Goal: Task Accomplishment & Management: Manage account settings

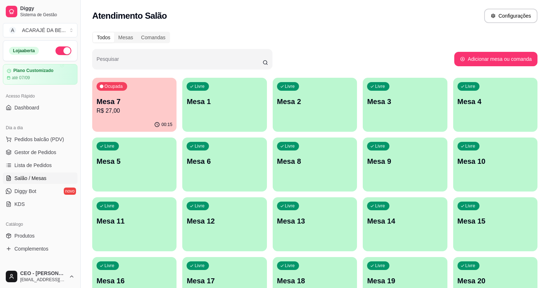
click at [153, 104] on p "Mesa 7" at bounding box center [135, 102] width 76 height 10
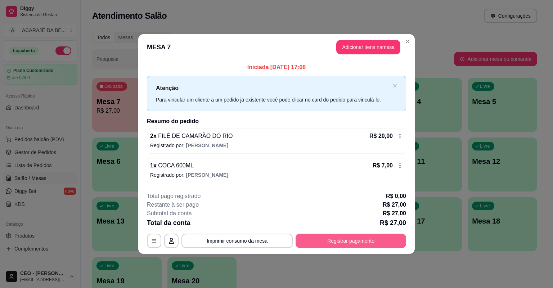
click at [382, 235] on button "Registrar pagamento" at bounding box center [351, 241] width 111 height 14
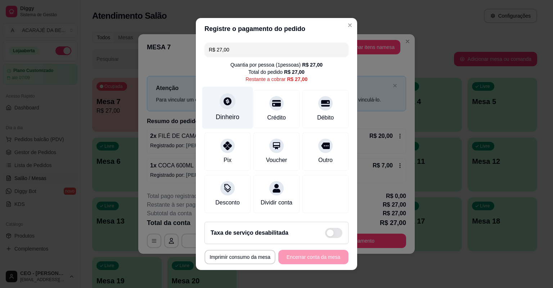
click at [228, 112] on div "Dinheiro" at bounding box center [227, 108] width 51 height 42
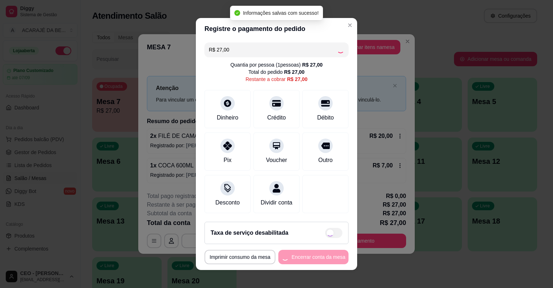
click at [313, 264] on footer "**********" at bounding box center [276, 243] width 161 height 54
drag, startPoint x: 313, startPoint y: 264, endPoint x: 311, endPoint y: 259, distance: 4.9
click at [312, 263] on div "**********" at bounding box center [277, 257] width 144 height 14
type input "R$ 0,00"
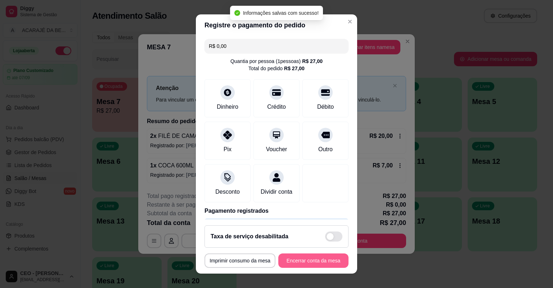
click at [314, 259] on button "Encerrar conta da mesa" at bounding box center [313, 260] width 70 height 14
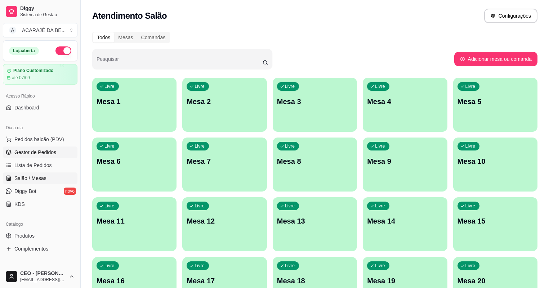
click at [55, 157] on link "Gestor de Pedidos" at bounding box center [40, 153] width 75 height 12
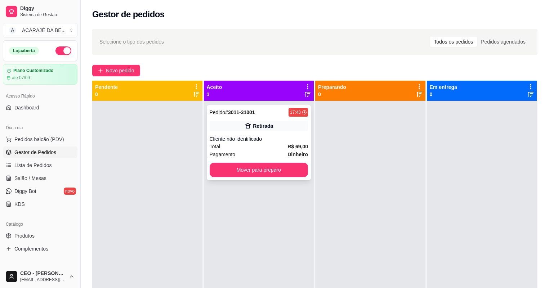
click at [241, 131] on div "Pedido # 3011-31001 17:43 Retirada Cliente não identificado Total R$ 69,00 Paga…" at bounding box center [259, 142] width 104 height 75
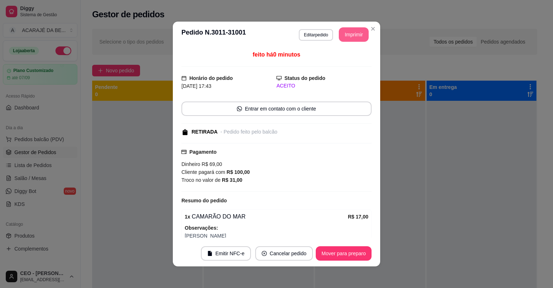
click at [352, 36] on button "Imprimir" at bounding box center [354, 34] width 30 height 14
click at [354, 256] on button "Mover para preparo" at bounding box center [344, 253] width 56 height 14
click at [354, 256] on div "Mover para preparo" at bounding box center [339, 253] width 66 height 14
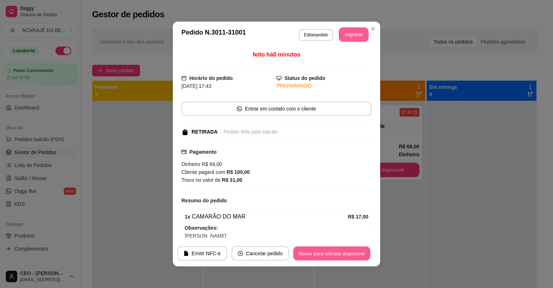
click at [354, 256] on button "Mover para retirada disponível" at bounding box center [331, 254] width 77 height 14
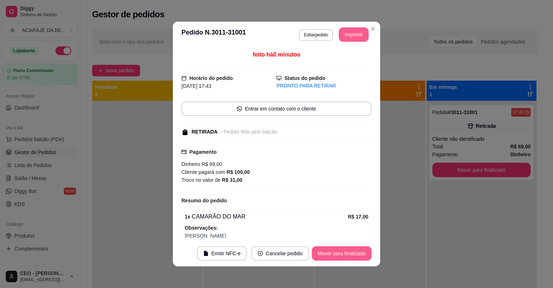
click at [354, 256] on button "Mover para finalizado" at bounding box center [342, 253] width 60 height 14
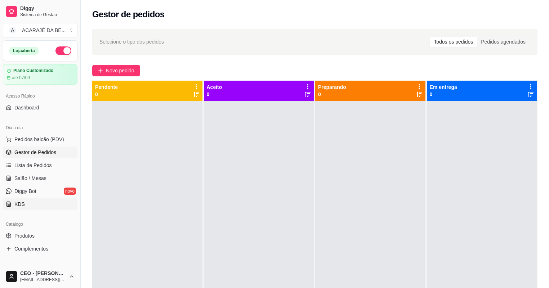
scroll to position [86, 0]
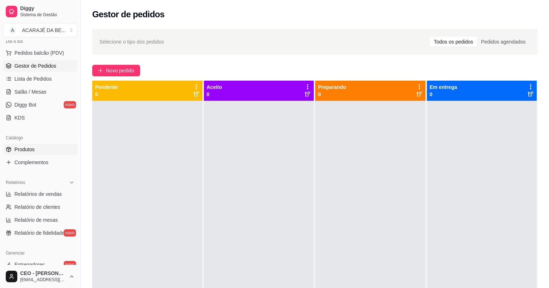
click at [42, 145] on link "Produtos" at bounding box center [40, 150] width 75 height 12
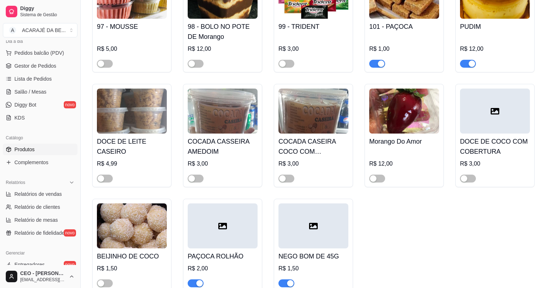
scroll to position [1901, 0]
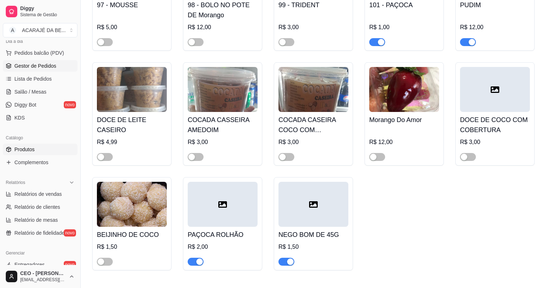
click at [17, 65] on span "Gestor de Pedidos" at bounding box center [35, 65] width 42 height 7
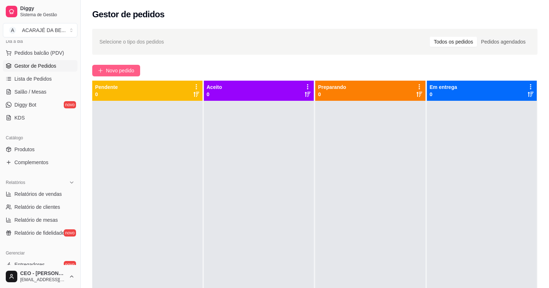
click at [116, 65] on button "Novo pedido" at bounding box center [116, 71] width 48 height 12
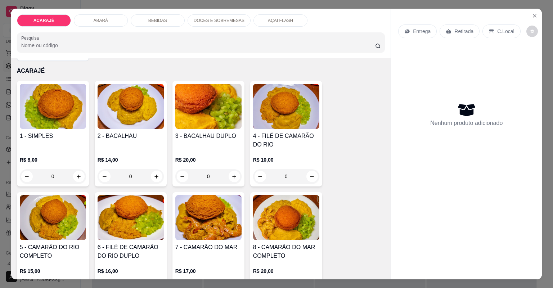
scroll to position [58, 0]
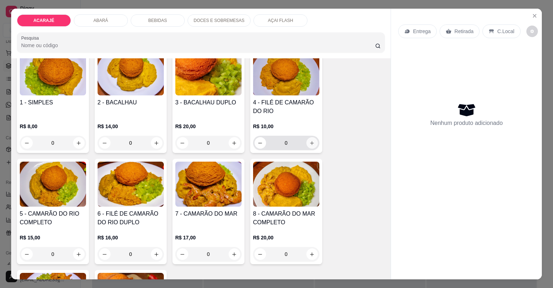
click at [310, 142] on icon "increase-product-quantity" at bounding box center [311, 142] width 5 height 5
click at [309, 142] on icon "increase-product-quantity" at bounding box center [311, 142] width 5 height 5
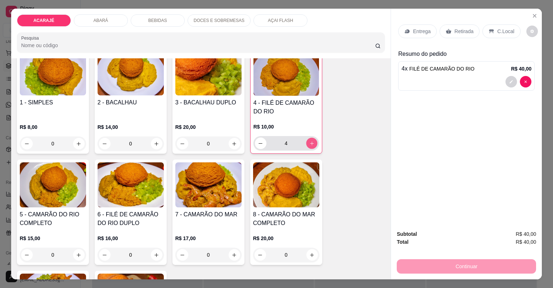
click at [306, 143] on button "increase-product-quantity" at bounding box center [311, 143] width 11 height 11
type input "5"
click at [415, 33] on p "Entrega" at bounding box center [422, 31] width 18 height 7
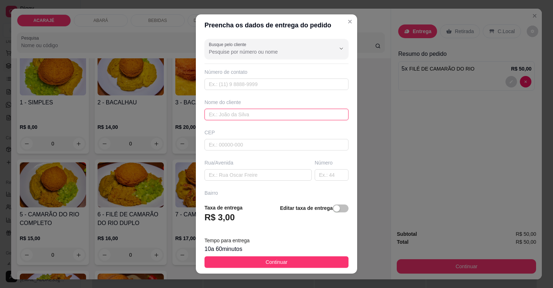
click at [245, 114] on input "text" at bounding box center [277, 115] width 144 height 12
type input "edson"
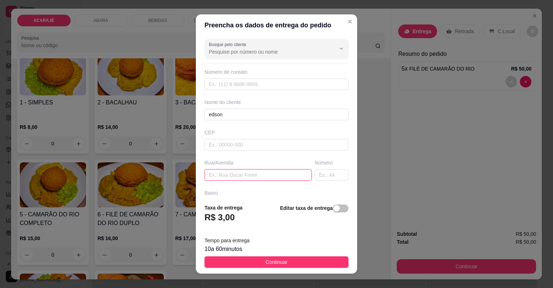
click at [255, 173] on input "text" at bounding box center [258, 175] width 107 height 12
paste input "Rua Ribeiro morais Galvão"
paste input "No fundo da serraria de luiz"
type input "Rua Ribeiro morais Galvão No fundo da serraria de luiz"
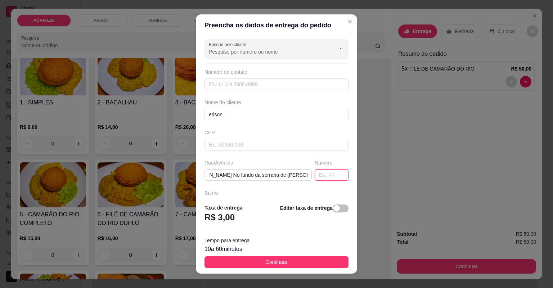
scroll to position [0, 0]
click at [327, 176] on input "text" at bounding box center [332, 175] width 34 height 12
type input "42"
click at [301, 178] on input "Rua Ribeiro morais Galvão No fundo da serraria de luiz" at bounding box center [258, 175] width 107 height 12
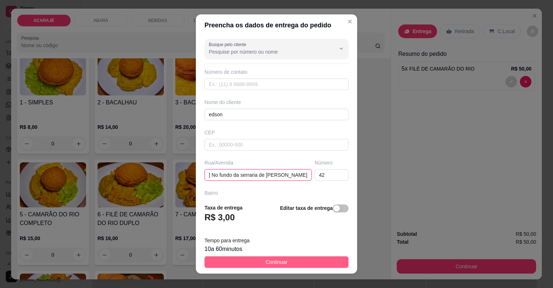
type input "Rua Ribeiro morais Galvão No fundo da serraria de luiz casa branca"
click at [317, 260] on button "Continuar" at bounding box center [277, 262] width 144 height 12
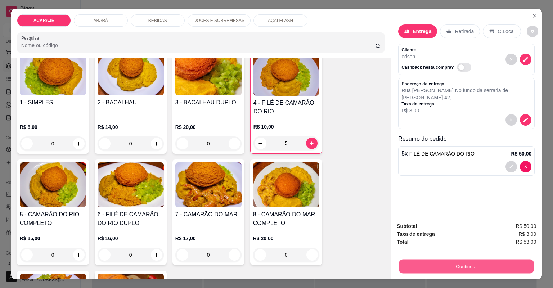
click at [451, 265] on button "Continuar" at bounding box center [466, 267] width 135 height 14
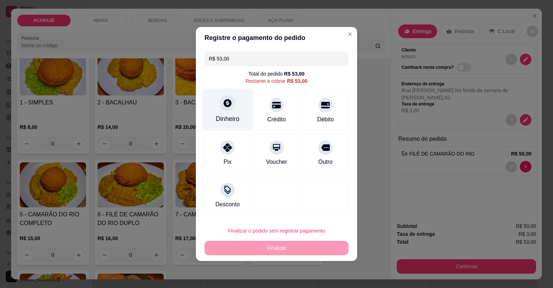
click at [230, 119] on div "Dinheiro" at bounding box center [228, 118] width 24 height 9
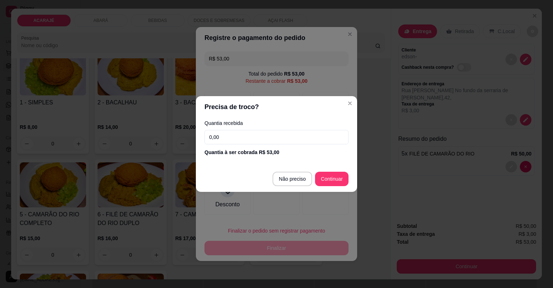
click at [253, 134] on input "0,00" at bounding box center [277, 137] width 144 height 14
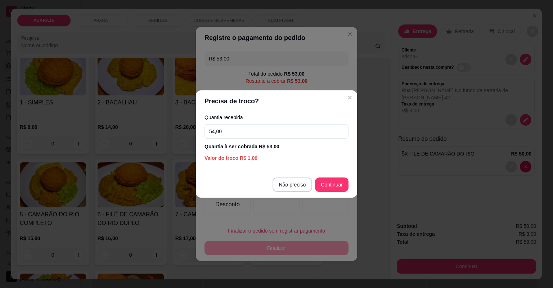
type input "54,00"
type input "R$ 0,00"
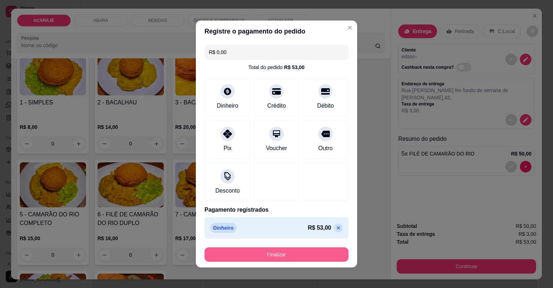
click at [308, 254] on button "Finalizar" at bounding box center [277, 254] width 144 height 14
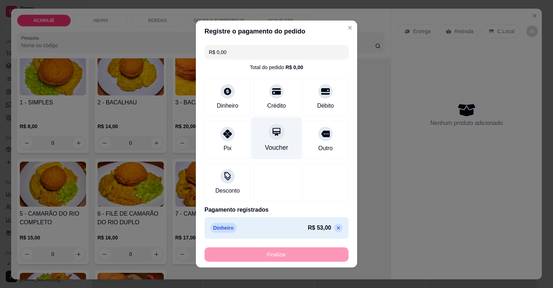
type input "0"
type input "-R$ 53,00"
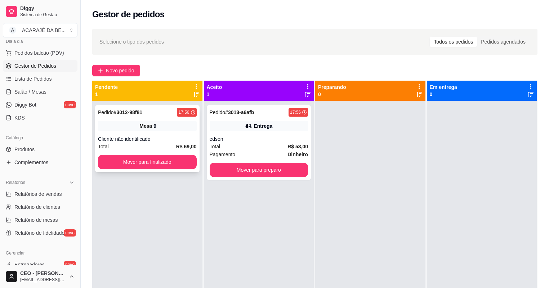
click at [149, 127] on span "Mesa" at bounding box center [145, 125] width 13 height 7
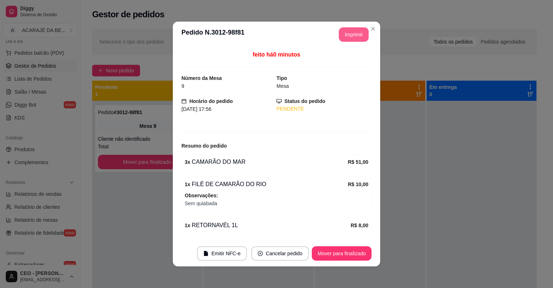
click at [354, 35] on button "Imprimir" at bounding box center [354, 34] width 30 height 14
click at [342, 252] on button "Mover para finalizado" at bounding box center [342, 253] width 60 height 14
click at [341, 248] on button "Mover para finalizado" at bounding box center [342, 253] width 60 height 14
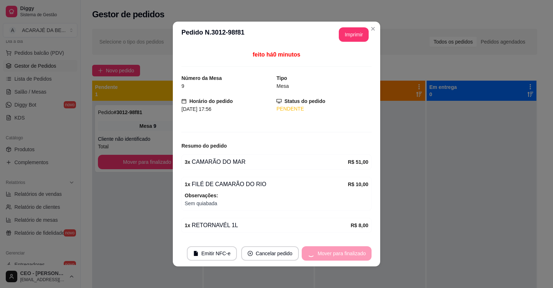
click at [341, 247] on div "Mover para finalizado" at bounding box center [337, 253] width 70 height 14
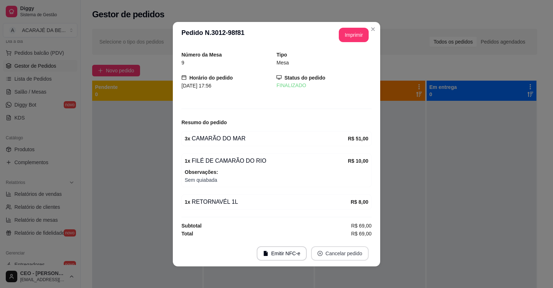
click at [343, 244] on footer "Emitir NFC-e Cancelar pedido" at bounding box center [276, 254] width 207 height 26
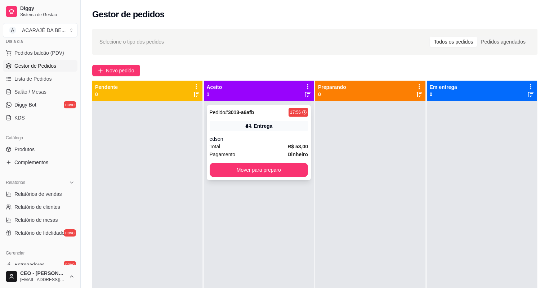
drag, startPoint x: 295, startPoint y: 147, endPoint x: 248, endPoint y: 137, distance: 48.2
click at [248, 137] on div "edson" at bounding box center [259, 138] width 99 height 7
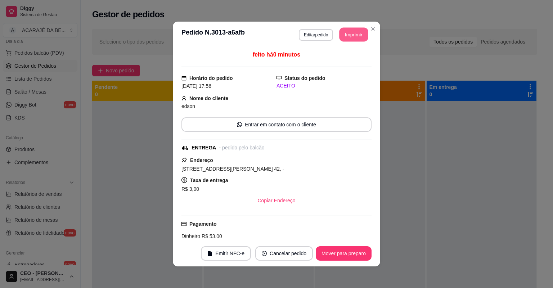
click at [340, 34] on button "Imprimir" at bounding box center [354, 35] width 29 height 14
click at [334, 240] on div "feito há 0 minutos Horário do pedido 17/08/2025 17:56 Status do pedido ACEITO N…" at bounding box center [276, 144] width 207 height 193
click at [335, 239] on div "feito há 0 minutos Horário do pedido 17/08/2025 17:56 Status do pedido ACEITO N…" at bounding box center [276, 144] width 207 height 193
click at [334, 239] on div "feito há 0 minutos Horário do pedido 17/08/2025 17:56 Status do pedido ACEITO N…" at bounding box center [276, 144] width 207 height 193
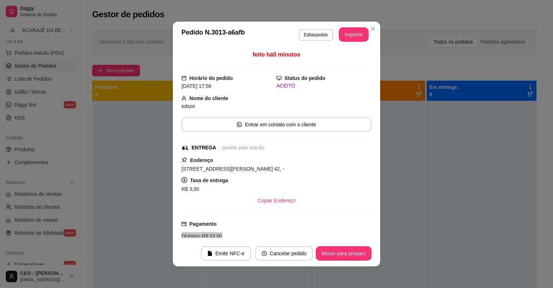
click at [334, 239] on div "feito há 0 minutos Horário do pedido 17/08/2025 17:56 Status do pedido ACEITO N…" at bounding box center [276, 144] width 207 height 193
click at [339, 246] on button "Mover para preparo" at bounding box center [344, 253] width 56 height 14
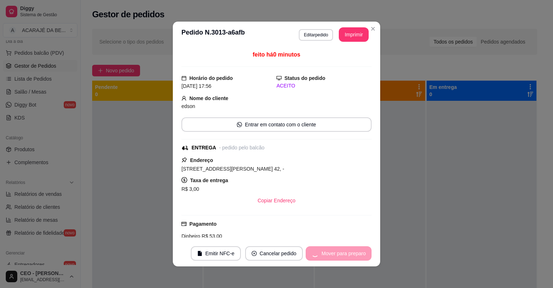
click at [338, 247] on div "Mover para preparo" at bounding box center [339, 253] width 66 height 14
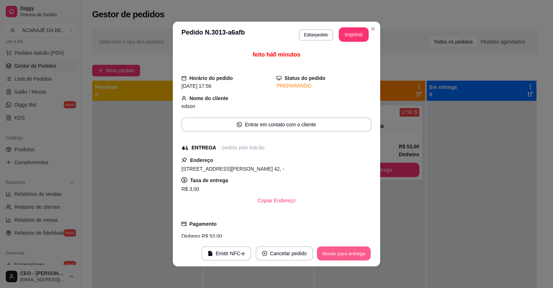
click at [338, 248] on button "Mover para entrega" at bounding box center [344, 254] width 54 height 14
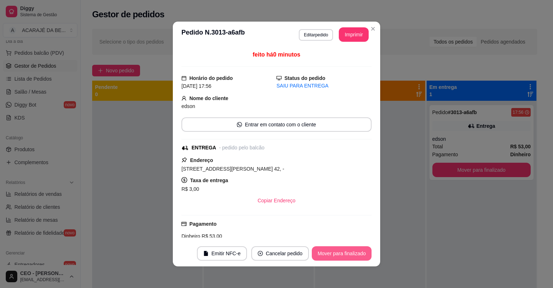
click at [337, 251] on button "Mover para finalizado" at bounding box center [342, 253] width 60 height 14
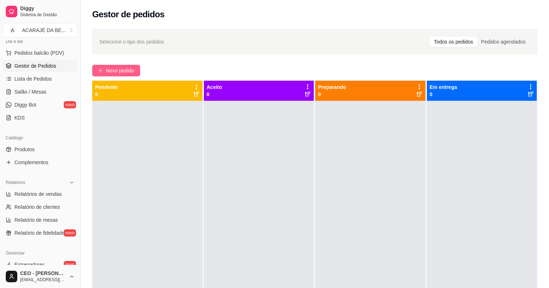
click at [117, 71] on span "Novo pedido" at bounding box center [120, 71] width 28 height 8
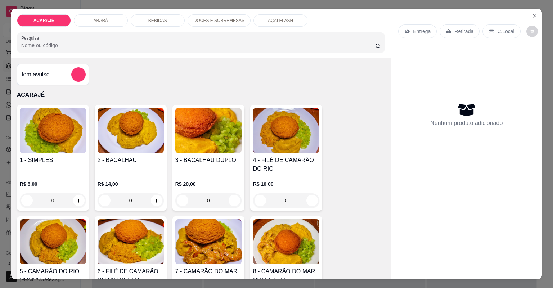
click at [300, 161] on h4 "4 - FILÉ DE CAMARÃO DO RIO" at bounding box center [286, 164] width 66 height 17
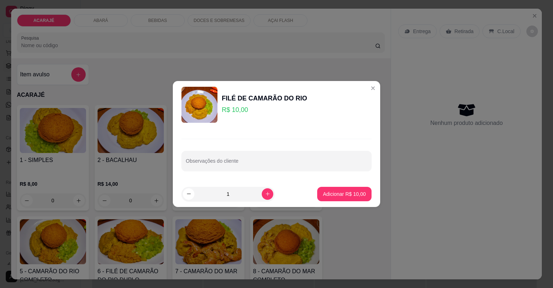
click at [326, 186] on footer "1 Adicionar R$ 10,00" at bounding box center [276, 194] width 207 height 26
click at [334, 199] on button "Adicionar R$ 10,00" at bounding box center [344, 194] width 54 height 14
type input "1"
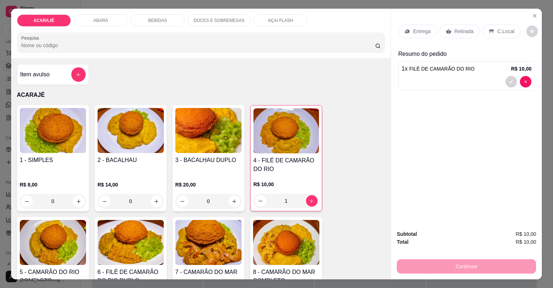
click at [336, 197] on div "1 - SIMPLES R$ 8,00 0 2 - BACALHAU R$ 14,00 0 3 - BACALHAU DUPLO R$ 20,00 0 4 -…" at bounding box center [201, 269] width 368 height 329
click at [462, 32] on p "Retirada" at bounding box center [463, 31] width 19 height 7
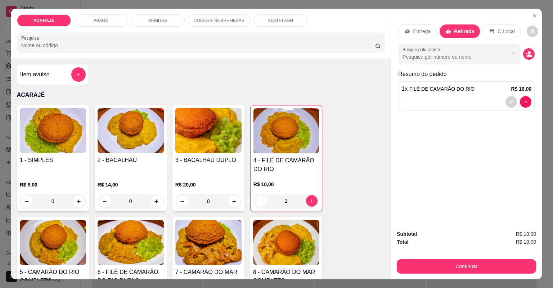
click at [464, 258] on div "Continuar" at bounding box center [466, 265] width 139 height 16
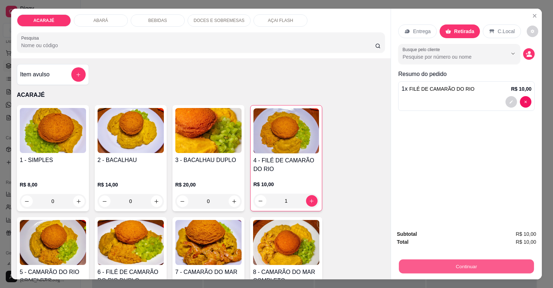
click at [461, 263] on button "Continuar" at bounding box center [466, 267] width 135 height 14
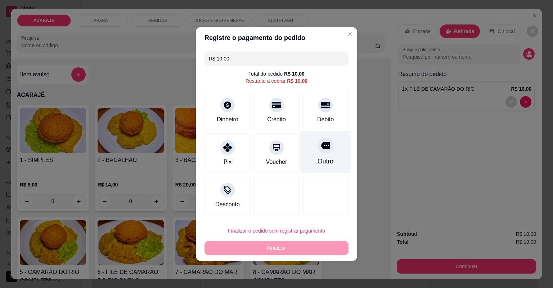
click at [327, 156] on div "Outro" at bounding box center [325, 152] width 51 height 42
type input "R$ 0,00"
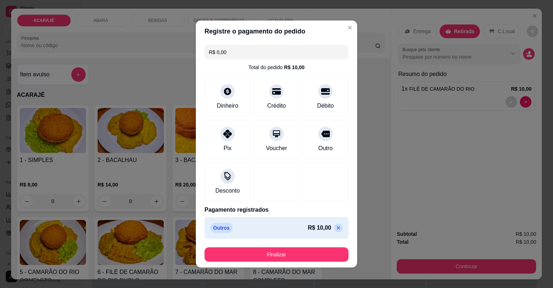
drag, startPoint x: 284, startPoint y: 246, endPoint x: 290, endPoint y: 252, distance: 8.7
click at [286, 247] on footer "Finalizar" at bounding box center [276, 255] width 161 height 26
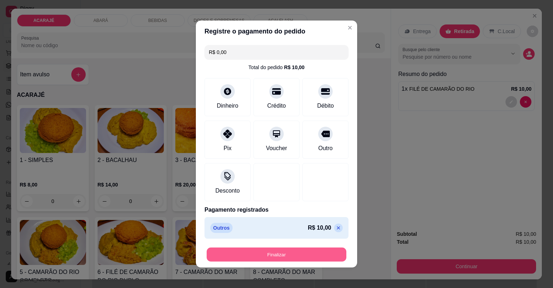
click at [290, 253] on button "Finalizar" at bounding box center [277, 255] width 140 height 14
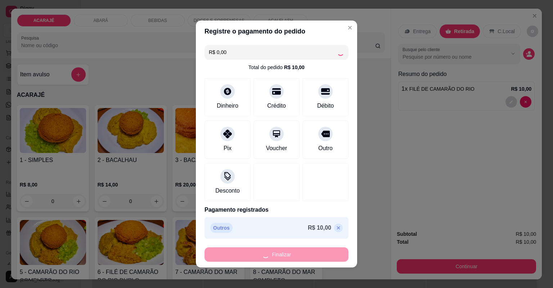
type input "0"
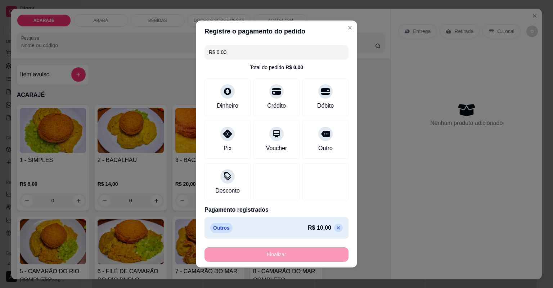
type input "-R$ 10,00"
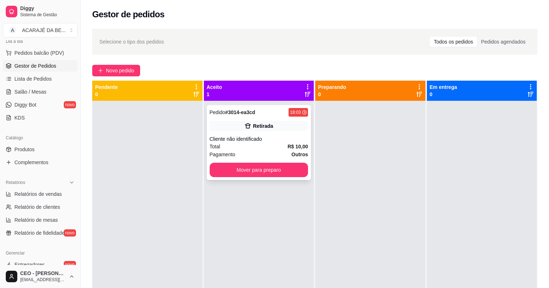
click at [251, 131] on div "Pedido # 3014-ea3cd 18:03 Retirada Cliente não identificado Total R$ 10,00 Paga…" at bounding box center [259, 142] width 104 height 75
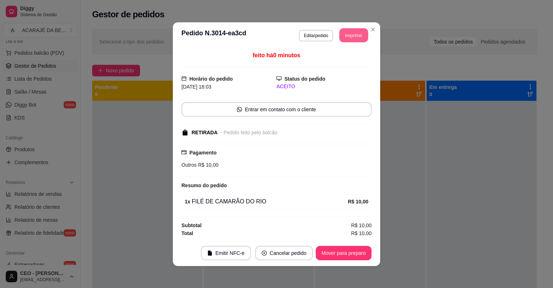
click at [352, 36] on button "Imprimir" at bounding box center [354, 35] width 29 height 14
click at [342, 251] on button "Mover para preparo" at bounding box center [344, 253] width 56 height 14
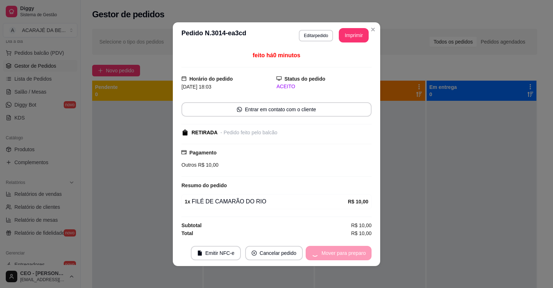
click at [342, 251] on div "Mover para preparo" at bounding box center [339, 253] width 66 height 14
drag, startPoint x: 376, startPoint y: 50, endPoint x: 342, endPoint y: 252, distance: 204.8
click at [342, 252] on div "Mover para preparo" at bounding box center [339, 253] width 66 height 14
click at [342, 253] on div "Mover para preparo" at bounding box center [339, 253] width 66 height 14
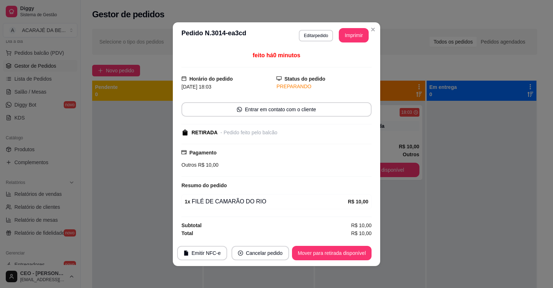
click at [342, 253] on button "Mover para retirada disponível" at bounding box center [332, 253] width 80 height 14
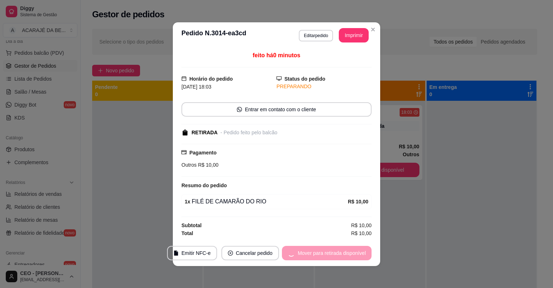
click at [341, 253] on div "Mover para retirada disponível" at bounding box center [327, 253] width 90 height 14
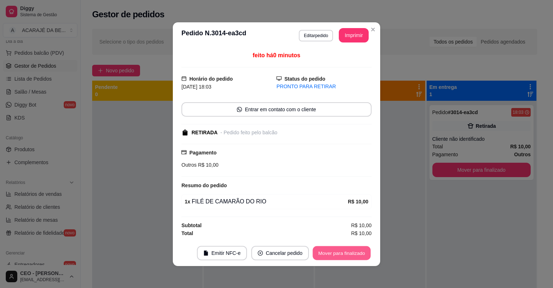
click at [341, 255] on button "Mover para finalizado" at bounding box center [342, 253] width 58 height 14
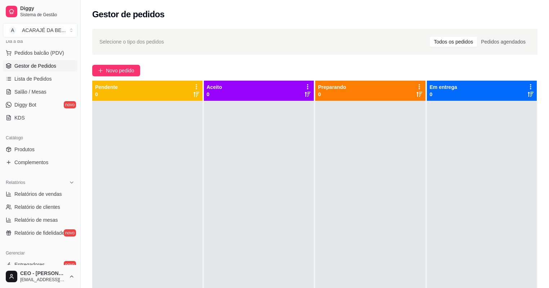
click at [473, 210] on div at bounding box center [482, 245] width 110 height 288
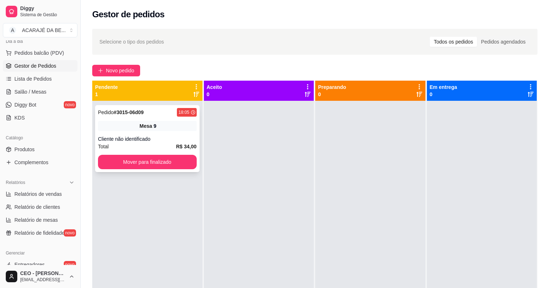
click at [133, 131] on div "Pedido # 3015-06d09 18:05 Mesa 9 Cliente não identificado Total R$ 34,00 Mover …" at bounding box center [147, 138] width 104 height 67
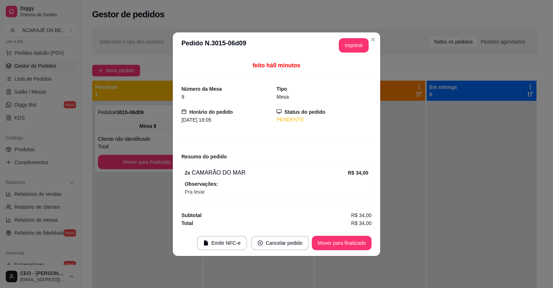
click at [347, 45] on button "Imprimir" at bounding box center [354, 45] width 30 height 14
click at [358, 239] on button "Mover para finalizado" at bounding box center [342, 243] width 58 height 14
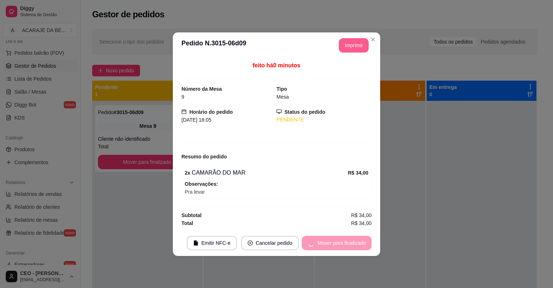
click at [354, 241] on div "Mover para finalizado" at bounding box center [337, 243] width 70 height 14
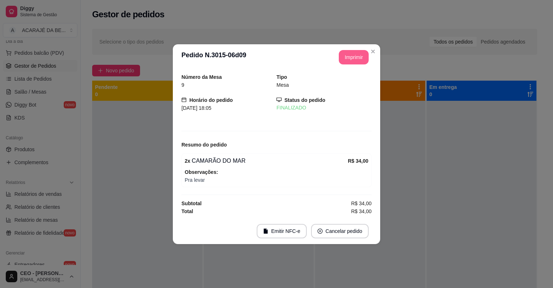
click at [354, 241] on footer "Emitir NFC-e Cancelar pedido" at bounding box center [276, 231] width 207 height 26
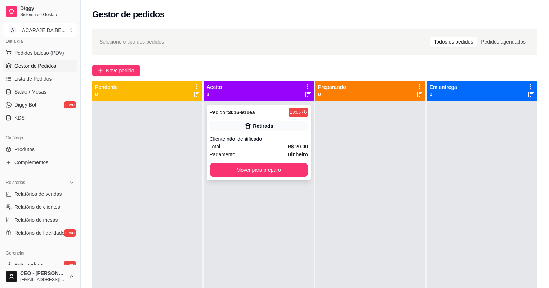
click at [263, 148] on div "Total R$ 20,00" at bounding box center [259, 147] width 99 height 8
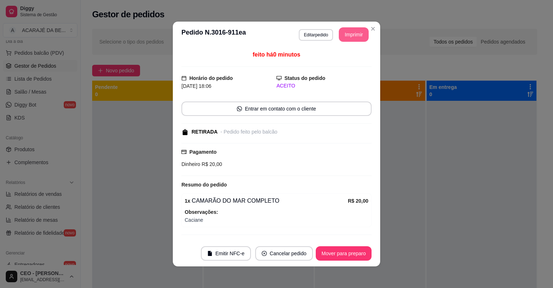
click at [348, 39] on button "Imprimir" at bounding box center [354, 34] width 30 height 14
click at [341, 256] on button "Mover para preparo" at bounding box center [344, 253] width 56 height 14
drag, startPoint x: 387, startPoint y: 38, endPoint x: 341, endPoint y: 256, distance: 223.0
click at [341, 256] on div "Mover para preparo" at bounding box center [344, 253] width 56 height 14
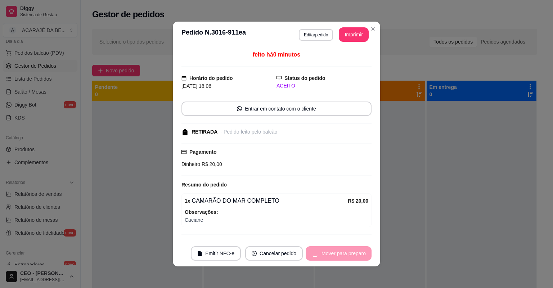
click at [341, 256] on div "Mover para preparo" at bounding box center [339, 253] width 66 height 14
click at [340, 256] on div "Mover para preparo" at bounding box center [339, 253] width 66 height 14
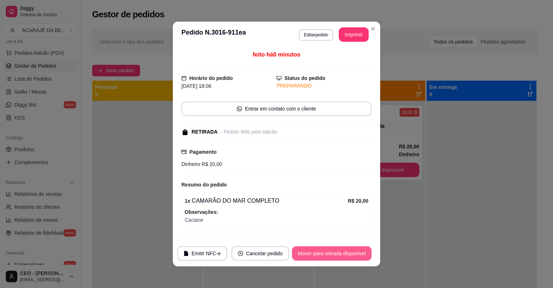
click at [338, 255] on button "Mover para retirada disponível" at bounding box center [332, 253] width 80 height 14
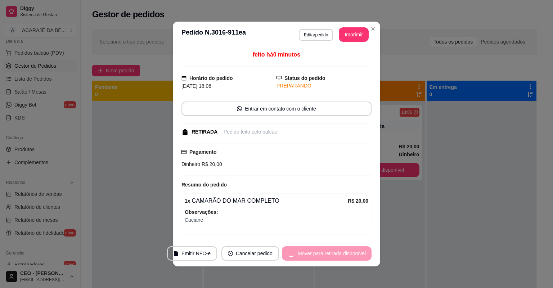
click at [337, 255] on div "Mover para retirada disponível" at bounding box center [327, 253] width 90 height 14
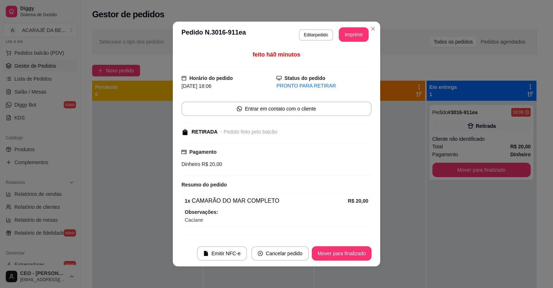
click at [337, 255] on button "Mover para finalizado" at bounding box center [342, 253] width 60 height 14
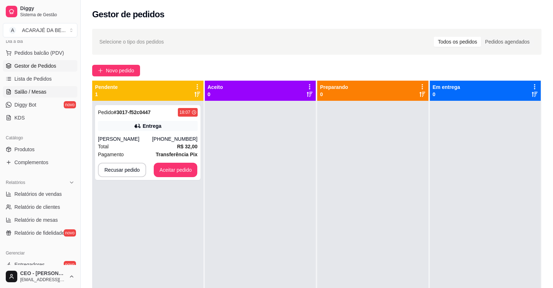
click at [48, 89] on link "Salão / Mesas" at bounding box center [40, 92] width 75 height 12
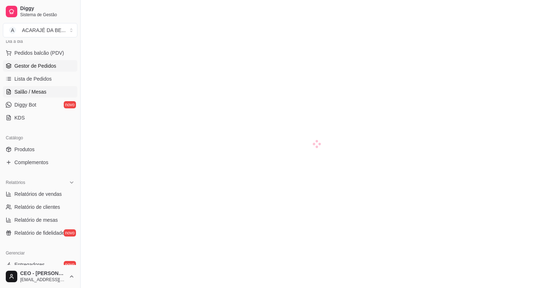
click at [59, 61] on link "Gestor de Pedidos" at bounding box center [40, 66] width 75 height 12
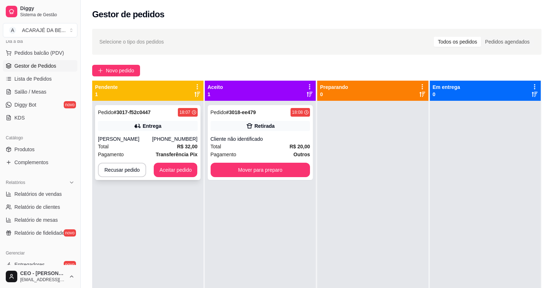
click at [181, 131] on div "Entrega" at bounding box center [148, 126] width 100 height 10
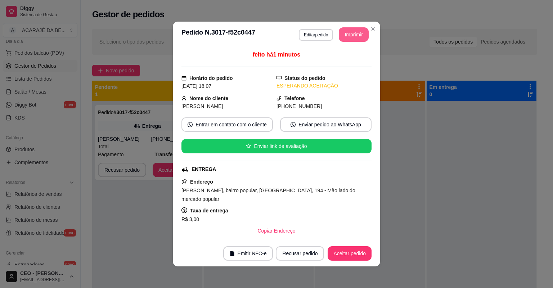
click at [353, 36] on button "Imprimir" at bounding box center [354, 34] width 30 height 14
click at [337, 248] on button "Aceitar pedido" at bounding box center [350, 253] width 44 height 14
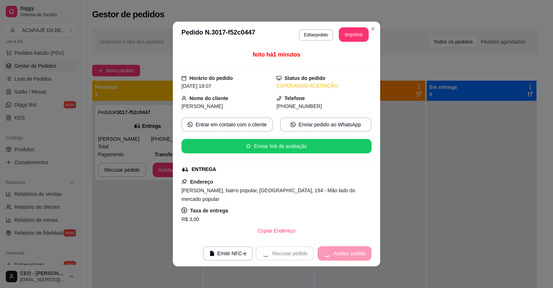
click at [337, 245] on footer "Emitir NFC-e Recusar pedido Aceitar pedido" at bounding box center [276, 254] width 207 height 26
click at [337, 246] on footer "Emitir NFC-e Recusar pedido Aceitar pedido" at bounding box center [276, 254] width 207 height 26
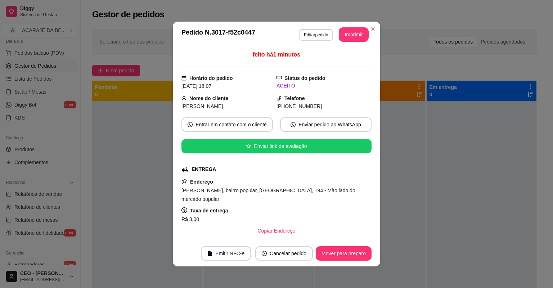
click at [337, 247] on button "Mover para preparo" at bounding box center [344, 253] width 56 height 14
click at [337, 247] on div "Mover para preparo" at bounding box center [339, 253] width 66 height 14
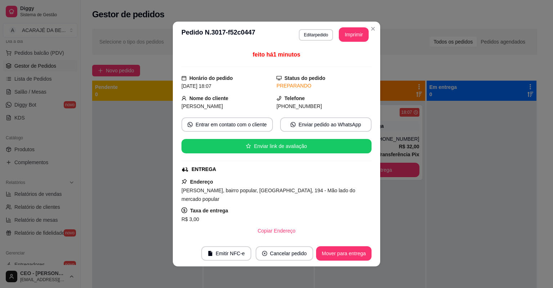
click at [339, 248] on button "Mover para entrega" at bounding box center [343, 253] width 55 height 14
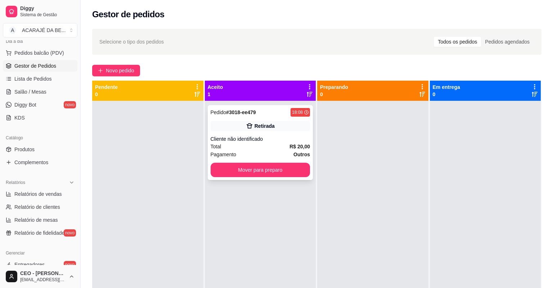
click at [265, 136] on div "Cliente não identificado" at bounding box center [261, 138] width 100 height 7
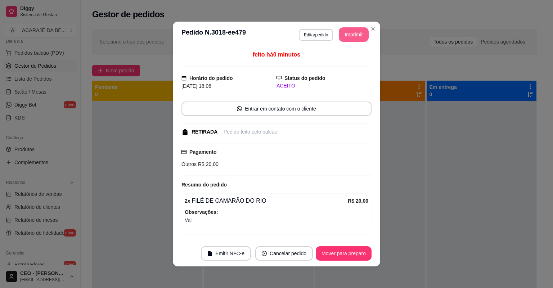
click at [363, 30] on button "Imprimir" at bounding box center [354, 34] width 30 height 14
click at [347, 249] on button "Mover para preparo" at bounding box center [344, 254] width 54 height 14
click at [347, 249] on div "Mover para preparo" at bounding box center [339, 253] width 66 height 14
click at [344, 253] on div "Mover para preparo" at bounding box center [339, 253] width 66 height 14
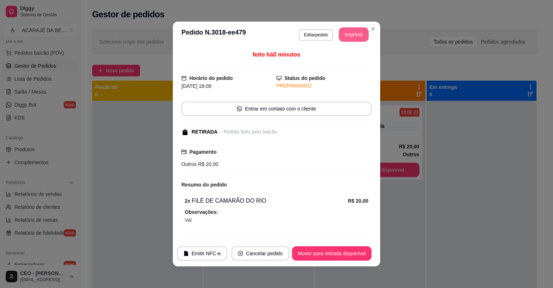
click at [345, 253] on button "Mover para retirada disponível" at bounding box center [332, 253] width 80 height 14
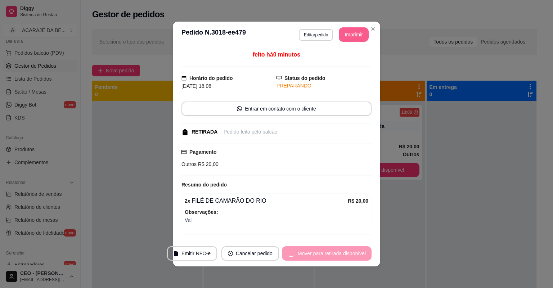
click at [344, 253] on div "Mover para retirada disponível" at bounding box center [327, 253] width 90 height 14
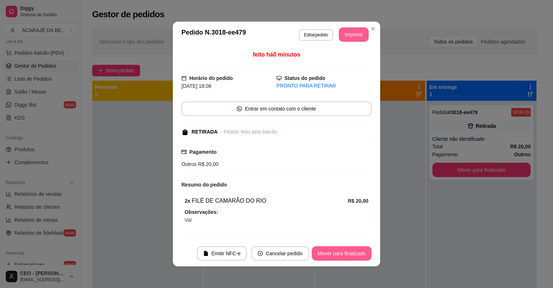
click at [343, 253] on button "Mover para finalizado" at bounding box center [342, 253] width 60 height 14
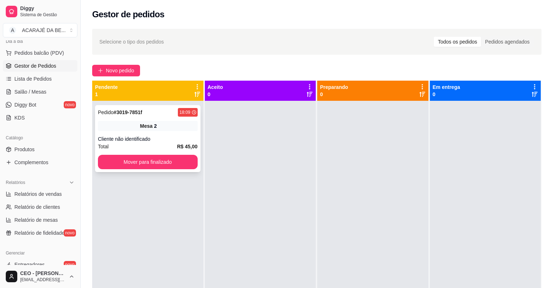
click at [171, 126] on div "Mesa 2" at bounding box center [148, 126] width 100 height 10
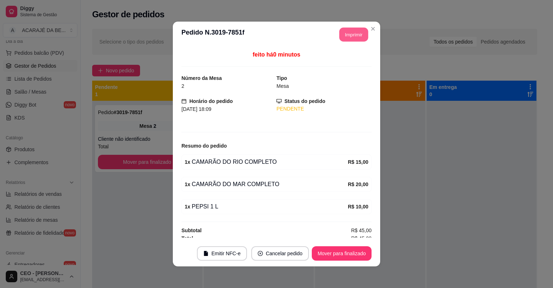
click at [352, 35] on button "Imprimir" at bounding box center [354, 35] width 29 height 14
click at [354, 255] on button "Mover para finalizado" at bounding box center [342, 253] width 60 height 14
click at [356, 256] on div "Mover para finalizado" at bounding box center [337, 253] width 70 height 14
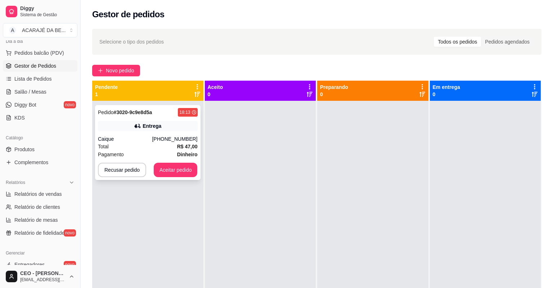
click at [142, 133] on div "Pedido # 3020-9c9e8d5a 18:13 Entrega Caique (73) 98856-3254 Total R$ 47,00 Paga…" at bounding box center [148, 142] width 106 height 75
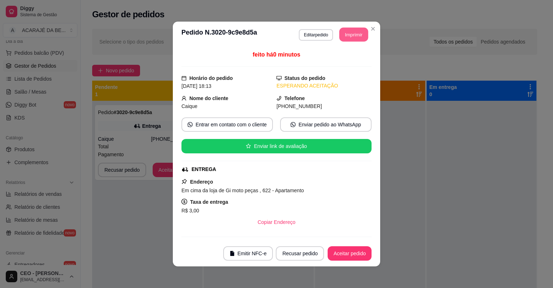
click at [360, 30] on button "Imprimir" at bounding box center [354, 35] width 29 height 14
click at [349, 255] on button "Aceitar pedido" at bounding box center [349, 254] width 42 height 14
click at [349, 255] on div "Recusar pedido Aceitar pedido" at bounding box center [314, 253] width 116 height 14
drag, startPoint x: 360, startPoint y: 30, endPoint x: 350, endPoint y: 255, distance: 224.9
click at [350, 255] on div "Recusar pedido Aceitar pedido" at bounding box center [314, 253] width 116 height 14
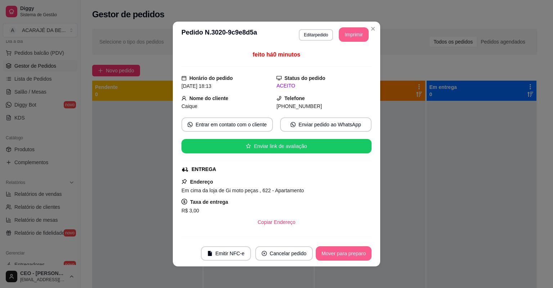
click at [350, 255] on button "Mover para preparo" at bounding box center [344, 253] width 56 height 14
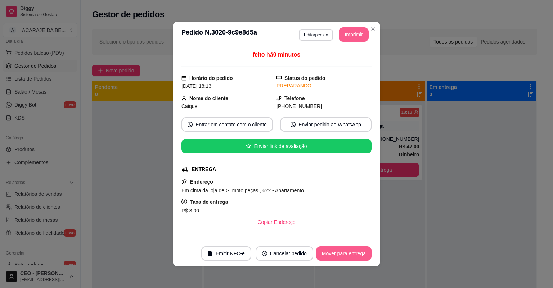
click at [350, 255] on button "Mover para entrega" at bounding box center [343, 253] width 55 height 14
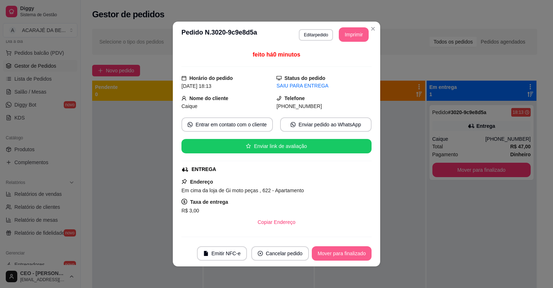
click at [350, 256] on button "Mover para finalizado" at bounding box center [342, 253] width 60 height 14
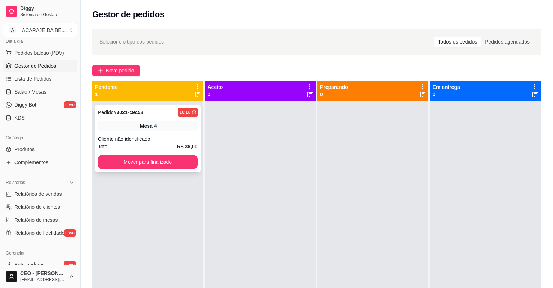
click at [148, 143] on div "Total R$ 36,00" at bounding box center [148, 147] width 100 height 8
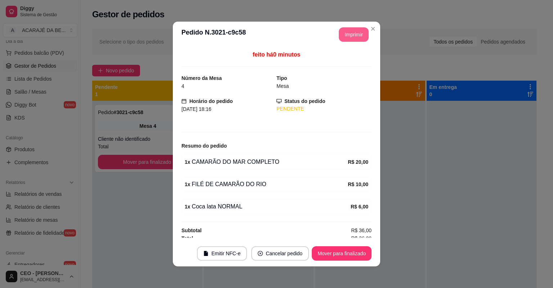
drag, startPoint x: 355, startPoint y: 30, endPoint x: 347, endPoint y: 37, distance: 11.5
click at [347, 37] on header "**********" at bounding box center [276, 35] width 207 height 26
click at [347, 37] on button "Imprimir" at bounding box center [354, 34] width 30 height 14
click at [360, 248] on button "Mover para finalizado" at bounding box center [342, 254] width 58 height 14
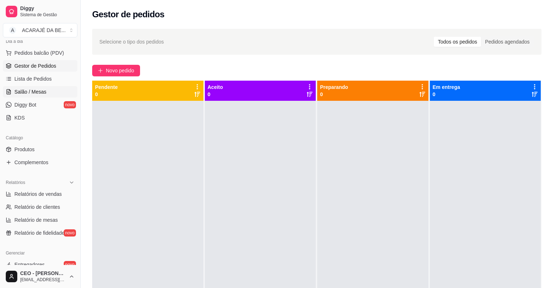
click at [31, 88] on link "Salão / Mesas" at bounding box center [40, 92] width 75 height 12
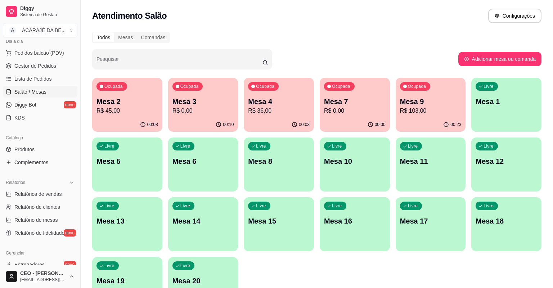
click at [428, 99] on p "Mesa 9" at bounding box center [431, 102] width 62 height 10
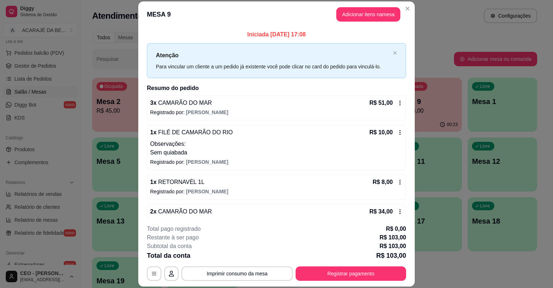
click at [329, 261] on footer "**********" at bounding box center [276, 253] width 277 height 68
click at [338, 266] on button "Registrar pagamento" at bounding box center [351, 273] width 111 height 14
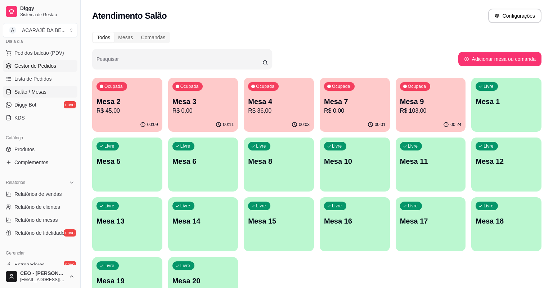
click at [26, 68] on span "Gestor de Pedidos" at bounding box center [35, 65] width 42 height 7
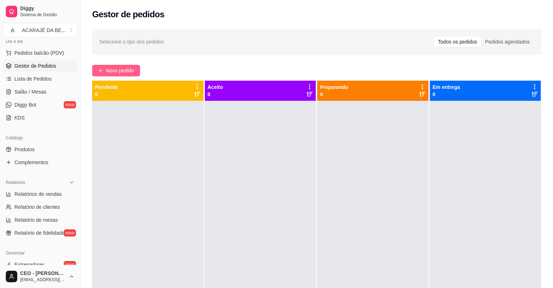
click at [122, 71] on span "Novo pedido" at bounding box center [120, 71] width 28 height 8
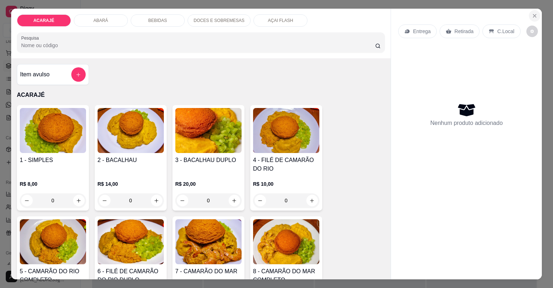
click at [530, 13] on button "Close" at bounding box center [535, 16] width 12 height 12
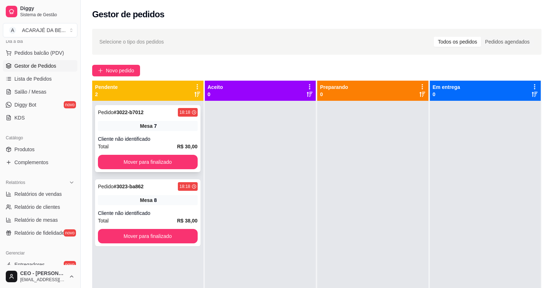
click at [158, 134] on div "Pedido # 3022-b7012 18:18 Mesa 7 Cliente não identificado Total R$ 30,00 Mover …" at bounding box center [148, 138] width 106 height 67
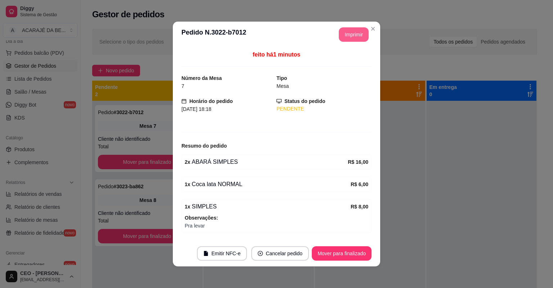
click at [352, 32] on button "Imprimir" at bounding box center [354, 34] width 30 height 14
click at [358, 252] on button "Mover para finalizado" at bounding box center [342, 253] width 60 height 14
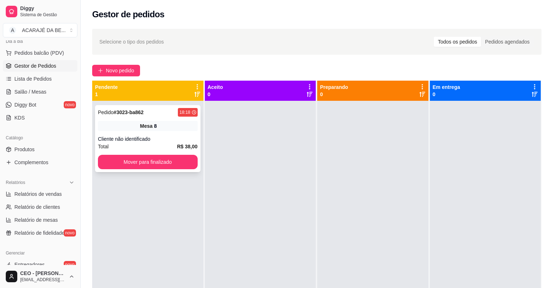
click at [183, 148] on div "Pedido # 3023-ba862 18:18 Mesa 8 Cliente não identificado Total R$ 38,00 Mover …" at bounding box center [148, 138] width 106 height 67
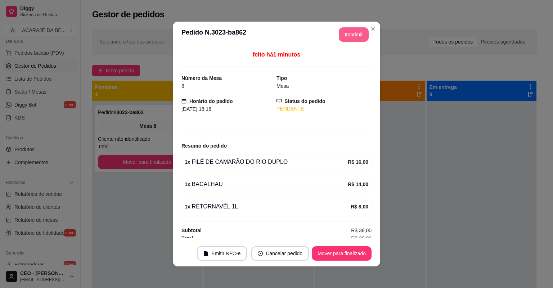
click at [351, 35] on button "Imprimir" at bounding box center [354, 34] width 30 height 14
click at [336, 256] on button "Mover para finalizado" at bounding box center [342, 254] width 58 height 14
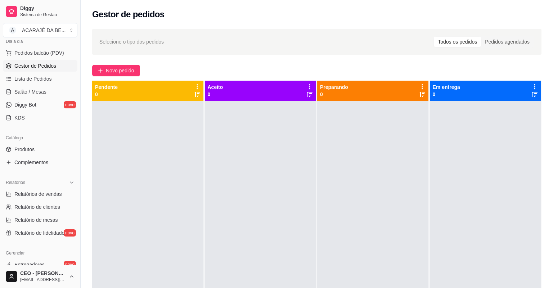
drag, startPoint x: 408, startPoint y: 214, endPoint x: 346, endPoint y: 273, distance: 85.6
click at [334, 247] on div at bounding box center [372, 245] width 111 height 288
click at [117, 70] on span "Novo pedido" at bounding box center [120, 71] width 28 height 8
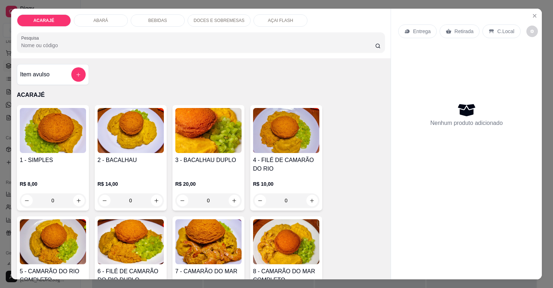
click at [347, 179] on div "1 - SIMPLES R$ 8,00 0 2 - BACALHAU R$ 14,00 0 3 - BACALHAU DUPLO R$ 20,00 0 4 -…" at bounding box center [201, 269] width 368 height 328
click at [265, 267] on h4 "8 - CAMARÃO DO MAR COMPLETO" at bounding box center [286, 275] width 66 height 17
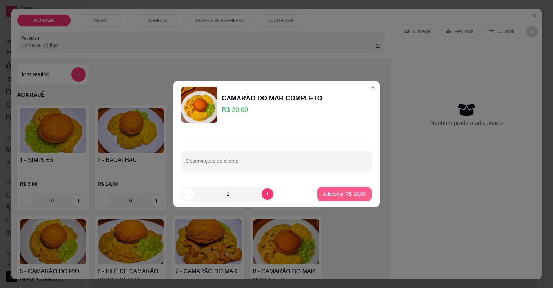
click at [345, 188] on button "Adicionar R$ 20,00" at bounding box center [344, 194] width 54 height 14
type input "1"
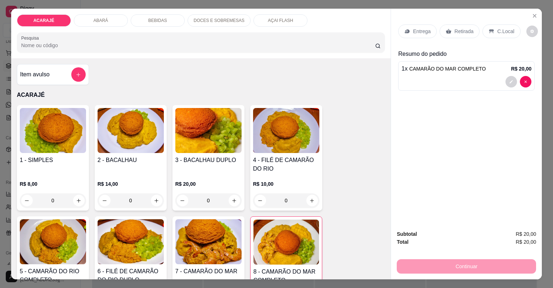
click at [457, 35] on div "Retirada" at bounding box center [460, 31] width 40 height 14
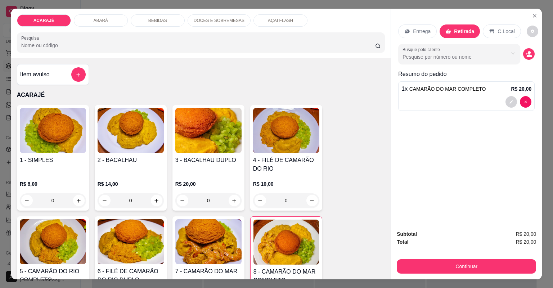
click at [493, 259] on div "Continuar" at bounding box center [466, 265] width 139 height 16
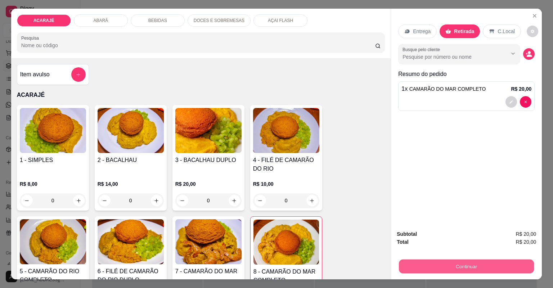
click at [496, 262] on button "Continuar" at bounding box center [466, 267] width 135 height 14
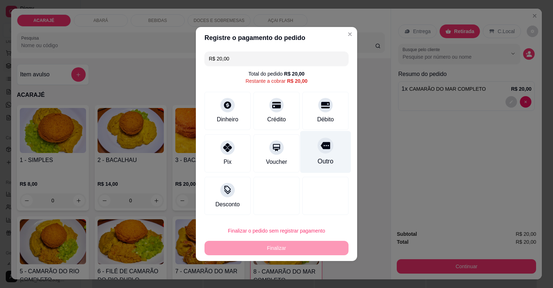
click at [313, 141] on div "Outro" at bounding box center [325, 152] width 51 height 42
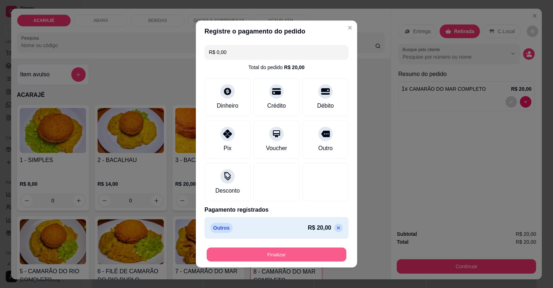
click at [304, 253] on button "Finalizar" at bounding box center [277, 255] width 140 height 14
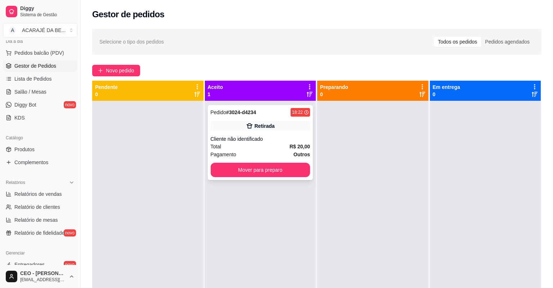
click at [247, 119] on div "Pedido # 3024-d4234 18:22 Retirada Cliente não identificado Total R$ 20,00 Paga…" at bounding box center [261, 142] width 106 height 75
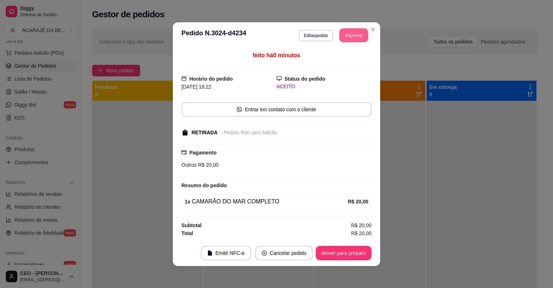
click at [362, 38] on button "Imprimir" at bounding box center [354, 35] width 29 height 14
click at [329, 248] on button "Mover para preparo" at bounding box center [344, 253] width 56 height 14
click at [329, 248] on div "Mover para preparo" at bounding box center [339, 253] width 66 height 14
drag, startPoint x: 362, startPoint y: 38, endPoint x: 329, endPoint y: 248, distance: 212.5
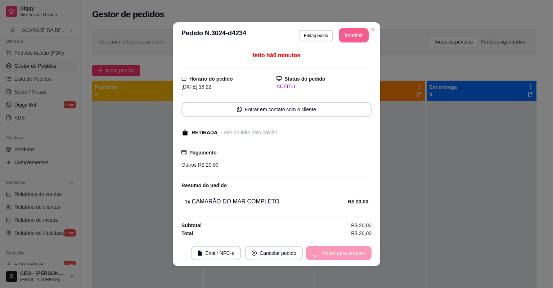
click at [329, 248] on div "Mover para preparo" at bounding box center [339, 253] width 66 height 14
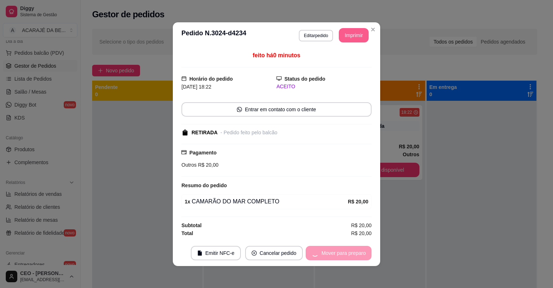
click at [329, 248] on div "Mover para preparo" at bounding box center [339, 253] width 66 height 14
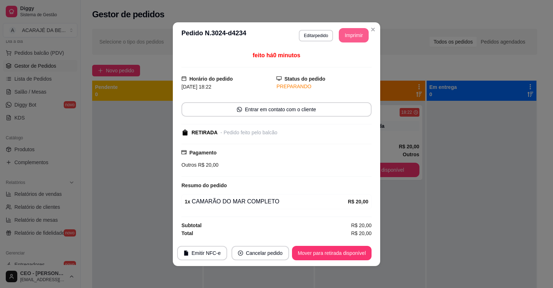
click at [329, 248] on button "Mover para retirada disponível" at bounding box center [332, 253] width 80 height 14
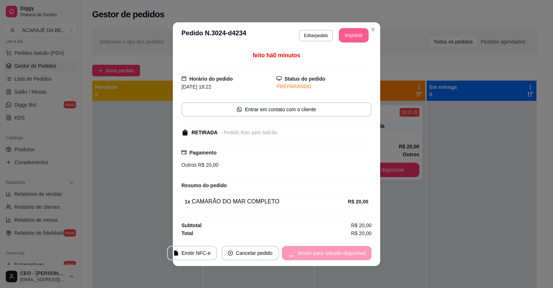
click at [329, 247] on div "Mover para retirada disponível" at bounding box center [327, 253] width 90 height 14
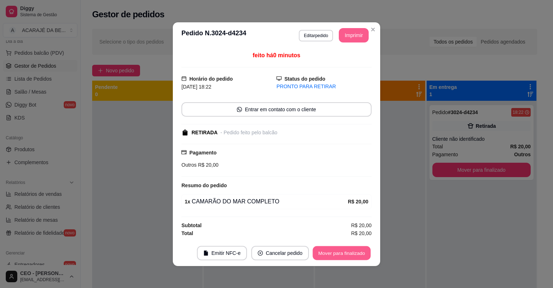
click at [330, 247] on button "Mover para finalizado" at bounding box center [342, 253] width 58 height 14
click at [330, 247] on div "Mover para finalizado" at bounding box center [342, 253] width 60 height 14
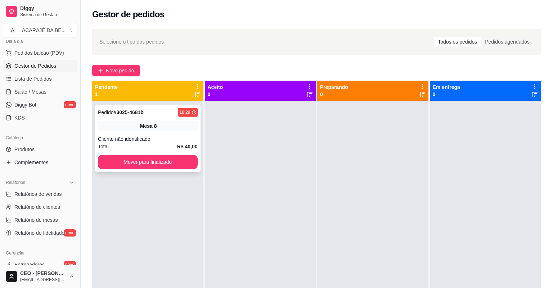
click at [137, 132] on div "Pedido # 3025-4681b 18:29 Mesa 8 Cliente não identificado Total R$ 40,00 Mover …" at bounding box center [148, 138] width 106 height 67
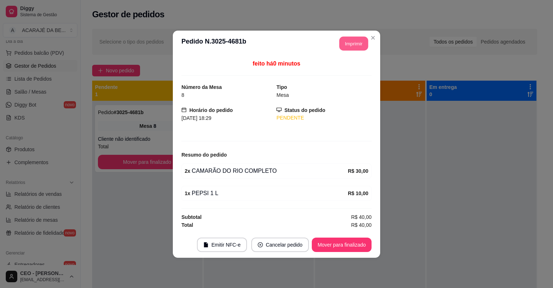
click at [349, 41] on button "Imprimir" at bounding box center [354, 43] width 29 height 14
click at [360, 246] on button "Mover para finalizado" at bounding box center [342, 245] width 60 height 14
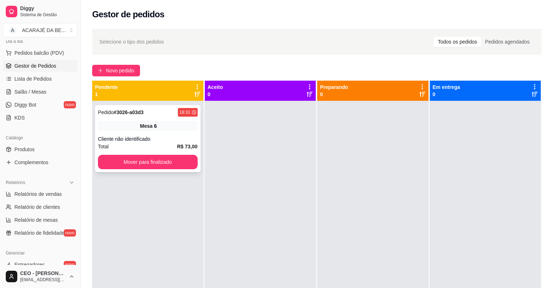
click at [179, 130] on div "Mesa 6" at bounding box center [148, 126] width 100 height 10
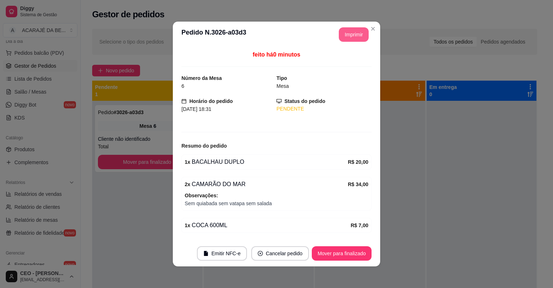
click at [348, 36] on button "Imprimir" at bounding box center [354, 34] width 30 height 14
click at [349, 257] on button "Mover para finalizado" at bounding box center [342, 253] width 60 height 14
click at [349, 257] on div "Mover para finalizado" at bounding box center [337, 253] width 70 height 14
drag, startPoint x: 348, startPoint y: 36, endPoint x: 349, endPoint y: 257, distance: 220.7
click at [349, 257] on div "Mover para finalizado" at bounding box center [337, 253] width 70 height 14
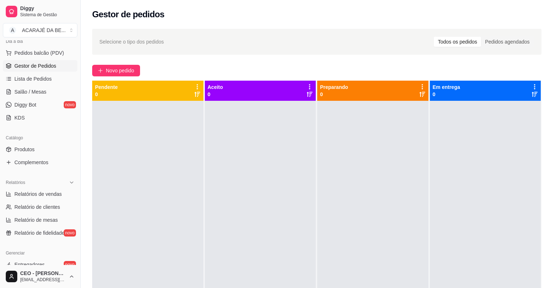
click at [327, 27] on div "Selecione o tipo dos pedidos Todos os pedidos Pedidos agendados Novo pedido Pen…" at bounding box center [317, 200] width 472 height 353
click at [41, 95] on span "Salão / Mesas" at bounding box center [30, 91] width 32 height 7
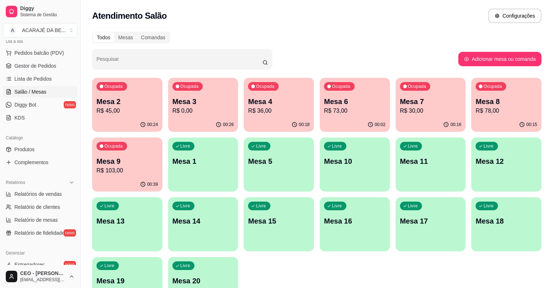
click at [508, 112] on p "R$ 78,00" at bounding box center [507, 111] width 62 height 9
click at [23, 82] on span "Lista de Pedidos" at bounding box center [32, 78] width 37 height 7
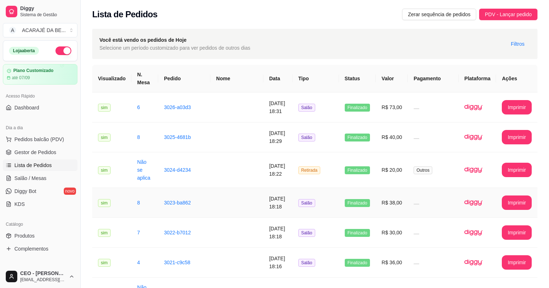
click at [403, 199] on td "R$ 38,00" at bounding box center [392, 203] width 32 height 30
click at [263, 140] on td "17/08/2025 às 18:29" at bounding box center [277, 137] width 29 height 30
click at [29, 176] on span "Salão / Mesas" at bounding box center [30, 178] width 32 height 7
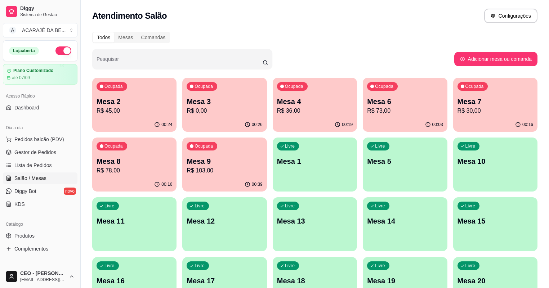
click at [172, 156] on p "Mesa 8" at bounding box center [135, 161] width 76 height 10
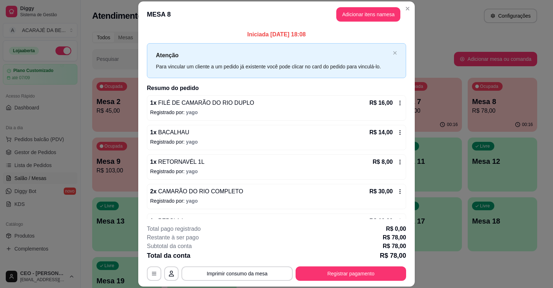
scroll to position [22, 0]
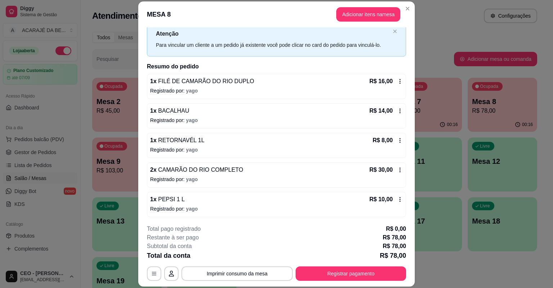
click at [397, 169] on icon at bounding box center [400, 170] width 6 height 6
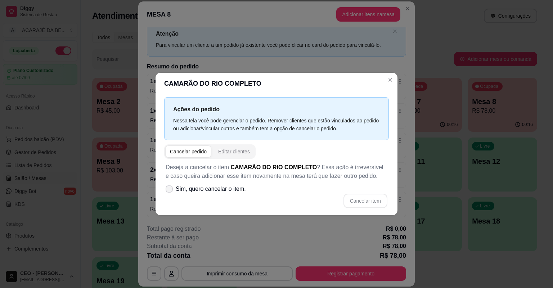
click at [170, 192] on span at bounding box center [169, 188] width 7 height 7
click at [170, 192] on input "Sim, quero cancelar o item." at bounding box center [167, 192] width 5 height 5
checkbox input "true"
click at [368, 198] on button "Cancelar item" at bounding box center [366, 201] width 44 height 14
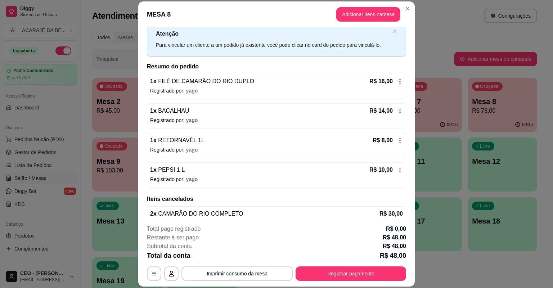
click at [397, 167] on icon at bounding box center [400, 170] width 6 height 6
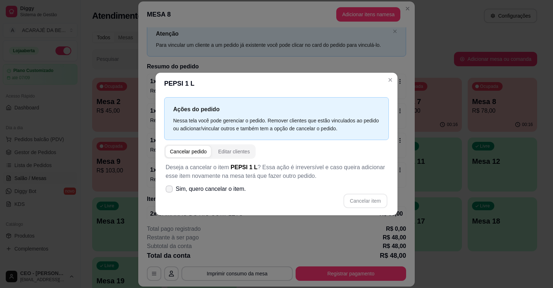
click at [165, 188] on label "Sim, quero cancelar o item." at bounding box center [206, 189] width 86 height 14
click at [165, 190] on input "Sim, quero cancelar o item." at bounding box center [167, 192] width 5 height 5
checkbox input "true"
click at [361, 193] on div "Deseja a cancelar o item PEPSI 1 L ? Essa ação é irreversível e caso queira adi…" at bounding box center [276, 186] width 225 height 54
click at [361, 197] on button "Cancelar item" at bounding box center [365, 201] width 43 height 14
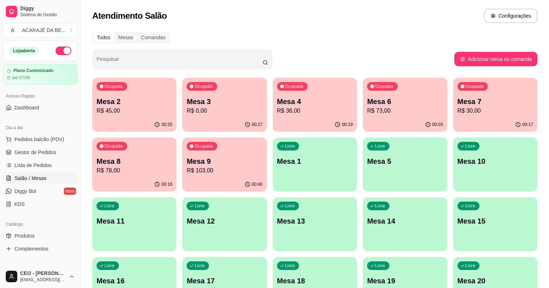
click at [367, 144] on div "Livre" at bounding box center [378, 146] width 22 height 9
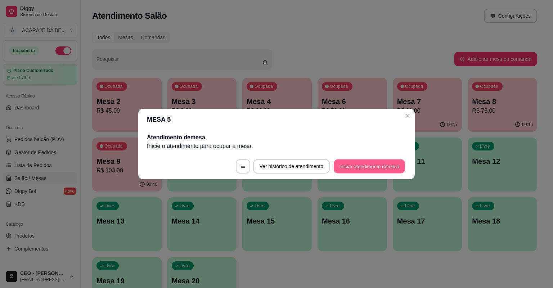
click at [363, 161] on button "Iniciar atendimento de mesa" at bounding box center [369, 167] width 71 height 14
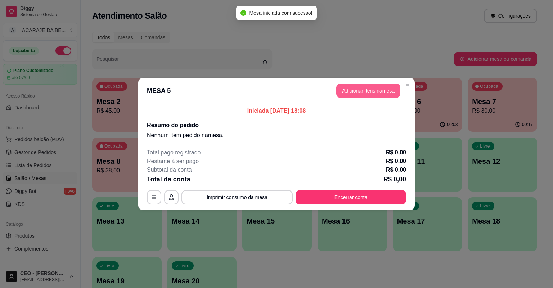
click at [366, 95] on button "Adicionar itens na mesa" at bounding box center [368, 91] width 64 height 14
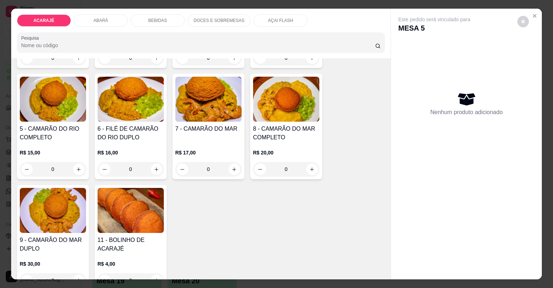
scroll to position [144, 0]
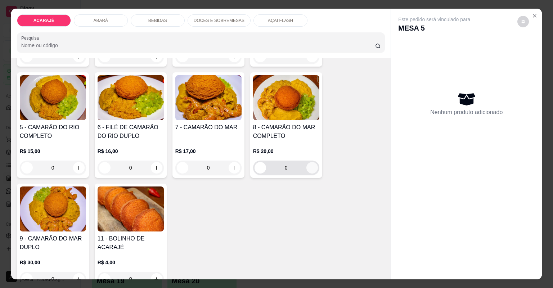
click at [309, 168] on icon "increase-product-quantity" at bounding box center [311, 167] width 5 height 5
click at [310, 168] on icon "increase-product-quantity" at bounding box center [312, 168] width 4 height 4
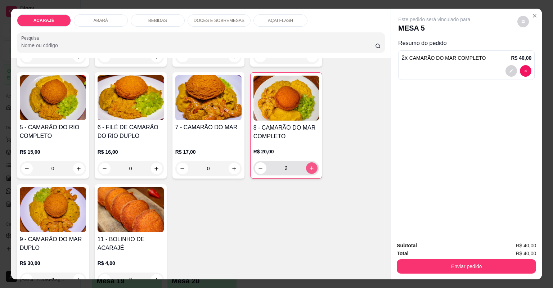
type input "2"
click at [163, 18] on p "BEBIDAS" at bounding box center [157, 21] width 19 height 6
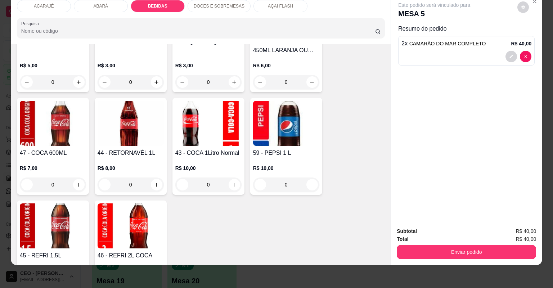
scroll to position [1017, 0]
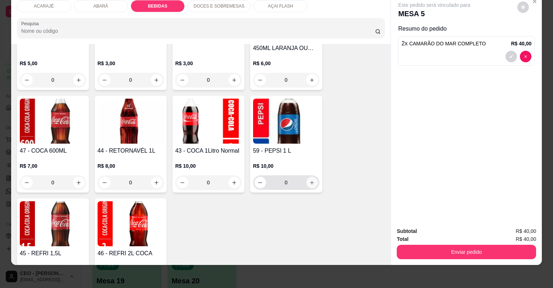
click at [314, 184] on button "increase-product-quantity" at bounding box center [312, 183] width 12 height 12
type input "1"
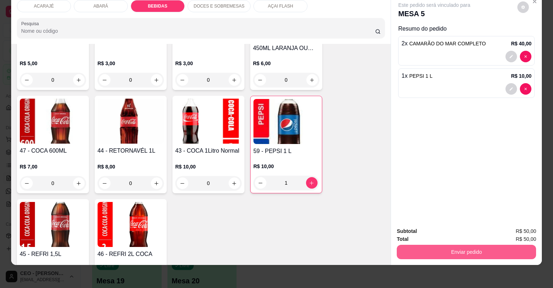
click at [486, 252] on button "Enviar pedido" at bounding box center [466, 252] width 139 height 14
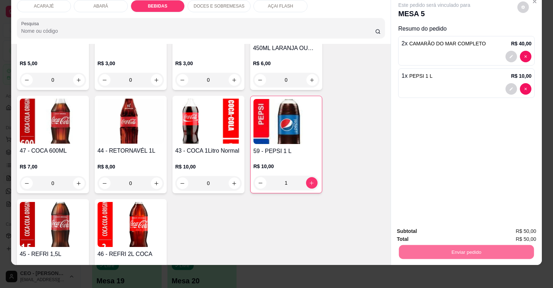
click at [462, 235] on button "Não registrar e enviar pedido" at bounding box center [443, 234] width 73 height 13
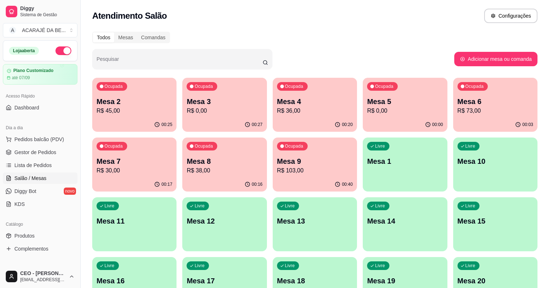
click at [172, 156] on p "Mesa 7" at bounding box center [135, 161] width 76 height 10
click at [176, 138] on div "Ocupada Mesa 7 R$ 30,00" at bounding box center [134, 158] width 84 height 40
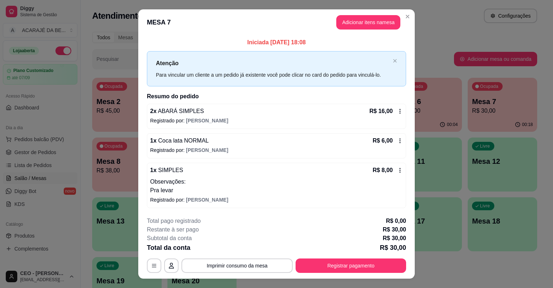
click at [364, 257] on div "**********" at bounding box center [276, 245] width 259 height 56
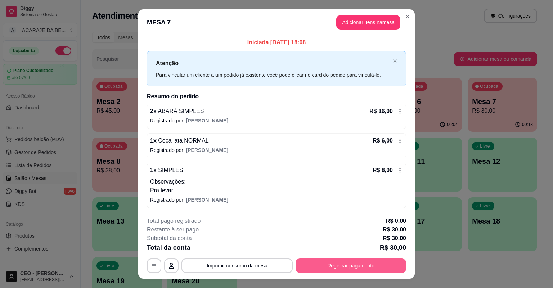
click at [348, 262] on button "Registrar pagamento" at bounding box center [351, 266] width 111 height 14
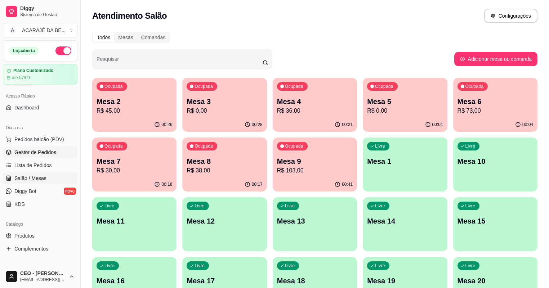
drag, startPoint x: 39, startPoint y: 151, endPoint x: 48, endPoint y: 149, distance: 8.8
click at [39, 151] on span "Gestor de Pedidos" at bounding box center [35, 152] width 42 height 7
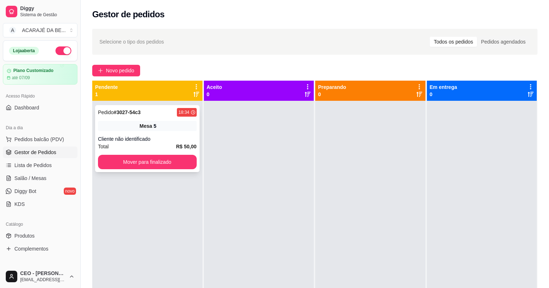
click at [130, 141] on div "Cliente não identificado" at bounding box center [147, 138] width 99 height 7
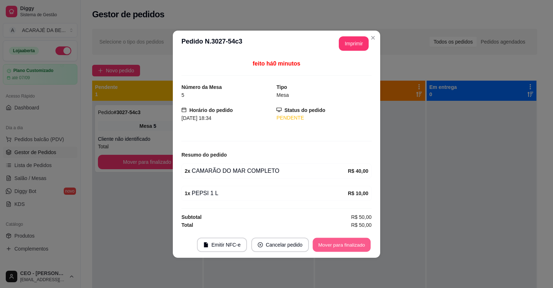
click at [346, 245] on button "Mover para finalizado" at bounding box center [342, 245] width 58 height 14
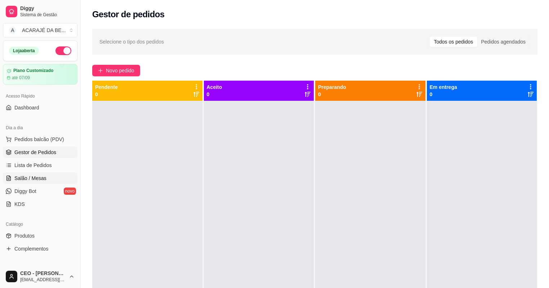
click at [53, 175] on link "Salão / Mesas" at bounding box center [40, 178] width 75 height 12
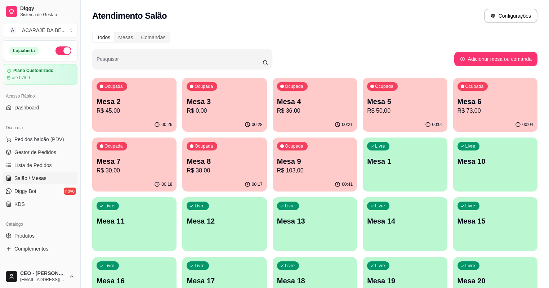
click at [133, 110] on p "R$ 45,00" at bounding box center [135, 111] width 76 height 9
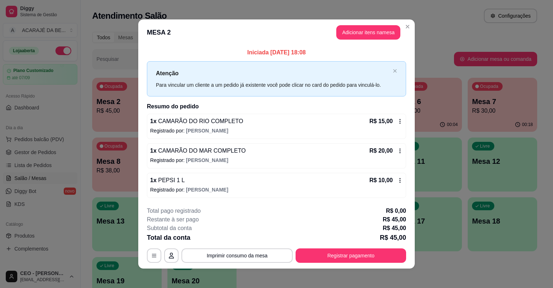
click at [383, 261] on button "Registrar pagamento" at bounding box center [351, 255] width 111 height 14
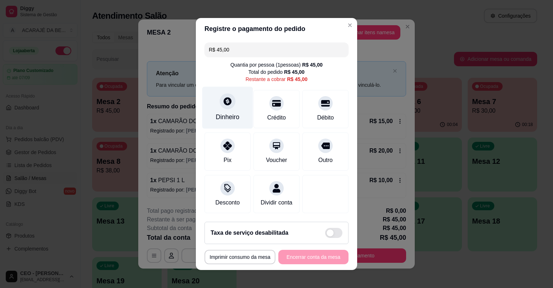
click at [221, 118] on div "Dinheiro" at bounding box center [228, 116] width 24 height 9
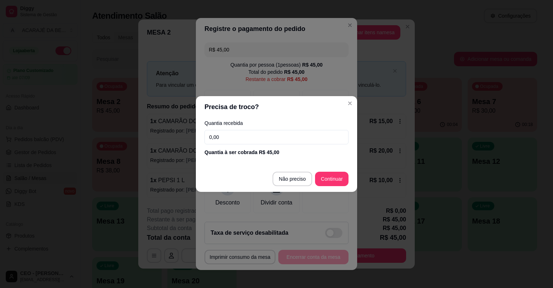
click at [251, 141] on input "0,00" at bounding box center [277, 137] width 144 height 14
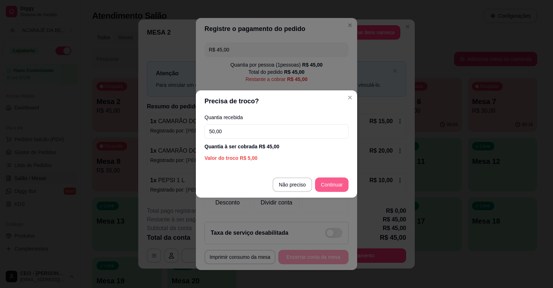
type input "50,00"
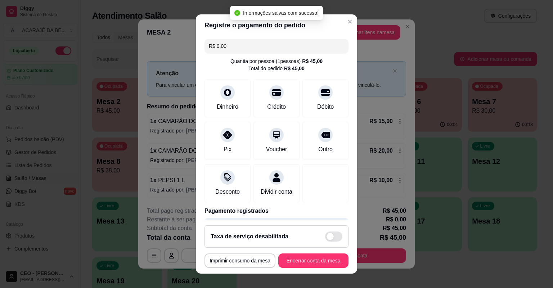
type input "R$ 0,00"
click at [326, 263] on button "Encerrar conta da mesa" at bounding box center [313, 260] width 70 height 14
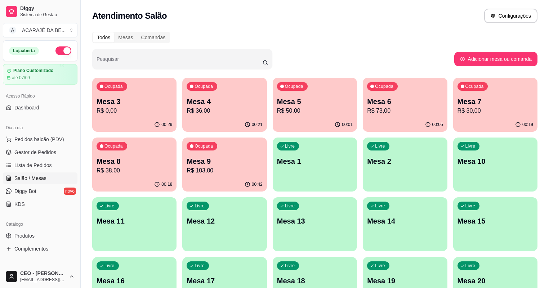
click at [457, 109] on p "R$ 30,00" at bounding box center [495, 111] width 76 height 9
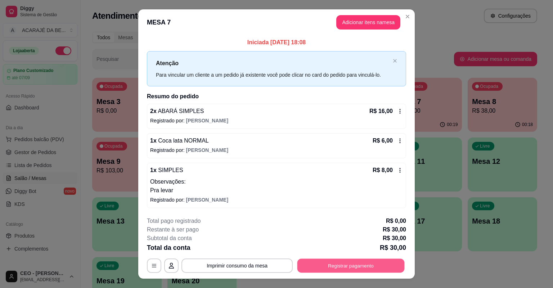
click at [328, 265] on button "Registrar pagamento" at bounding box center [350, 266] width 107 height 14
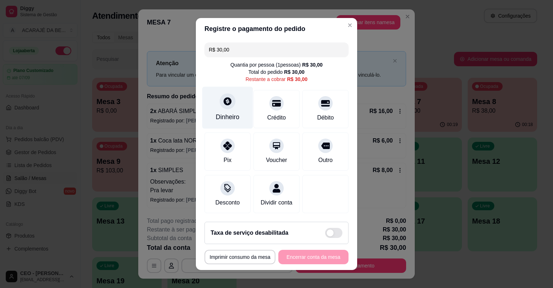
click at [228, 112] on div "Dinheiro" at bounding box center [227, 108] width 51 height 42
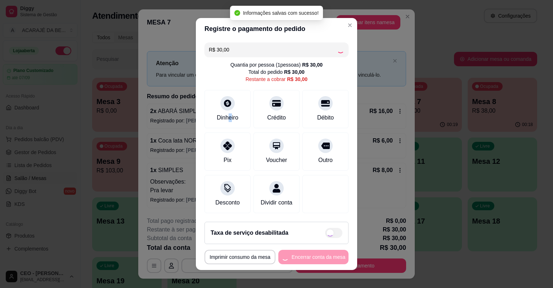
type input "R$ 0,00"
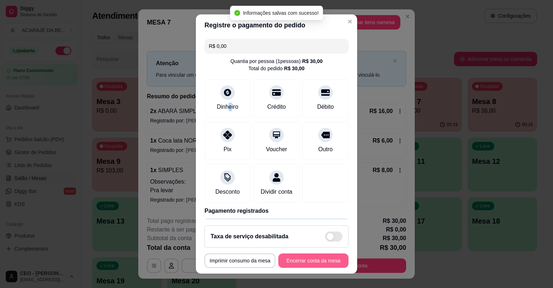
click at [325, 256] on button "Encerrar conta da mesa" at bounding box center [313, 260] width 70 height 14
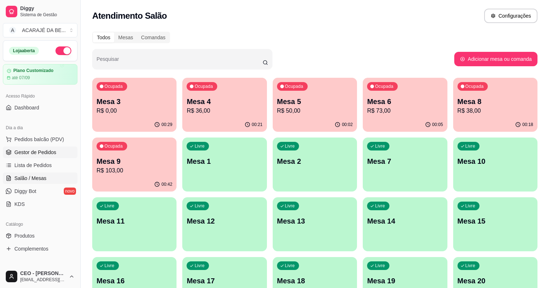
click at [37, 147] on link "Gestor de Pedidos" at bounding box center [40, 153] width 75 height 12
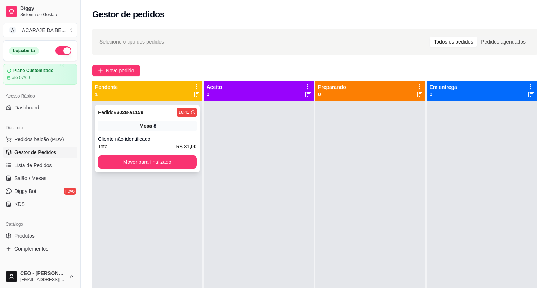
click at [153, 124] on div "8" at bounding box center [154, 125] width 3 height 7
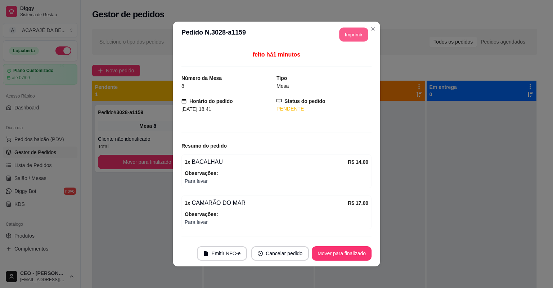
click at [356, 37] on button "Imprimir" at bounding box center [354, 35] width 29 height 14
click at [358, 249] on button "Mover para finalizado" at bounding box center [342, 253] width 60 height 14
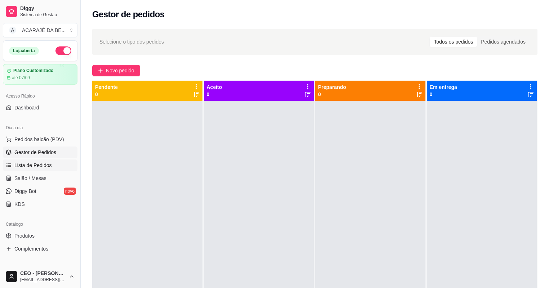
click at [42, 170] on link "Lista de Pedidos" at bounding box center [40, 166] width 75 height 12
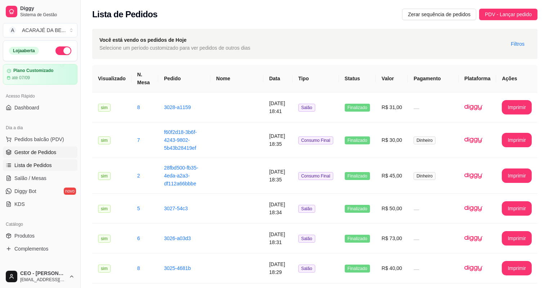
click at [35, 153] on span "Gestor de Pedidos" at bounding box center [35, 152] width 42 height 7
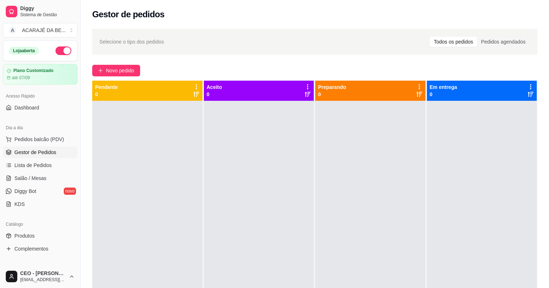
click at [53, 158] on ul "Pedidos balcão (PDV) Gestor de Pedidos Lista de Pedidos Salão / Mesas Diggy Bot…" at bounding box center [40, 172] width 75 height 76
click at [70, 167] on link "Lista de Pedidos" at bounding box center [40, 166] width 75 height 12
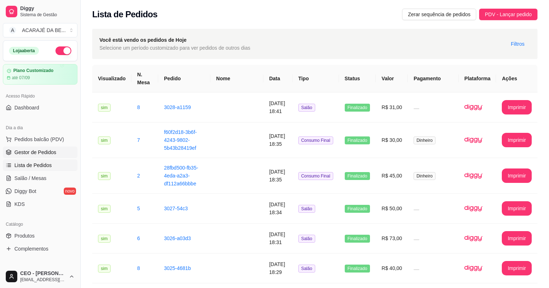
click at [42, 149] on span "Gestor de Pedidos" at bounding box center [35, 152] width 42 height 7
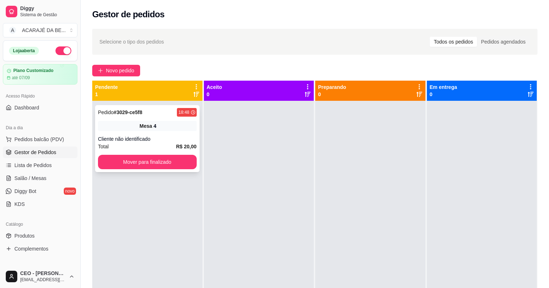
click at [169, 144] on div "Total R$ 20,00" at bounding box center [147, 147] width 99 height 8
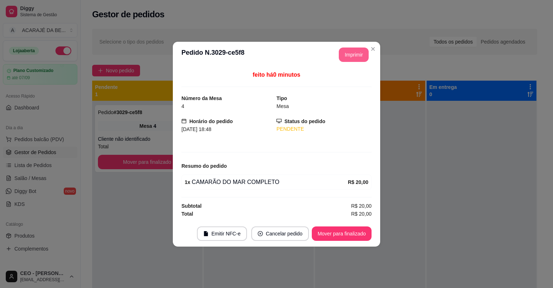
click at [362, 52] on button "Imprimir" at bounding box center [354, 55] width 30 height 14
click at [351, 230] on button "Mover para finalizado" at bounding box center [342, 233] width 58 height 14
click at [351, 232] on div "Mover para finalizado" at bounding box center [337, 233] width 70 height 14
click at [350, 234] on div "Mover para finalizado" at bounding box center [337, 233] width 70 height 14
click at [350, 235] on div "Mover para finalizado" at bounding box center [337, 233] width 70 height 14
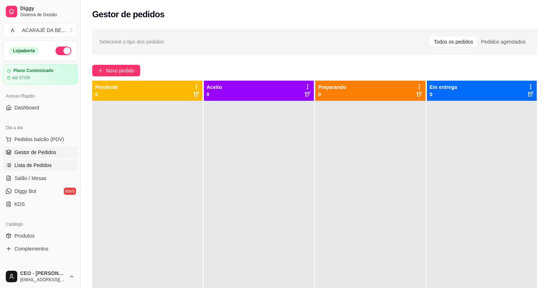
click at [50, 167] on span "Lista de Pedidos" at bounding box center [32, 165] width 37 height 7
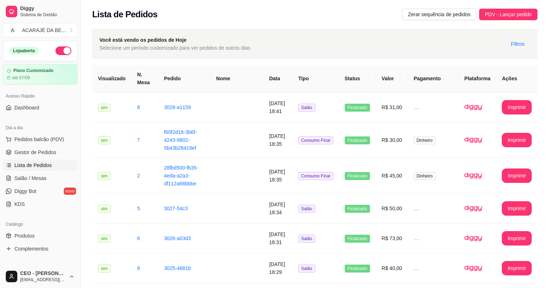
click at [37, 184] on ul "Pedidos balcão (PDV) Gestor de Pedidos Lista de Pedidos Salão / Mesas Diggy Bot…" at bounding box center [40, 172] width 75 height 76
click at [45, 180] on span "Salão / Mesas" at bounding box center [30, 178] width 32 height 7
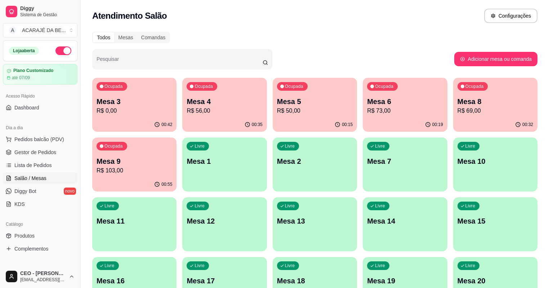
click at [457, 101] on p "Mesa 8" at bounding box center [495, 102] width 76 height 10
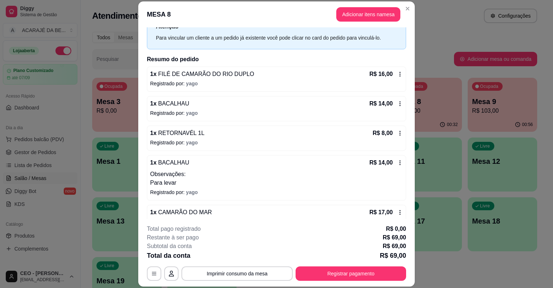
scroll to position [130, 0]
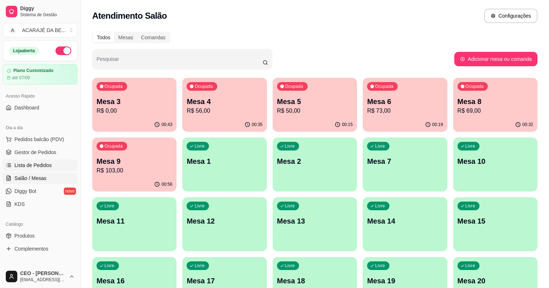
click at [55, 160] on link "Lista de Pedidos" at bounding box center [40, 166] width 75 height 12
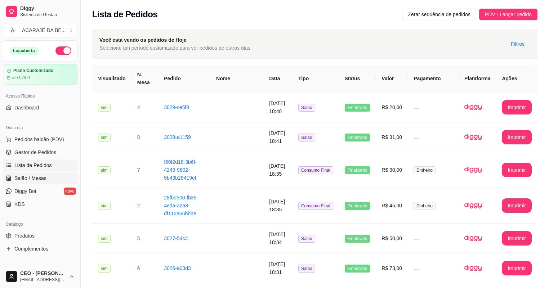
click at [44, 179] on span "Salão / Mesas" at bounding box center [30, 178] width 32 height 7
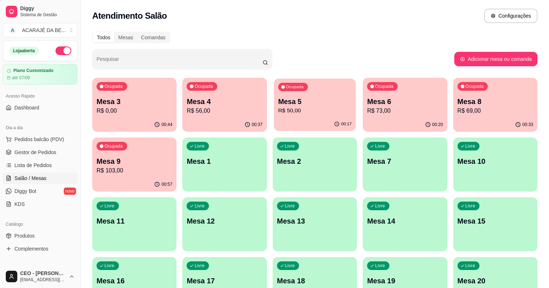
click at [290, 104] on p "Mesa 5" at bounding box center [314, 102] width 73 height 10
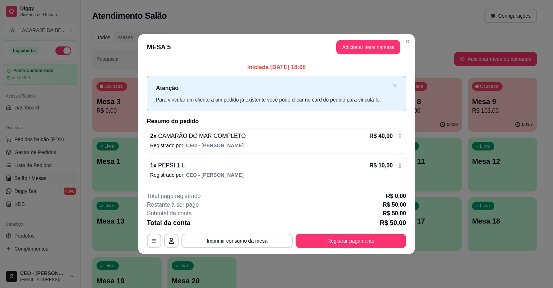
click at [400, 135] on icon at bounding box center [400, 136] width 6 height 6
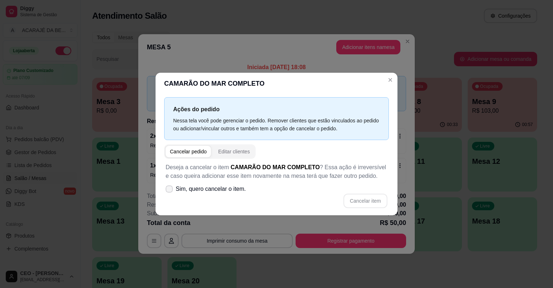
click at [171, 190] on icon at bounding box center [169, 189] width 6 height 4
click at [170, 190] on input "Sim, quero cancelar o item." at bounding box center [167, 192] width 5 height 5
checkbox input "true"
click at [359, 199] on button "Cancelar item" at bounding box center [366, 201] width 44 height 14
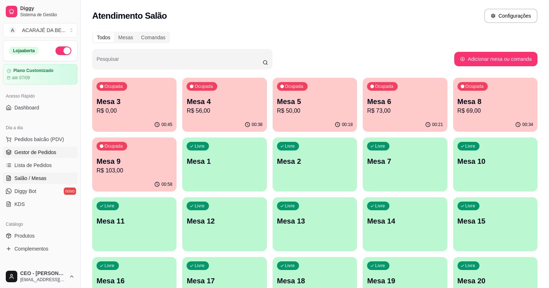
click at [43, 151] on span "Gestor de Pedidos" at bounding box center [35, 152] width 42 height 7
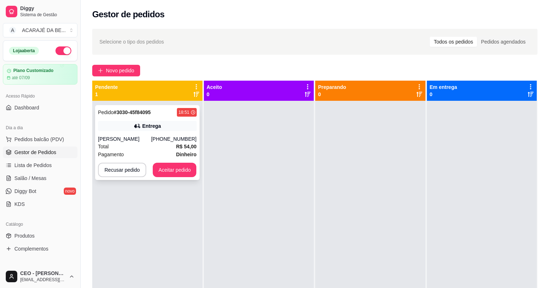
click at [172, 137] on div "(73) 98827-1280" at bounding box center [173, 138] width 45 height 7
click at [180, 139] on div "(73) 98827-1280" at bounding box center [173, 138] width 45 height 7
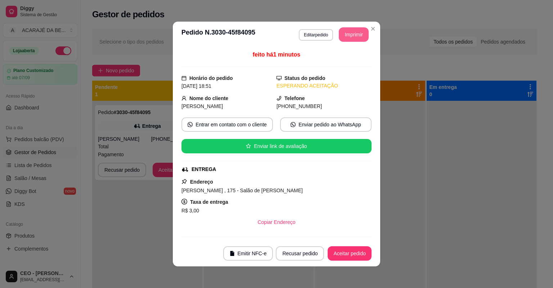
click at [356, 32] on button "Imprimir" at bounding box center [354, 34] width 30 height 14
click at [357, 249] on button "Aceitar pedido" at bounding box center [350, 253] width 44 height 14
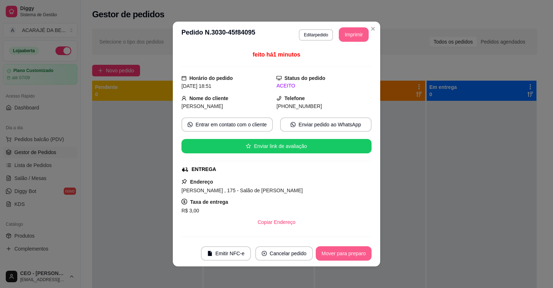
click at [357, 249] on button "Mover para preparo" at bounding box center [344, 253] width 56 height 14
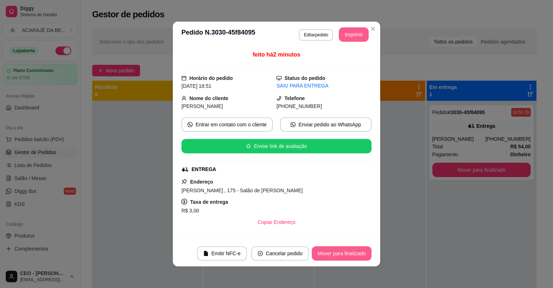
click at [358, 250] on button "Mover para finalizado" at bounding box center [342, 253] width 60 height 14
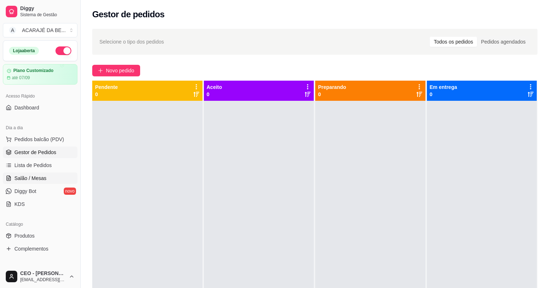
drag, startPoint x: 40, startPoint y: 175, endPoint x: 53, endPoint y: 173, distance: 13.0
click at [40, 176] on span "Salão / Mesas" at bounding box center [30, 178] width 32 height 7
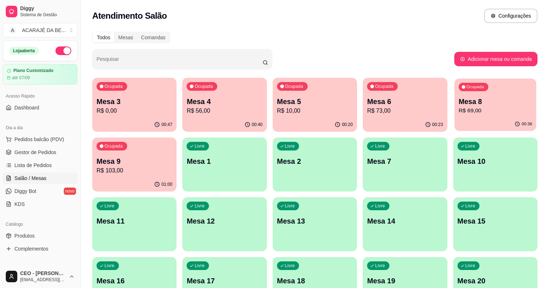
click at [458, 109] on p "R$ 69,00" at bounding box center [494, 111] width 73 height 8
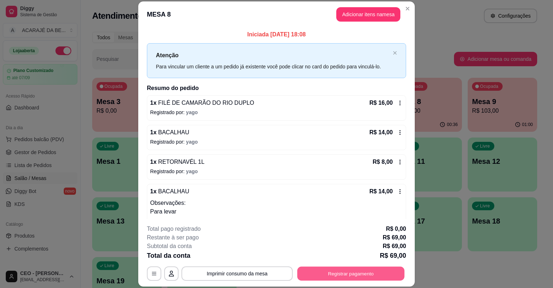
click at [366, 270] on button "Registrar pagamento" at bounding box center [350, 274] width 107 height 14
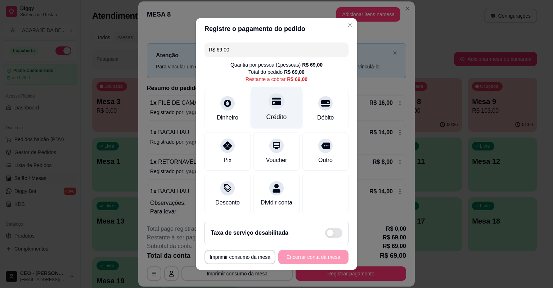
click at [286, 114] on div "Crédito" at bounding box center [276, 108] width 51 height 42
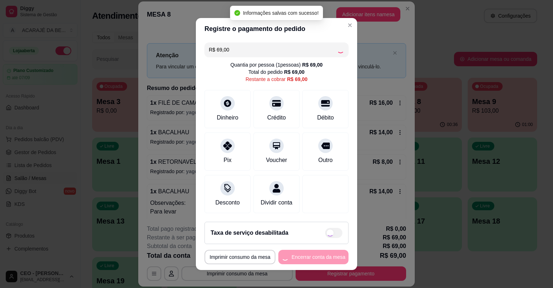
type input "R$ 0,00"
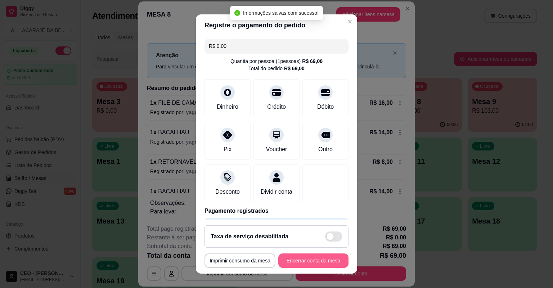
click at [317, 259] on button "Encerrar conta da mesa" at bounding box center [313, 260] width 70 height 14
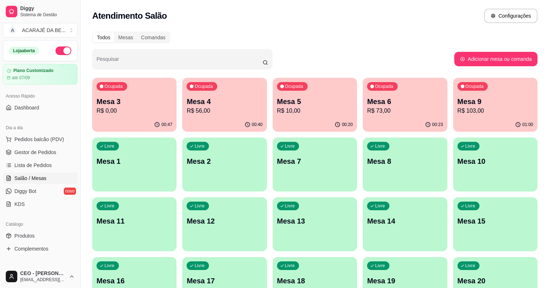
click at [282, 108] on p "R$ 10,00" at bounding box center [315, 111] width 76 height 9
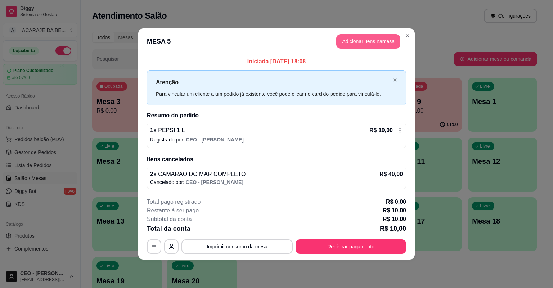
click at [377, 35] on header "MESA 5 Adicionar itens na mesa" at bounding box center [276, 41] width 277 height 26
click at [366, 39] on button "Adicionar itens na mesa" at bounding box center [368, 41] width 64 height 14
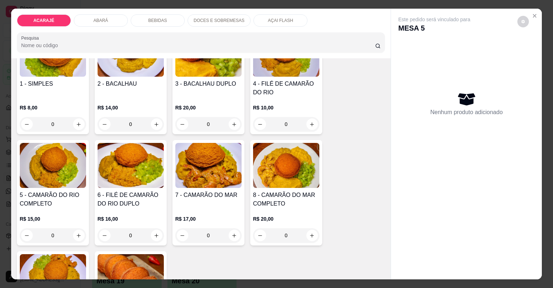
scroll to position [86, 0]
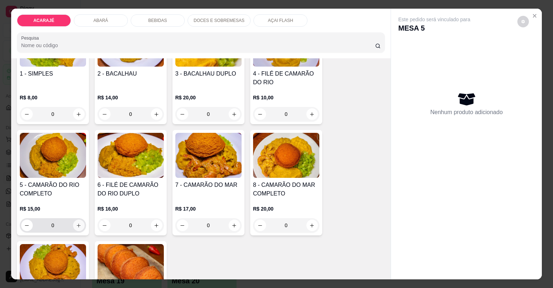
click at [77, 226] on icon "increase-product-quantity" at bounding box center [79, 226] width 4 height 4
click at [76, 226] on icon "increase-product-quantity" at bounding box center [78, 225] width 5 height 5
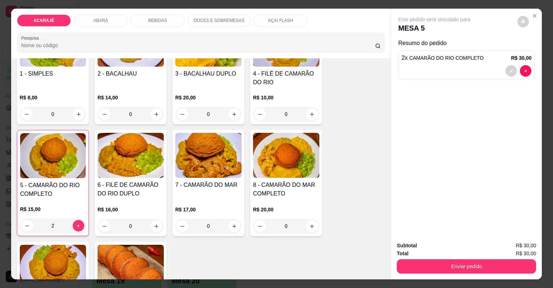
type input "2"
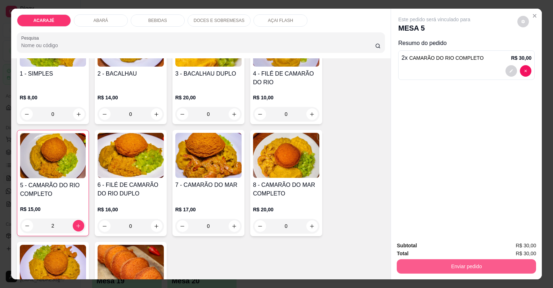
click at [495, 262] on button "Enviar pedido" at bounding box center [466, 266] width 139 height 14
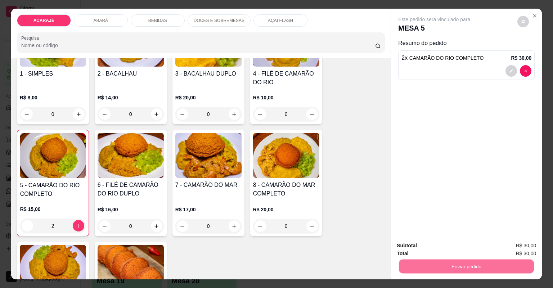
click at [426, 245] on button "Não registrar e enviar pedido" at bounding box center [443, 248] width 73 height 13
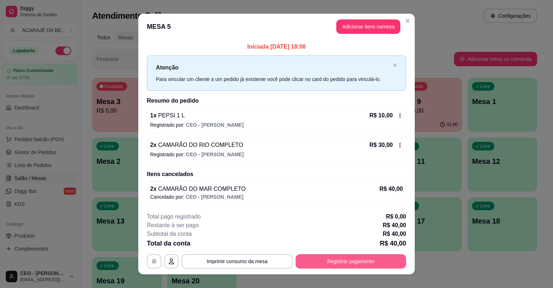
click at [359, 266] on button "Registrar pagamento" at bounding box center [351, 261] width 111 height 14
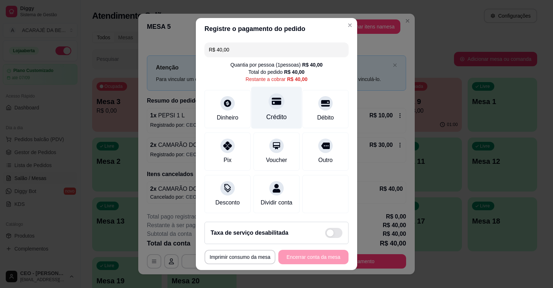
click at [266, 109] on div "Crédito" at bounding box center [276, 108] width 51 height 42
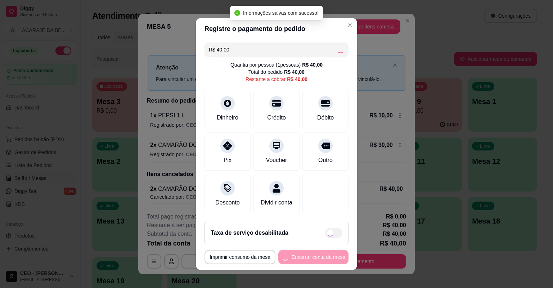
type input "R$ 0,00"
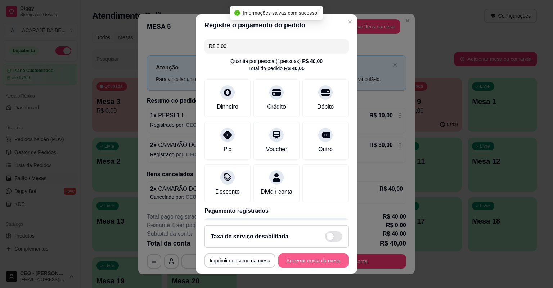
click at [324, 258] on button "Encerrar conta da mesa" at bounding box center [313, 260] width 70 height 14
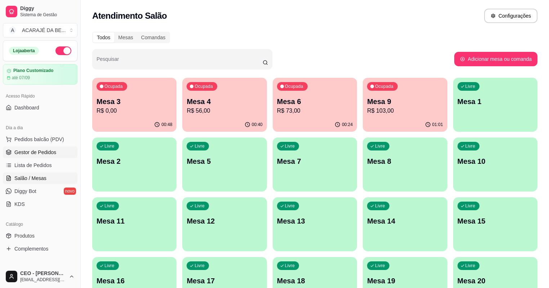
click at [37, 154] on span "Gestor de Pedidos" at bounding box center [35, 152] width 42 height 7
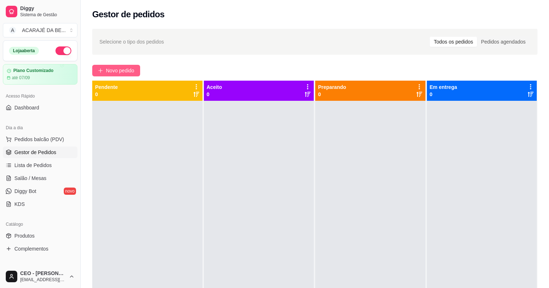
click at [126, 73] on span "Novo pedido" at bounding box center [120, 71] width 28 height 8
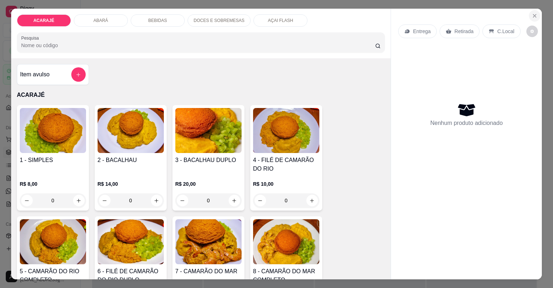
click at [532, 13] on icon "Close" at bounding box center [535, 16] width 6 height 6
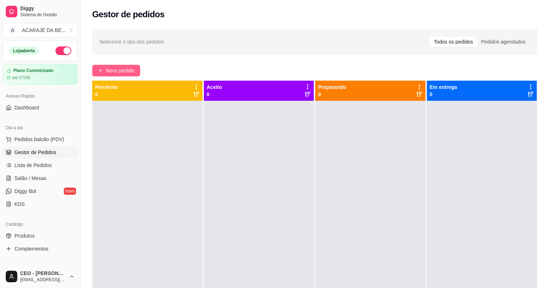
click at [106, 72] on span "Novo pedido" at bounding box center [120, 71] width 28 height 8
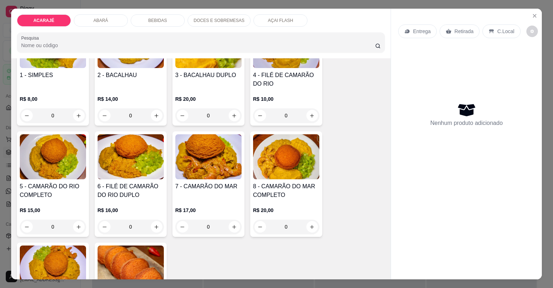
scroll to position [86, 0]
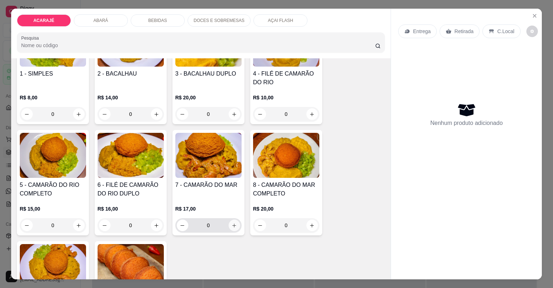
click at [232, 223] on icon "increase-product-quantity" at bounding box center [234, 225] width 5 height 5
type input "2"
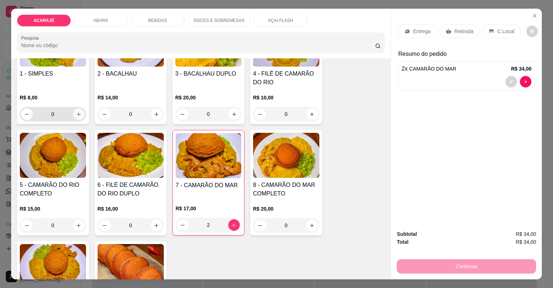
click at [78, 112] on icon "increase-product-quantity" at bounding box center [78, 114] width 5 height 5
type input "1"
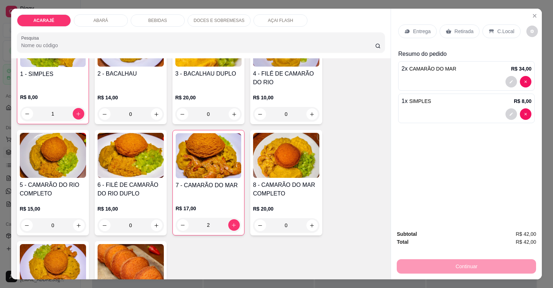
click at [454, 30] on p "Retirada" at bounding box center [463, 31] width 19 height 7
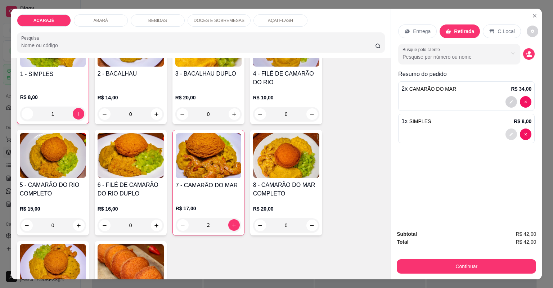
click at [509, 134] on icon "decrease-product-quantity" at bounding box center [511, 134] width 4 height 4
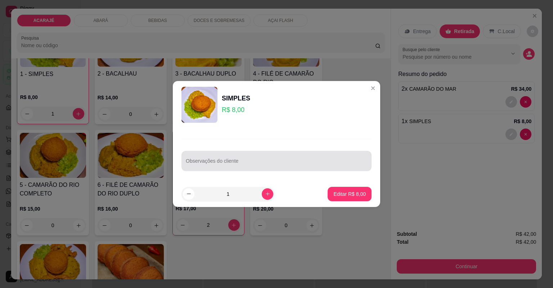
click at [304, 159] on div at bounding box center [276, 161] width 181 height 14
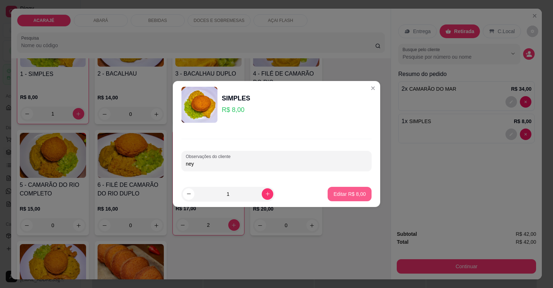
type input "ney"
click at [330, 191] on button "Editar R$ 8,00" at bounding box center [350, 194] width 44 height 14
type input "0"
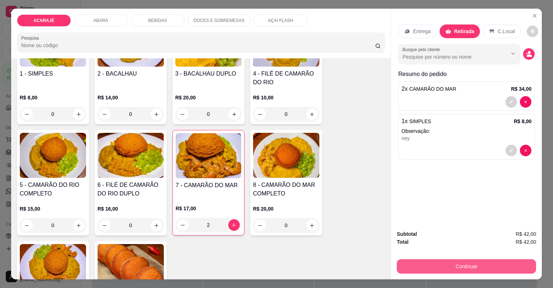
click at [472, 266] on button "Continuar" at bounding box center [466, 266] width 139 height 14
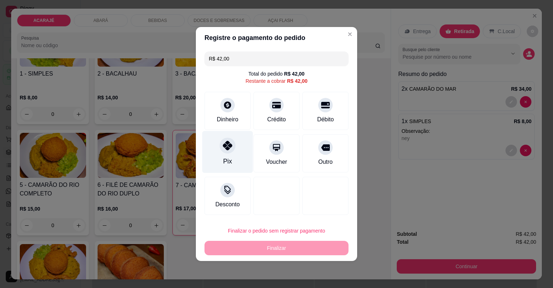
click at [225, 142] on icon at bounding box center [227, 145] width 9 height 9
type input "R$ 0,00"
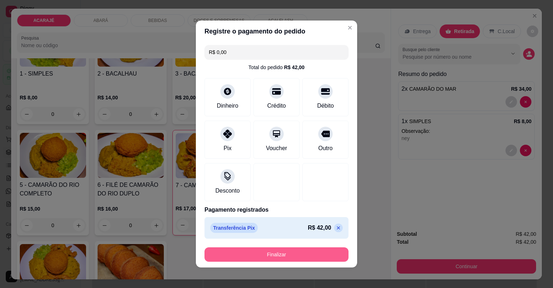
click at [270, 253] on button "Finalizar" at bounding box center [277, 254] width 144 height 14
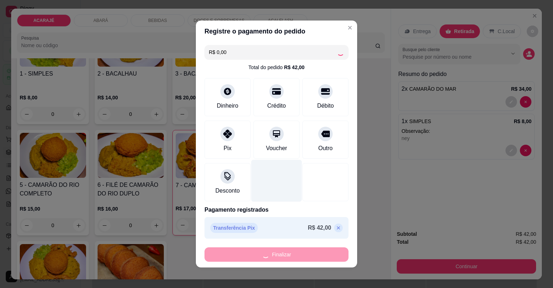
type input "0"
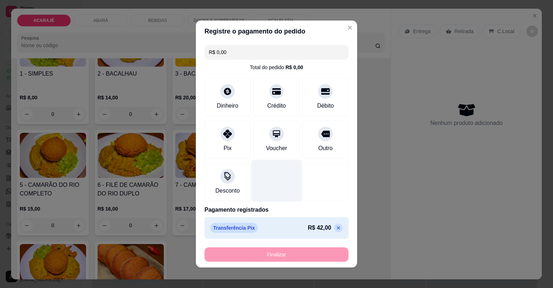
type input "-R$ 42,00"
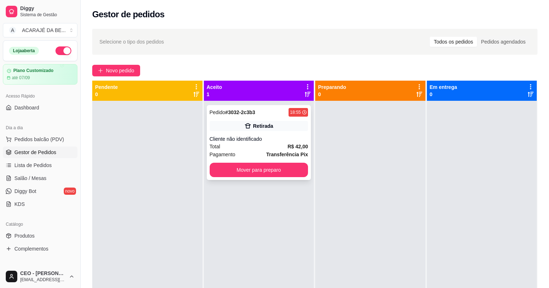
click at [258, 115] on div "Pedido # 3032-2c3b3 18:55" at bounding box center [259, 112] width 99 height 9
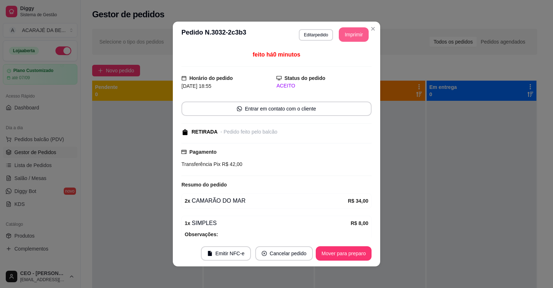
click at [360, 30] on button "Imprimir" at bounding box center [354, 34] width 30 height 14
click at [356, 253] on button "Mover para preparo" at bounding box center [344, 253] width 56 height 14
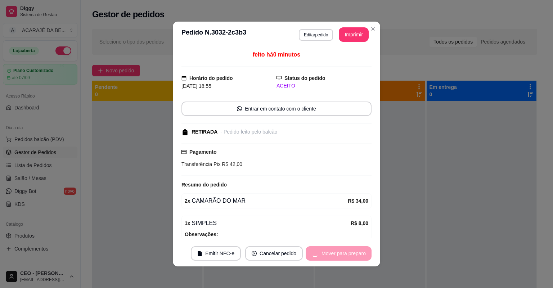
click at [356, 253] on div "Mover para preparo" at bounding box center [339, 253] width 66 height 14
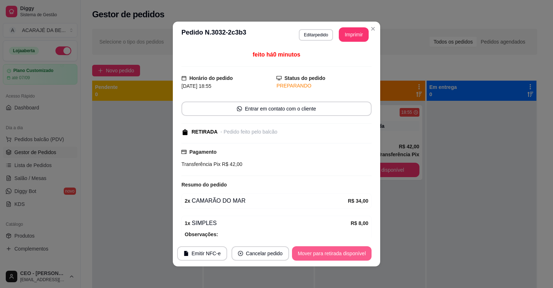
click at [356, 253] on button "Mover para retirada disponível" at bounding box center [332, 253] width 80 height 14
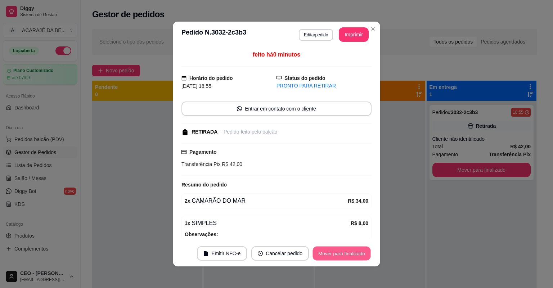
click at [359, 250] on button "Mover para finalizado" at bounding box center [342, 254] width 58 height 14
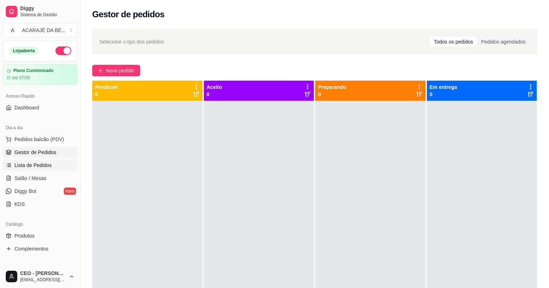
click at [41, 168] on span "Lista de Pedidos" at bounding box center [32, 165] width 37 height 7
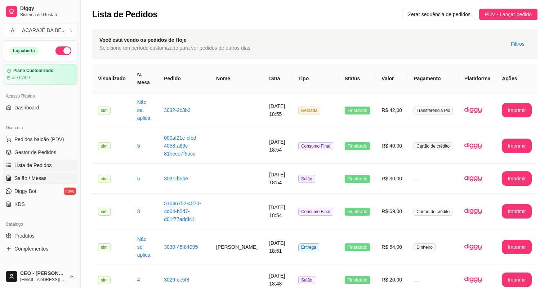
click at [48, 175] on link "Salão / Mesas" at bounding box center [40, 178] width 75 height 12
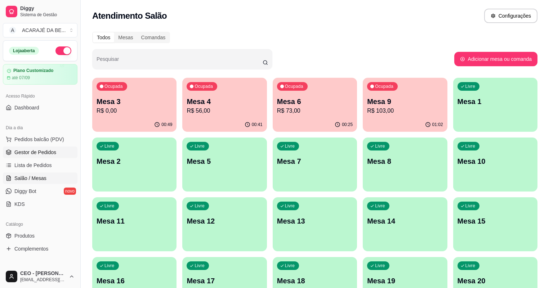
click at [36, 154] on span "Gestor de Pedidos" at bounding box center [35, 152] width 42 height 7
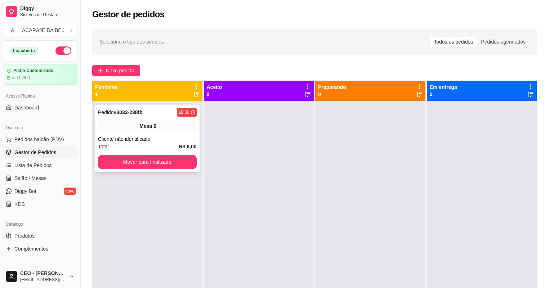
click at [183, 127] on div "Mesa 6" at bounding box center [147, 126] width 99 height 10
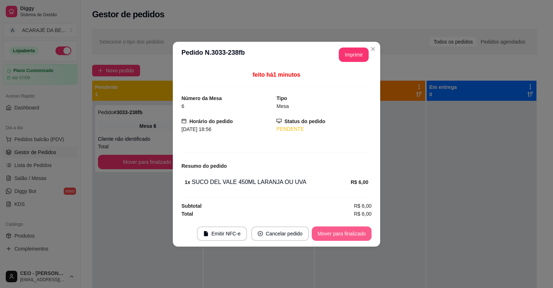
click at [345, 227] on button "Mover para finalizado" at bounding box center [342, 233] width 60 height 14
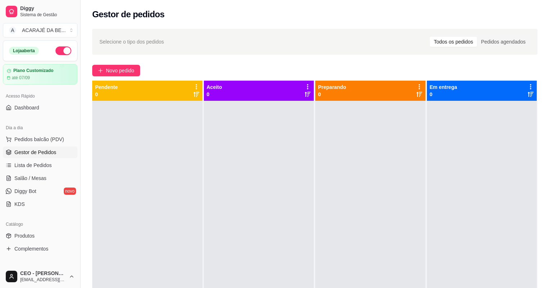
click at [118, 64] on div "Selecione o tipo dos pedidos Todos os pedidos Pedidos agendados Novo pedido Pen…" at bounding box center [315, 200] width 468 height 353
click at [124, 80] on div "Selecione o tipo dos pedidos Todos os pedidos Pedidos agendados Novo pedido Pen…" at bounding box center [315, 200] width 468 height 353
click at [126, 72] on span "Novo pedido" at bounding box center [120, 71] width 28 height 8
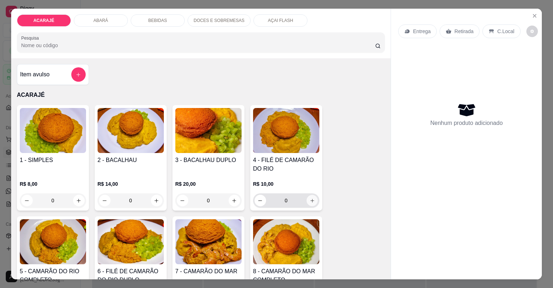
click at [314, 197] on button "increase-product-quantity" at bounding box center [311, 200] width 11 height 11
type input "1"
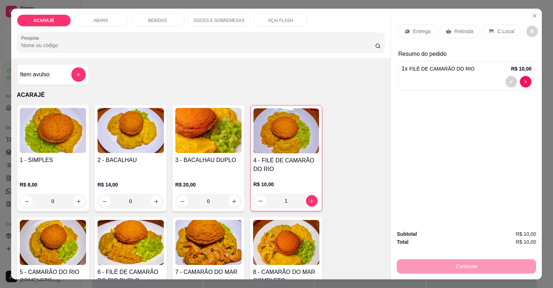
click at [460, 32] on p "Retirada" at bounding box center [463, 31] width 19 height 7
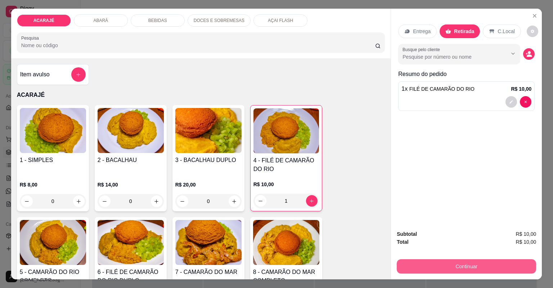
click at [493, 267] on button "Continuar" at bounding box center [466, 266] width 139 height 14
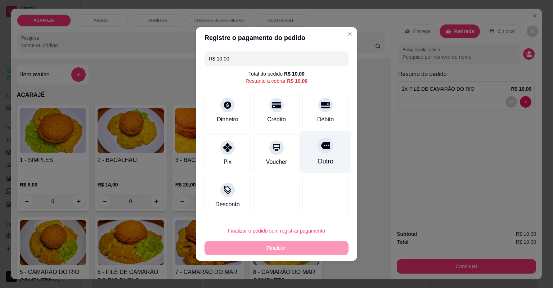
click at [334, 157] on div "Outro" at bounding box center [325, 152] width 51 height 42
type input "R$ 0,00"
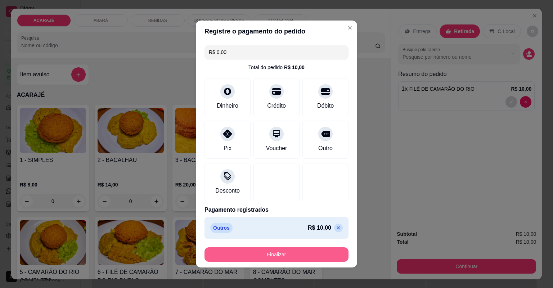
click at [305, 251] on button "Finalizar" at bounding box center [277, 254] width 144 height 14
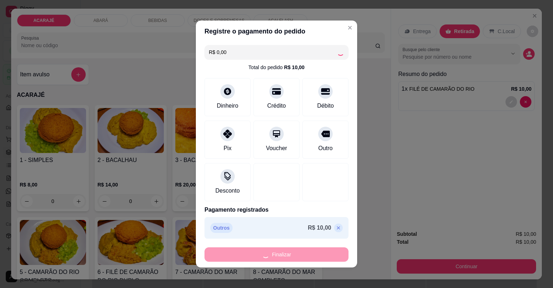
type input "0"
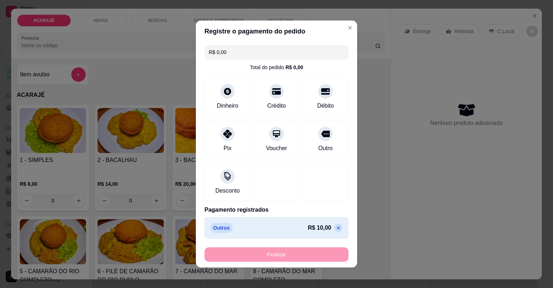
type input "-R$ 10,00"
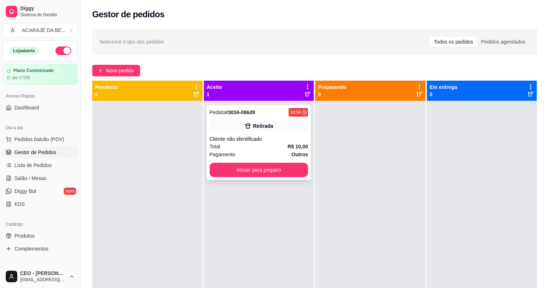
click at [281, 127] on div "Retirada" at bounding box center [259, 126] width 99 height 10
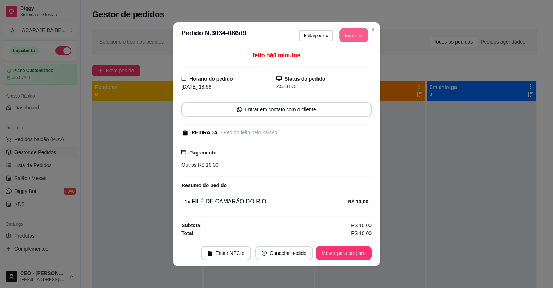
click at [354, 35] on button "Imprimir" at bounding box center [354, 35] width 29 height 14
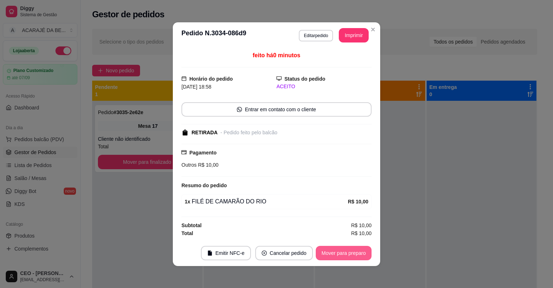
click at [349, 252] on button "Mover para preparo" at bounding box center [344, 253] width 56 height 14
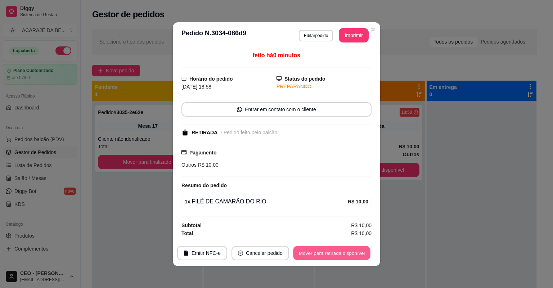
click at [364, 249] on button "Mover para retirada disponível" at bounding box center [331, 253] width 77 height 14
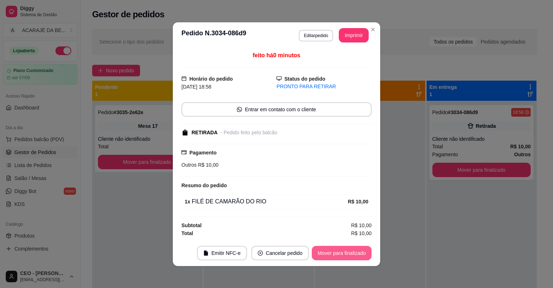
click at [364, 249] on button "Mover para finalizado" at bounding box center [342, 253] width 60 height 14
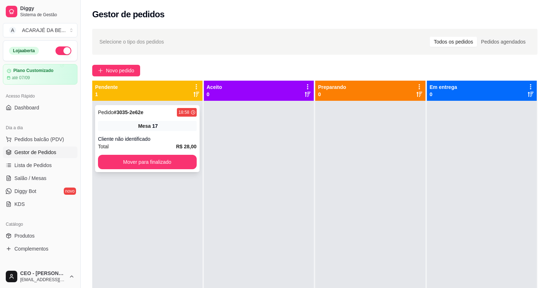
click at [156, 140] on div "Cliente não identificado" at bounding box center [147, 138] width 99 height 7
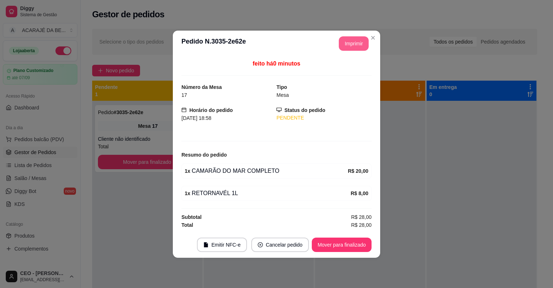
click at [356, 38] on button "Imprimir" at bounding box center [354, 43] width 30 height 14
click at [350, 245] on button "Mover para finalizado" at bounding box center [342, 245] width 60 height 14
click at [350, 244] on div "Mover para finalizado" at bounding box center [342, 245] width 60 height 14
click at [353, 241] on div "Mover para finalizado" at bounding box center [337, 245] width 70 height 14
click at [359, 241] on div "Mover para finalizado" at bounding box center [337, 245] width 70 height 14
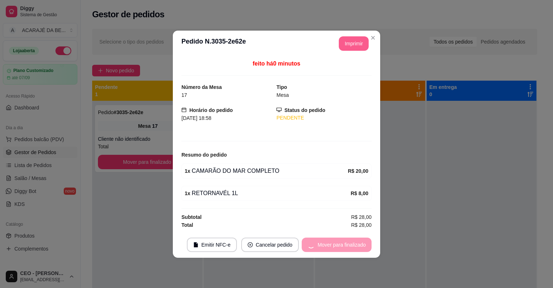
click at [359, 241] on div "Mover para finalizado" at bounding box center [337, 245] width 70 height 14
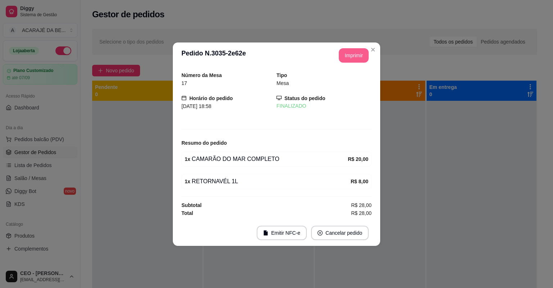
click at [359, 241] on footer "Emitir NFC-e Cancelar pedido" at bounding box center [276, 233] width 207 height 26
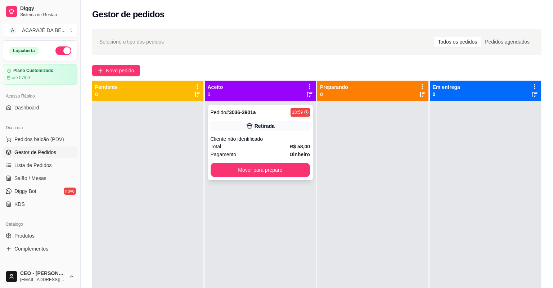
click at [284, 135] on div "Cliente não identificado" at bounding box center [261, 138] width 100 height 7
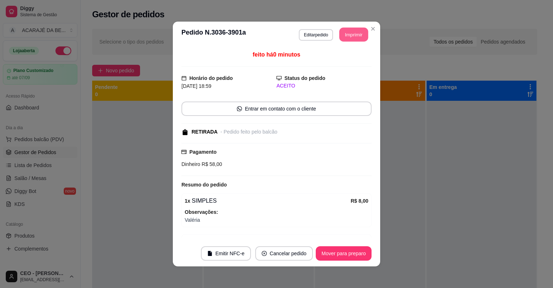
click at [349, 37] on button "Imprimir" at bounding box center [354, 35] width 29 height 14
click at [350, 246] on button "Mover para preparo" at bounding box center [344, 253] width 56 height 14
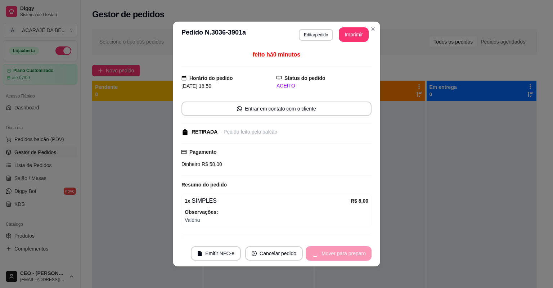
click at [350, 246] on div "Mover para preparo" at bounding box center [339, 253] width 66 height 14
drag, startPoint x: 390, startPoint y: 91, endPoint x: 349, endPoint y: 244, distance: 159.1
click at [349, 244] on footer "Emitir NFC-e Cancelar pedido Mover para preparo" at bounding box center [276, 254] width 207 height 26
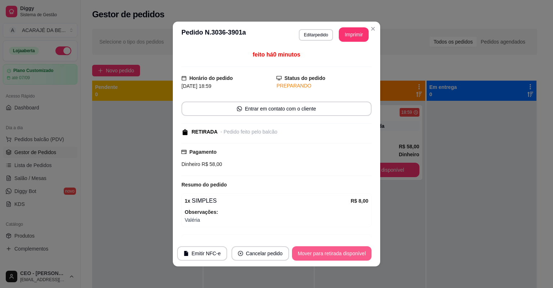
click at [347, 252] on button "Mover para retirada disponível" at bounding box center [332, 253] width 80 height 14
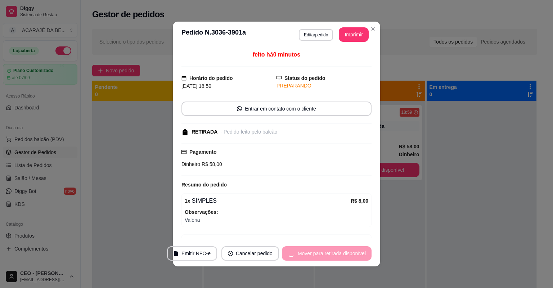
click at [347, 252] on div "Mover para retirada disponível" at bounding box center [327, 253] width 90 height 14
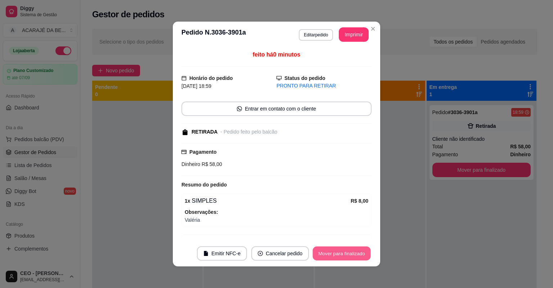
click at [347, 252] on button "Mover para finalizado" at bounding box center [342, 254] width 58 height 14
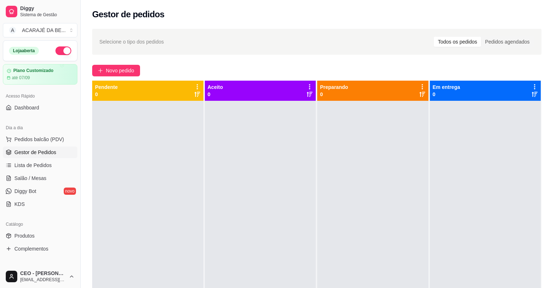
click at [109, 77] on div "Selecione o tipo dos pedidos Todos os pedidos Pedidos agendados Novo pedido Pen…" at bounding box center [317, 200] width 472 height 353
click at [113, 58] on div "Selecione o tipo dos pedidos Todos os pedidos Pedidos agendados Novo pedido Pen…" at bounding box center [317, 200] width 472 height 353
click at [122, 74] on span "Novo pedido" at bounding box center [120, 71] width 28 height 8
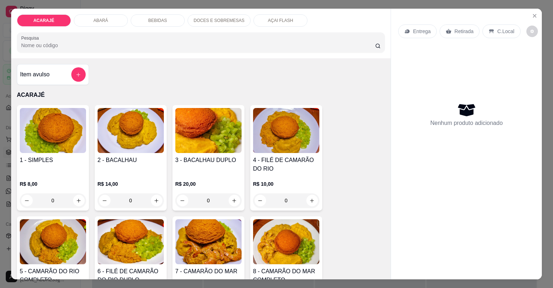
click at [274, 156] on h4 "4 - FILÉ DE CAMARÃO DO RIO" at bounding box center [286, 164] width 66 height 17
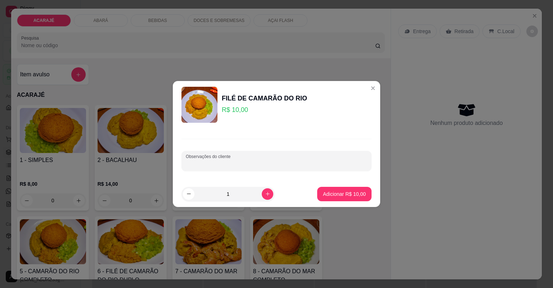
click at [293, 161] on input "Observações do cliente" at bounding box center [276, 163] width 181 height 7
type input "no papel so vatapa e camarao"
click at [327, 196] on p "Adicionar R$ 10,00" at bounding box center [345, 193] width 42 height 7
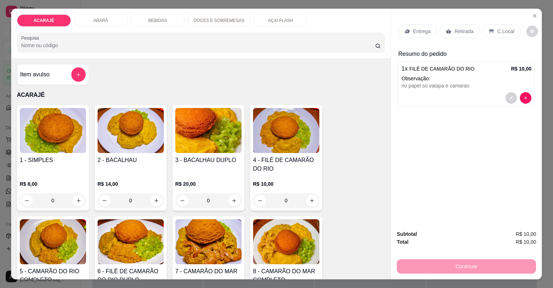
click at [452, 38] on div "Entrega Retirada C.Local" at bounding box center [466, 31] width 136 height 25
click at [455, 34] on p "Retirada" at bounding box center [463, 31] width 19 height 7
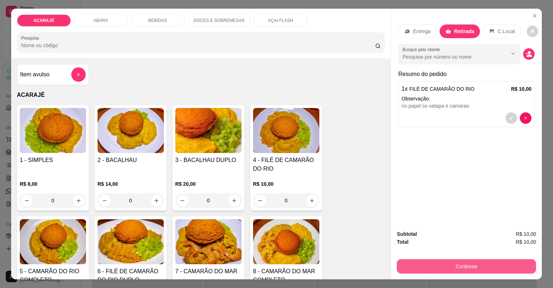
click at [506, 272] on button "Continuar" at bounding box center [466, 266] width 139 height 14
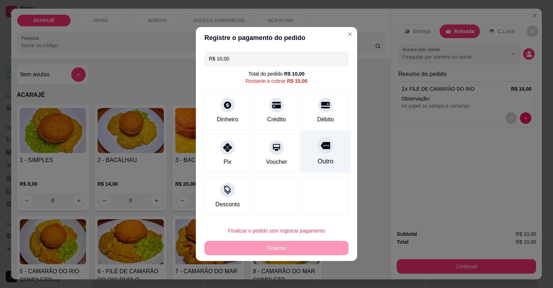
click at [328, 154] on div "Outro" at bounding box center [325, 152] width 51 height 42
type input "R$ 0,00"
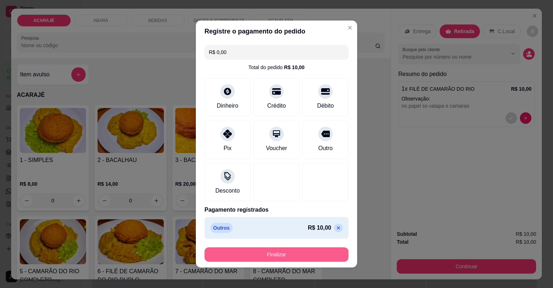
click at [310, 255] on button "Finalizar" at bounding box center [277, 254] width 144 height 14
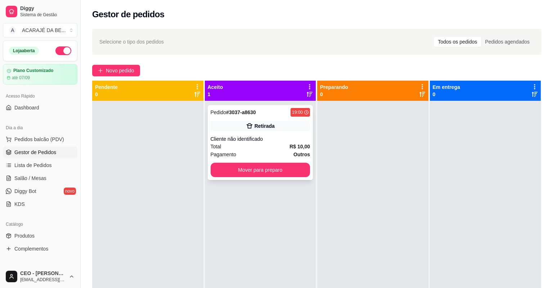
click at [261, 122] on div "Retirada" at bounding box center [265, 125] width 20 height 7
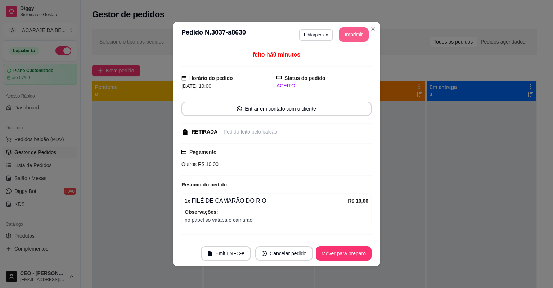
click at [344, 36] on button "Imprimir" at bounding box center [354, 34] width 30 height 14
click at [344, 248] on button "Mover para preparo" at bounding box center [344, 253] width 56 height 14
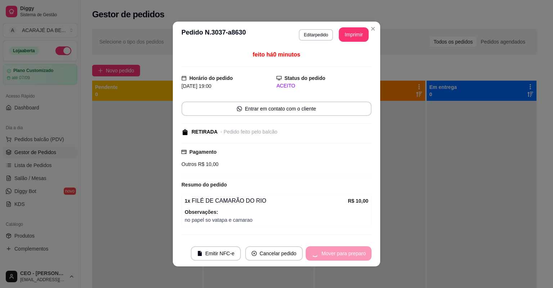
click at [344, 248] on div "Mover para preparo" at bounding box center [339, 253] width 66 height 14
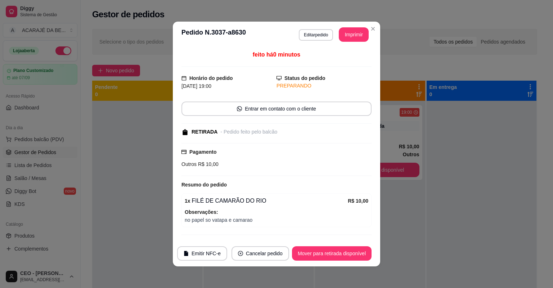
click at [344, 248] on button "Mover para retirada disponível" at bounding box center [332, 253] width 80 height 14
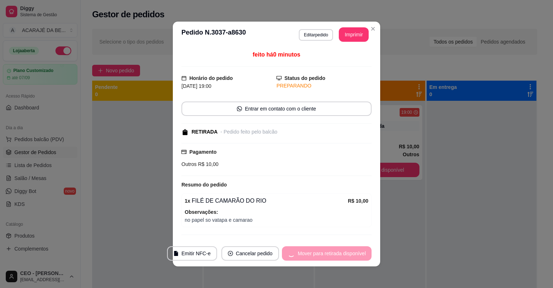
click at [344, 248] on div "Mover para retirada disponível" at bounding box center [327, 253] width 90 height 14
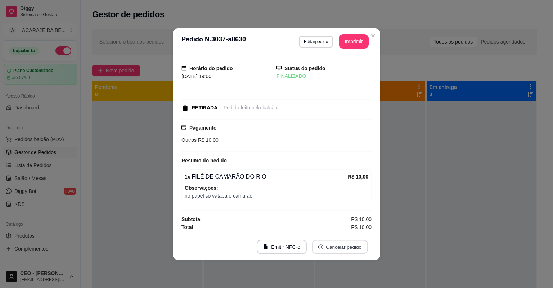
click at [354, 249] on button "Cancelar pedido" at bounding box center [340, 247] width 56 height 14
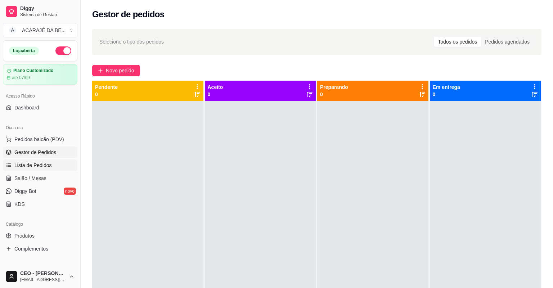
click at [49, 161] on link "Lista de Pedidos" at bounding box center [40, 166] width 75 height 12
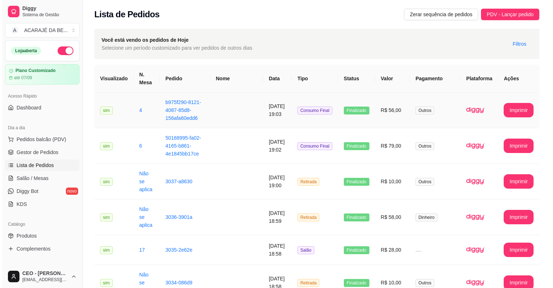
scroll to position [29, 0]
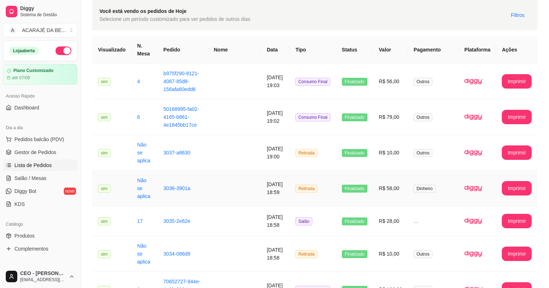
click at [294, 171] on td "Retirada" at bounding box center [313, 189] width 46 height 36
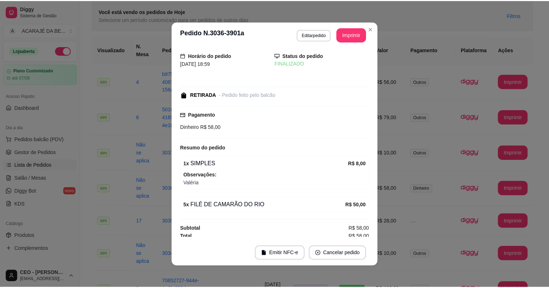
scroll to position [8, 0]
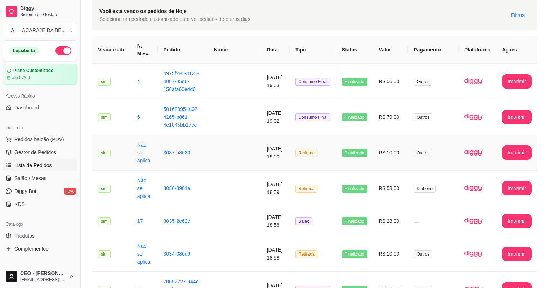
click at [245, 142] on td at bounding box center [234, 153] width 53 height 36
click at [261, 236] on td "[DATE] 18:58" at bounding box center [275, 254] width 28 height 36
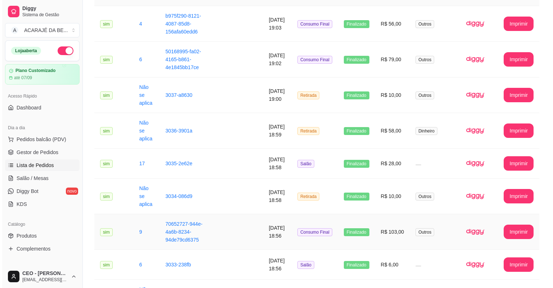
scroll to position [115, 0]
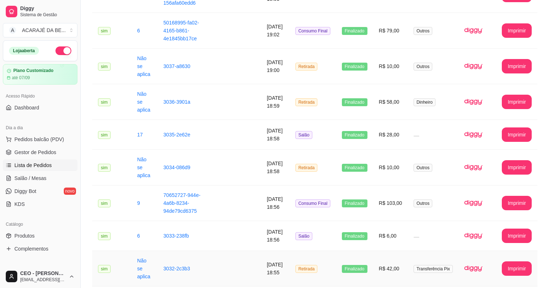
click at [291, 251] on tr "**********" at bounding box center [314, 269] width 445 height 36
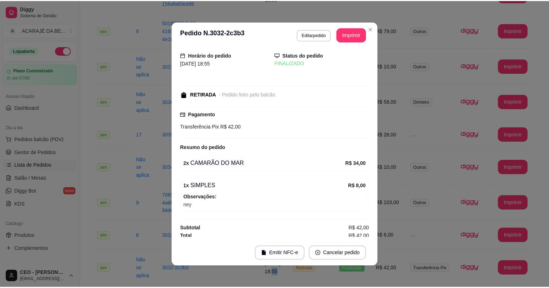
scroll to position [8, 0]
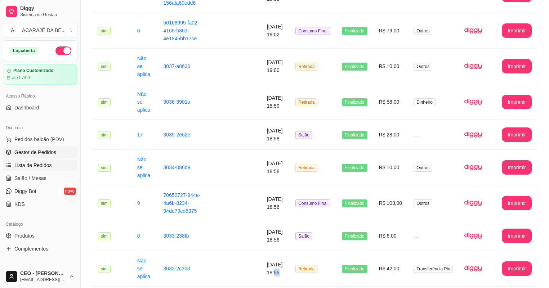
click at [33, 147] on link "Gestor de Pedidos" at bounding box center [40, 153] width 75 height 12
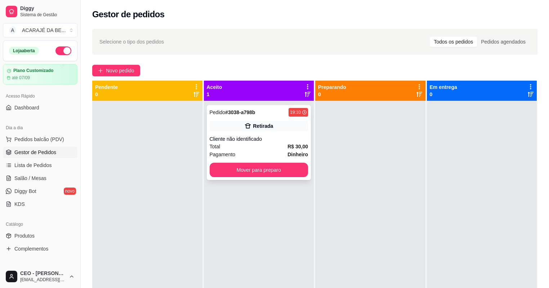
click at [273, 146] on div "Total R$ 30,00" at bounding box center [259, 147] width 99 height 8
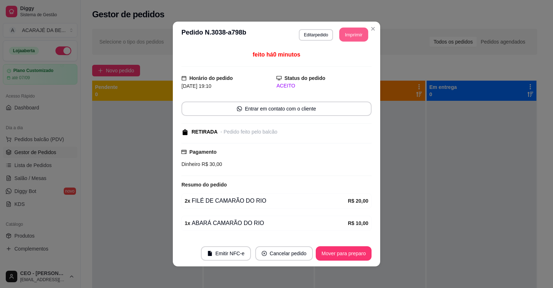
click at [350, 30] on button "Imprimir" at bounding box center [354, 35] width 29 height 14
click at [328, 253] on button "Mover para preparo" at bounding box center [344, 253] width 56 height 14
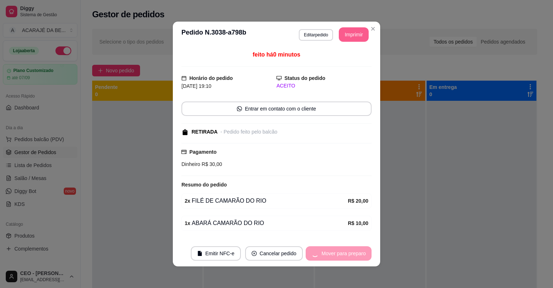
click at [328, 253] on div "Mover para preparo" at bounding box center [339, 253] width 66 height 14
drag, startPoint x: 351, startPoint y: 32, endPoint x: 328, endPoint y: 253, distance: 222.6
click at [328, 253] on div "Mover para preparo" at bounding box center [339, 253] width 66 height 14
click at [328, 253] on button "Mover para preparo" at bounding box center [339, 253] width 66 height 14
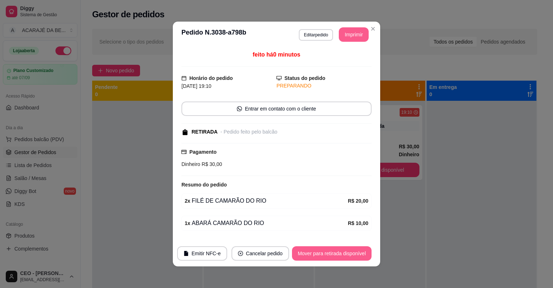
click at [328, 253] on button "Mover para retirada disponível" at bounding box center [332, 253] width 80 height 14
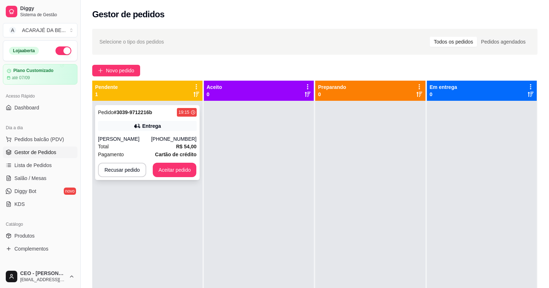
click at [177, 143] on span "R$ 54,00" at bounding box center [186, 147] width 21 height 8
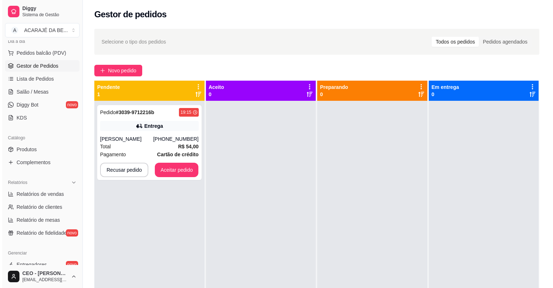
scroll to position [230, 0]
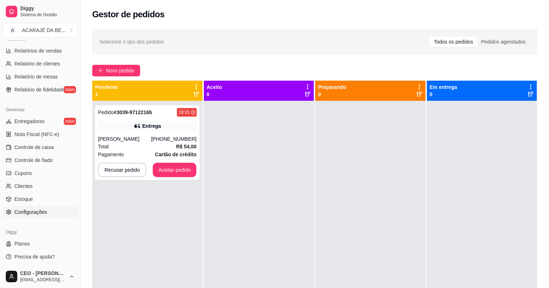
click at [49, 214] on link "Configurações" at bounding box center [40, 212] width 75 height 12
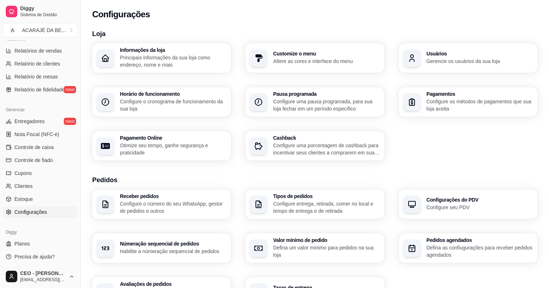
click at [477, 62] on p "Gerencie os usuários da sua loja" at bounding box center [479, 61] width 107 height 7
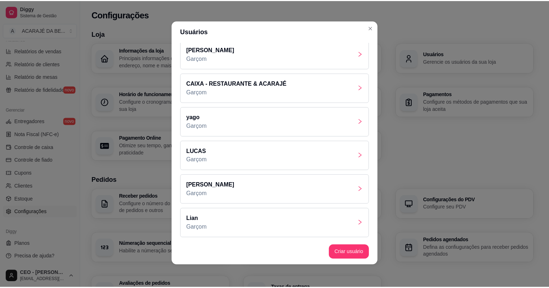
scroll to position [1, 0]
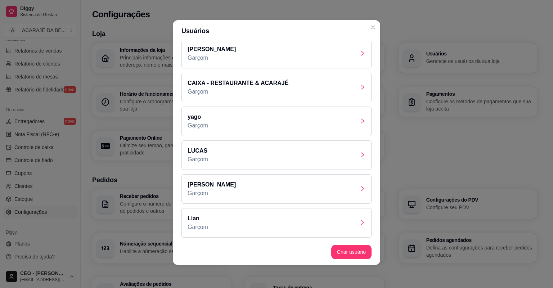
click at [268, 194] on div "Adriele Borges Garçom" at bounding box center [276, 189] width 190 height 30
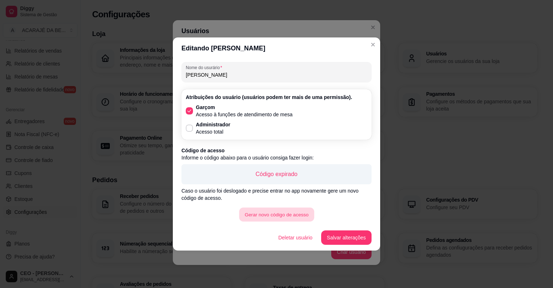
click at [289, 208] on button "Gerar novo código de acesso" at bounding box center [276, 215] width 75 height 14
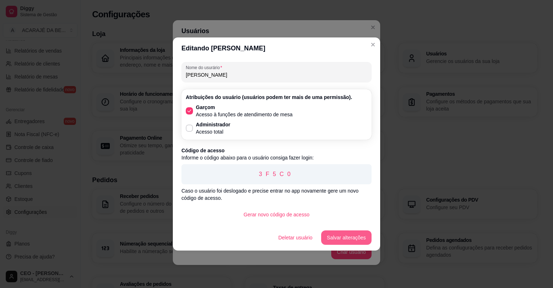
click at [358, 233] on button "Salvar alterações" at bounding box center [346, 237] width 50 height 14
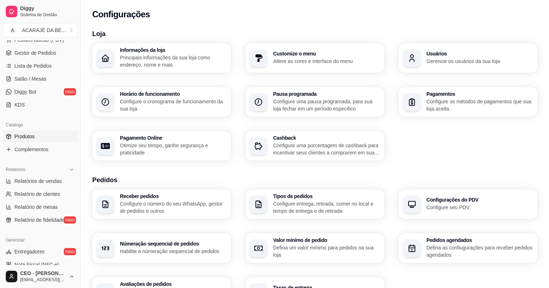
scroll to position [86, 0]
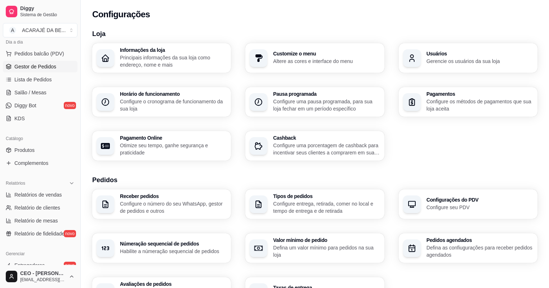
click at [48, 67] on span "Gestor de Pedidos" at bounding box center [35, 66] width 42 height 7
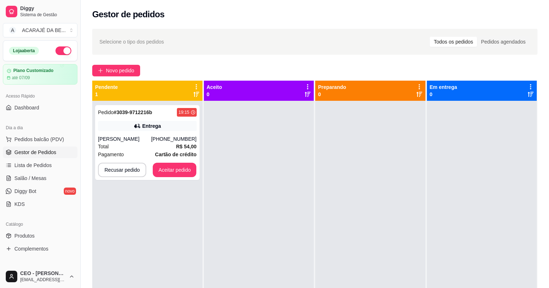
click at [61, 50] on button "button" at bounding box center [63, 50] width 16 height 9
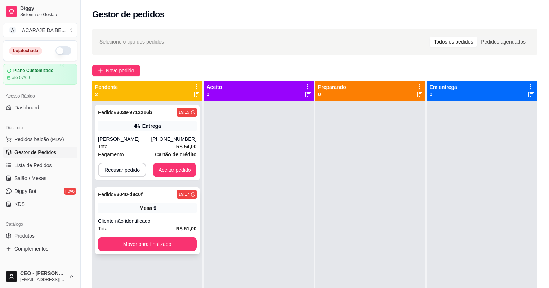
click at [178, 217] on div "Pedido # 3040-d8c0f 19:17 Mesa 9 Cliente não identificado Total R$ 51,00 Mover …" at bounding box center [147, 220] width 104 height 67
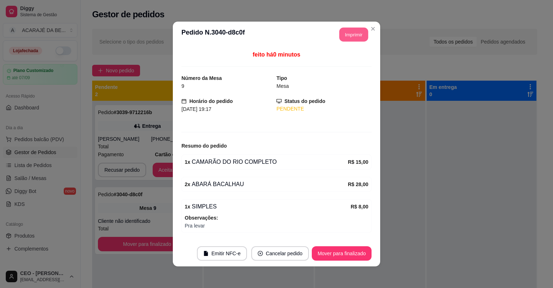
click at [358, 33] on button "Imprimir" at bounding box center [354, 35] width 29 height 14
click at [350, 254] on button "Mover para finalizado" at bounding box center [342, 253] width 60 height 14
click at [349, 252] on button "Mover para finalizado" at bounding box center [342, 253] width 60 height 14
click at [349, 252] on div "Mover para finalizado" at bounding box center [337, 253] width 70 height 14
click at [349, 251] on div "Mover para finalizado" at bounding box center [337, 253] width 70 height 14
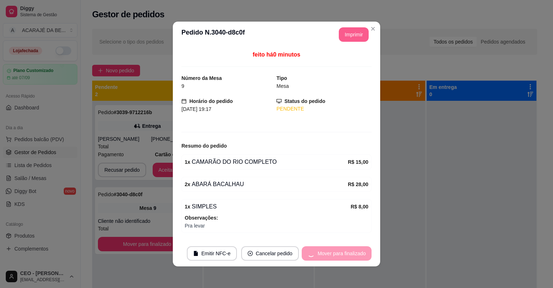
click at [349, 251] on div "Mover para finalizado" at bounding box center [337, 253] width 70 height 14
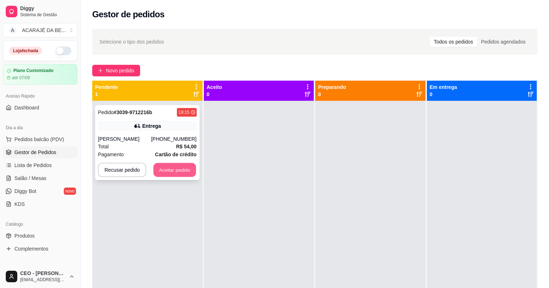
click at [179, 168] on button "Aceitar pedido" at bounding box center [174, 170] width 42 height 14
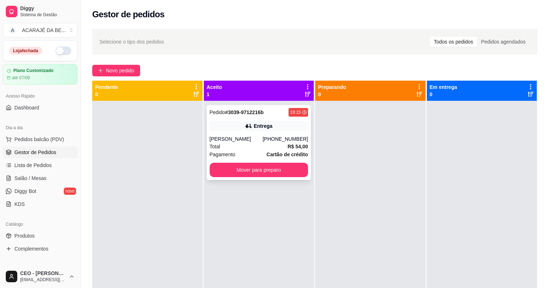
click at [248, 132] on div "Pedido # 3039-9712216b 19:15 Entrega Yasmin (73) 99198-0034 Total R$ 54,00 Paga…" at bounding box center [259, 142] width 104 height 75
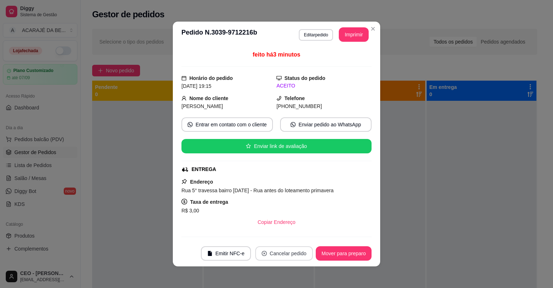
click at [299, 248] on button "Cancelar pedido" at bounding box center [284, 253] width 58 height 14
click at [301, 237] on button "Sim" at bounding box center [302, 235] width 29 height 14
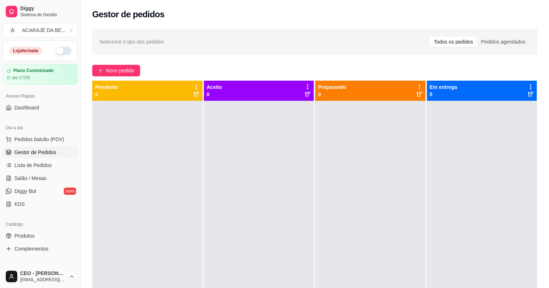
click at [118, 60] on div "Selecione o tipo dos pedidos Todos os pedidos Pedidos agendados Novo pedido Pen…" at bounding box center [315, 200] width 468 height 353
click at [121, 67] on span "Novo pedido" at bounding box center [120, 71] width 28 height 8
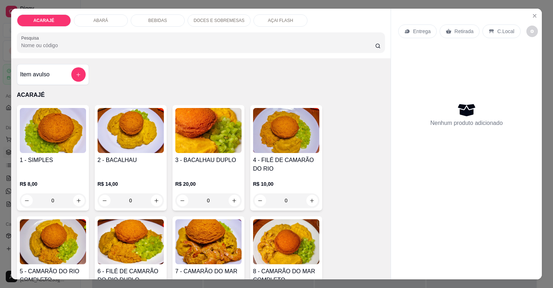
click at [223, 15] on div "DOCES E SOBREMESAS" at bounding box center [219, 20] width 63 height 12
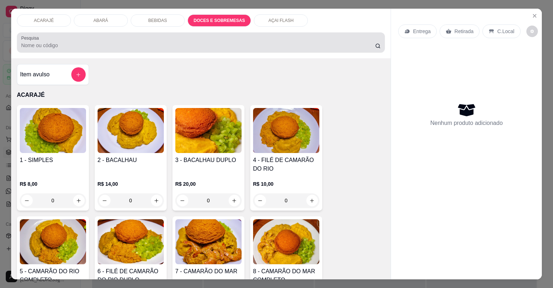
scroll to position [14, 0]
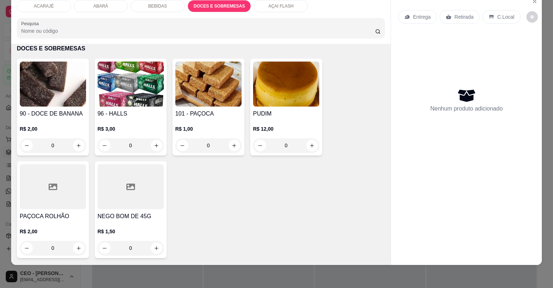
click at [271, 3] on p "AÇAI FLASH" at bounding box center [280, 6] width 25 height 6
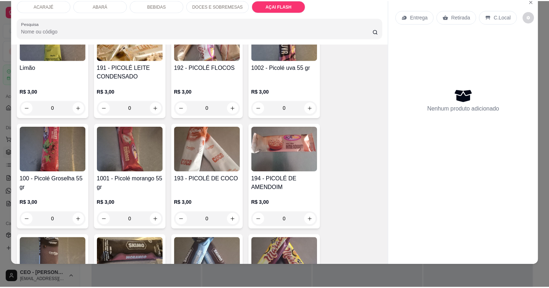
scroll to position [1579, 0]
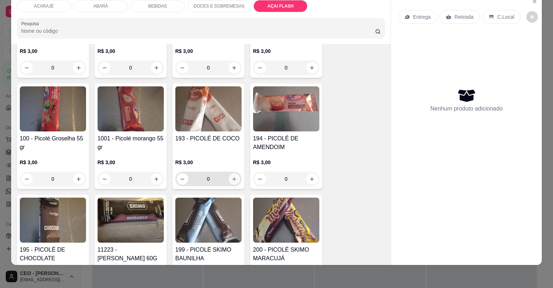
click at [232, 177] on icon "increase-product-quantity" at bounding box center [234, 178] width 5 height 5
type input "1"
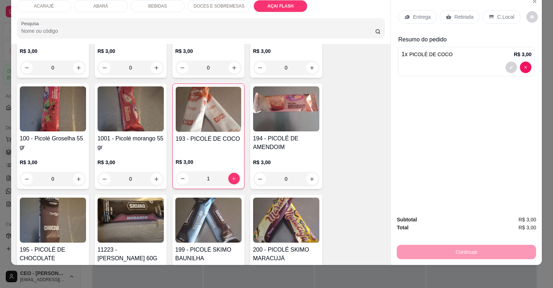
drag, startPoint x: 456, startPoint y: 20, endPoint x: 459, endPoint y: 22, distance: 4.2
click at [459, 22] on div "Retirada" at bounding box center [460, 17] width 40 height 14
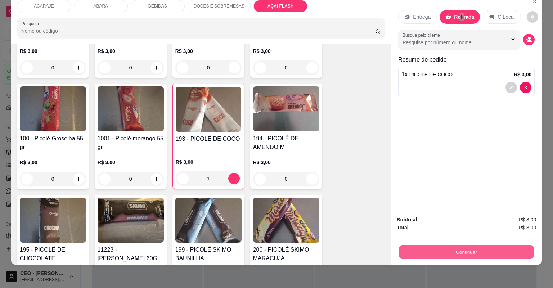
click at [451, 254] on button "Continuar" at bounding box center [466, 252] width 135 height 14
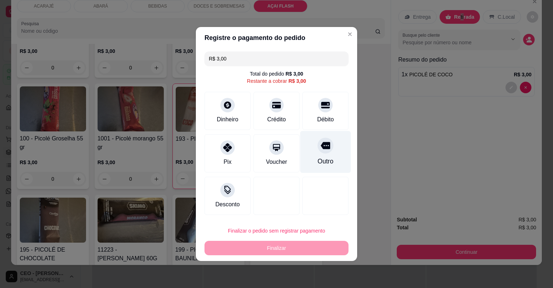
click at [343, 156] on div "Outro" at bounding box center [325, 152] width 51 height 42
type input "R$ 0,00"
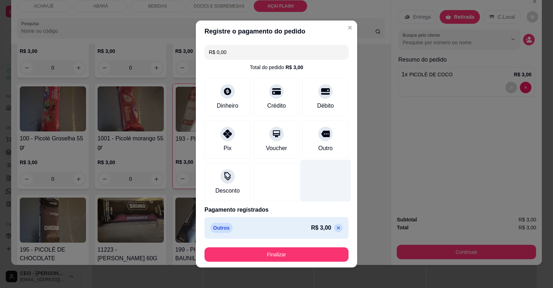
click at [323, 165] on div at bounding box center [325, 181] width 51 height 42
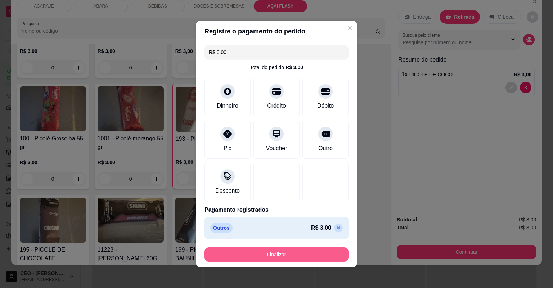
click at [299, 251] on button "Finalizar" at bounding box center [277, 254] width 144 height 14
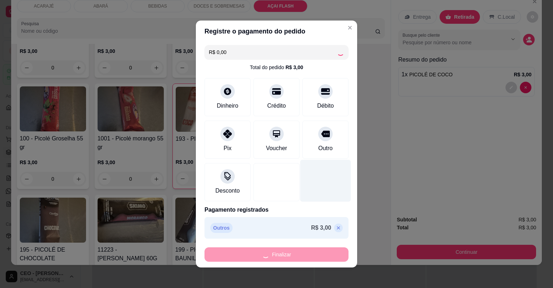
type input "0"
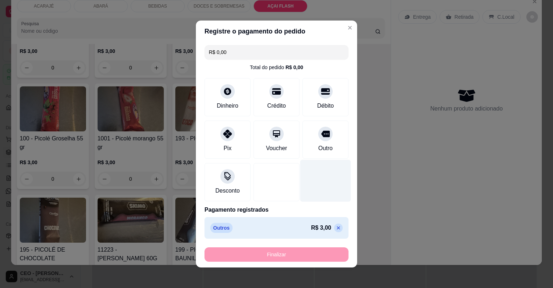
type input "-R$ 3,00"
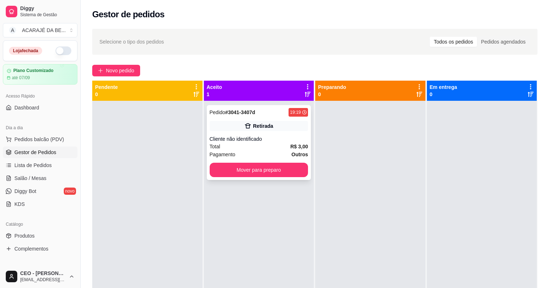
click at [269, 126] on div "Retirada" at bounding box center [263, 125] width 20 height 7
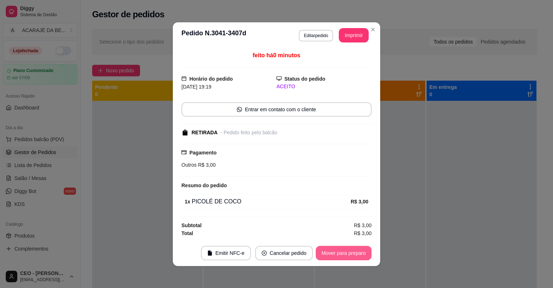
click at [364, 251] on button "Mover para preparo" at bounding box center [344, 253] width 56 height 14
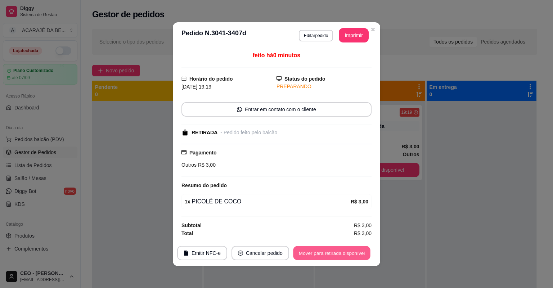
click at [363, 251] on button "Mover para retirada disponível" at bounding box center [331, 253] width 77 height 14
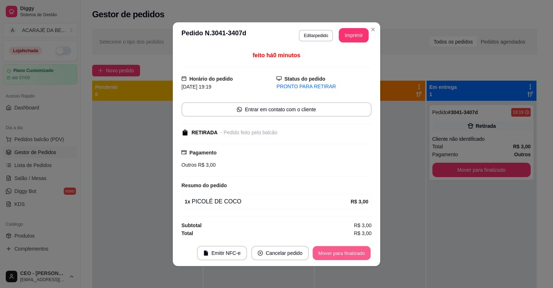
click at [363, 251] on button "Mover para finalizado" at bounding box center [342, 253] width 58 height 14
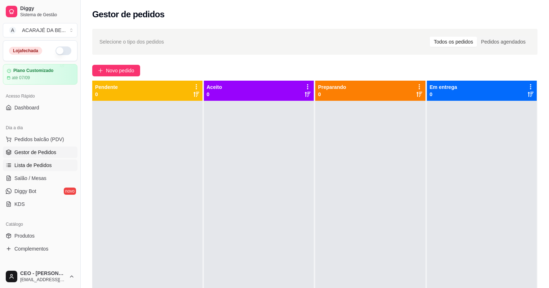
click at [45, 167] on span "Lista de Pedidos" at bounding box center [32, 165] width 37 height 7
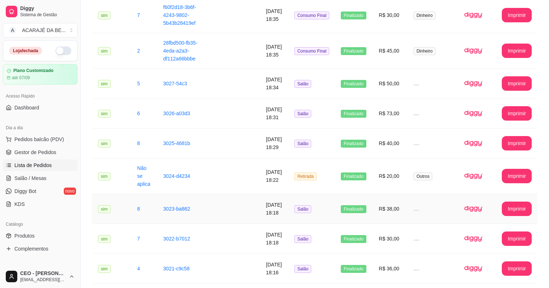
scroll to position [791, 0]
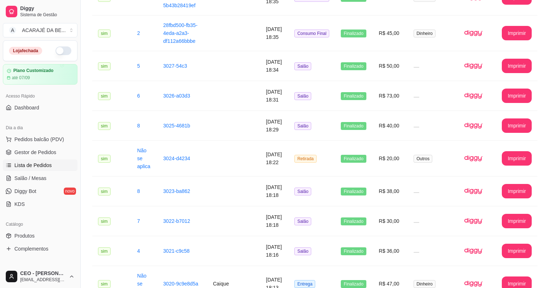
drag, startPoint x: 417, startPoint y: 242, endPoint x: 416, endPoint y: 238, distance: 4.2
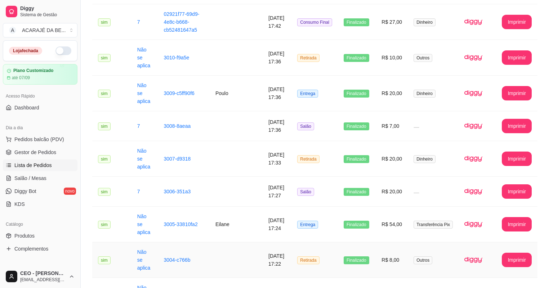
scroll to position [434, 0]
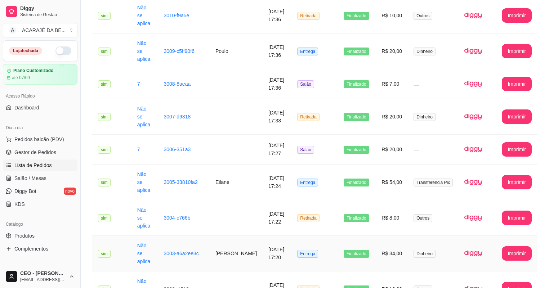
click at [278, 236] on td "17/08/2025 às 17:20" at bounding box center [277, 254] width 29 height 36
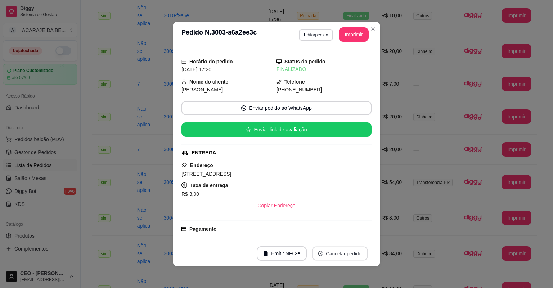
click at [351, 253] on button "Cancelar pedido" at bounding box center [340, 254] width 56 height 14
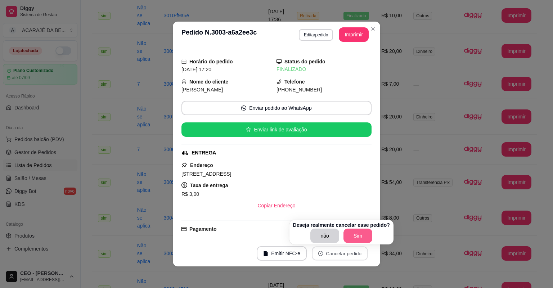
click at [360, 235] on button "Sim" at bounding box center [358, 236] width 29 height 14
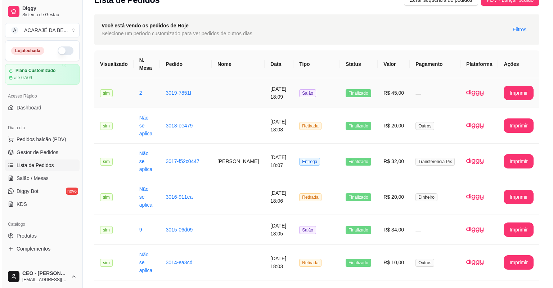
scroll to position [0, 0]
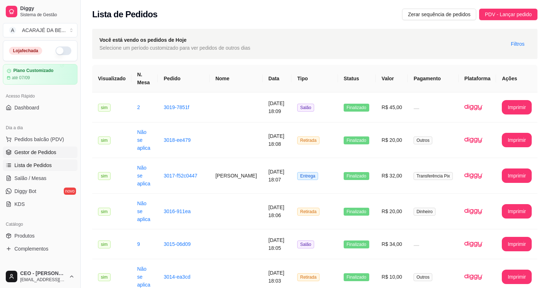
click at [53, 149] on span "Gestor de Pedidos" at bounding box center [35, 152] width 42 height 7
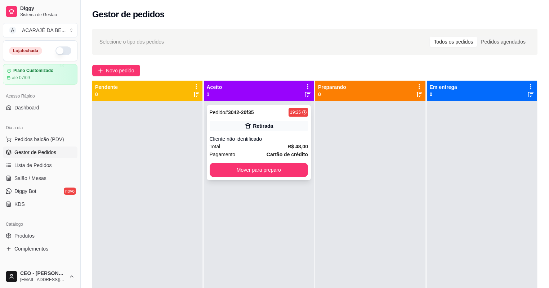
click at [283, 137] on div "Cliente não identificado" at bounding box center [259, 138] width 99 height 7
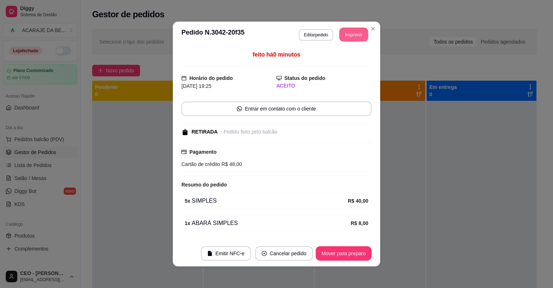
click at [356, 36] on button "Imprimir" at bounding box center [354, 35] width 29 height 14
click at [346, 252] on button "Mover para preparo" at bounding box center [344, 253] width 56 height 14
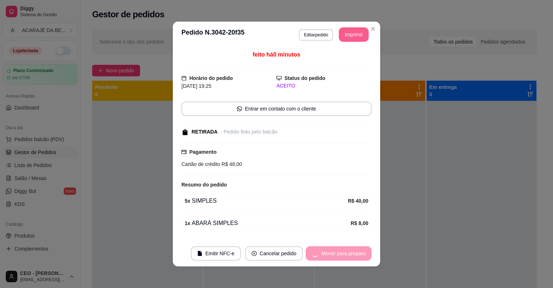
drag, startPoint x: 355, startPoint y: 37, endPoint x: 346, endPoint y: 252, distance: 215.5
click at [346, 252] on div "Mover para preparo" at bounding box center [339, 253] width 66 height 14
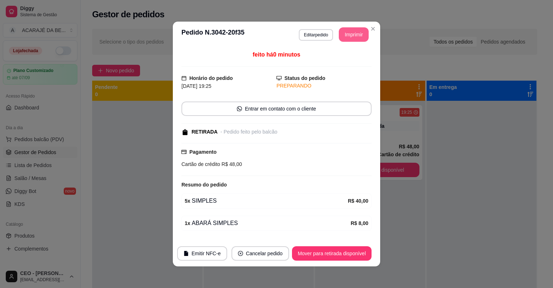
click at [346, 252] on button "Mover para retirada disponível" at bounding box center [332, 253] width 80 height 14
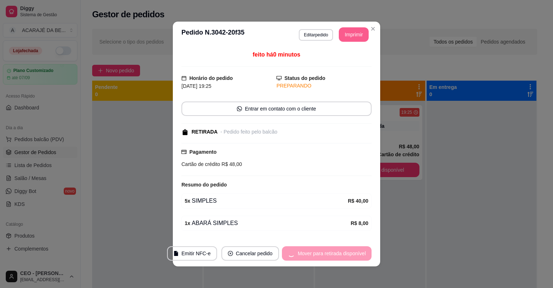
click at [346, 252] on div "Mover para retirada disponível" at bounding box center [327, 253] width 90 height 14
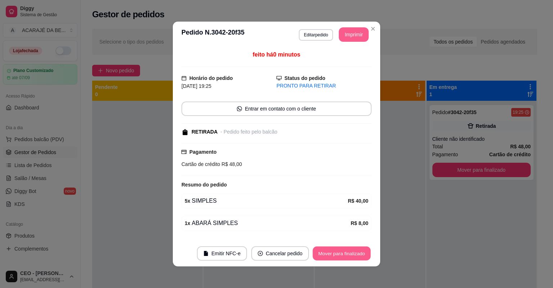
click at [351, 249] on button "Mover para finalizado" at bounding box center [342, 254] width 58 height 14
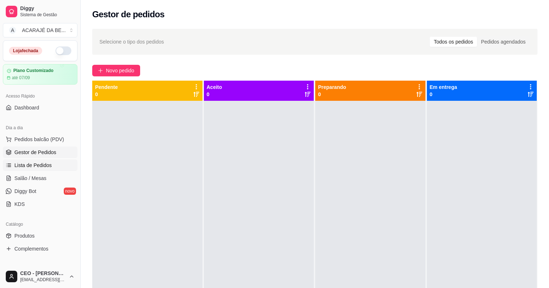
click at [39, 169] on span "Lista de Pedidos" at bounding box center [32, 165] width 37 height 7
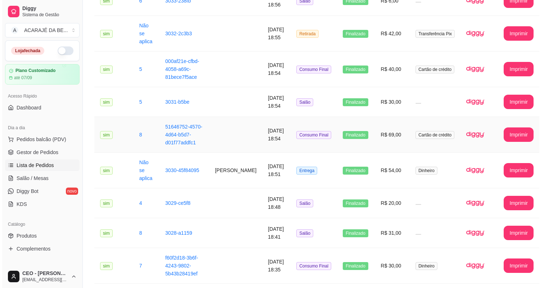
scroll to position [634, 0]
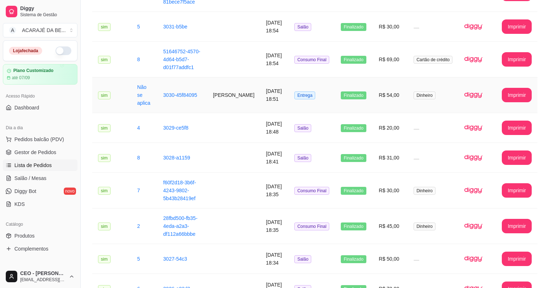
click at [260, 77] on td "[DATE] 18:51" at bounding box center [274, 95] width 28 height 36
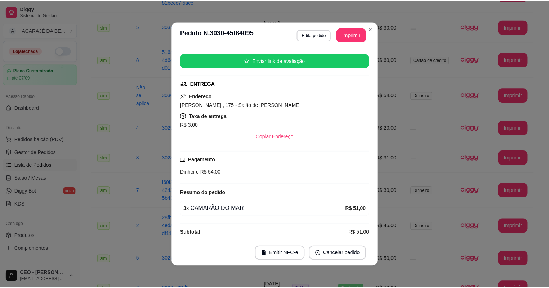
scroll to position [75, 0]
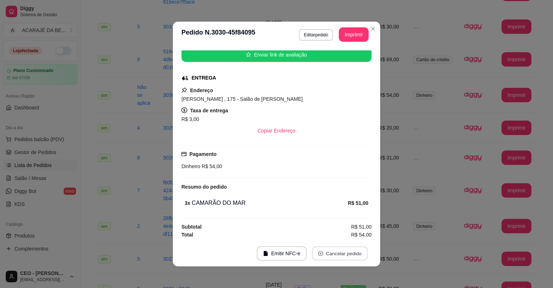
click at [347, 255] on button "Cancelar pedido" at bounding box center [340, 254] width 56 height 14
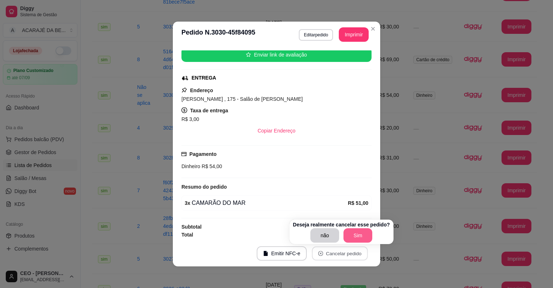
click at [351, 233] on button "Sim" at bounding box center [358, 235] width 29 height 14
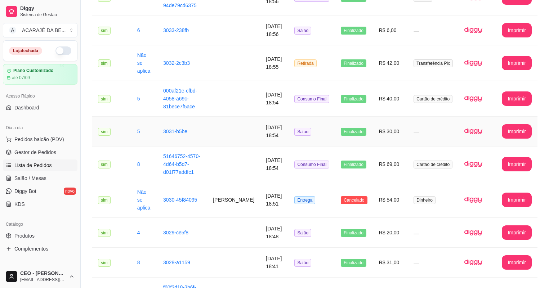
scroll to position [519, 0]
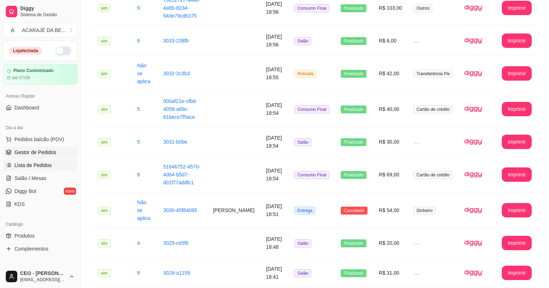
click at [45, 149] on span "Gestor de Pedidos" at bounding box center [35, 152] width 42 height 7
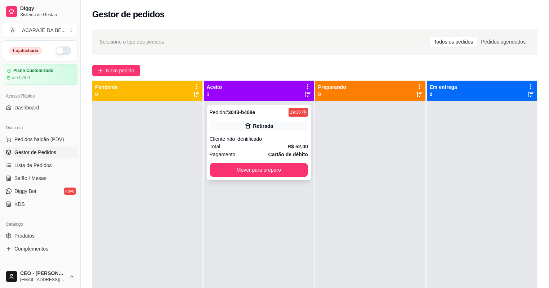
click at [274, 141] on div "Cliente não identificado" at bounding box center [259, 138] width 99 height 7
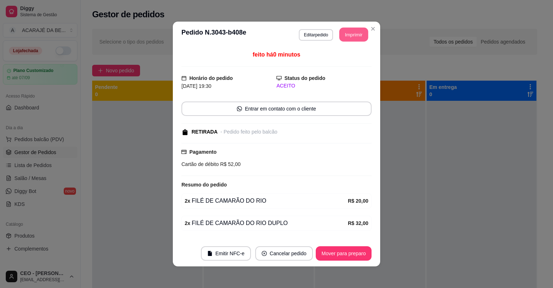
click at [353, 37] on button "Imprimir" at bounding box center [354, 35] width 29 height 14
click at [347, 250] on button "Mover para preparo" at bounding box center [344, 253] width 56 height 14
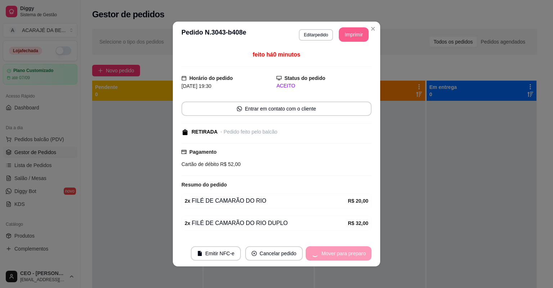
click at [344, 251] on div "Mover para preparo" at bounding box center [339, 253] width 66 height 14
click at [347, 254] on div "Mover para preparo" at bounding box center [339, 253] width 66 height 14
click at [353, 249] on div "Mover para preparo" at bounding box center [339, 253] width 66 height 14
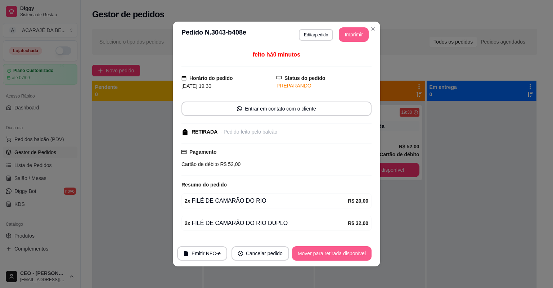
click at [360, 259] on button "Mover para retirada disponível" at bounding box center [332, 253] width 80 height 14
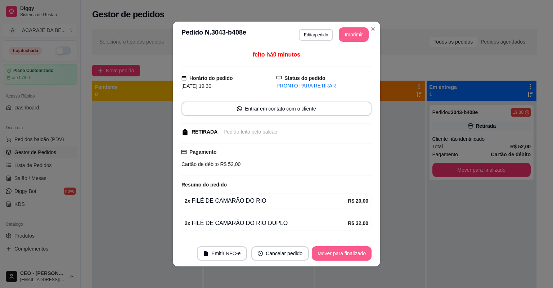
click at [356, 254] on button "Mover para finalizado" at bounding box center [342, 253] width 60 height 14
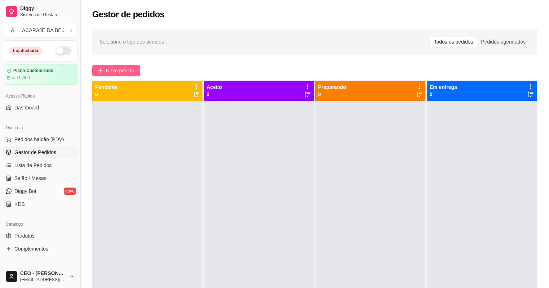
click at [105, 68] on button "Novo pedido" at bounding box center [116, 71] width 48 height 12
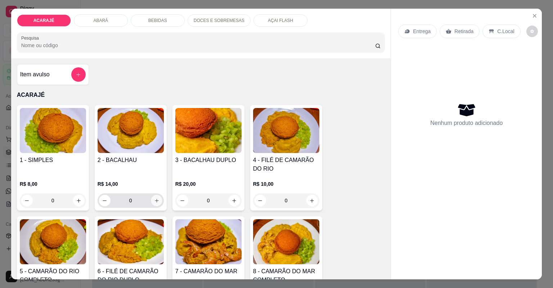
click at [154, 198] on icon "increase-product-quantity" at bounding box center [156, 200] width 5 height 5
click at [156, 196] on button "increase-product-quantity" at bounding box center [156, 200] width 11 height 11
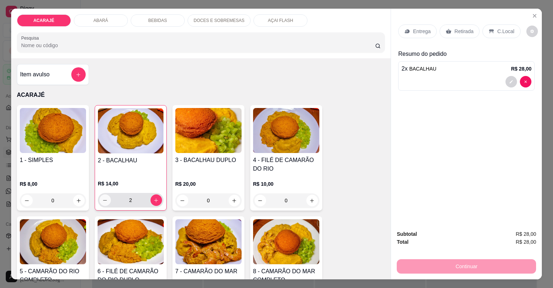
click at [102, 202] on icon "decrease-product-quantity" at bounding box center [104, 200] width 5 height 5
type input "0"
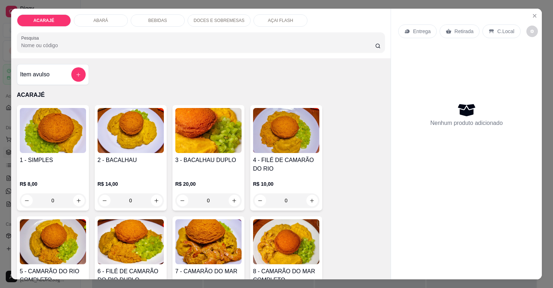
drag, startPoint x: 206, startPoint y: 24, endPoint x: 198, endPoint y: 49, distance: 25.9
click at [206, 24] on div "DOCES E SOBREMESAS" at bounding box center [219, 20] width 63 height 12
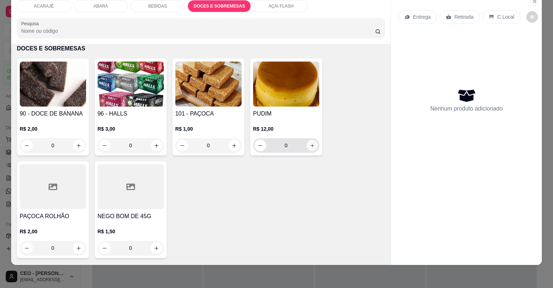
click at [309, 146] on icon "increase-product-quantity" at bounding box center [311, 145] width 5 height 5
click at [313, 149] on button "increase-product-quantity" at bounding box center [311, 145] width 11 height 11
type input "2"
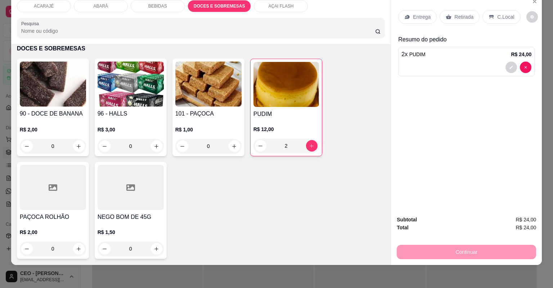
click at [495, 251] on div "Continuar" at bounding box center [466, 251] width 139 height 16
click at [454, 19] on p "Retirada" at bounding box center [463, 16] width 19 height 7
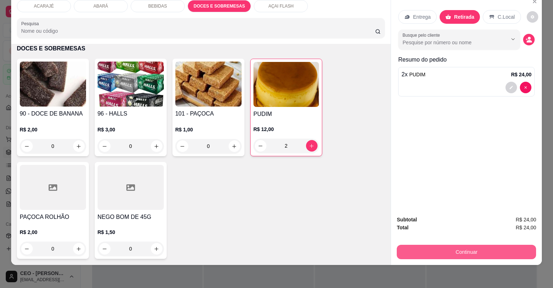
click at [450, 248] on button "Continuar" at bounding box center [466, 252] width 139 height 14
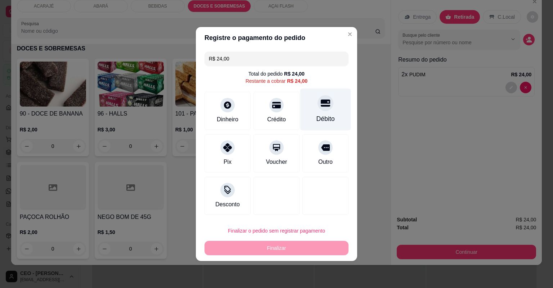
click at [320, 126] on div "Débito" at bounding box center [325, 110] width 51 height 42
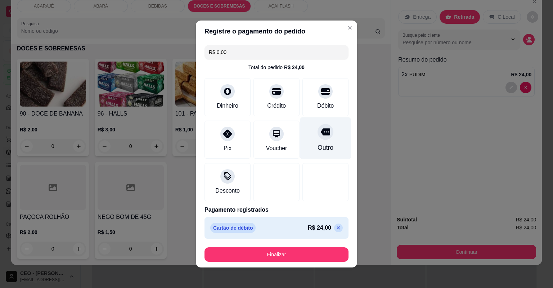
click at [323, 150] on div "Outro" at bounding box center [326, 147] width 16 height 9
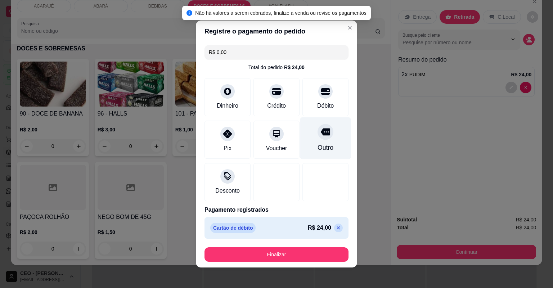
drag, startPoint x: 323, startPoint y: 150, endPoint x: 307, endPoint y: 148, distance: 15.6
click at [311, 145] on div "Outro" at bounding box center [325, 138] width 51 height 42
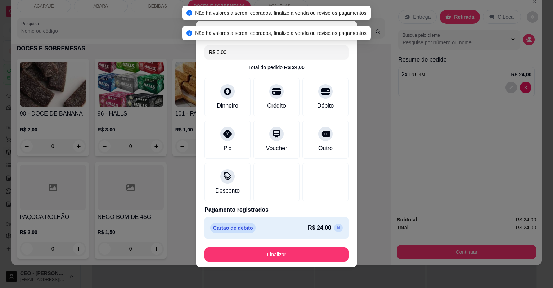
click at [335, 227] on p at bounding box center [338, 228] width 9 height 9
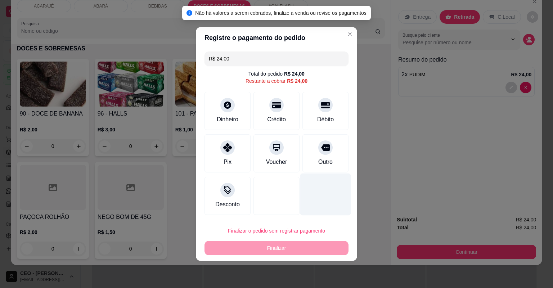
drag, startPoint x: 322, startPoint y: 158, endPoint x: 314, endPoint y: 167, distance: 11.7
click at [320, 160] on div "Outro" at bounding box center [325, 162] width 14 height 9
type input "R$ 0,00"
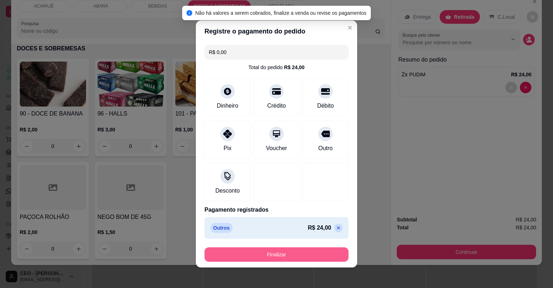
click at [318, 247] on button "Finalizar" at bounding box center [277, 254] width 144 height 14
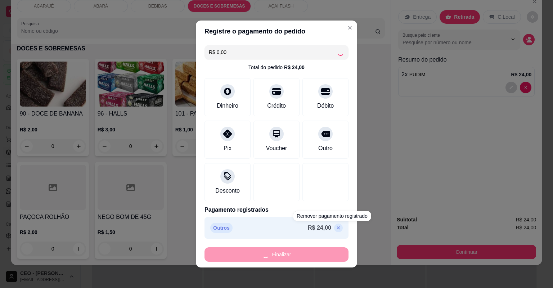
type input "0"
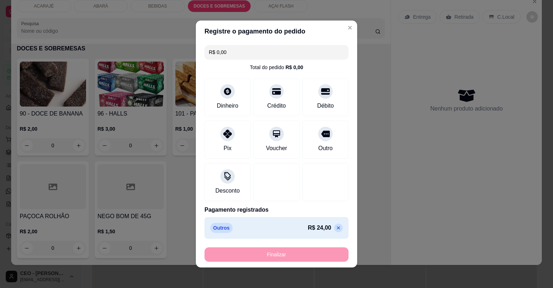
type input "-R$ 24,00"
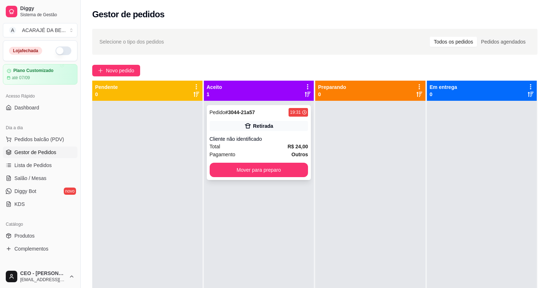
drag, startPoint x: 229, startPoint y: 127, endPoint x: 235, endPoint y: 127, distance: 6.1
click at [235, 127] on div "Retirada" at bounding box center [259, 126] width 99 height 10
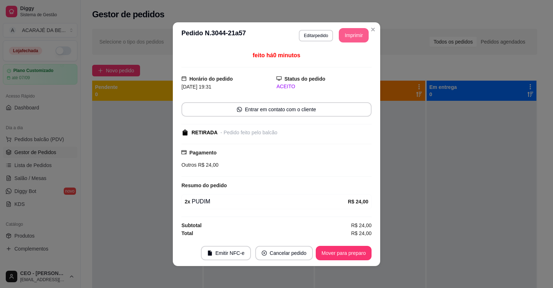
click at [355, 39] on button "Imprimir" at bounding box center [354, 35] width 30 height 14
click at [348, 251] on button "Mover para preparo" at bounding box center [344, 253] width 56 height 14
click at [347, 250] on div "Mover para preparo" at bounding box center [339, 253] width 66 height 14
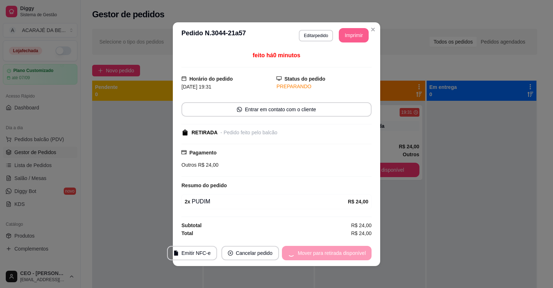
click at [347, 250] on div "Mover para retirada disponível" at bounding box center [327, 253] width 90 height 14
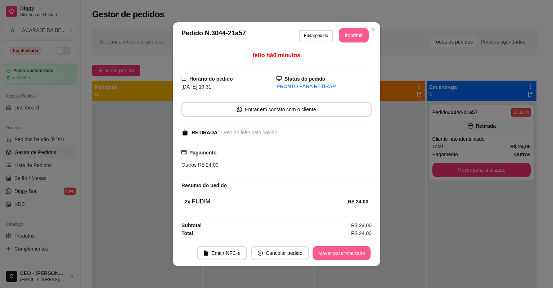
click at [347, 250] on button "Mover para finalizado" at bounding box center [342, 253] width 58 height 14
click at [347, 250] on div "Mover para finalizado" at bounding box center [342, 253] width 60 height 14
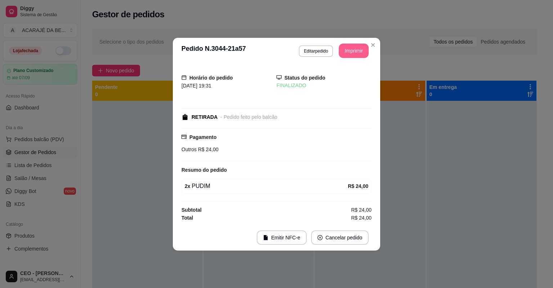
click at [347, 250] on footer "Emitir NFC-e Cancelar pedido" at bounding box center [276, 238] width 207 height 26
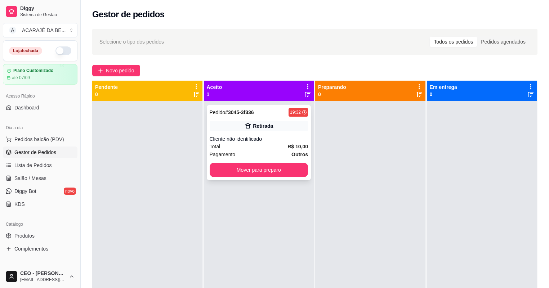
click at [277, 138] on div "Cliente não identificado" at bounding box center [259, 138] width 99 height 7
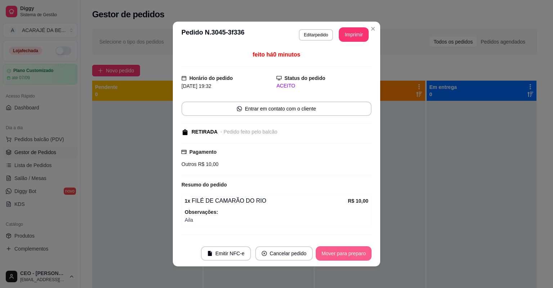
drag, startPoint x: 335, startPoint y: 261, endPoint x: 334, endPoint y: 255, distance: 6.2
click at [334, 255] on footer "Emitir NFC-e Cancelar pedido Mover para preparo" at bounding box center [276, 254] width 207 height 26
click at [336, 254] on button "Mover para preparo" at bounding box center [344, 253] width 56 height 14
click at [336, 255] on div "Mover para preparo" at bounding box center [339, 253] width 66 height 14
click at [337, 255] on div "Mover para preparo" at bounding box center [339, 253] width 66 height 14
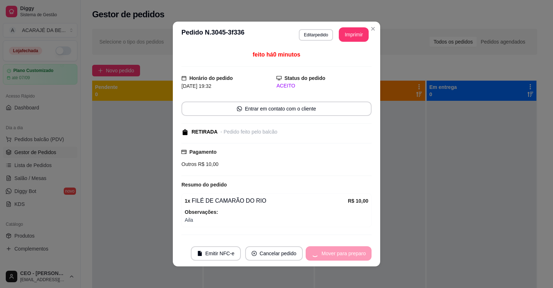
click at [337, 256] on div "Mover para preparo" at bounding box center [339, 253] width 66 height 14
click at [339, 255] on div "Mover para preparo" at bounding box center [339, 253] width 66 height 14
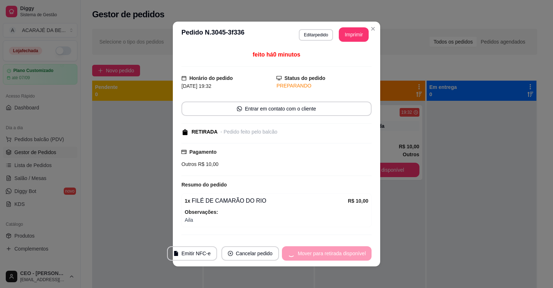
click at [341, 252] on div "Mover para retirada disponível" at bounding box center [327, 253] width 90 height 14
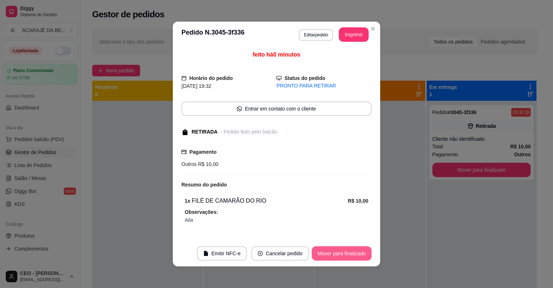
click at [341, 252] on button "Mover para finalizado" at bounding box center [342, 253] width 60 height 14
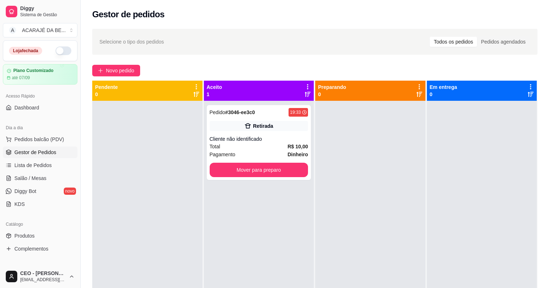
drag, startPoint x: 55, startPoint y: 176, endPoint x: 57, endPoint y: 171, distance: 5.2
click at [55, 175] on link "Salão / Mesas" at bounding box center [40, 178] width 75 height 12
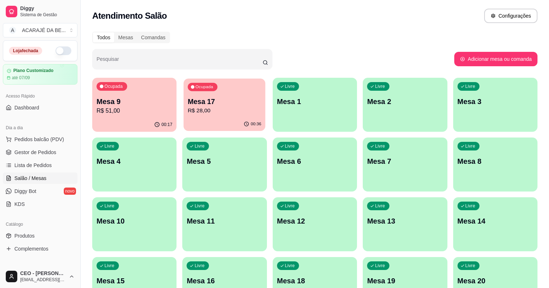
click at [188, 112] on p "R$ 28,00" at bounding box center [224, 111] width 73 height 8
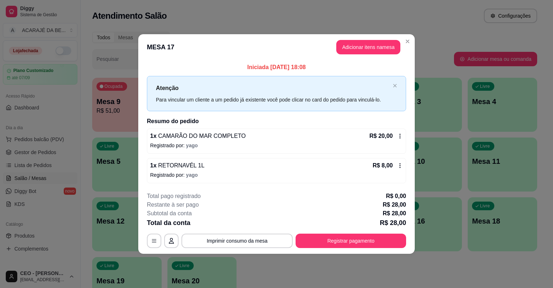
click at [356, 40] on header "MESA 17 Adicionar itens na mesa" at bounding box center [276, 47] width 277 height 26
click at [357, 43] on button "Adicionar itens na mesa" at bounding box center [368, 47] width 64 height 14
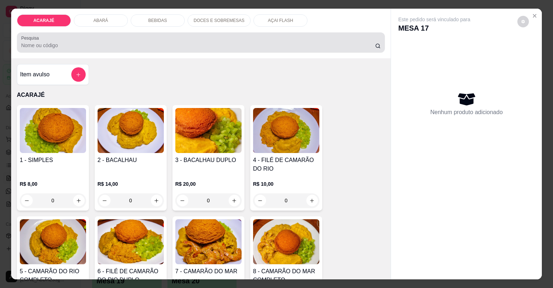
click at [173, 20] on div "BEBIDAS" at bounding box center [158, 20] width 54 height 12
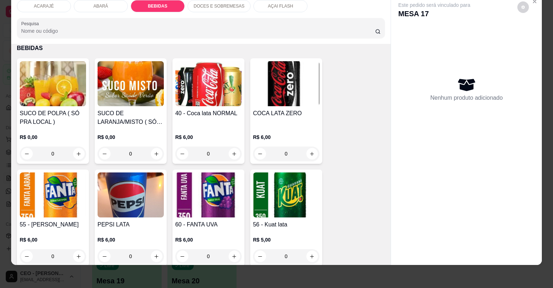
click at [219, 2] on div "DOCES E SOBREMESAS" at bounding box center [219, 6] width 63 height 12
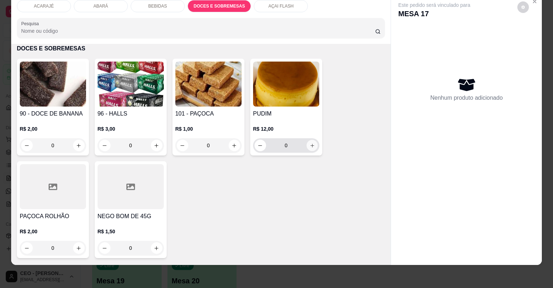
click at [312, 143] on icon "increase-product-quantity" at bounding box center [311, 145] width 5 height 5
type input "1"
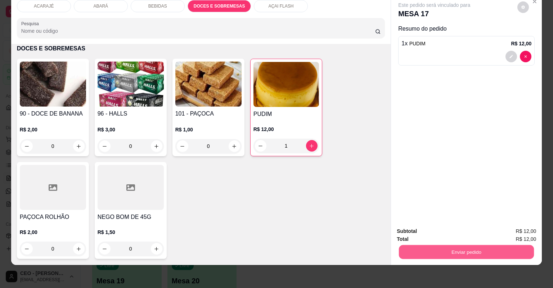
click at [479, 246] on button "Enviar pedido" at bounding box center [466, 252] width 135 height 14
click at [435, 232] on button "Não registrar e enviar pedido" at bounding box center [443, 235] width 75 height 14
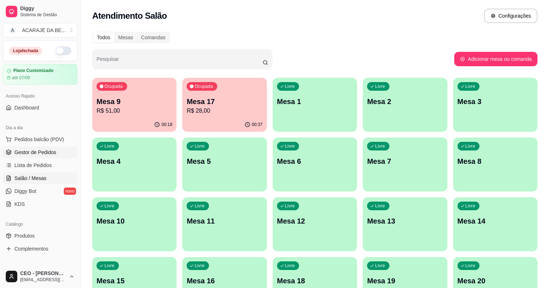
click at [62, 150] on link "Gestor de Pedidos" at bounding box center [40, 153] width 75 height 12
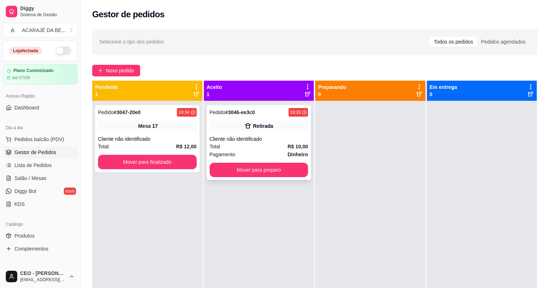
click at [220, 131] on div "Pedido # 3046-ee3c0 19:33 Retirada Cliente não identificado Total R$ 10,00 Paga…" at bounding box center [259, 142] width 104 height 75
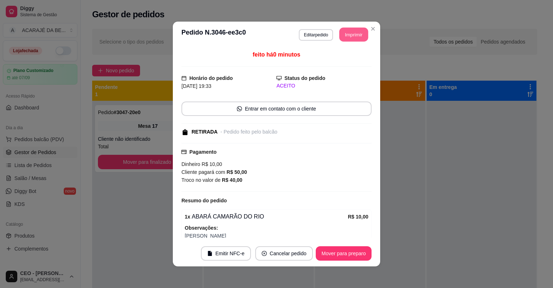
click at [360, 36] on button "Imprimir" at bounding box center [354, 35] width 29 height 14
click at [348, 252] on button "Mover para preparo" at bounding box center [344, 253] width 56 height 14
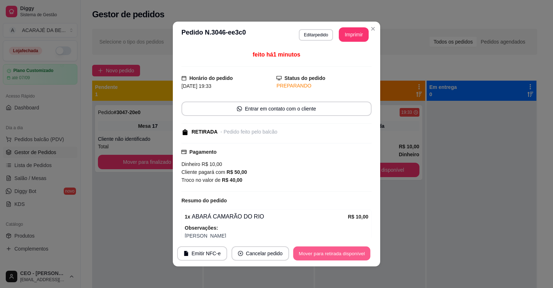
click at [348, 251] on button "Mover para retirada disponível" at bounding box center [331, 254] width 77 height 14
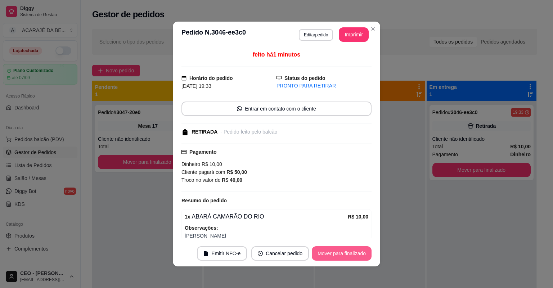
click at [348, 251] on button "Mover para finalizado" at bounding box center [342, 253] width 60 height 14
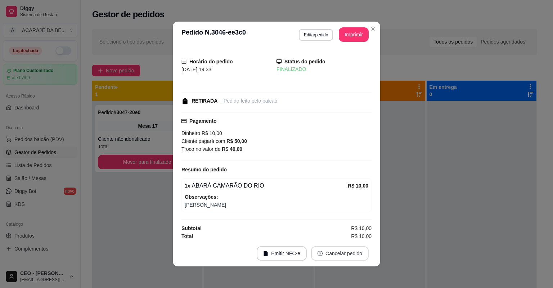
click at [349, 250] on button "Cancelar pedido" at bounding box center [340, 253] width 58 height 14
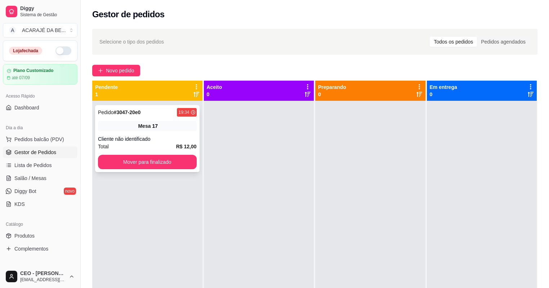
click at [135, 134] on div "Pedido # 3047-20e0 19:34 Mesa 17 Cliente não identificado Total R$ 12,00 Mover …" at bounding box center [147, 138] width 104 height 67
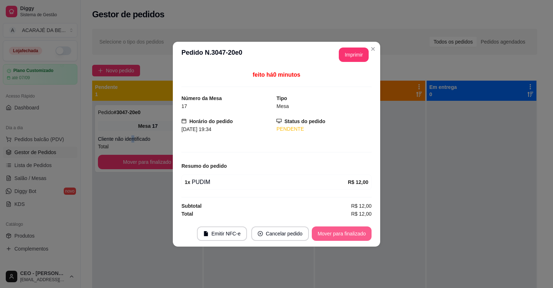
click at [359, 236] on button "Mover para finalizado" at bounding box center [342, 233] width 60 height 14
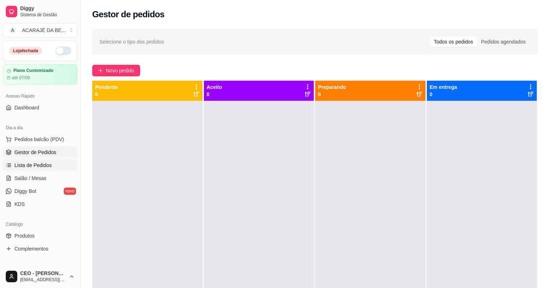
click at [43, 165] on span "Lista de Pedidos" at bounding box center [32, 165] width 37 height 7
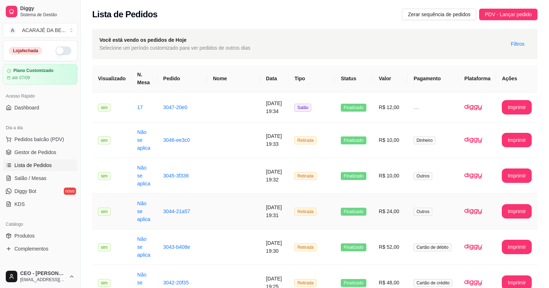
click at [412, 194] on td "Outros" at bounding box center [433, 212] width 51 height 36
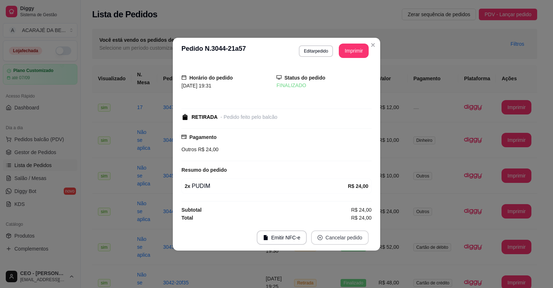
click at [354, 236] on button "Cancelar pedido" at bounding box center [340, 237] width 58 height 14
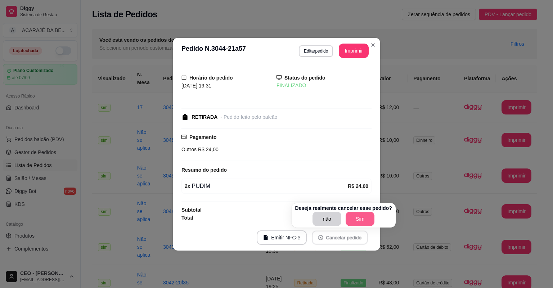
click at [363, 217] on button "Sim" at bounding box center [360, 219] width 29 height 14
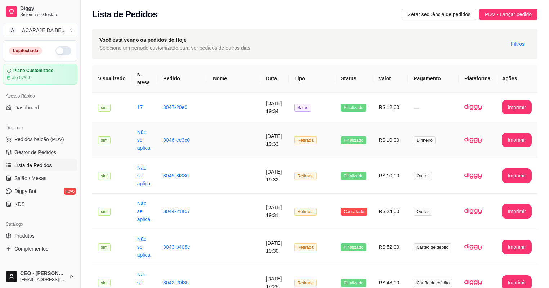
click at [418, 123] on td "Dinheiro" at bounding box center [433, 140] width 51 height 36
click at [44, 152] on span "Gestor de Pedidos" at bounding box center [35, 152] width 42 height 7
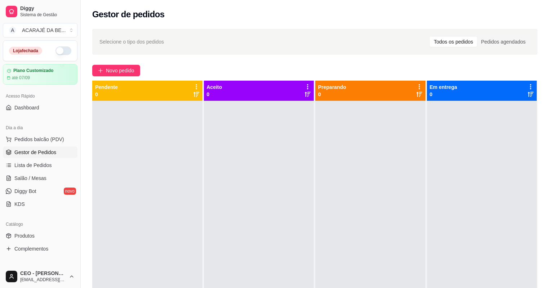
click at [102, 61] on div "Selecione o tipo dos pedidos Todos os pedidos Pedidos agendados Novo pedido Pen…" at bounding box center [315, 200] width 468 height 353
click at [101, 65] on button "Novo pedido" at bounding box center [116, 71] width 48 height 12
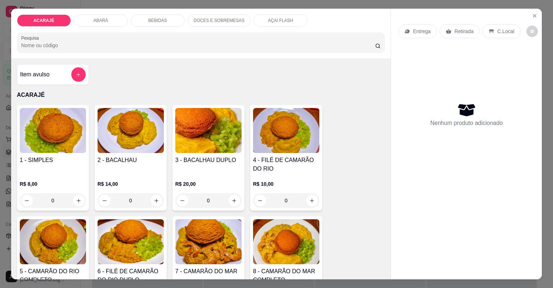
scroll to position [86, 0]
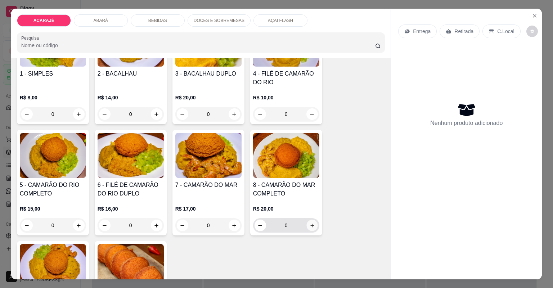
click at [313, 226] on button "increase-product-quantity" at bounding box center [311, 225] width 11 height 11
click at [312, 226] on button "increase-product-quantity" at bounding box center [311, 225] width 11 height 11
type input "2"
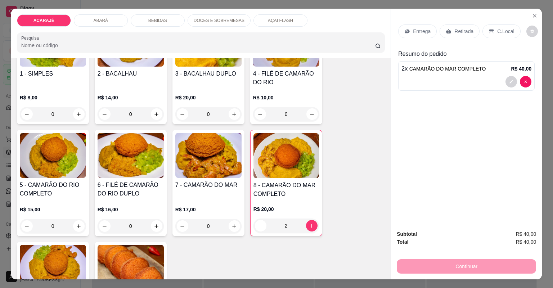
click at [62, 85] on div "1 - SIMPLES" at bounding box center [53, 77] width 66 height 17
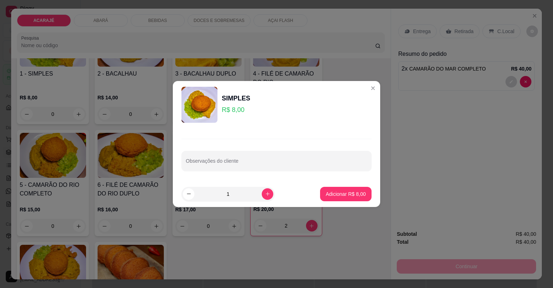
click at [217, 163] on input "Observações do cliente" at bounding box center [276, 163] width 181 height 7
type input "so vatapa"
click at [347, 188] on button "Adicionar R$ 8,00" at bounding box center [346, 194] width 50 height 14
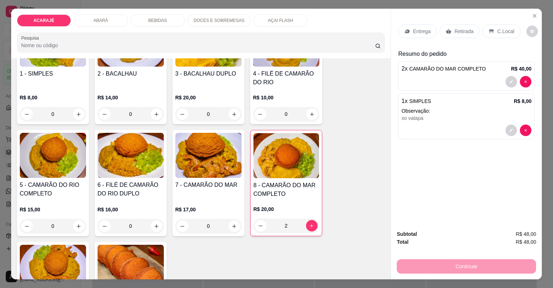
click at [457, 24] on div "Entrega Retirada C.Local" at bounding box center [466, 31] width 136 height 25
click at [457, 24] on div "Retirada" at bounding box center [460, 31] width 40 height 14
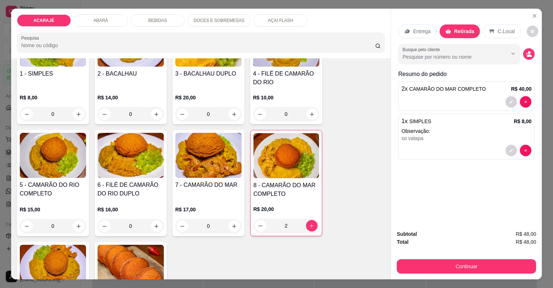
drag, startPoint x: 456, startPoint y: 28, endPoint x: 501, endPoint y: 107, distance: 90.5
click at [456, 29] on p "Retirada" at bounding box center [464, 31] width 20 height 7
click at [509, 102] on icon "decrease-product-quantity" at bounding box center [511, 102] width 4 height 4
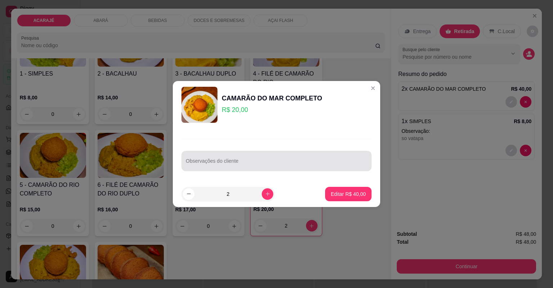
drag, startPoint x: 308, startPoint y: 153, endPoint x: 302, endPoint y: 149, distance: 6.6
click at [307, 152] on div "Observações do cliente" at bounding box center [276, 161] width 190 height 20
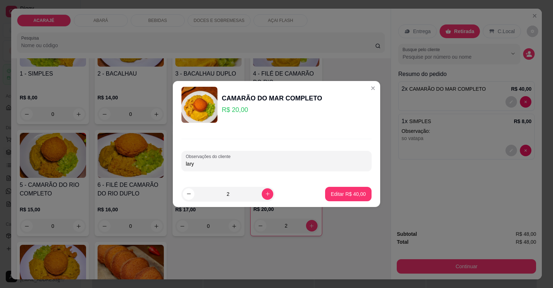
type input "lary"
click at [349, 193] on p "Editar R$ 40,00" at bounding box center [348, 193] width 34 height 7
type input "0"
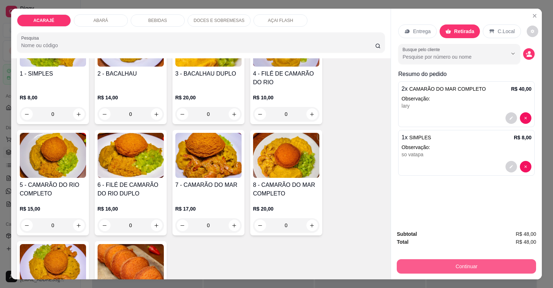
click at [447, 261] on button "Continuar" at bounding box center [466, 266] width 139 height 14
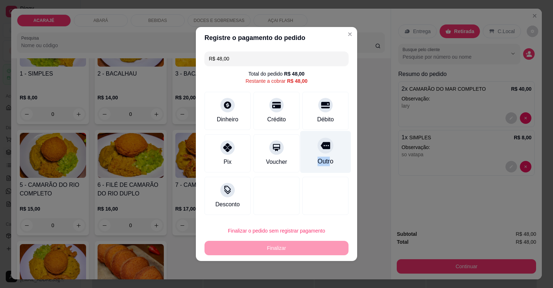
click at [327, 155] on div "Outro" at bounding box center [325, 152] width 51 height 42
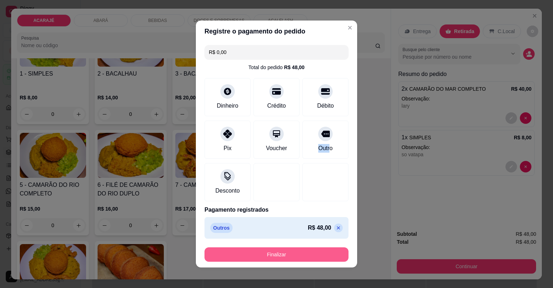
click at [299, 251] on button "Finalizar" at bounding box center [277, 254] width 144 height 14
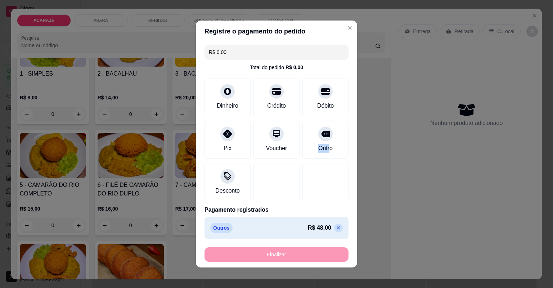
type input "-R$ 48,00"
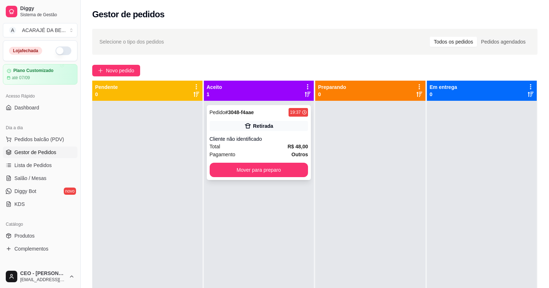
click at [257, 156] on div "Pagamento Outros" at bounding box center [259, 155] width 99 height 8
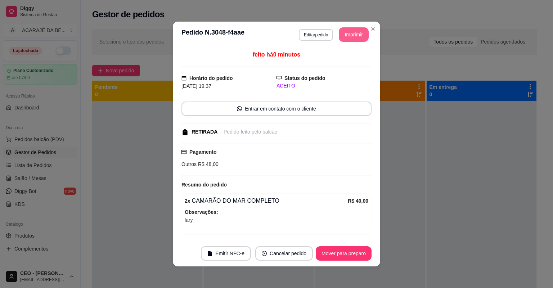
click at [353, 34] on button "Imprimir" at bounding box center [354, 34] width 30 height 14
drag, startPoint x: 353, startPoint y: 34, endPoint x: 353, endPoint y: 261, distance: 226.9
click at [353, 261] on footer "Emitir NFC-e Cancelar pedido Mover para preparo" at bounding box center [276, 254] width 207 height 26
click at [352, 261] on footer "Emitir NFC-e Cancelar pedido Mover para preparo" at bounding box center [276, 254] width 207 height 26
click at [351, 259] on button "Mover para preparo" at bounding box center [344, 254] width 54 height 14
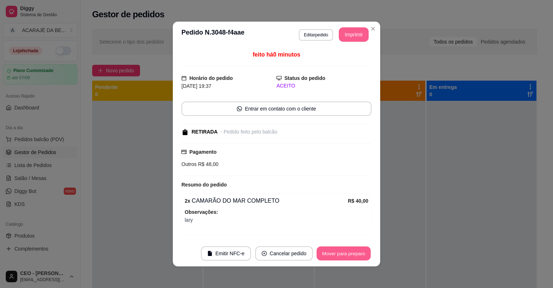
click at [349, 257] on div "Mover para preparo" at bounding box center [344, 253] width 56 height 14
click at [349, 257] on div "Mover para preparo" at bounding box center [339, 253] width 66 height 14
click at [349, 258] on div "Mover para preparo" at bounding box center [339, 253] width 66 height 14
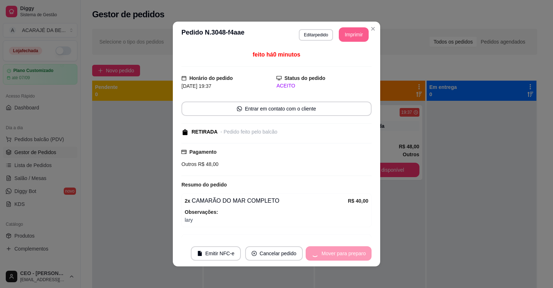
click at [349, 258] on div "Mover para preparo" at bounding box center [339, 253] width 66 height 14
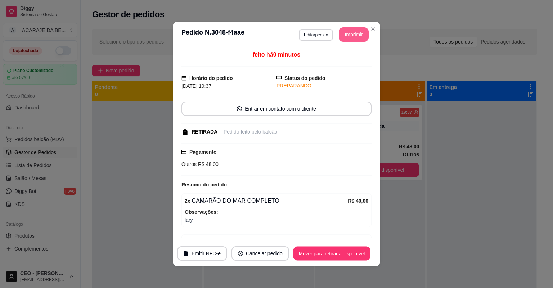
click at [350, 261] on footer "Emitir NFC-e Cancelar pedido Mover para retirada disponível" at bounding box center [276, 254] width 207 height 26
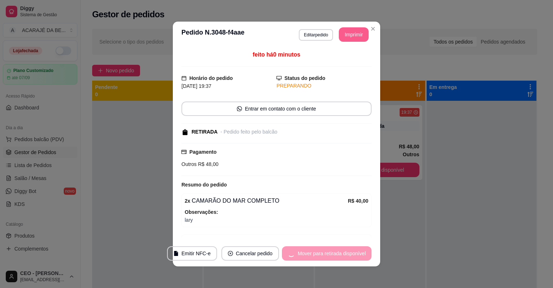
click at [350, 260] on footer "Emitir NFC-e Cancelar pedido Mover para retirada disponível" at bounding box center [276, 254] width 207 height 26
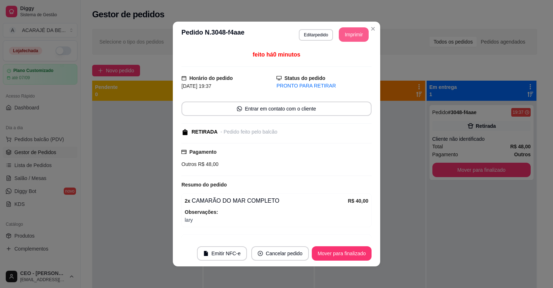
click at [351, 261] on footer "Emitir NFC-e Cancelar pedido Mover para finalizado" at bounding box center [276, 254] width 207 height 26
click at [350, 256] on button "Mover para finalizado" at bounding box center [342, 253] width 60 height 14
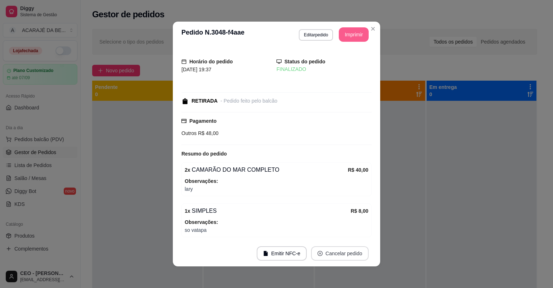
click at [350, 254] on button "Cancelar pedido" at bounding box center [340, 253] width 58 height 14
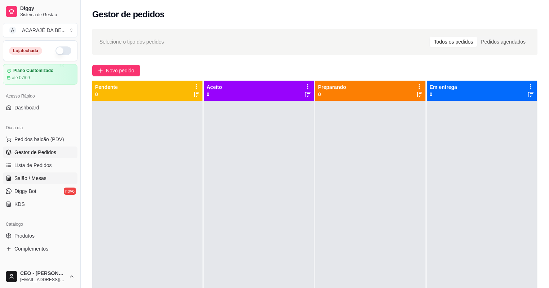
click at [51, 179] on link "Salão / Mesas" at bounding box center [40, 178] width 75 height 12
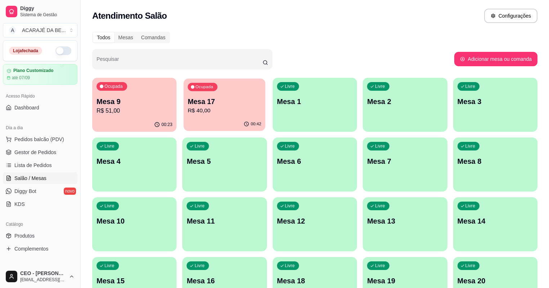
click at [188, 107] on p "R$ 40,00" at bounding box center [224, 111] width 73 height 8
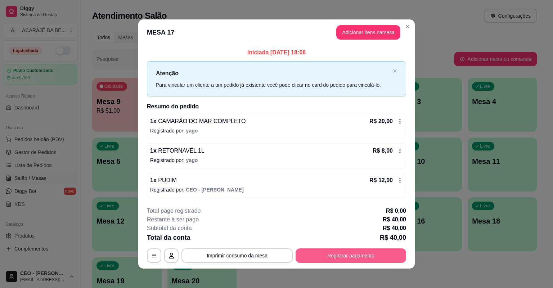
click at [332, 250] on button "Registrar pagamento" at bounding box center [351, 255] width 111 height 14
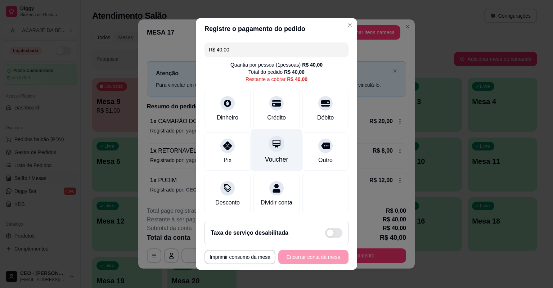
drag, startPoint x: 277, startPoint y: 117, endPoint x: 289, endPoint y: 142, distance: 27.2
click at [277, 117] on div "Crédito" at bounding box center [276, 117] width 19 height 9
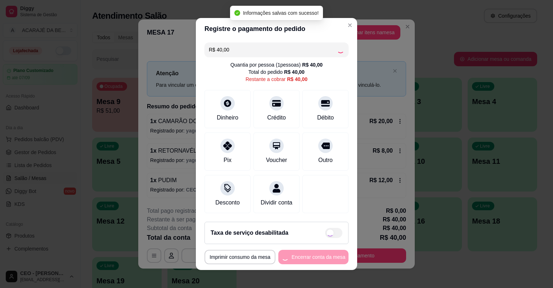
type input "R$ 0,00"
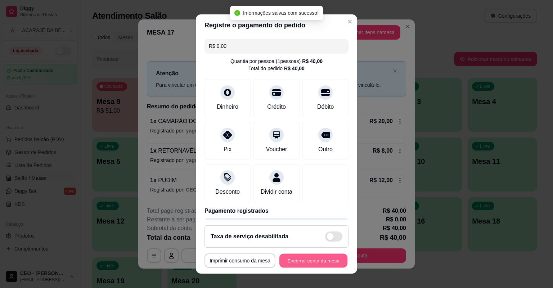
click at [324, 255] on button "Encerrar conta da mesa" at bounding box center [313, 261] width 68 height 14
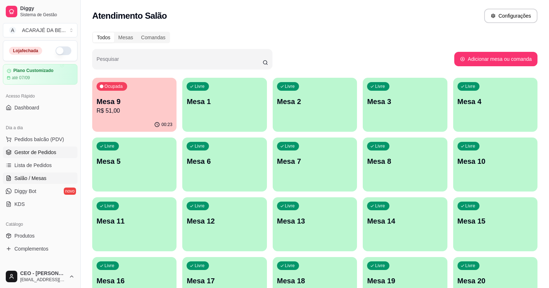
click at [35, 151] on span "Gestor de Pedidos" at bounding box center [35, 152] width 42 height 7
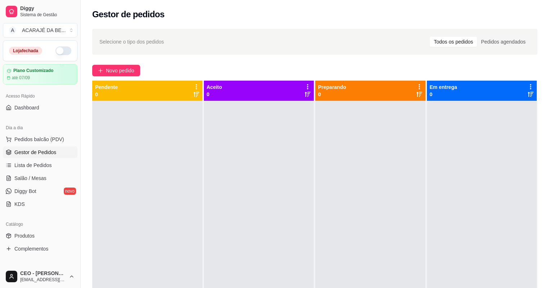
click at [337, 287] on div at bounding box center [370, 245] width 110 height 288
click at [338, 288] on html "Diggy Sistema de Gestão A ACARAJÉ DA BE ... Loja fechada Plano Customizado até …" at bounding box center [274, 144] width 549 height 288
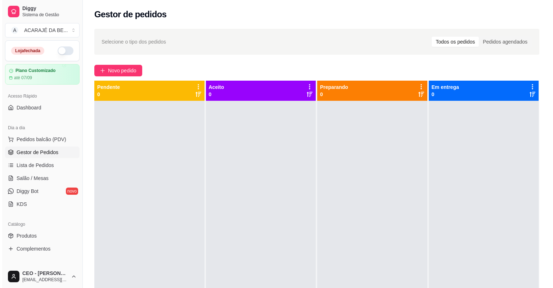
scroll to position [3, 0]
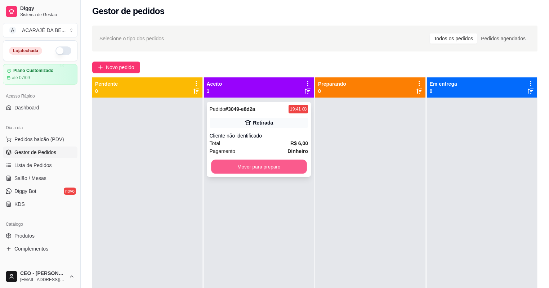
click at [265, 167] on button "Mover para preparo" at bounding box center [258, 167] width 95 height 14
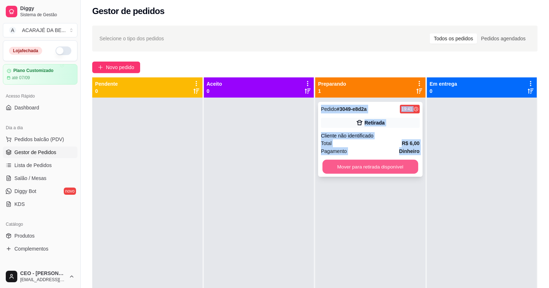
click at [377, 169] on button "Mover para retirada disponível" at bounding box center [369, 167] width 95 height 14
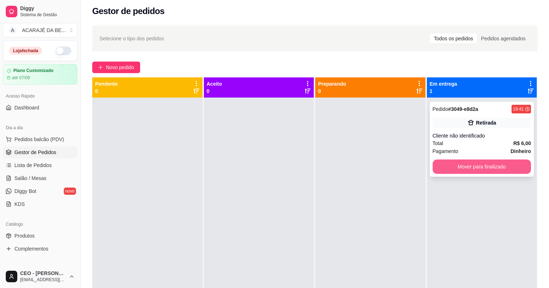
click at [478, 172] on button "Mover para finalizado" at bounding box center [481, 167] width 99 height 14
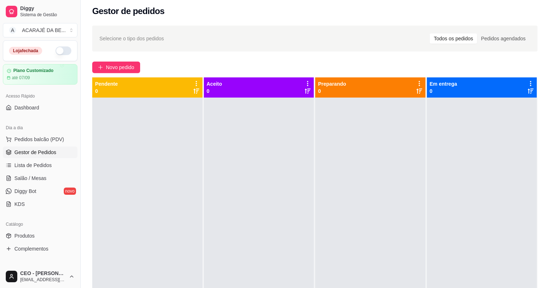
click at [112, 77] on div "Pendente 0" at bounding box center [147, 87] width 110 height 20
click at [117, 65] on span "Novo pedido" at bounding box center [120, 67] width 28 height 8
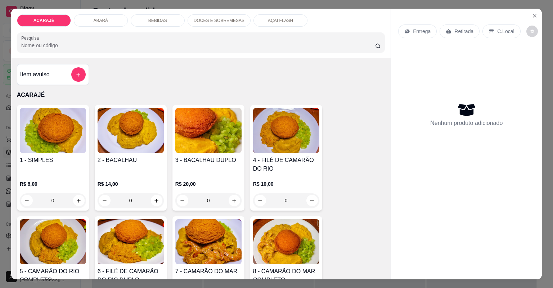
scroll to position [86, 0]
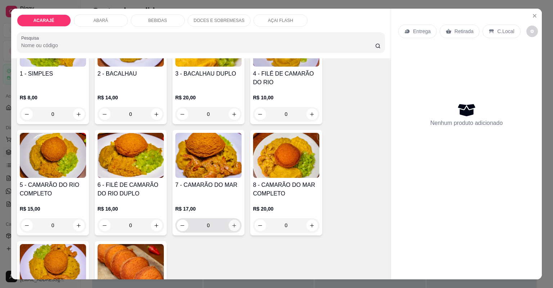
click at [229, 224] on button "increase-product-quantity" at bounding box center [235, 226] width 12 height 12
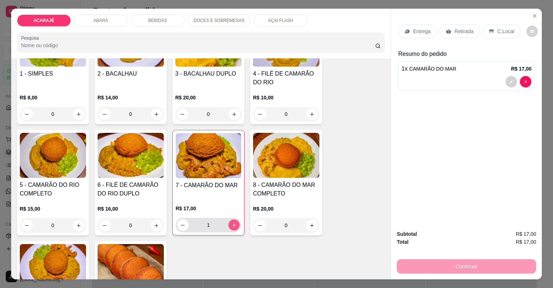
click at [228, 224] on button "increase-product-quantity" at bounding box center [233, 224] width 11 height 11
click at [178, 224] on button "decrease-product-quantity" at bounding box center [183, 225] width 12 height 12
type input "3"
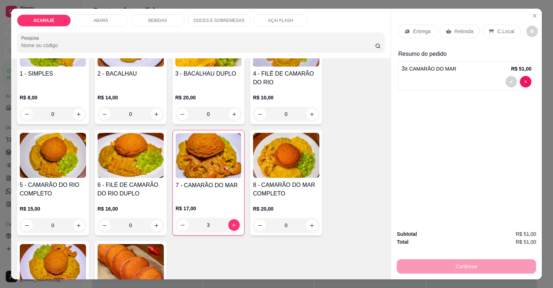
drag, startPoint x: 468, startPoint y: 32, endPoint x: 518, endPoint y: 138, distance: 116.5
click at [468, 33] on p "Retirada" at bounding box center [463, 31] width 19 height 7
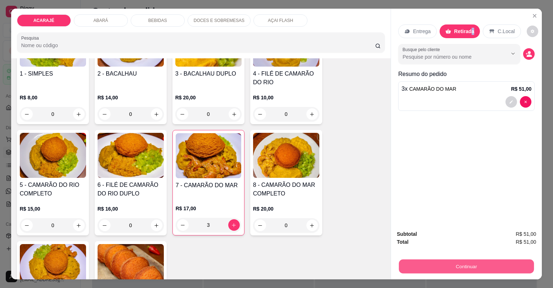
click at [466, 268] on button "Continuar" at bounding box center [466, 267] width 135 height 14
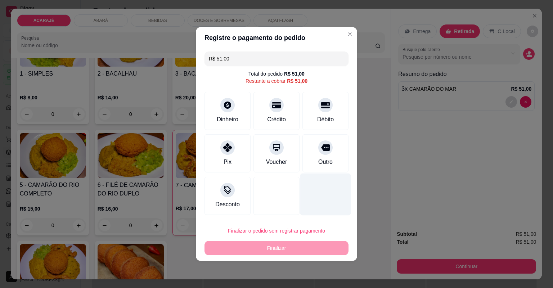
drag, startPoint x: 321, startPoint y: 150, endPoint x: 325, endPoint y: 188, distance: 38.4
click at [323, 152] on div at bounding box center [325, 147] width 14 height 14
type input "R$ 0,00"
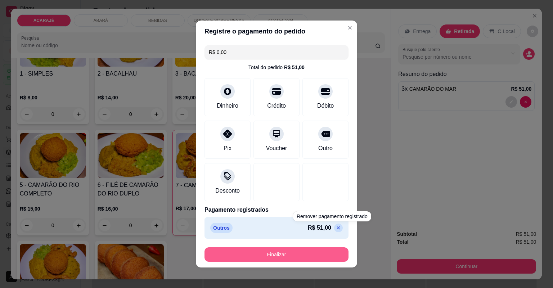
click at [326, 253] on button "Finalizar" at bounding box center [277, 254] width 144 height 14
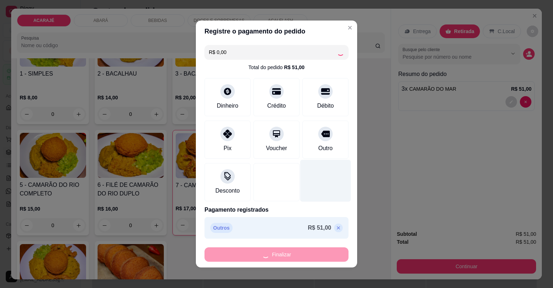
type input "0"
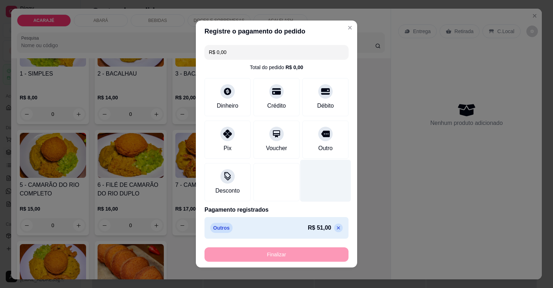
type input "-R$ 51,00"
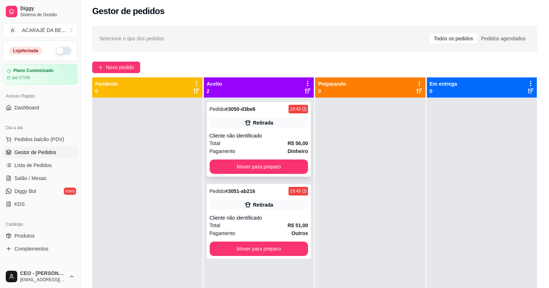
click at [269, 134] on div "Cliente não identificado" at bounding box center [259, 135] width 99 height 7
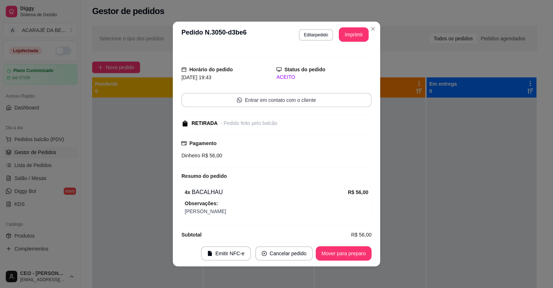
scroll to position [17, 0]
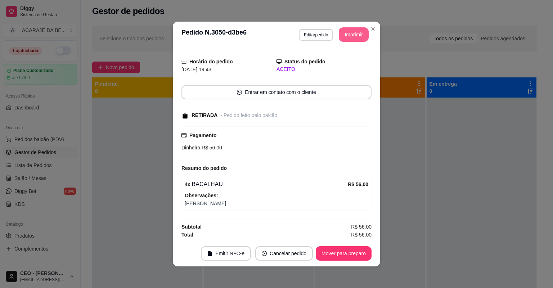
click at [357, 40] on button "Imprimir" at bounding box center [354, 34] width 30 height 14
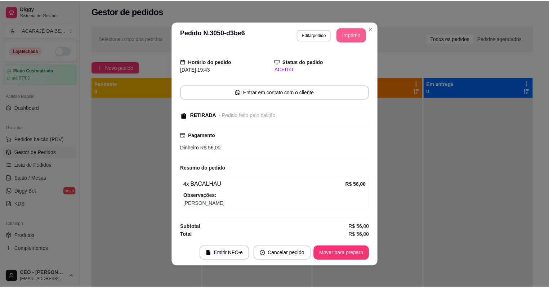
scroll to position [0, 0]
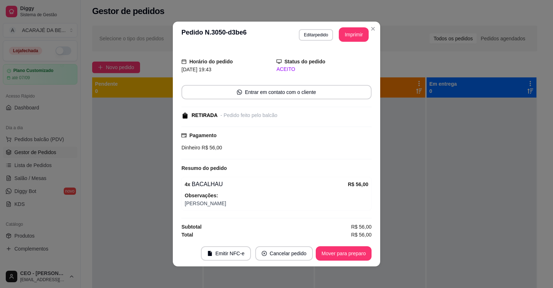
click at [357, 252] on button "Mover para preparo" at bounding box center [344, 253] width 56 height 14
click at [356, 252] on button "Mover para preparo" at bounding box center [344, 253] width 56 height 14
click at [356, 252] on div "Mover para preparo" at bounding box center [339, 253] width 66 height 14
click at [355, 249] on div "Mover para preparo" at bounding box center [339, 253] width 66 height 14
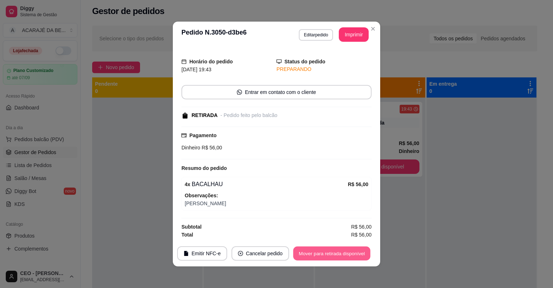
click at [355, 249] on button "Mover para retirada disponível" at bounding box center [331, 254] width 77 height 14
click at [355, 249] on div "Mover para retirada disponível" at bounding box center [332, 253] width 80 height 14
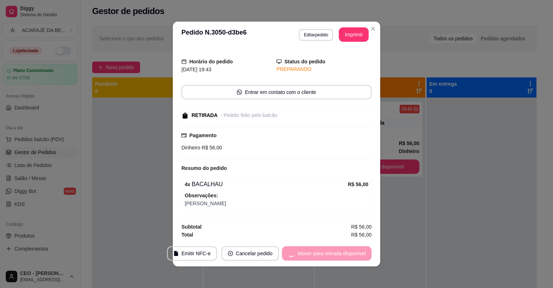
click at [355, 249] on div "Mover para retirada disponível" at bounding box center [327, 253] width 90 height 14
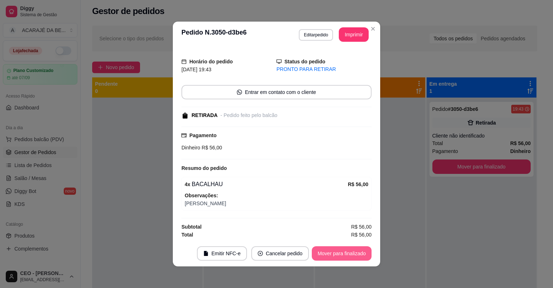
click at [356, 250] on button "Mover para finalizado" at bounding box center [342, 253] width 60 height 14
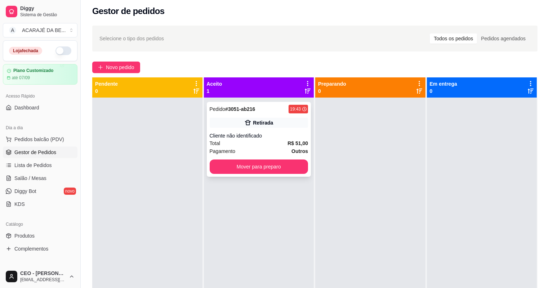
click at [288, 155] on div "Pedido # 3051-ab216 19:43 Retirada Cliente não identificado Total R$ 51,00 Paga…" at bounding box center [259, 139] width 104 height 75
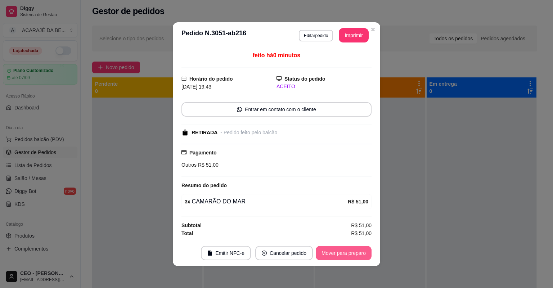
click at [344, 255] on button "Mover para preparo" at bounding box center [344, 253] width 56 height 14
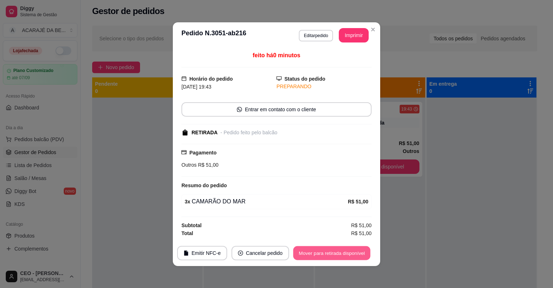
click at [344, 255] on button "Mover para retirada disponível" at bounding box center [331, 253] width 77 height 14
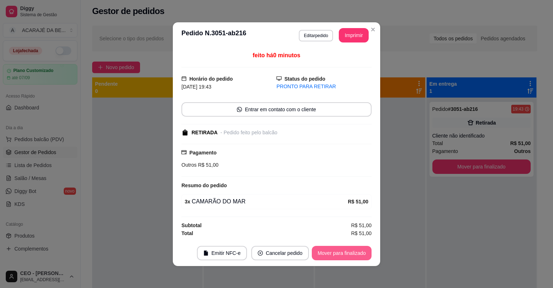
click at [344, 256] on button "Mover para finalizado" at bounding box center [342, 253] width 60 height 14
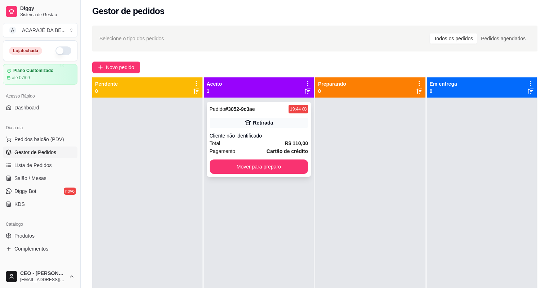
click at [281, 127] on div "Retirada" at bounding box center [259, 123] width 99 height 10
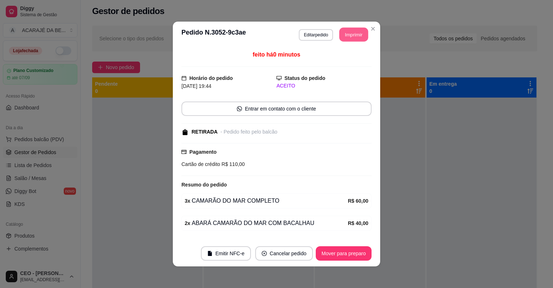
click at [360, 37] on button "Imprimir" at bounding box center [354, 35] width 29 height 14
click at [350, 249] on button "Mover para preparo" at bounding box center [344, 253] width 56 height 14
click at [350, 251] on button "Mover para preparo" at bounding box center [344, 253] width 56 height 14
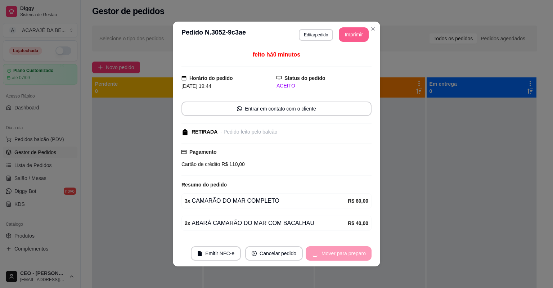
click at [351, 251] on div "Mover para preparo" at bounding box center [339, 253] width 66 height 14
click at [351, 252] on div "Mover para preparo" at bounding box center [339, 253] width 66 height 14
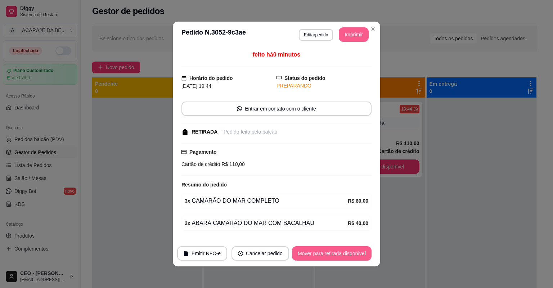
click at [351, 252] on button "Mover para retirada disponível" at bounding box center [332, 253] width 80 height 14
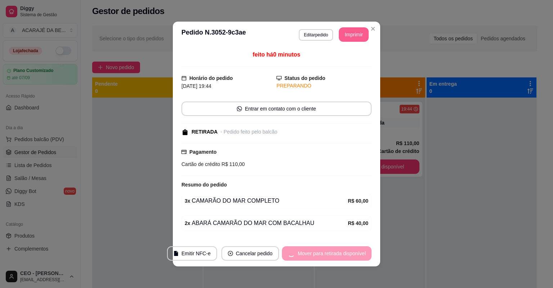
click at [351, 253] on div "Mover para retirada disponível" at bounding box center [327, 253] width 90 height 14
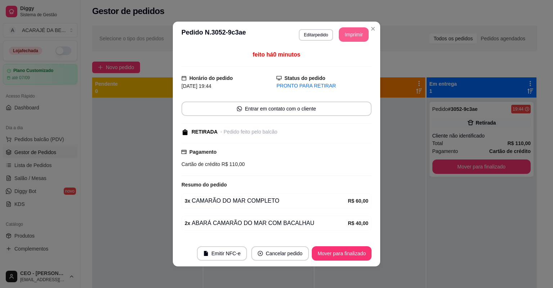
click at [350, 253] on button "Mover para finalizado" at bounding box center [342, 253] width 60 height 14
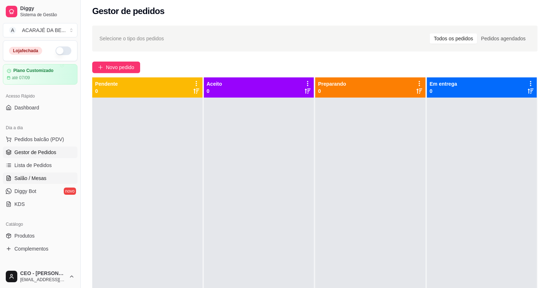
click at [18, 180] on span "Salão / Mesas" at bounding box center [30, 178] width 32 height 7
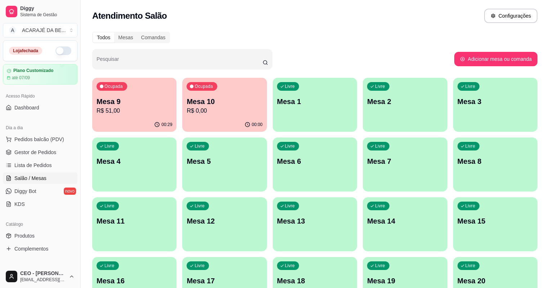
click at [145, 110] on p "R$ 51,00" at bounding box center [135, 111] width 76 height 9
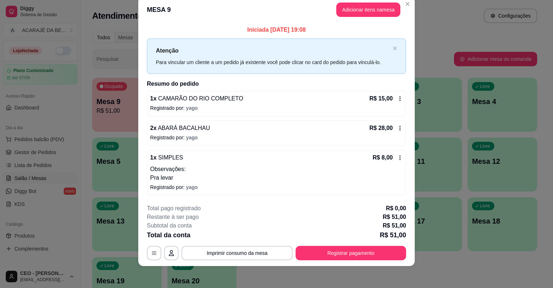
scroll to position [13, 0]
click at [385, 246] on button "Registrar pagamento" at bounding box center [351, 253] width 111 height 14
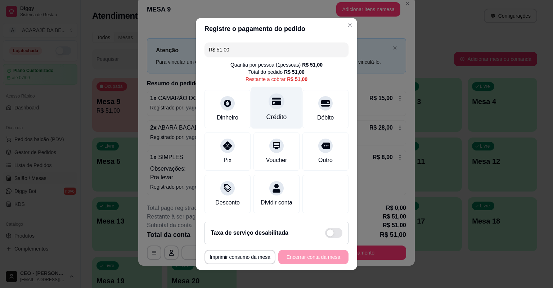
drag, startPoint x: 255, startPoint y: 114, endPoint x: 261, endPoint y: 114, distance: 6.1
click at [255, 114] on div "Crédito" at bounding box center [276, 108] width 51 height 42
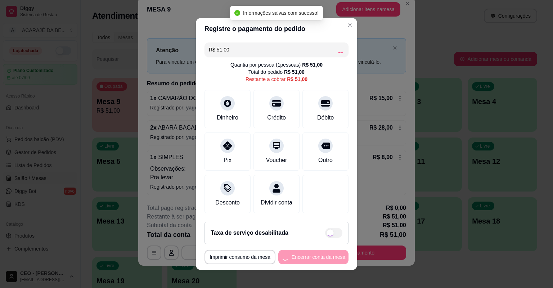
type input "R$ 0,00"
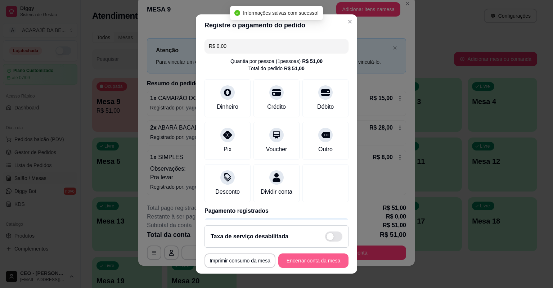
click at [322, 256] on button "Encerrar conta da mesa" at bounding box center [313, 260] width 70 height 14
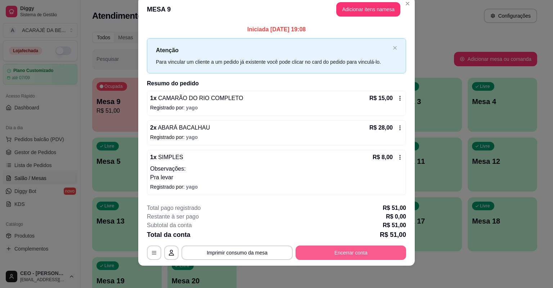
click at [378, 253] on button "Encerrar conta" at bounding box center [351, 253] width 111 height 14
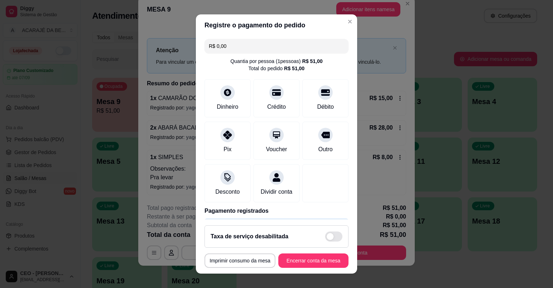
scroll to position [0, 0]
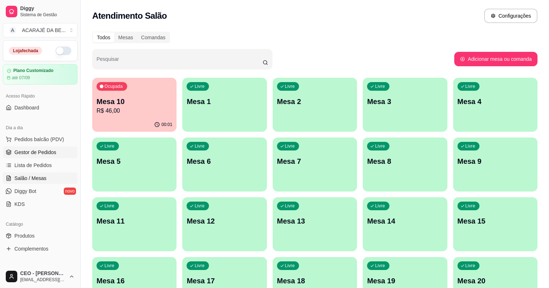
click at [53, 151] on span "Gestor de Pedidos" at bounding box center [35, 152] width 42 height 7
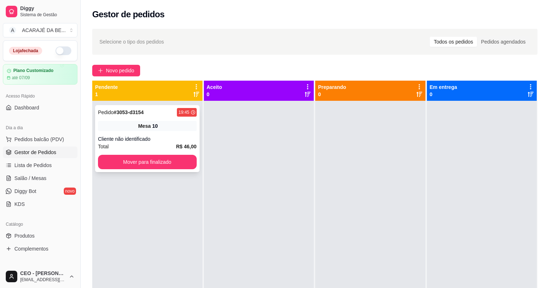
click at [183, 137] on div "Cliente não identificado" at bounding box center [147, 138] width 99 height 7
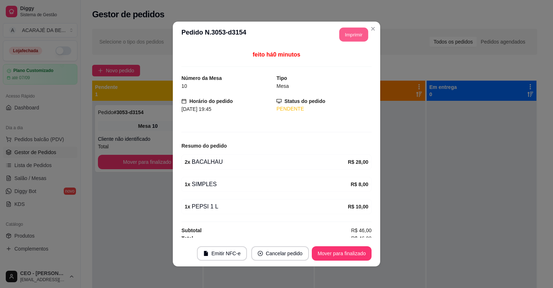
click at [350, 33] on button "Imprimir" at bounding box center [354, 35] width 29 height 14
click at [344, 248] on button "Mover para finalizado" at bounding box center [342, 253] width 60 height 14
click at [346, 248] on div "Mover para finalizado" at bounding box center [337, 253] width 70 height 14
drag, startPoint x: 346, startPoint y: 248, endPoint x: 350, endPoint y: 251, distance: 5.6
click at [350, 252] on div "Mover para finalizado" at bounding box center [337, 253] width 70 height 14
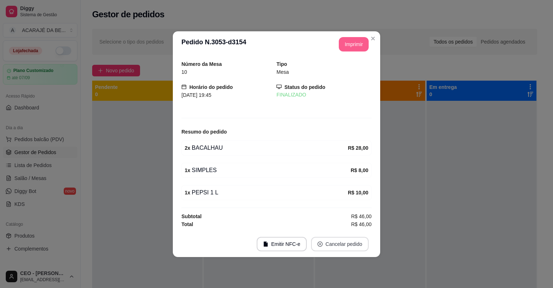
click at [350, 250] on button "Cancelar pedido" at bounding box center [340, 244] width 58 height 14
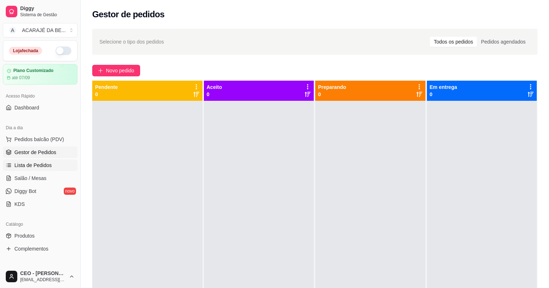
click at [46, 164] on span "Lista de Pedidos" at bounding box center [32, 165] width 37 height 7
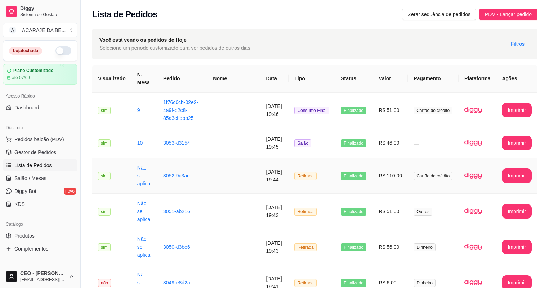
click at [302, 172] on span "Retirada" at bounding box center [305, 176] width 22 height 8
click at [335, 205] on td "Retirada" at bounding box center [311, 212] width 46 height 36
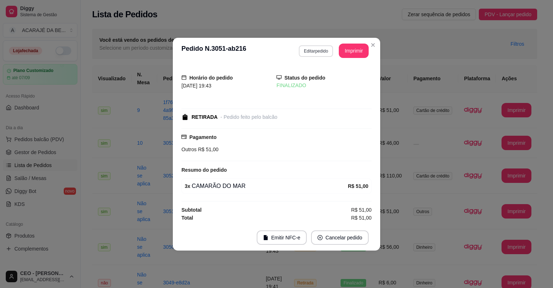
click at [329, 52] on button "Editar pedido" at bounding box center [316, 51] width 34 height 12
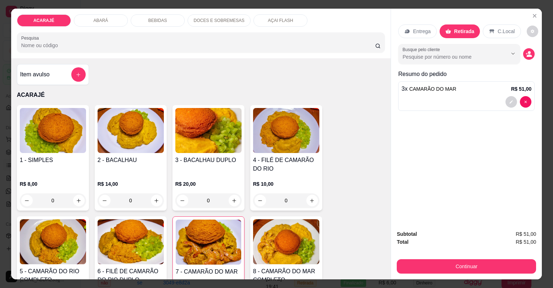
click at [169, 12] on div "ACARAJÉ ABARÁ BEBIDAS DOCES E SOBREMESAS AÇAI FLASH Pesquisa" at bounding box center [201, 34] width 380 height 50
drag, startPoint x: 169, startPoint y: 15, endPoint x: 169, endPoint y: 20, distance: 5.4
click at [169, 17] on div "BEBIDAS" at bounding box center [158, 20] width 54 height 12
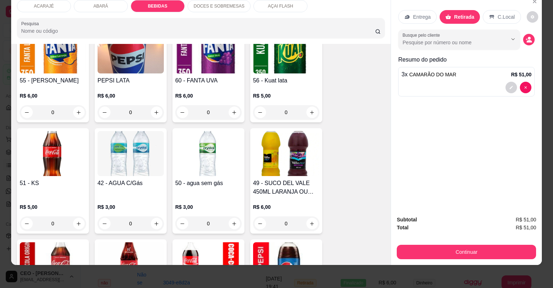
scroll to position [988, 0]
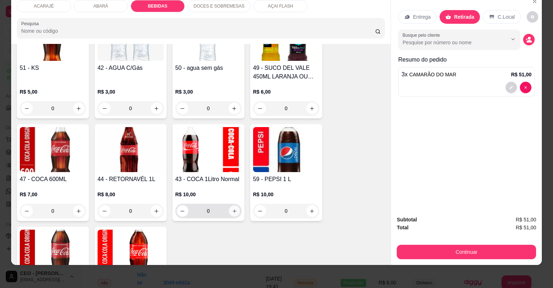
click at [235, 210] on button "increase-product-quantity" at bounding box center [234, 210] width 11 height 11
type input "1"
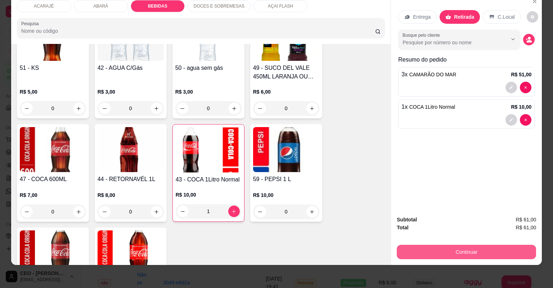
click at [481, 249] on button "Continuar" at bounding box center [466, 252] width 139 height 14
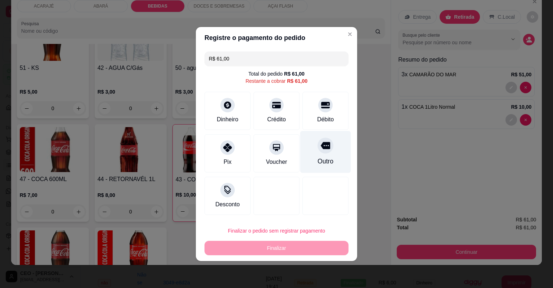
click at [329, 147] on div at bounding box center [326, 146] width 16 height 16
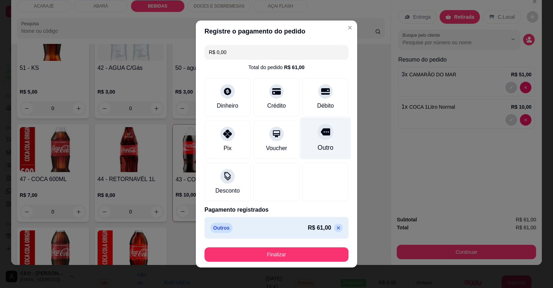
type input "R$ 0,00"
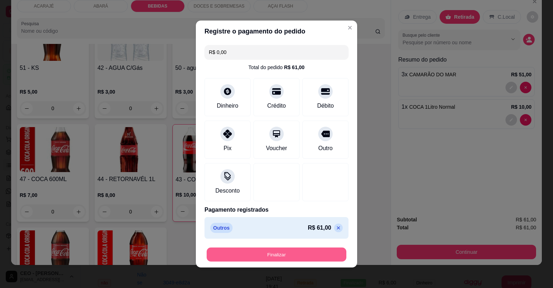
click at [310, 255] on button "Finalizar" at bounding box center [277, 255] width 140 height 14
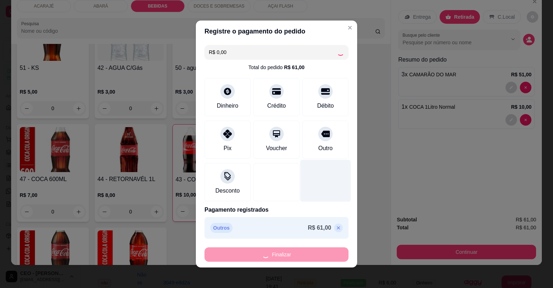
type input "0"
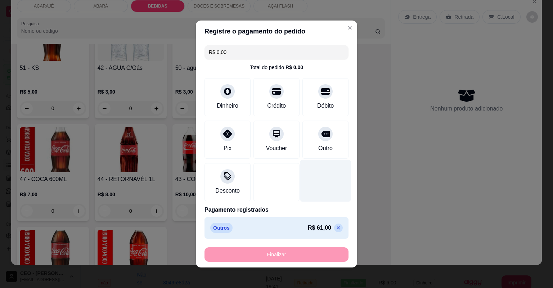
type input "-R$ 61,00"
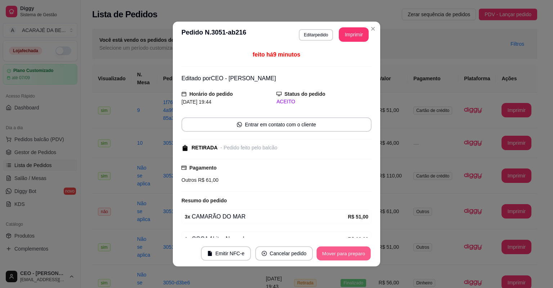
click at [358, 250] on button "Mover para preparo" at bounding box center [344, 254] width 54 height 14
click at [354, 252] on button "Mover para retirada disponível" at bounding box center [331, 254] width 77 height 14
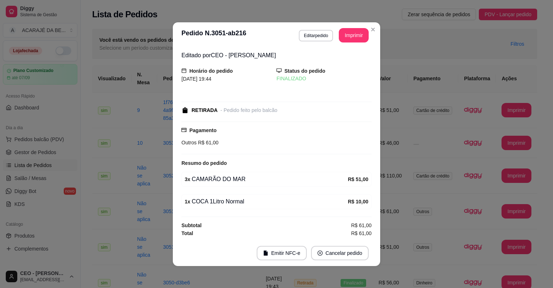
click at [322, 40] on button "Editar pedido" at bounding box center [316, 36] width 34 height 12
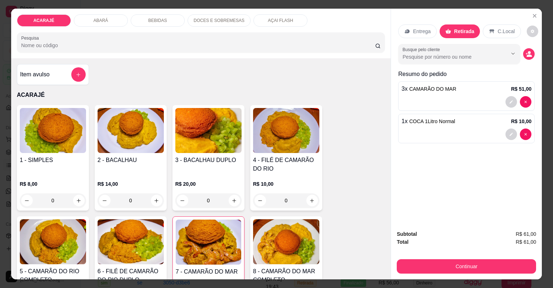
click at [164, 19] on div "BEBIDAS" at bounding box center [158, 20] width 54 height 12
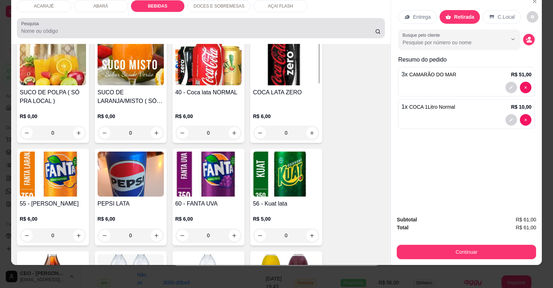
scroll to position [700, 0]
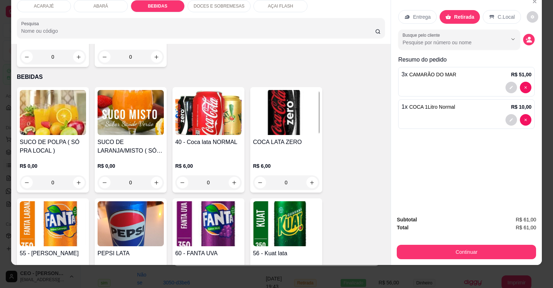
click at [199, 6] on p "DOCES E SOBREMESAS" at bounding box center [219, 6] width 51 height 6
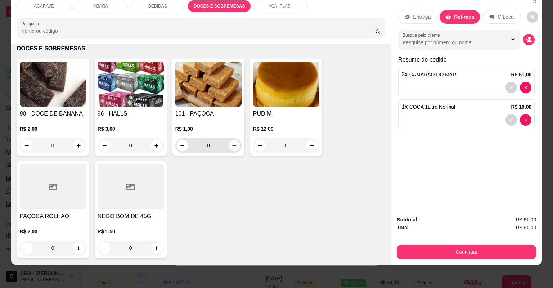
click at [232, 144] on icon "increase-product-quantity" at bounding box center [234, 145] width 5 height 5
click at [223, 142] on input "0" at bounding box center [208, 145] width 40 height 14
type input "1"
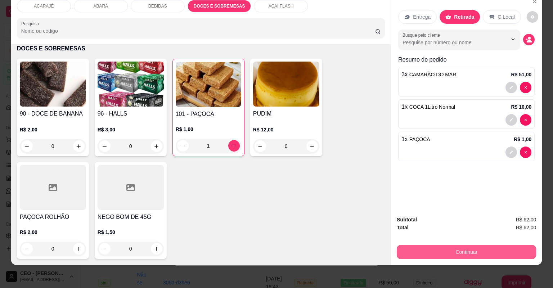
click at [504, 250] on button "Continuar" at bounding box center [466, 252] width 139 height 14
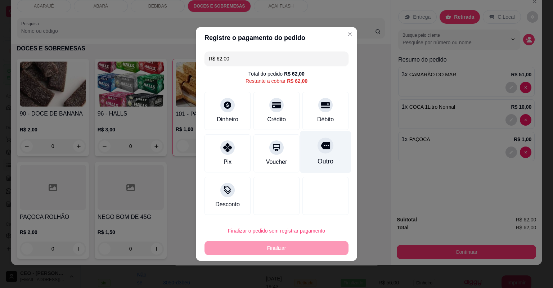
click at [327, 158] on div "Outro" at bounding box center [326, 161] width 16 height 9
type input "R$ 0,00"
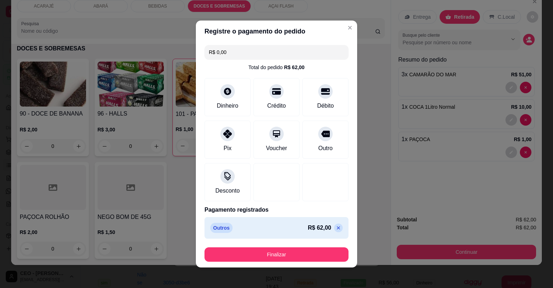
click at [289, 246] on footer "Finalizar" at bounding box center [276, 255] width 161 height 26
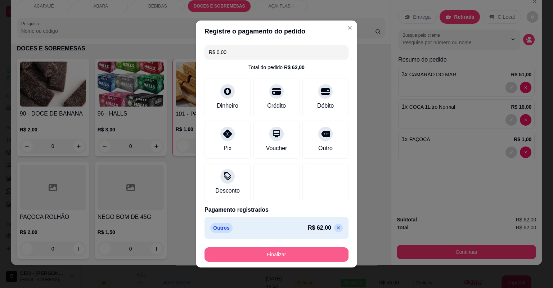
click at [292, 255] on button "Finalizar" at bounding box center [277, 254] width 144 height 14
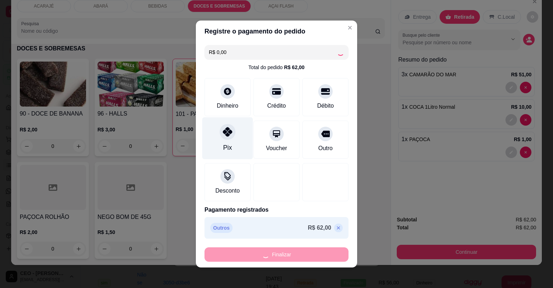
type input "0"
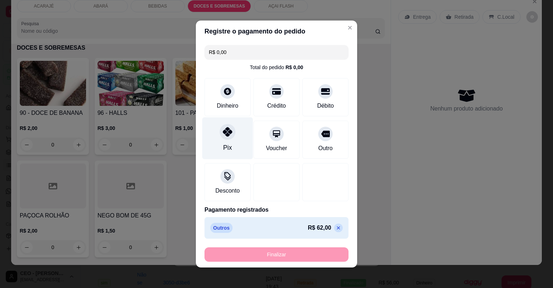
type input "-R$ 62,00"
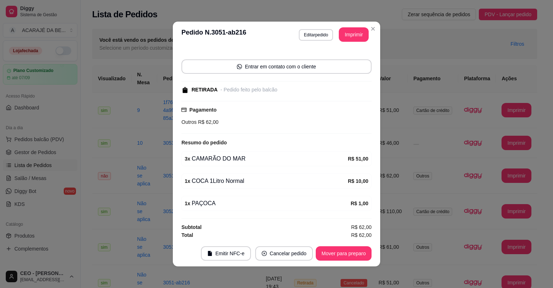
scroll to position [1, 0]
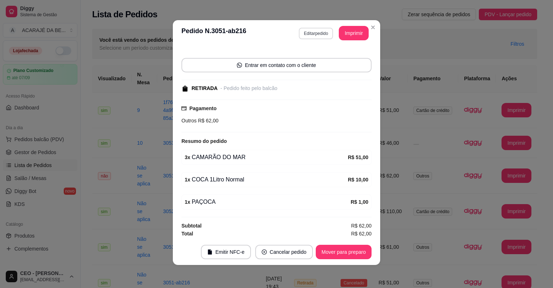
click at [323, 37] on button "Editar pedido" at bounding box center [316, 34] width 34 height 12
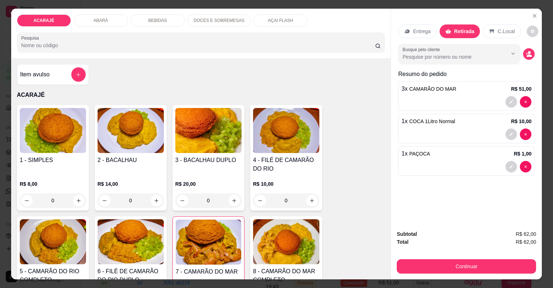
click at [215, 25] on div "DOCES E SOBREMESAS" at bounding box center [219, 20] width 63 height 12
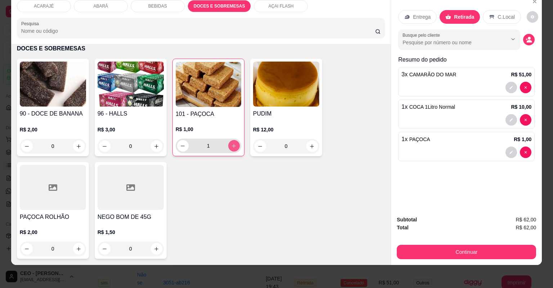
click at [232, 145] on icon "increase-product-quantity" at bounding box center [233, 145] width 5 height 5
type input "2"
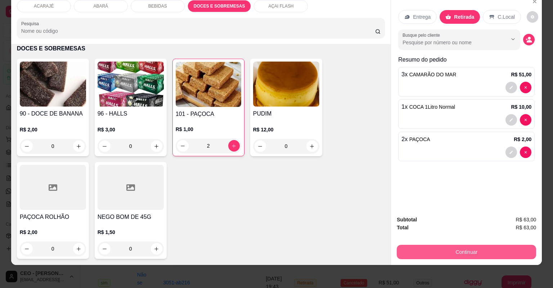
click at [516, 247] on button "Continuar" at bounding box center [466, 252] width 139 height 14
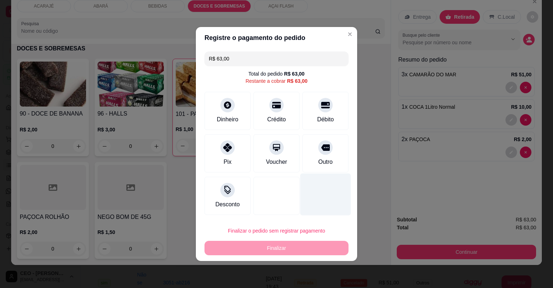
drag, startPoint x: 328, startPoint y: 148, endPoint x: 341, endPoint y: 165, distance: 21.1
click at [328, 149] on div at bounding box center [325, 147] width 14 height 14
type input "R$ 0,00"
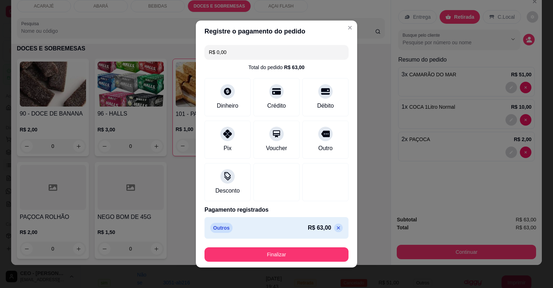
click at [326, 252] on button "Finalizar" at bounding box center [277, 254] width 144 height 14
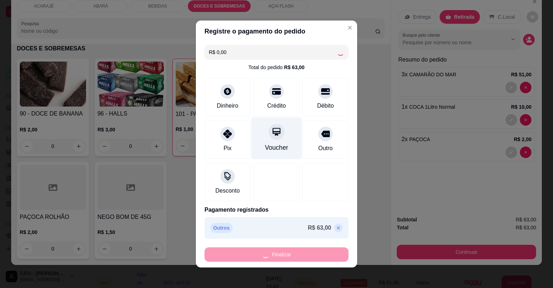
type input "0"
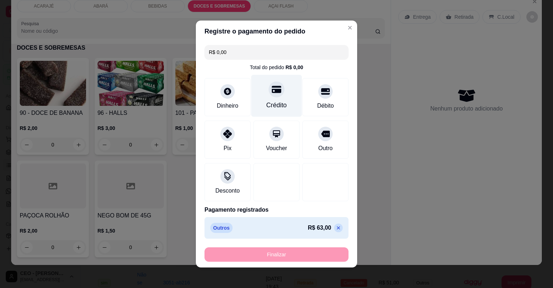
type input "-R$ 63,00"
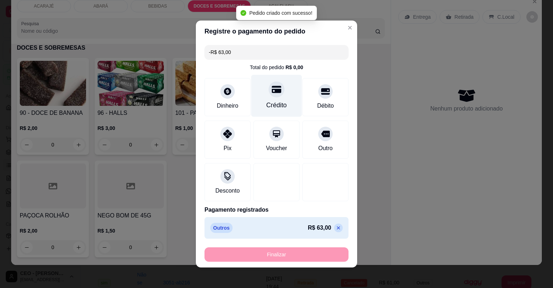
scroll to position [1273, 0]
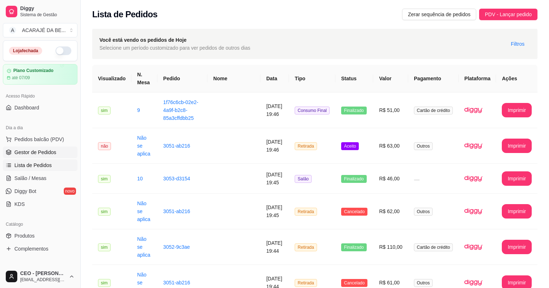
click at [34, 152] on span "Gestor de Pedidos" at bounding box center [35, 152] width 42 height 7
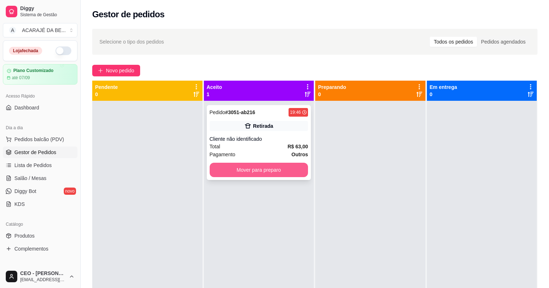
click at [260, 166] on button "Mover para preparo" at bounding box center [259, 170] width 99 height 14
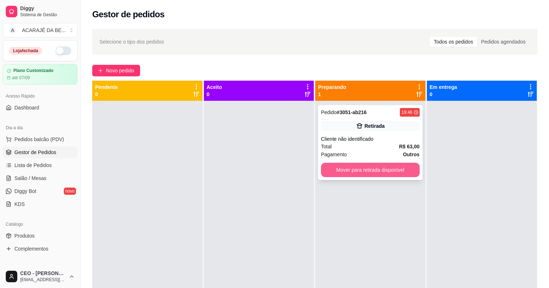
click at [350, 165] on button "Mover para retirada disponível" at bounding box center [370, 170] width 99 height 14
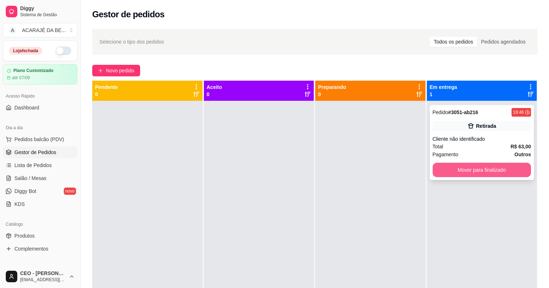
click at [468, 164] on button "Mover para finalizado" at bounding box center [481, 170] width 99 height 14
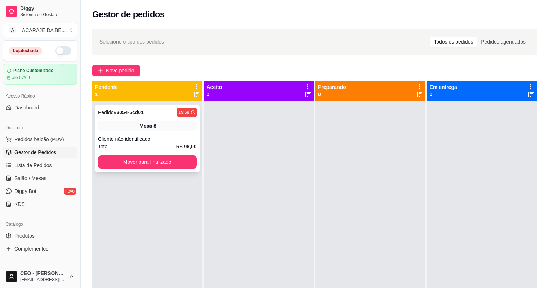
click at [159, 124] on div "Mesa 8" at bounding box center [147, 126] width 99 height 10
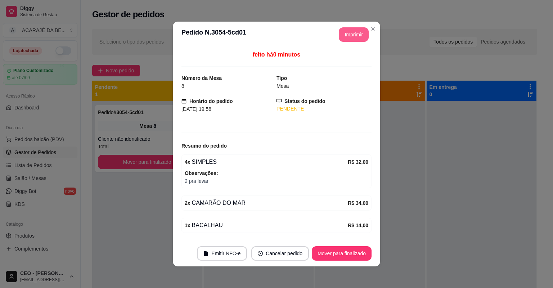
click at [351, 30] on button "Imprimir" at bounding box center [354, 34] width 30 height 14
click at [333, 257] on button "Mover para finalizado" at bounding box center [342, 253] width 60 height 14
click at [333, 257] on button "Mover para finalizado" at bounding box center [342, 254] width 58 height 14
click at [333, 258] on div "Mover para finalizado" at bounding box center [337, 253] width 70 height 14
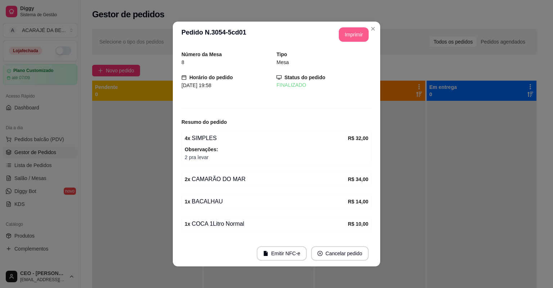
click at [333, 260] on button "Cancelar pedido" at bounding box center [340, 253] width 58 height 14
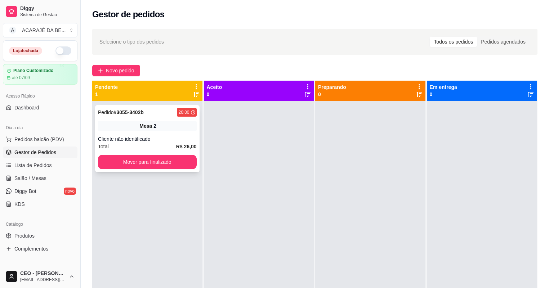
click at [177, 137] on div "Cliente não identificado" at bounding box center [147, 138] width 99 height 7
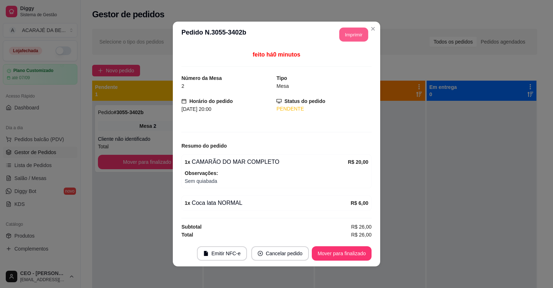
click at [345, 28] on button "Imprimir" at bounding box center [354, 35] width 29 height 14
click at [341, 252] on button "Mover para finalizado" at bounding box center [342, 253] width 60 height 14
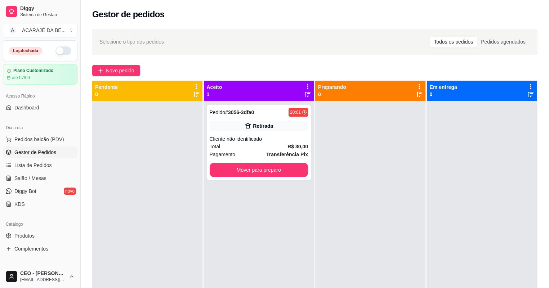
click at [182, 153] on div at bounding box center [147, 245] width 110 height 288
click at [251, 145] on div "Total R$ 30,00" at bounding box center [259, 147] width 99 height 8
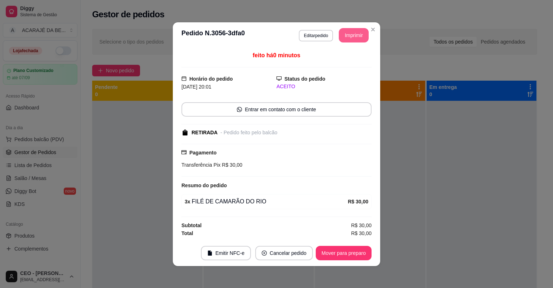
click at [350, 29] on button "Imprimir" at bounding box center [354, 35] width 30 height 14
click at [356, 252] on button "Mover para preparo" at bounding box center [344, 253] width 56 height 14
click at [355, 241] on footer "Emitir NFC-e Cancelar pedido Mover para preparo" at bounding box center [276, 253] width 207 height 26
click at [354, 241] on footer "Emitir NFC-e Cancelar pedido Mover para preparo" at bounding box center [276, 253] width 207 height 26
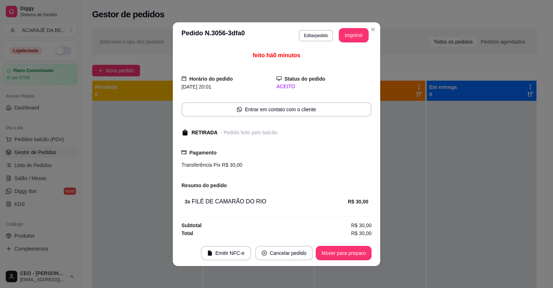
click at [354, 241] on footer "Emitir NFC-e Cancelar pedido Mover para preparo" at bounding box center [276, 253] width 207 height 26
click at [349, 252] on button "Mover para preparo" at bounding box center [344, 253] width 56 height 14
click at [349, 252] on div "Mover para preparo" at bounding box center [339, 253] width 66 height 14
click at [349, 253] on div "Mover para preparo" at bounding box center [339, 253] width 66 height 14
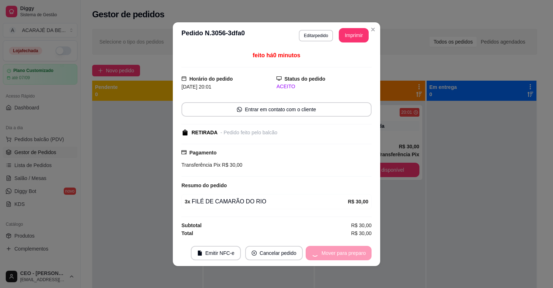
click at [349, 253] on div "Mover para preparo" at bounding box center [339, 253] width 66 height 14
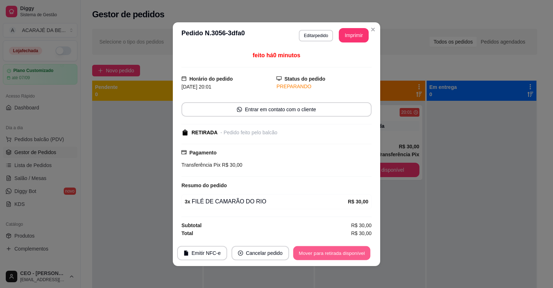
click at [347, 253] on button "Mover para retirada disponível" at bounding box center [331, 253] width 77 height 14
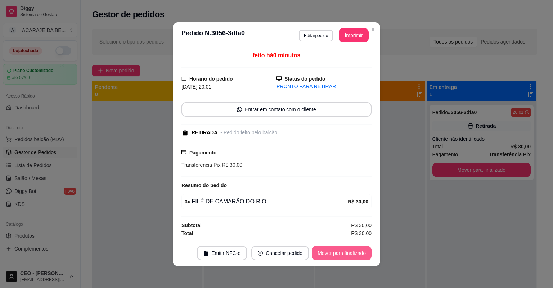
click at [345, 252] on button "Mover para finalizado" at bounding box center [342, 253] width 60 height 14
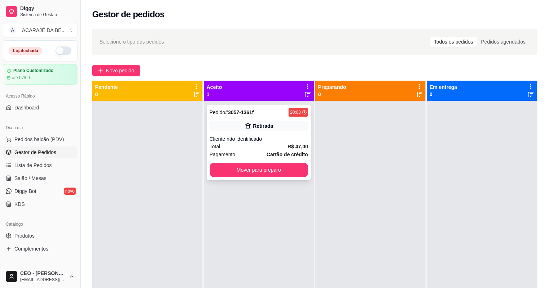
click at [306, 133] on div "Pedido # 3057-1361f 20:08 Retirada Cliente não identificado Total R$ 47,00 Paga…" at bounding box center [259, 142] width 104 height 75
click at [348, 35] on div "Selecione o tipo dos pedidos Todos os pedidos Pedidos agendados" at bounding box center [314, 42] width 445 height 26
click at [277, 121] on div "Pedido # 3057-1361f 20:08 Retirada Cliente não identificado Total R$ 47,00 Paga…" at bounding box center [259, 142] width 104 height 75
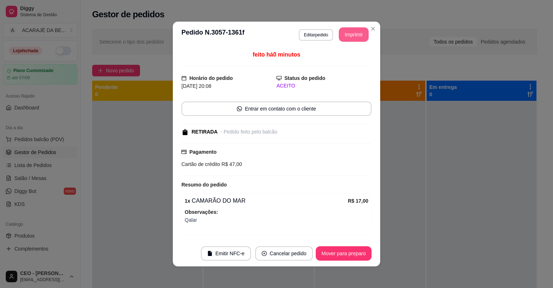
click at [361, 35] on button "Imprimir" at bounding box center [354, 34] width 30 height 14
click at [336, 252] on button "Mover para preparo" at bounding box center [344, 253] width 56 height 14
click at [336, 252] on button "Mover para preparo" at bounding box center [344, 254] width 54 height 14
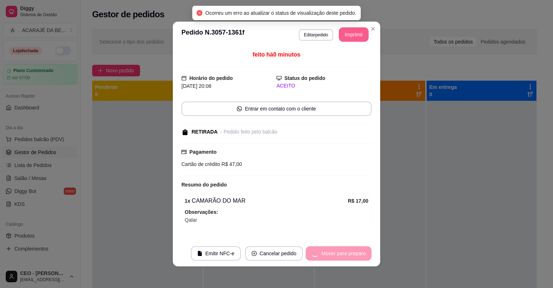
click at [337, 253] on div "Mover para preparo" at bounding box center [339, 253] width 66 height 14
click at [338, 253] on div "Mover para preparo" at bounding box center [339, 253] width 66 height 14
click at [339, 253] on div "Mover para preparo" at bounding box center [339, 253] width 66 height 14
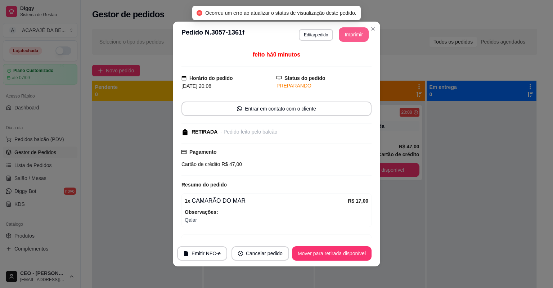
click at [337, 255] on button "Mover para retirada disponível" at bounding box center [332, 253] width 80 height 14
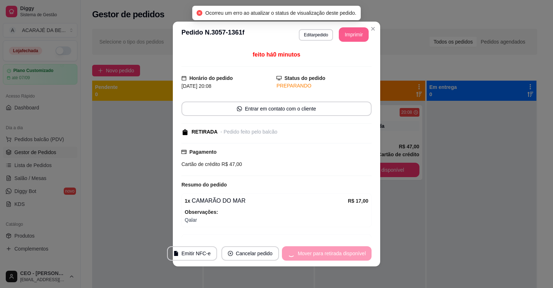
click at [336, 255] on div "Mover para retirada disponível" at bounding box center [327, 253] width 90 height 14
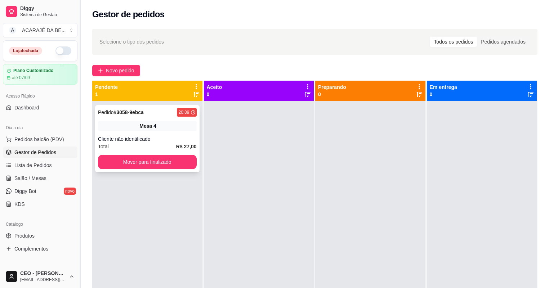
click at [179, 139] on div "Cliente não identificado" at bounding box center [147, 138] width 99 height 7
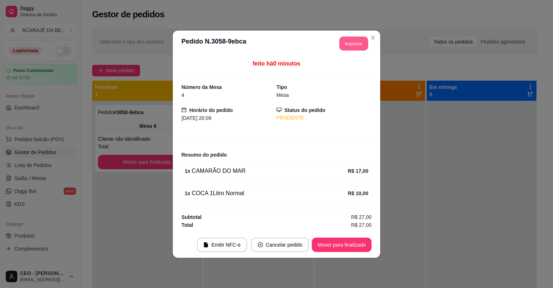
click at [347, 45] on button "Imprimir" at bounding box center [354, 43] width 29 height 14
click at [348, 238] on button "Mover para finalizado" at bounding box center [342, 245] width 60 height 14
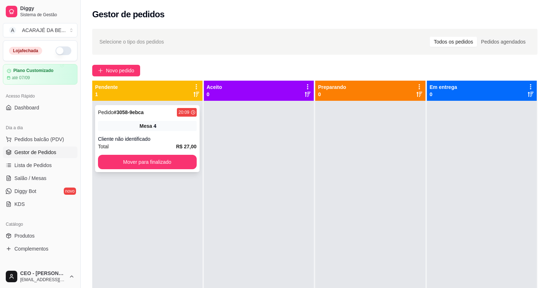
click at [170, 135] on div "Pedido # 3058-9ebca 20:09 Mesa 4 Cliente não identificado Total R$ 27,00 Mover …" at bounding box center [147, 138] width 104 height 67
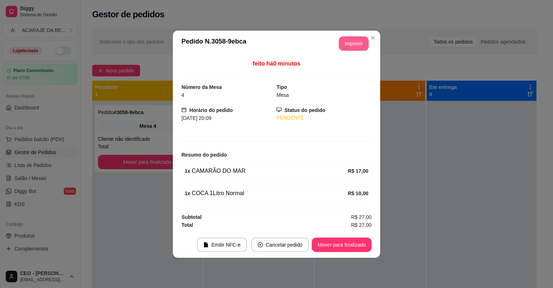
click at [376, 46] on header "**********" at bounding box center [276, 44] width 207 height 26
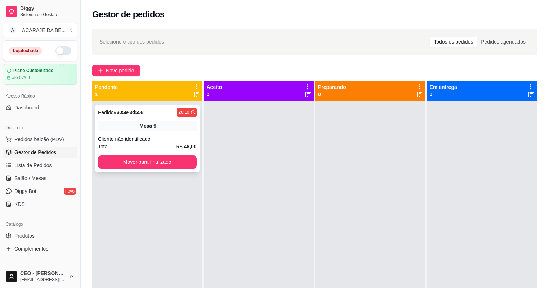
click at [129, 119] on div "Pedido # 3059-3d558 20:10 Mesa 9 Cliente não identificado Total R$ 46,00 Mover …" at bounding box center [147, 138] width 104 height 67
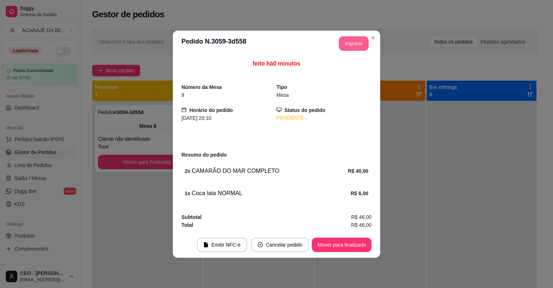
click at [353, 48] on button "Imprimir" at bounding box center [354, 43] width 30 height 14
click at [336, 247] on button "Mover para finalizado" at bounding box center [342, 245] width 58 height 14
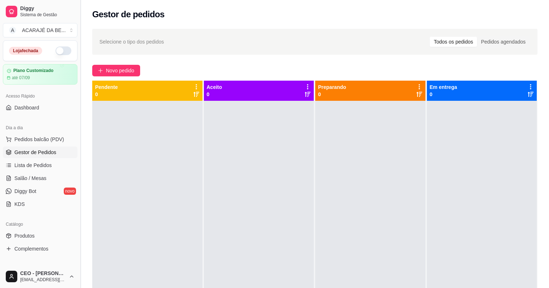
drag, startPoint x: 65, startPoint y: 176, endPoint x: 82, endPoint y: 156, distance: 27.3
click at [65, 176] on link "Salão / Mesas" at bounding box center [40, 178] width 75 height 12
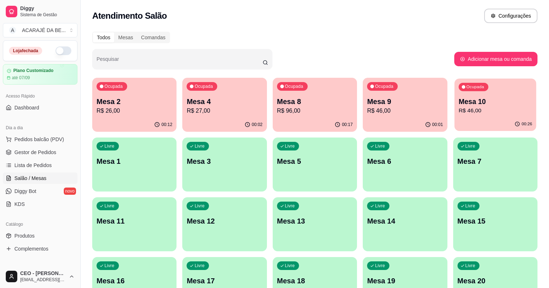
click at [458, 105] on div "Mesa 10 R$ 46,00" at bounding box center [494, 106] width 73 height 18
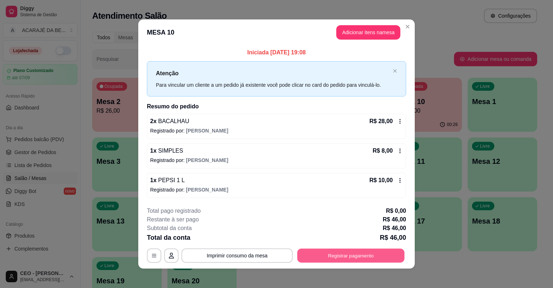
click at [359, 249] on button "Registrar pagamento" at bounding box center [350, 255] width 107 height 14
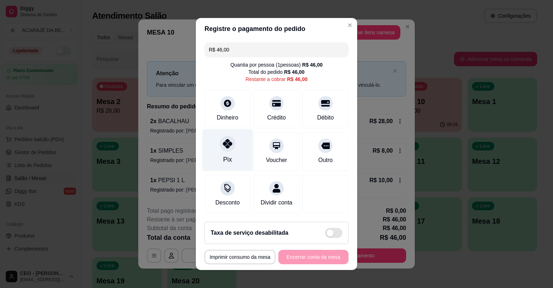
drag, startPoint x: 229, startPoint y: 149, endPoint x: 242, endPoint y: 148, distance: 12.3
click at [230, 149] on div at bounding box center [228, 144] width 16 height 16
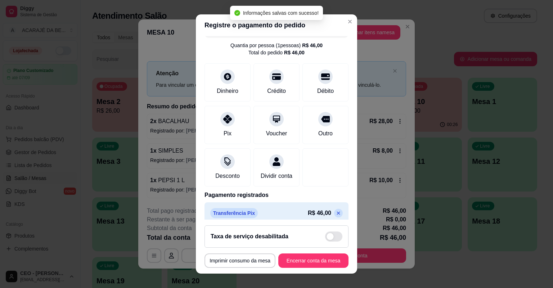
scroll to position [31, 0]
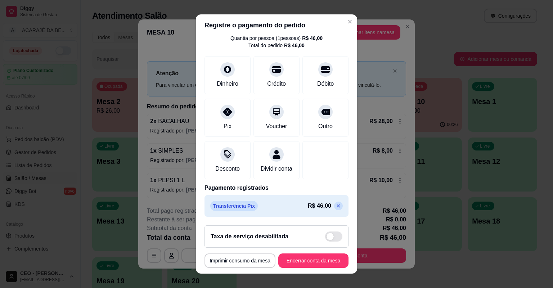
drag, startPoint x: 331, startPoint y: 205, endPoint x: 319, endPoint y: 193, distance: 17.3
click at [334, 205] on p at bounding box center [338, 206] width 9 height 9
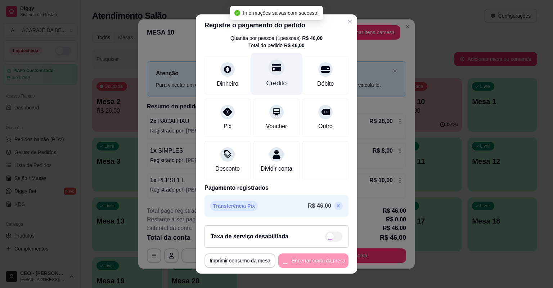
scroll to position [0, 0]
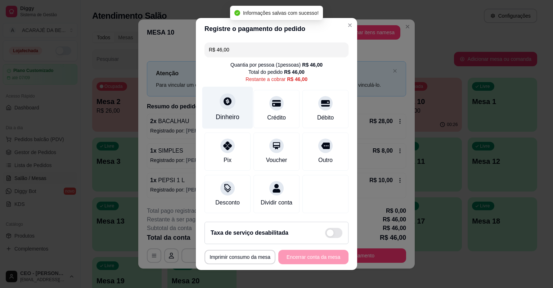
click at [223, 114] on div "Dinheiro" at bounding box center [227, 108] width 51 height 42
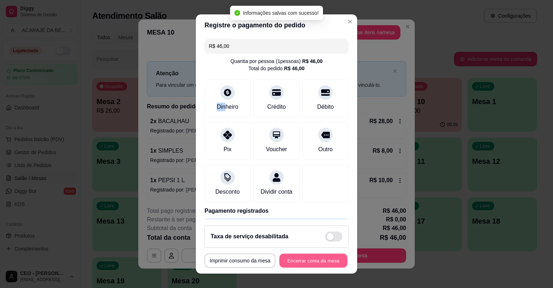
type input "R$ 0,00"
click at [334, 260] on button "Encerrar conta da mesa" at bounding box center [313, 261] width 68 height 14
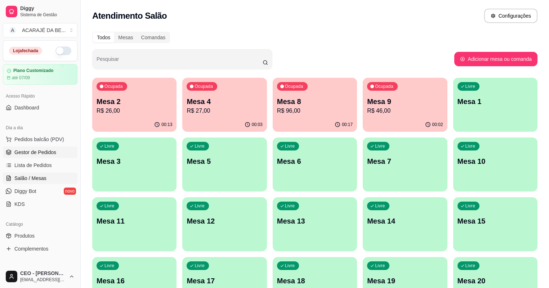
click at [58, 151] on link "Gestor de Pedidos" at bounding box center [40, 153] width 75 height 12
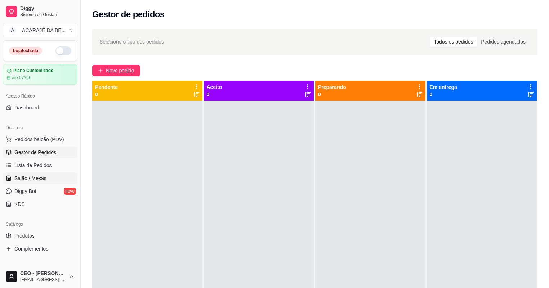
drag, startPoint x: 30, startPoint y: 175, endPoint x: 36, endPoint y: 174, distance: 5.4
click at [31, 175] on span "Salão / Mesas" at bounding box center [30, 178] width 32 height 7
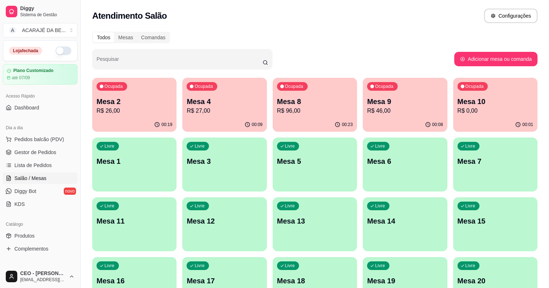
click at [131, 87] on div "Ocupada Mesa 2 R$ 26,00" at bounding box center [134, 98] width 84 height 40
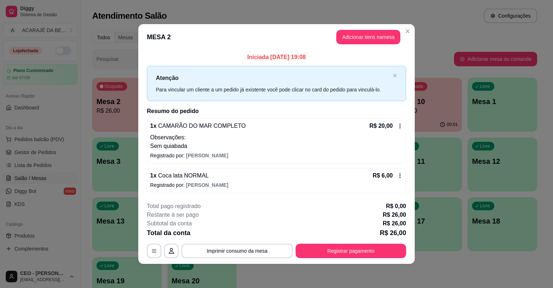
click at [380, 244] on button "Registrar pagamento" at bounding box center [351, 251] width 111 height 14
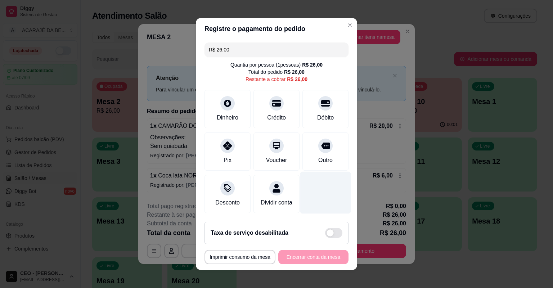
drag, startPoint x: 233, startPoint y: 151, endPoint x: 301, endPoint y: 205, distance: 87.5
click at [233, 152] on div "Pix" at bounding box center [228, 152] width 46 height 38
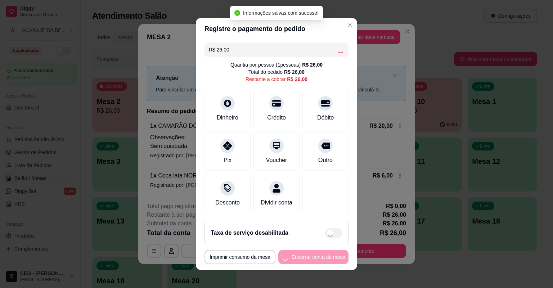
type input "R$ 0,00"
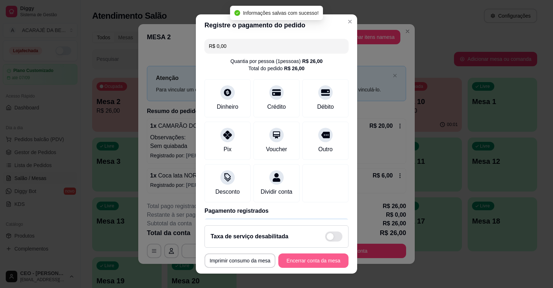
click at [317, 259] on button "Encerrar conta da mesa" at bounding box center [313, 260] width 70 height 14
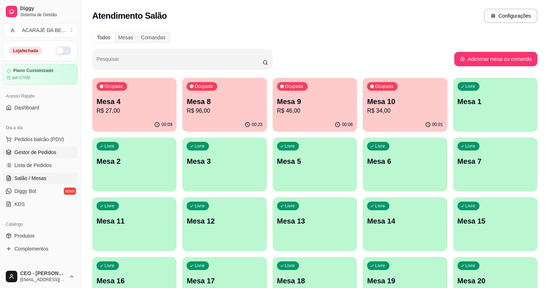
click at [37, 156] on span "Gestor de Pedidos" at bounding box center [35, 152] width 42 height 7
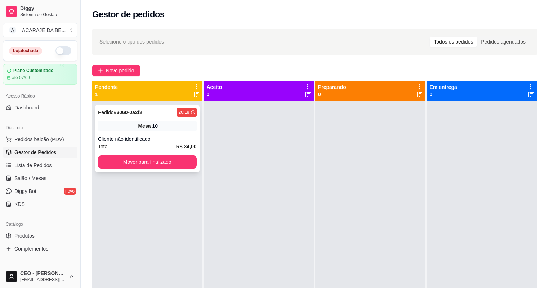
click at [147, 128] on span "Mesa" at bounding box center [144, 125] width 13 height 7
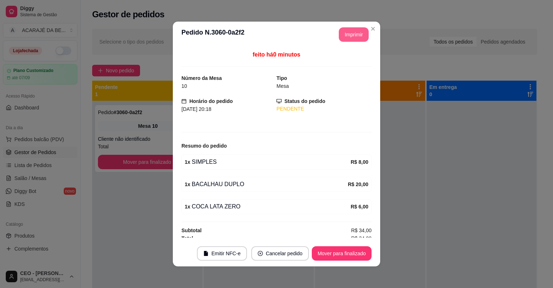
click at [342, 35] on button "Imprimir" at bounding box center [354, 34] width 30 height 14
click at [349, 250] on button "Mover para finalizado" at bounding box center [342, 253] width 60 height 14
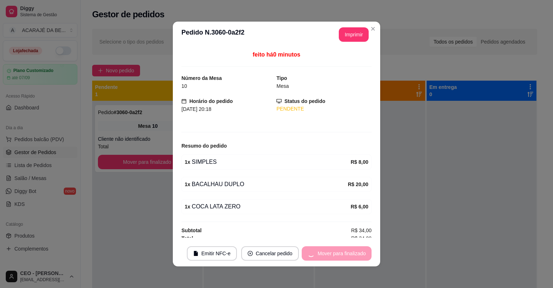
click at [348, 250] on div "Mover para finalizado" at bounding box center [337, 253] width 70 height 14
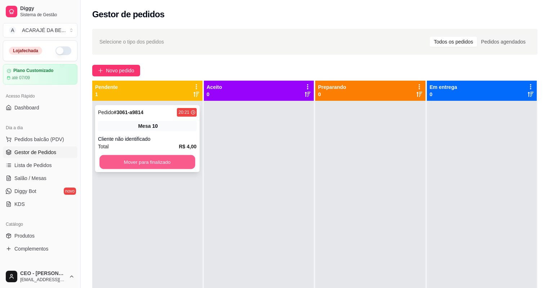
click at [138, 163] on button "Mover para finalizado" at bounding box center [146, 162] width 95 height 14
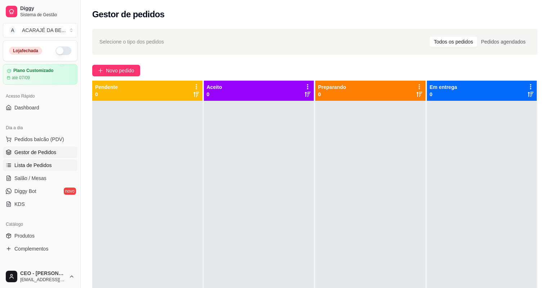
drag, startPoint x: 40, startPoint y: 167, endPoint x: 39, endPoint y: 163, distance: 4.1
click at [40, 166] on span "Lista de Pedidos" at bounding box center [32, 165] width 37 height 7
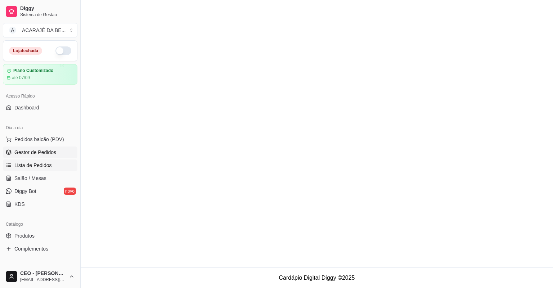
click at [37, 153] on span "Gestor de Pedidos" at bounding box center [35, 152] width 42 height 7
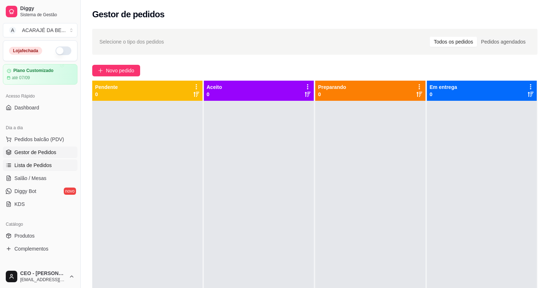
click at [49, 163] on span "Lista de Pedidos" at bounding box center [32, 165] width 37 height 7
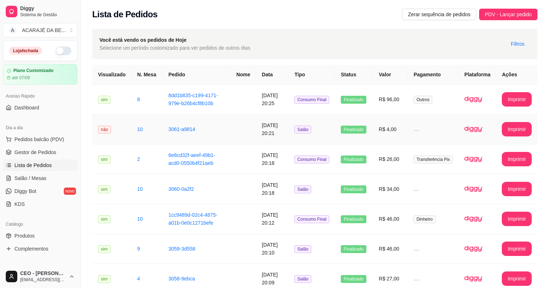
click at [324, 143] on td "Salão" at bounding box center [311, 130] width 46 height 30
click at [47, 151] on span "Gestor de Pedidos" at bounding box center [35, 152] width 42 height 7
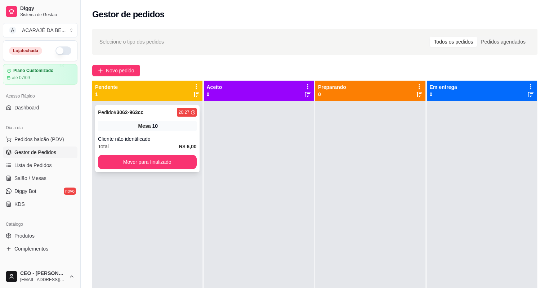
click at [169, 123] on div "Mesa 10" at bounding box center [147, 126] width 99 height 10
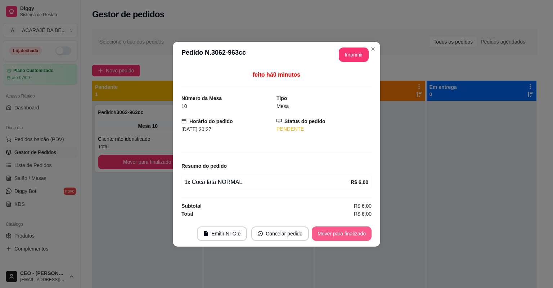
click at [362, 233] on button "Mover para finalizado" at bounding box center [342, 233] width 60 height 14
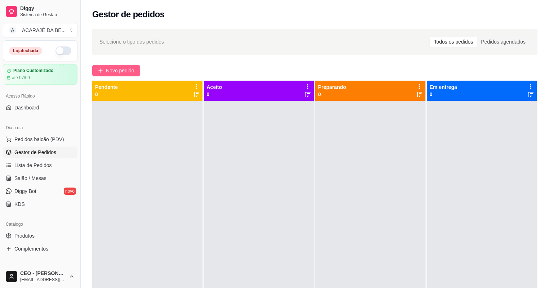
click at [121, 71] on span "Novo pedido" at bounding box center [120, 71] width 28 height 8
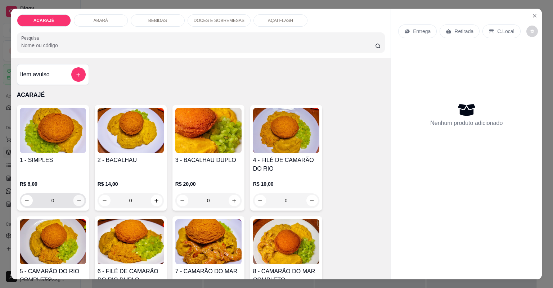
click at [76, 202] on icon "increase-product-quantity" at bounding box center [78, 200] width 5 height 5
type input "1"
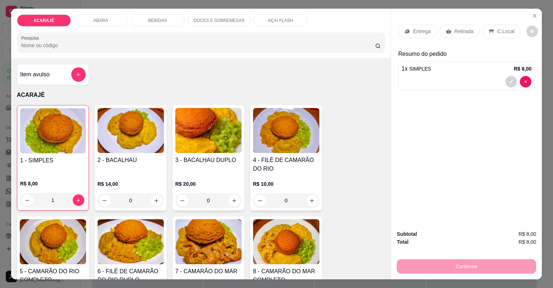
drag, startPoint x: 456, startPoint y: 33, endPoint x: 450, endPoint y: 40, distance: 8.7
click at [456, 33] on p "Retirada" at bounding box center [463, 31] width 19 height 7
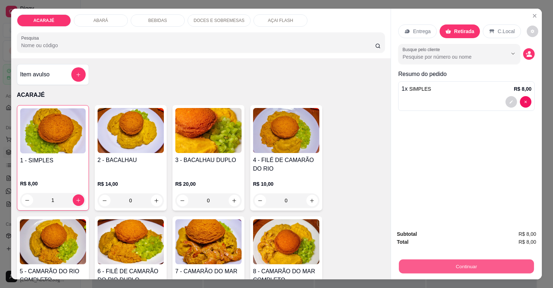
click at [483, 263] on button "Continuar" at bounding box center [466, 267] width 135 height 14
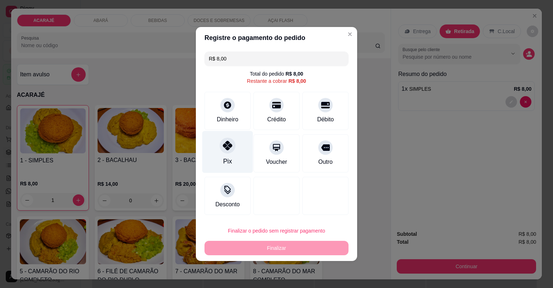
click at [230, 156] on div "Pix" at bounding box center [227, 152] width 51 height 42
type input "R$ 0,00"
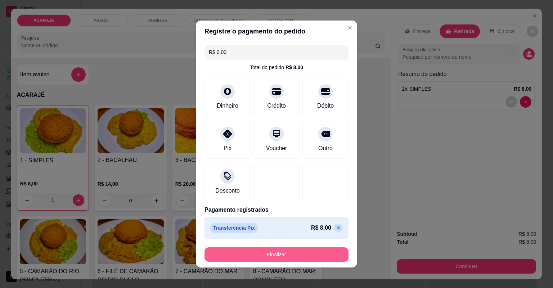
click at [309, 255] on button "Finalizar" at bounding box center [277, 254] width 144 height 14
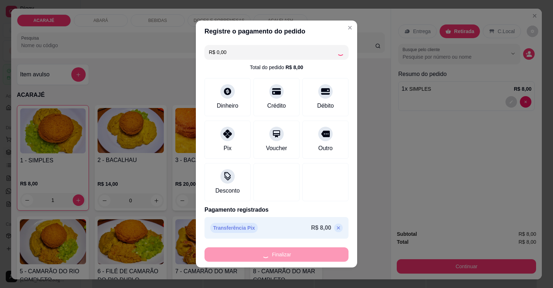
type input "0"
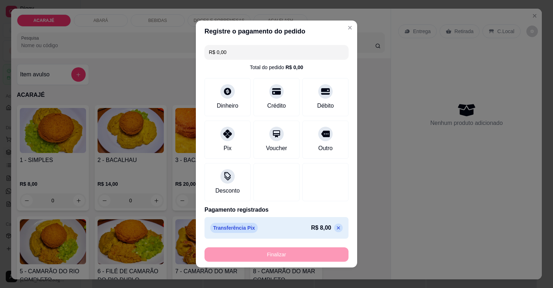
type input "-R$ 8,00"
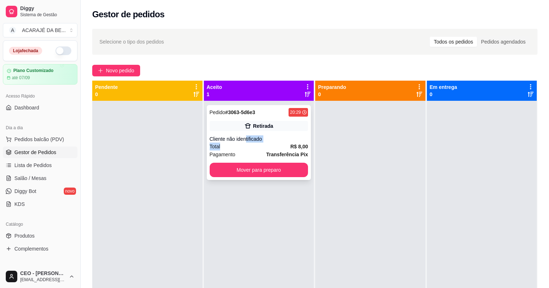
click at [243, 143] on div "Pedido # 3063-5d6e3 20:29 Retirada Cliente não identificado Total R$ 8,00 Pagam…" at bounding box center [259, 142] width 104 height 75
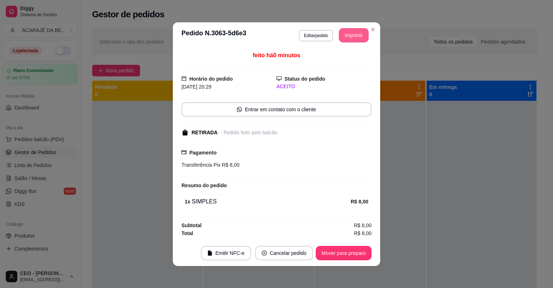
click at [354, 35] on button "Imprimir" at bounding box center [354, 35] width 30 height 14
click at [344, 249] on button "Mover para preparo" at bounding box center [344, 253] width 56 height 14
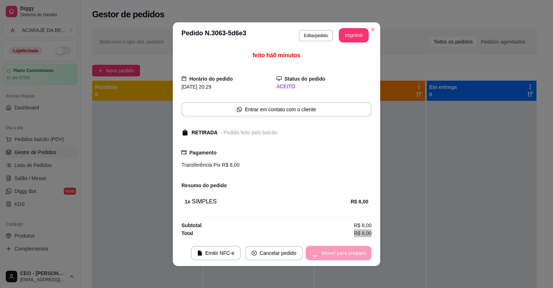
click at [345, 250] on div "Mover para preparo" at bounding box center [339, 253] width 66 height 14
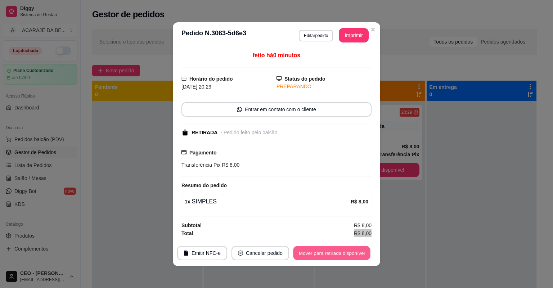
click at [350, 252] on button "Mover para retirada disponível" at bounding box center [331, 253] width 77 height 14
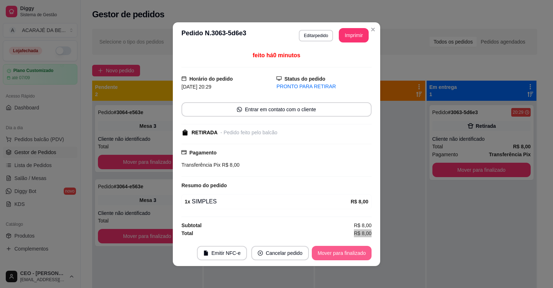
click at [350, 251] on button "Mover para finalizado" at bounding box center [342, 253] width 60 height 14
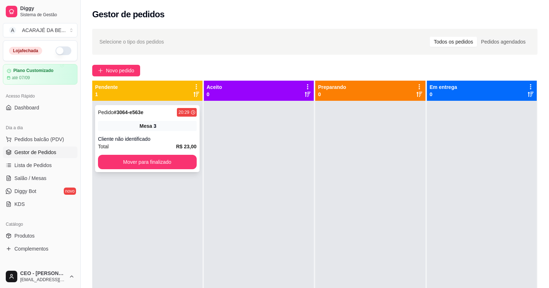
click at [174, 135] on div "Cliente não identificado" at bounding box center [147, 138] width 99 height 7
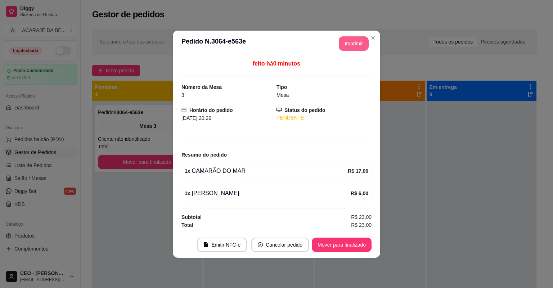
click at [356, 42] on button "Imprimir" at bounding box center [354, 43] width 30 height 14
click at [343, 241] on button "Mover para finalizado" at bounding box center [342, 245] width 60 height 14
click at [343, 241] on button "Mover para finalizado" at bounding box center [342, 245] width 58 height 14
click at [343, 241] on div "Mover para finalizado" at bounding box center [342, 245] width 60 height 14
click at [342, 241] on div "Mover para finalizado" at bounding box center [337, 245] width 70 height 14
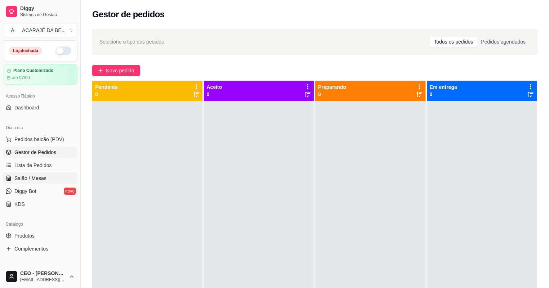
click at [69, 173] on link "Salão / Mesas" at bounding box center [40, 178] width 75 height 12
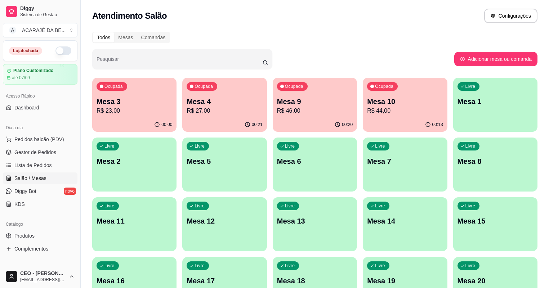
click at [226, 93] on div "Ocupada Mesa 4 R$ 27,00" at bounding box center [224, 98] width 84 height 40
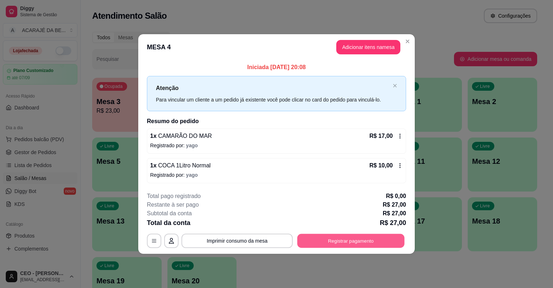
click at [362, 238] on button "Registrar pagamento" at bounding box center [350, 241] width 107 height 14
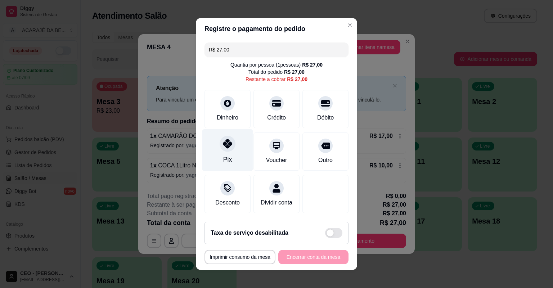
click at [223, 145] on icon at bounding box center [227, 143] width 9 height 9
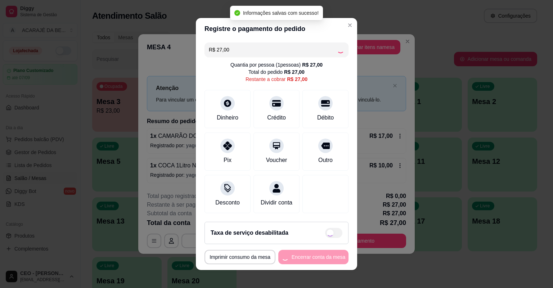
type input "R$ 0,00"
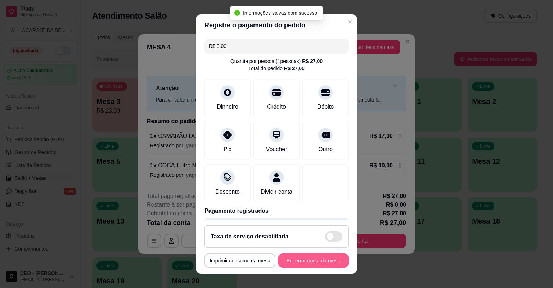
click at [314, 259] on button "Encerrar conta da mesa" at bounding box center [313, 260] width 70 height 14
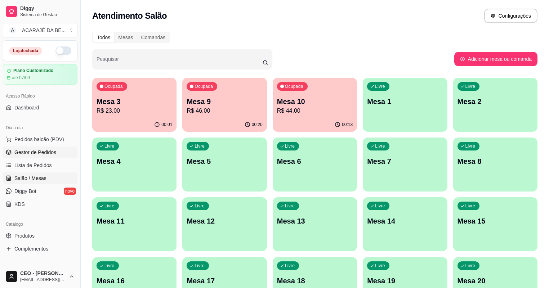
click at [36, 149] on span "Gestor de Pedidos" at bounding box center [35, 152] width 42 height 7
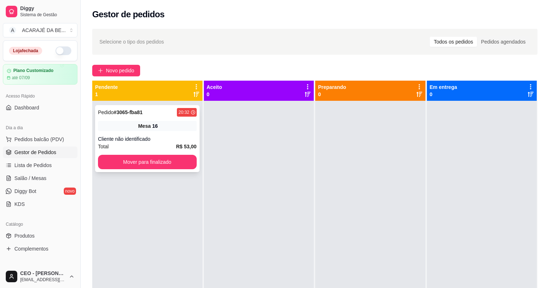
click at [159, 138] on div "Cliente não identificado" at bounding box center [147, 138] width 99 height 7
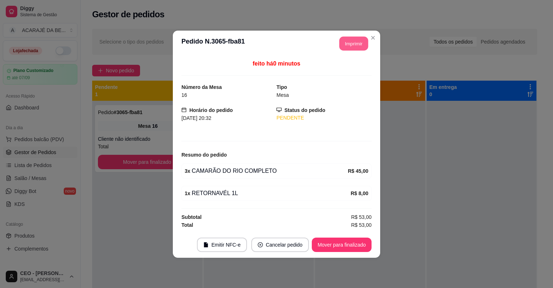
click at [356, 44] on button "Imprimir" at bounding box center [354, 43] width 29 height 14
click at [350, 245] on button "Mover para finalizado" at bounding box center [342, 245] width 60 height 14
click at [348, 245] on button "Mover para finalizado" at bounding box center [342, 245] width 60 height 14
click at [343, 254] on footer "Emitir NFC-e Cancelar pedido Mover para finalizado" at bounding box center [276, 245] width 207 height 26
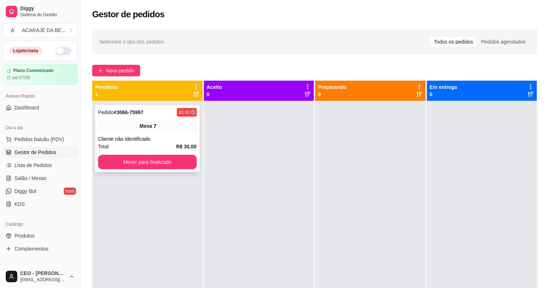
click at [179, 130] on div "Mesa 7" at bounding box center [147, 126] width 99 height 10
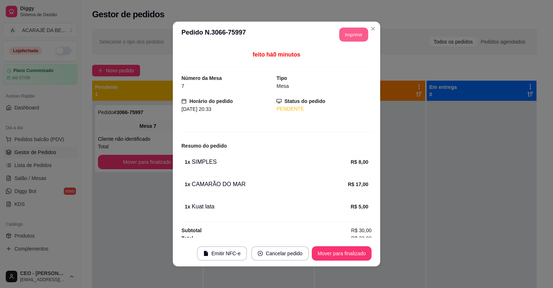
click at [350, 32] on button "Imprimir" at bounding box center [354, 35] width 29 height 14
click at [364, 255] on button "Mover para finalizado" at bounding box center [342, 253] width 60 height 14
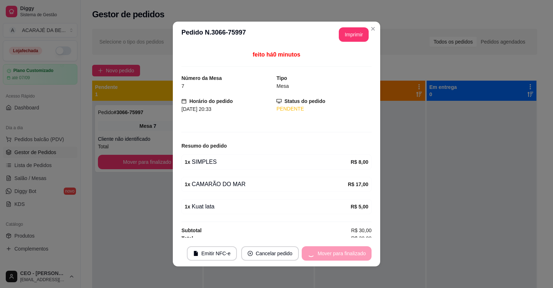
click at [376, 184] on div "feito há 0 minutos Número da Mesa 7 Tipo Mesa Horário do pedido [DATE] 20:33 St…" at bounding box center [276, 144] width 207 height 193
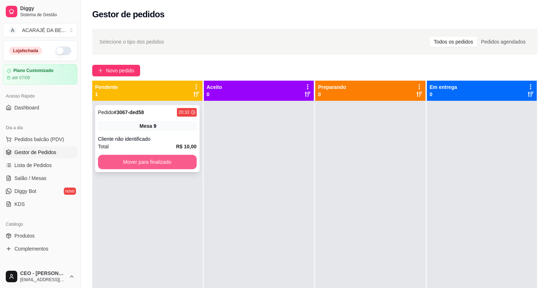
click at [172, 156] on button "Mover para finalizado" at bounding box center [147, 162] width 99 height 14
click at [184, 137] on div "Pedido # 3067-ded58 20:33 Mesa 9 Cliente não identificado Total R$ 10,00 Mover …" at bounding box center [147, 245] width 110 height 288
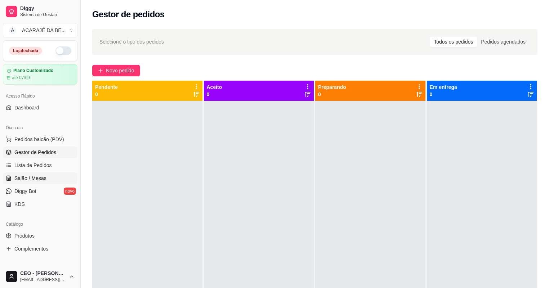
click at [65, 174] on link "Salão / Mesas" at bounding box center [40, 178] width 75 height 12
click at [59, 171] on ul "Pedidos balcão (PDV) Gestor de Pedidos Lista de Pedidos Salão / Mesas Diggy Bot…" at bounding box center [40, 172] width 75 height 76
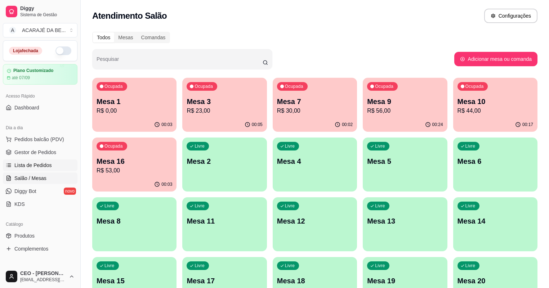
click at [59, 165] on link "Lista de Pedidos" at bounding box center [40, 166] width 75 height 12
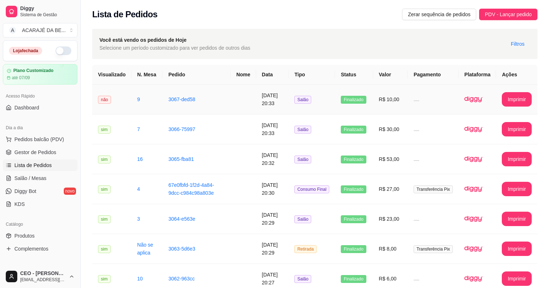
click at [371, 110] on td "Finalizado" at bounding box center [354, 100] width 38 height 30
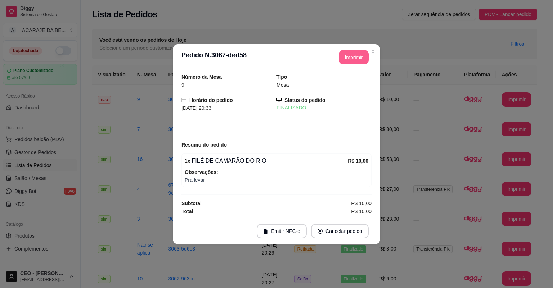
click at [364, 57] on button "Imprimir" at bounding box center [354, 57] width 30 height 14
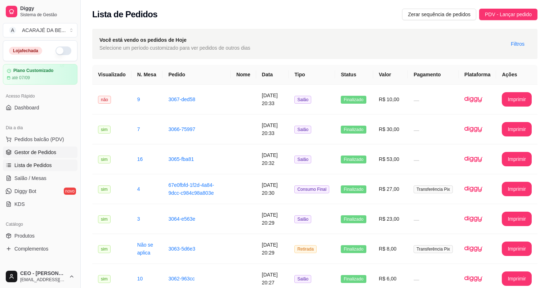
click at [61, 153] on link "Gestor de Pedidos" at bounding box center [40, 153] width 75 height 12
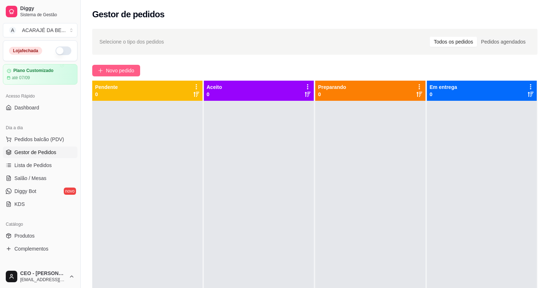
drag, startPoint x: 113, startPoint y: 60, endPoint x: 130, endPoint y: 75, distance: 22.8
click at [113, 60] on div "Selecione o tipo dos pedidos Todos os pedidos Pedidos agendados Novo pedido Pen…" at bounding box center [315, 200] width 468 height 353
click at [128, 75] on button "Novo pedido" at bounding box center [116, 71] width 48 height 12
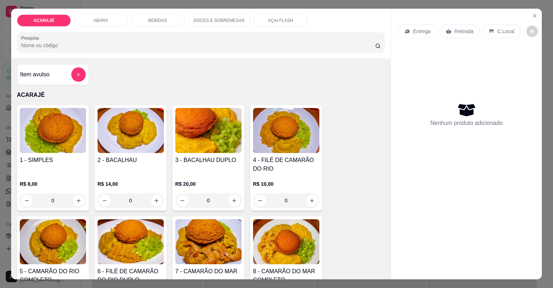
click at [174, 23] on div "BEBIDAS" at bounding box center [158, 20] width 54 height 12
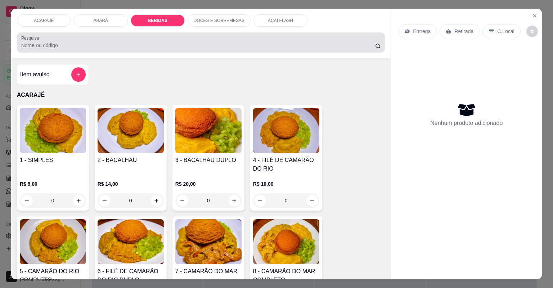
scroll to position [14, 0]
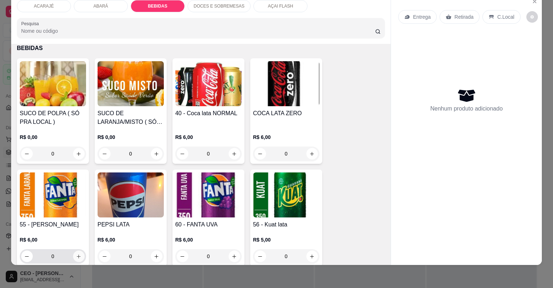
click at [78, 257] on icon "increase-product-quantity" at bounding box center [78, 256] width 5 height 5
type input "1"
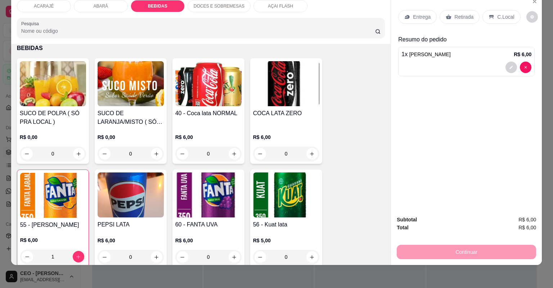
click at [461, 19] on p "Retirada" at bounding box center [463, 16] width 19 height 7
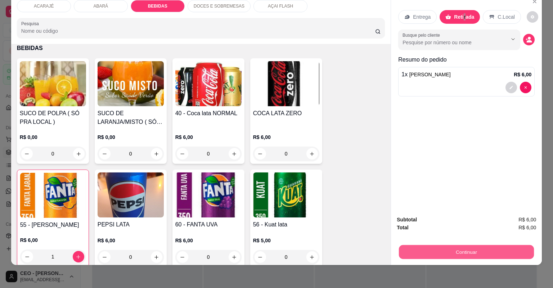
click at [484, 246] on button "Continuar" at bounding box center [466, 252] width 135 height 14
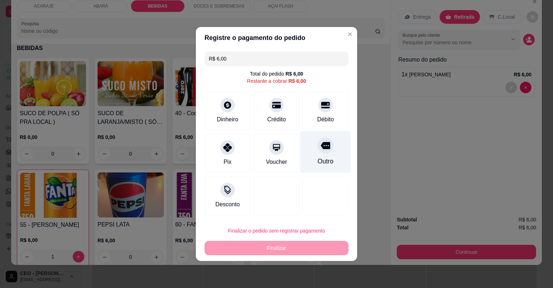
drag, startPoint x: 326, startPoint y: 148, endPoint x: 332, endPoint y: 149, distance: 5.9
click at [327, 149] on div at bounding box center [326, 146] width 16 height 16
type input "R$ 0,00"
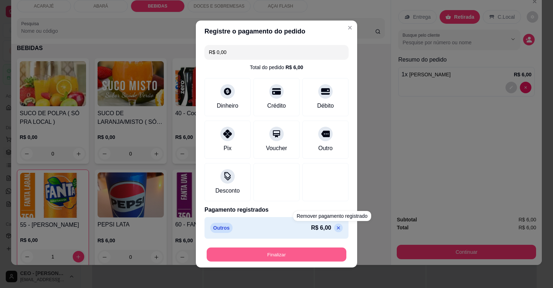
click at [324, 252] on button "Finalizar" at bounding box center [277, 255] width 140 height 14
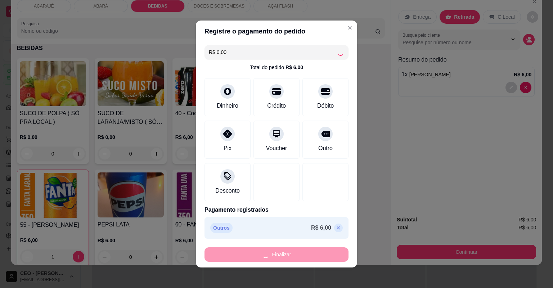
type input "0"
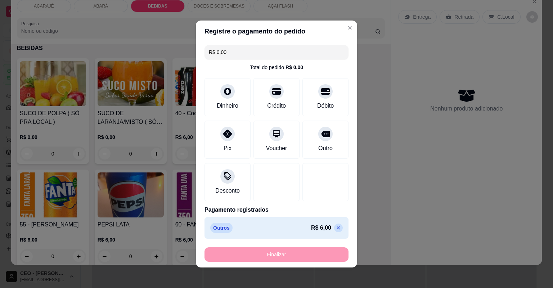
type input "-R$ 6,00"
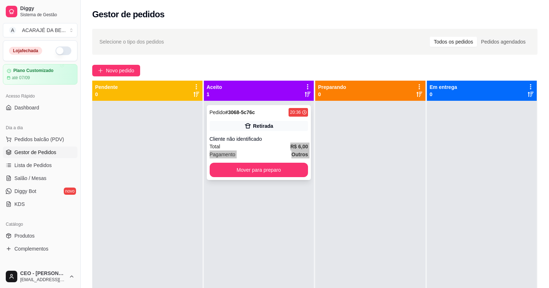
drag, startPoint x: 265, startPoint y: 165, endPoint x: 263, endPoint y: 160, distance: 5.2
click at [263, 160] on div "Pedido # 3068-5c76c 20:36 Retirada Cliente não identificado Total R$ 6,00 Pagam…" at bounding box center [259, 142] width 104 height 75
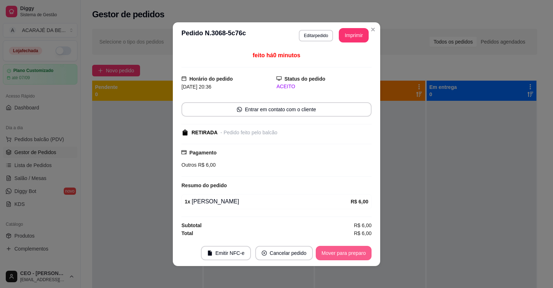
click at [341, 252] on button "Mover para preparo" at bounding box center [344, 253] width 56 height 14
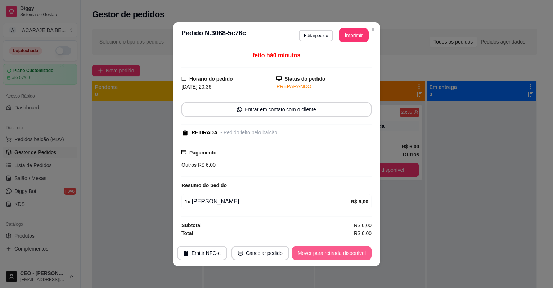
click at [364, 251] on button "Mover para retirada disponível" at bounding box center [332, 253] width 80 height 14
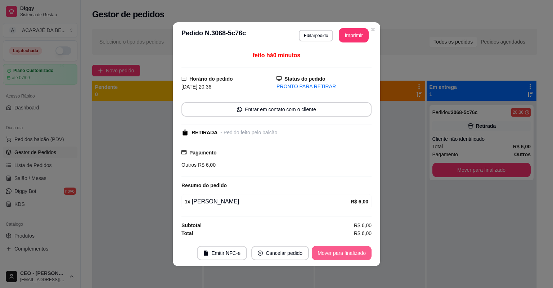
click at [360, 255] on button "Mover para finalizado" at bounding box center [342, 253] width 60 height 14
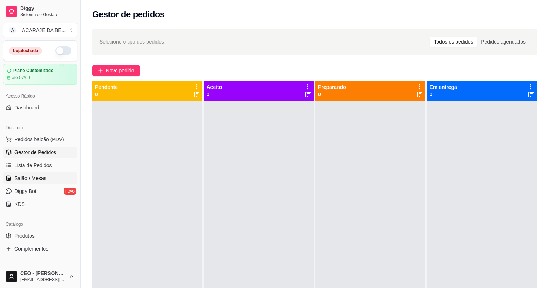
click at [51, 181] on link "Salão / Mesas" at bounding box center [40, 178] width 75 height 12
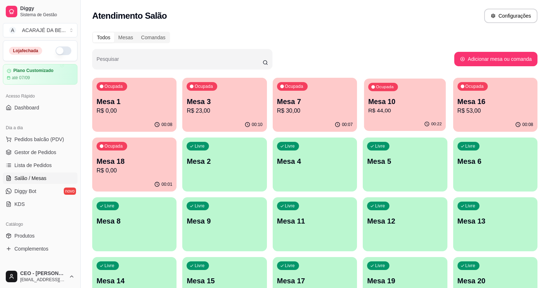
click at [368, 107] on p "R$ 44,00" at bounding box center [404, 111] width 73 height 8
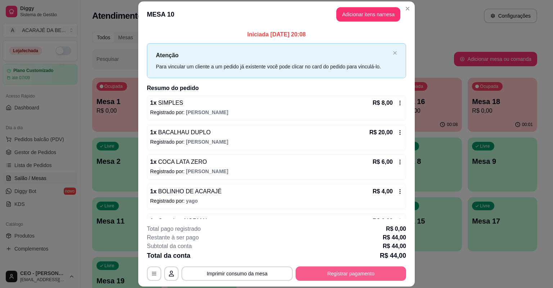
click at [348, 272] on button "Registrar pagamento" at bounding box center [351, 273] width 111 height 14
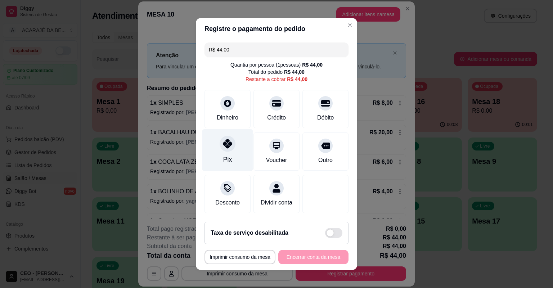
click at [206, 150] on div "Pix" at bounding box center [227, 150] width 51 height 42
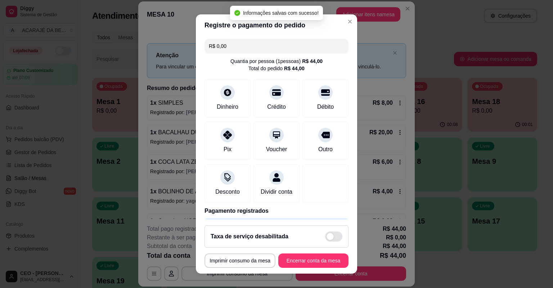
type input "R$ 0,00"
click at [310, 260] on button "Encerrar conta da mesa" at bounding box center [313, 260] width 70 height 14
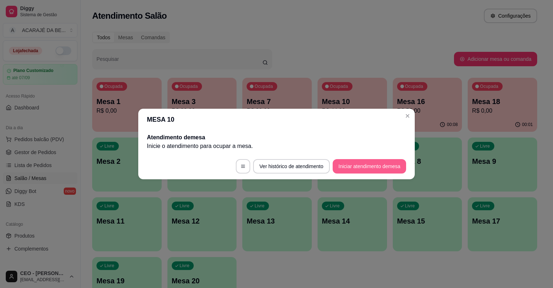
click at [405, 163] on footer "Ver histórico de atendimento Iniciar atendimento de mesa" at bounding box center [276, 166] width 277 height 26
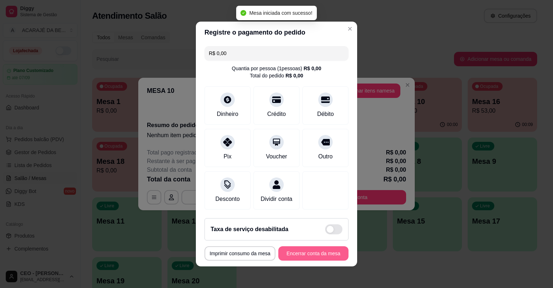
click at [294, 248] on button "Encerrar conta da mesa" at bounding box center [313, 253] width 70 height 14
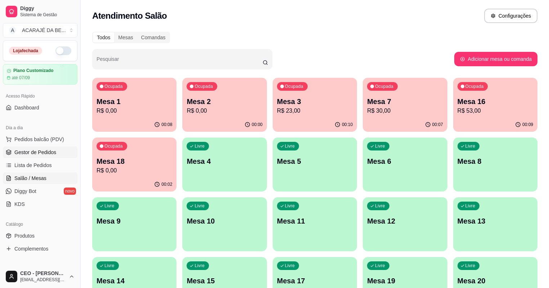
click at [49, 154] on span "Gestor de Pedidos" at bounding box center [35, 152] width 42 height 7
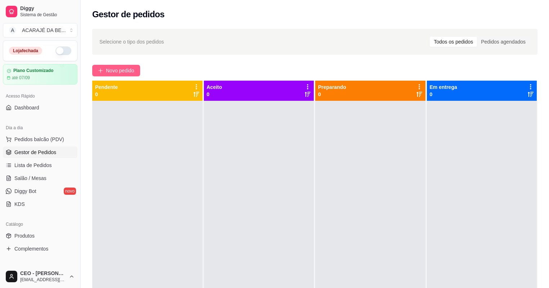
click at [124, 74] on span "Novo pedido" at bounding box center [120, 71] width 28 height 8
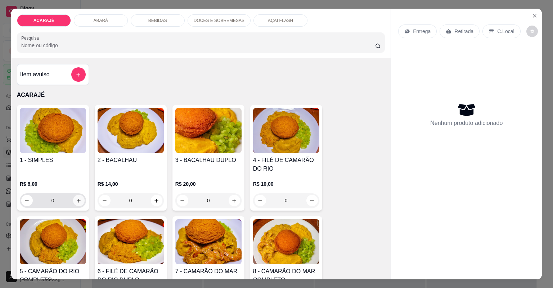
click at [79, 198] on button "increase-product-quantity" at bounding box center [79, 201] width 12 height 12
type input "2"
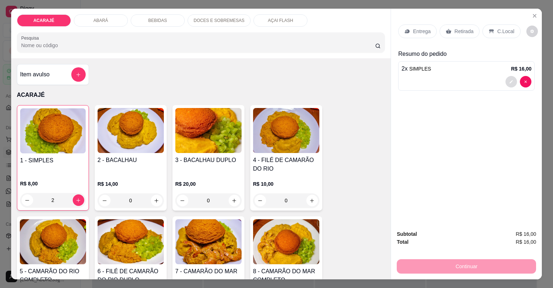
click at [507, 82] on button "decrease-product-quantity" at bounding box center [512, 82] width 12 height 12
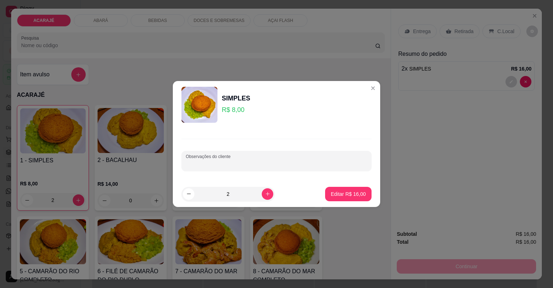
click at [290, 164] on input "Observações do cliente" at bounding box center [276, 163] width 181 height 7
type input "[PERSON_NAME]"
click at [344, 190] on p "Editar R$ 16,00" at bounding box center [348, 193] width 35 height 7
type input "0"
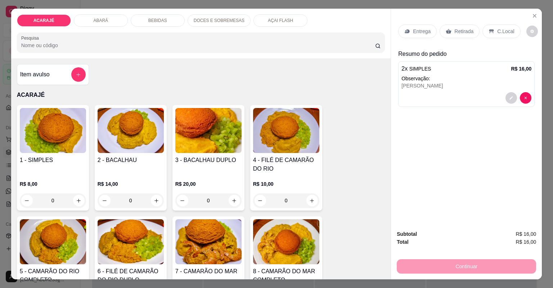
click at [452, 36] on div "Retirada" at bounding box center [460, 31] width 40 height 14
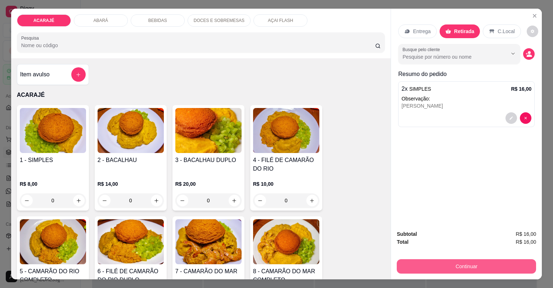
click at [477, 258] on div "Continuar" at bounding box center [466, 265] width 139 height 16
click at [471, 261] on button "Continuar" at bounding box center [466, 266] width 139 height 14
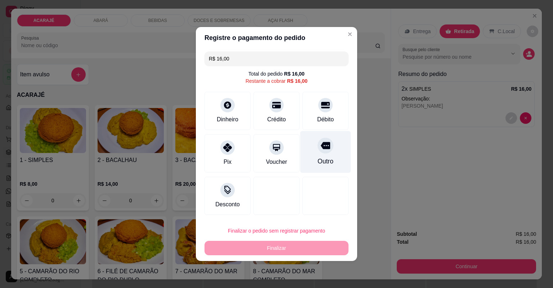
click at [327, 156] on div "Outro" at bounding box center [325, 152] width 51 height 42
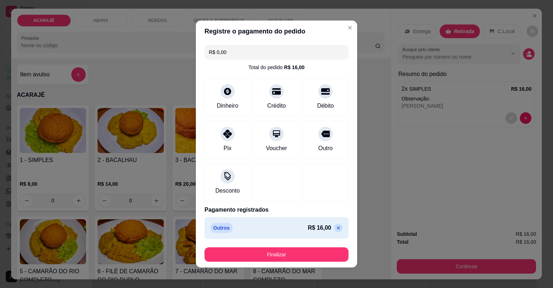
click at [334, 227] on p at bounding box center [338, 228] width 9 height 9
type input "R$ 16,00"
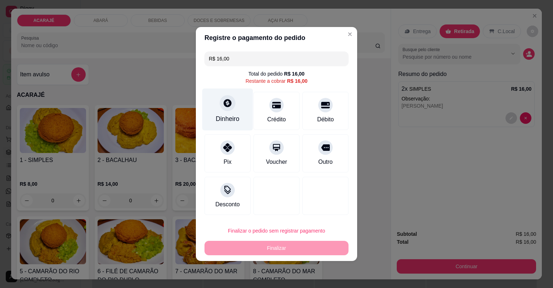
drag, startPoint x: 231, startPoint y: 109, endPoint x: 231, endPoint y: 104, distance: 4.7
click at [231, 104] on div at bounding box center [228, 103] width 16 height 16
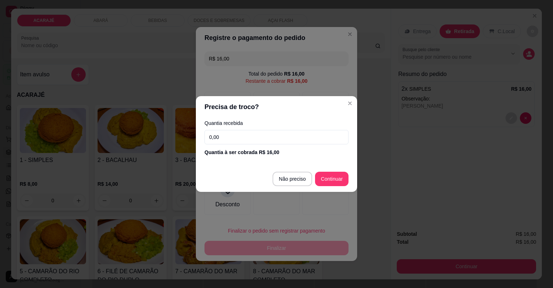
click at [274, 144] on input "0,00" at bounding box center [277, 137] width 144 height 14
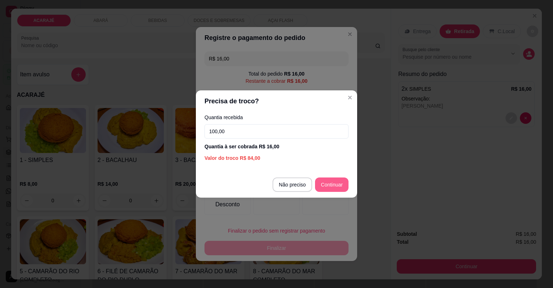
type input "100,00"
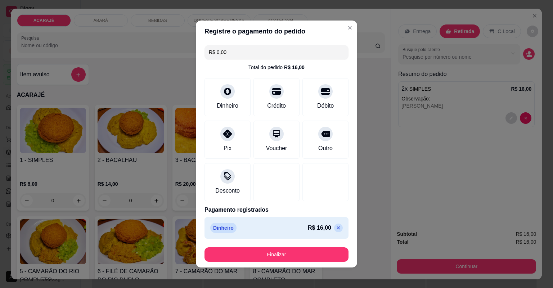
click at [314, 248] on button "Finalizar" at bounding box center [277, 254] width 144 height 14
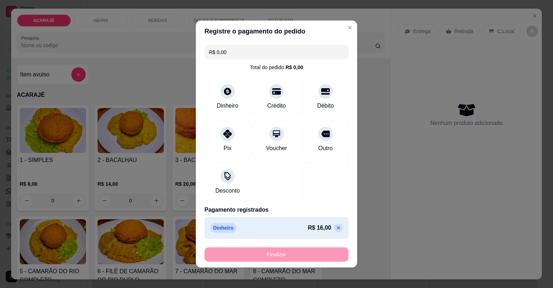
type input "-R$ 16,00"
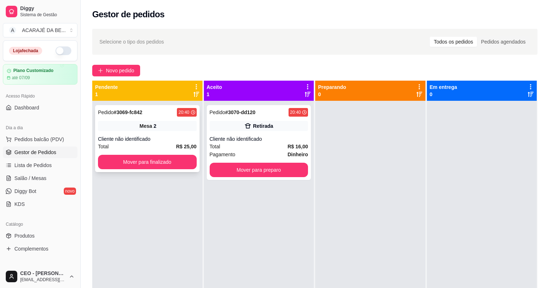
click at [185, 130] on div "Mesa 2" at bounding box center [147, 126] width 99 height 10
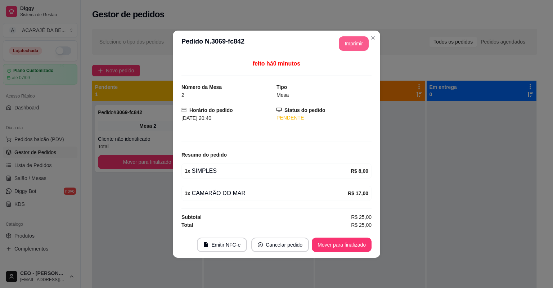
click at [353, 45] on button "Imprimir" at bounding box center [354, 43] width 30 height 14
click at [346, 240] on button "Mover para finalizado" at bounding box center [342, 245] width 60 height 14
click at [346, 240] on div "Mover para finalizado" at bounding box center [337, 245] width 70 height 14
drag, startPoint x: 347, startPoint y: 45, endPoint x: 346, endPoint y: 240, distance: 195.2
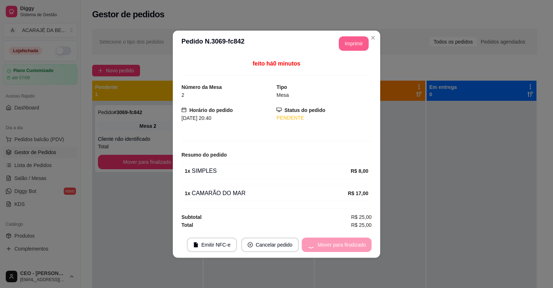
click at [346, 240] on div "Mover para finalizado" at bounding box center [337, 245] width 70 height 14
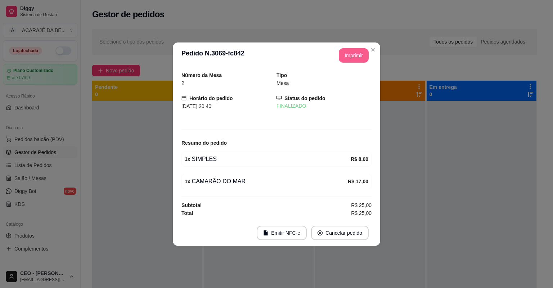
click at [346, 240] on footer "Emitir NFC-e Cancelar pedido" at bounding box center [276, 233] width 207 height 26
click at [347, 240] on footer "Emitir NFC-e Cancelar pedido" at bounding box center [276, 233] width 207 height 26
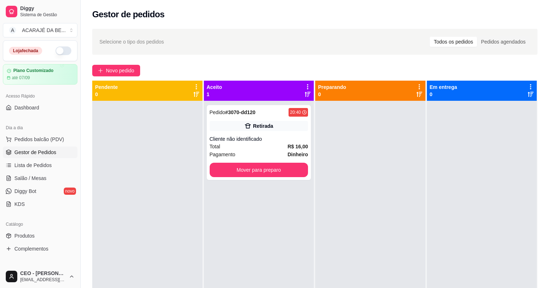
click at [311, 128] on div "Aceito 1 Pedido # 3070-dd120 20:40 Retirada Cliente não identificado Total R$ 1…" at bounding box center [259, 235] width 111 height 308
click at [301, 129] on div "Retirada" at bounding box center [259, 126] width 99 height 10
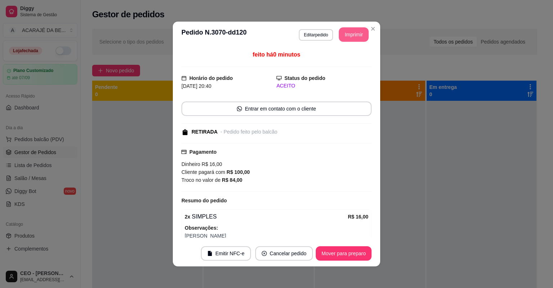
click at [343, 32] on button "Imprimir" at bounding box center [354, 34] width 30 height 14
click at [351, 255] on button "Mover para preparo" at bounding box center [344, 253] width 56 height 14
click at [351, 255] on button "Mover para preparo" at bounding box center [344, 254] width 54 height 14
click at [351, 255] on div "Mover para preparo" at bounding box center [339, 253] width 66 height 14
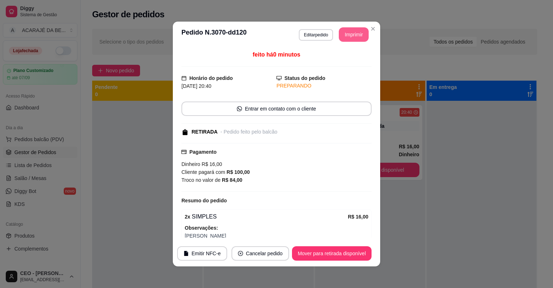
click at [351, 255] on button "Mover para retirada disponível" at bounding box center [332, 253] width 80 height 14
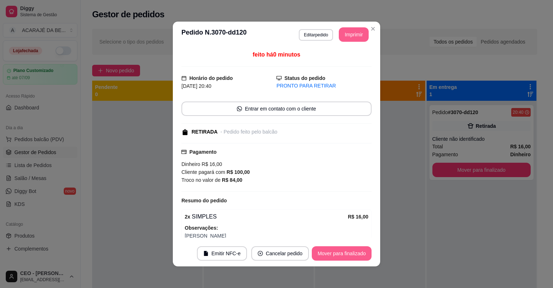
click at [349, 256] on button "Mover para finalizado" at bounding box center [342, 253] width 60 height 14
click at [354, 256] on div "Mover para finalizado" at bounding box center [337, 253] width 70 height 14
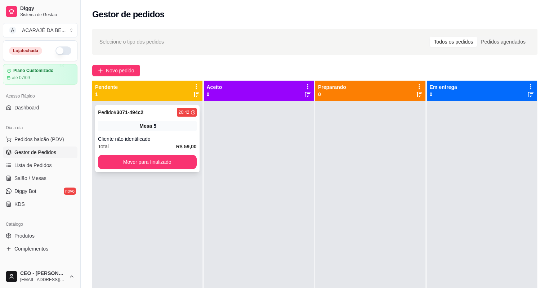
click at [154, 115] on div "Pedido # 3071-494c2 20:42" at bounding box center [147, 112] width 99 height 9
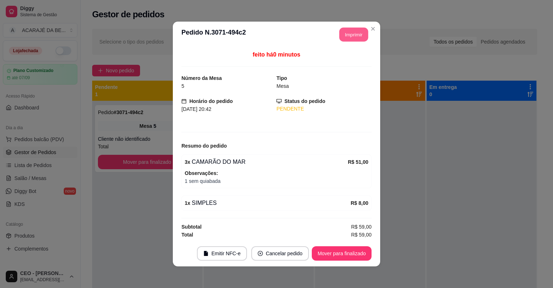
click at [347, 30] on button "Imprimir" at bounding box center [354, 35] width 29 height 14
click at [345, 254] on button "Mover para finalizado" at bounding box center [342, 253] width 60 height 14
click at [349, 251] on button "Mover para finalizado" at bounding box center [342, 253] width 60 height 14
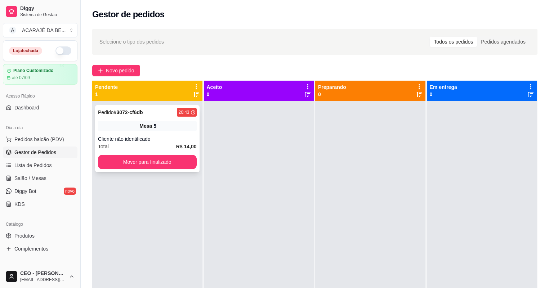
click at [166, 137] on div "Cliente não identificado" at bounding box center [147, 138] width 99 height 7
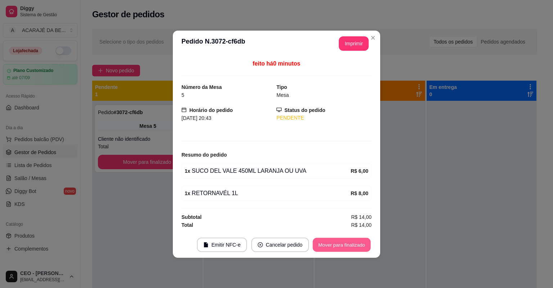
click at [357, 244] on button "Mover para finalizado" at bounding box center [342, 245] width 58 height 14
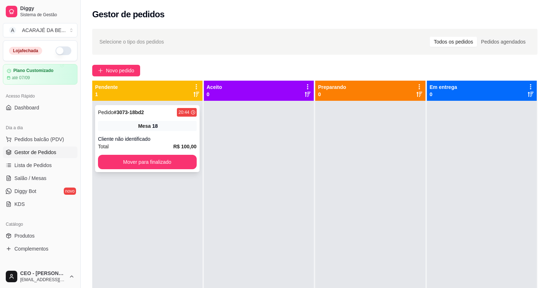
click at [161, 136] on div "Cliente não identificado" at bounding box center [147, 138] width 99 height 7
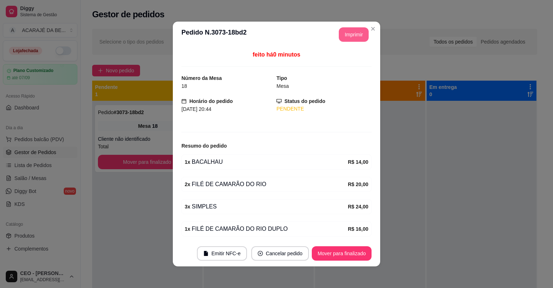
click at [362, 32] on button "Imprimir" at bounding box center [354, 34] width 30 height 14
click at [349, 252] on button "Mover para finalizado" at bounding box center [342, 253] width 60 height 14
click at [354, 251] on button "Mover para finalizado" at bounding box center [342, 253] width 60 height 14
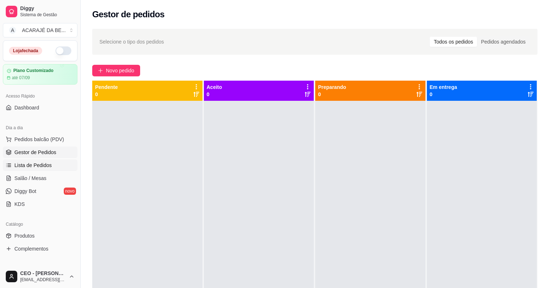
click at [39, 168] on span "Lista de Pedidos" at bounding box center [32, 165] width 37 height 7
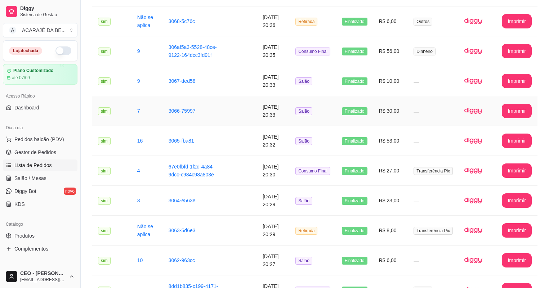
scroll to position [288, 0]
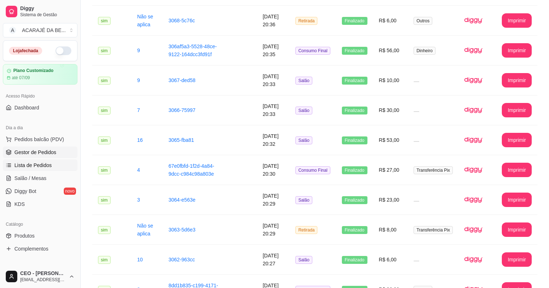
click at [56, 151] on link "Gestor de Pedidos" at bounding box center [40, 153] width 75 height 12
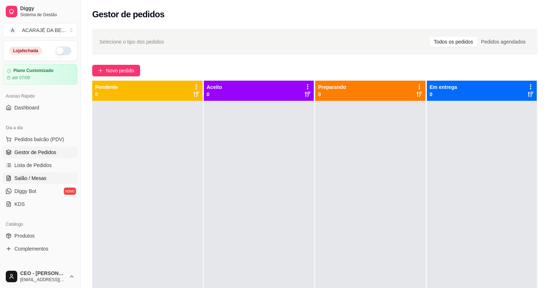
click at [48, 183] on link "Salão / Mesas" at bounding box center [40, 178] width 75 height 12
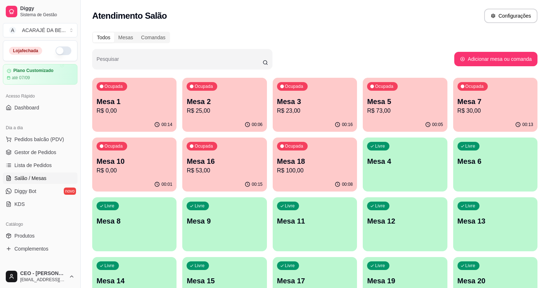
click at [129, 115] on p "R$ 0,00" at bounding box center [135, 111] width 76 height 9
click at [55, 148] on link "Gestor de Pedidos" at bounding box center [40, 153] width 75 height 12
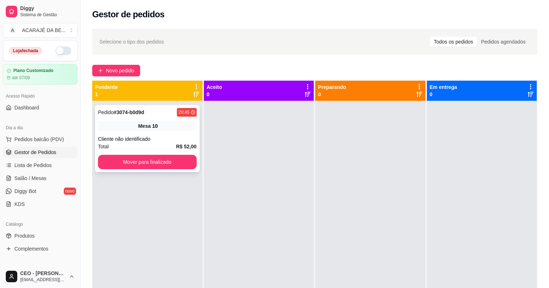
click at [158, 140] on div "Cliente não identificado" at bounding box center [147, 138] width 99 height 7
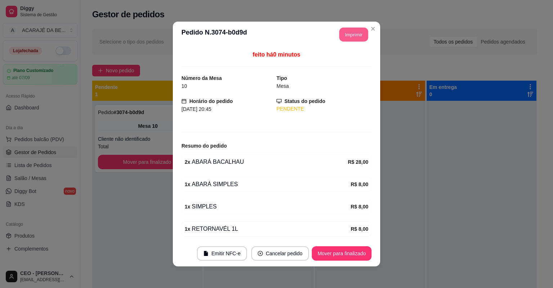
click at [357, 39] on button "Imprimir" at bounding box center [354, 35] width 29 height 14
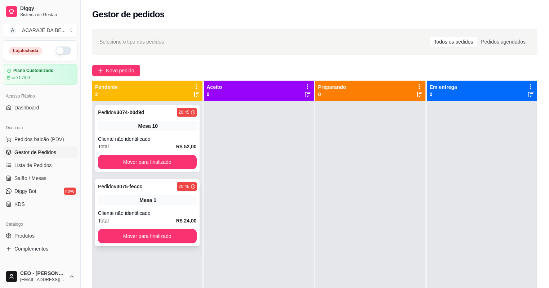
click at [181, 205] on div "Pedido # 3075-feccc 20:46 Mesa 1 Cliente não identificado Total R$ 24,00 Mover …" at bounding box center [147, 212] width 104 height 67
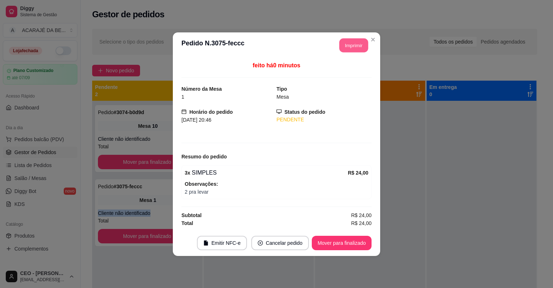
click at [347, 46] on button "Imprimir" at bounding box center [354, 45] width 29 height 14
click at [344, 244] on button "Mover para finalizado" at bounding box center [342, 243] width 58 height 14
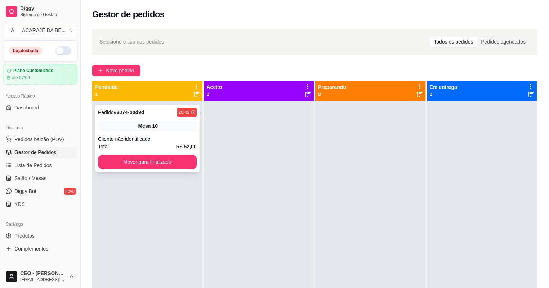
click at [181, 129] on div "Mesa 10" at bounding box center [147, 126] width 99 height 10
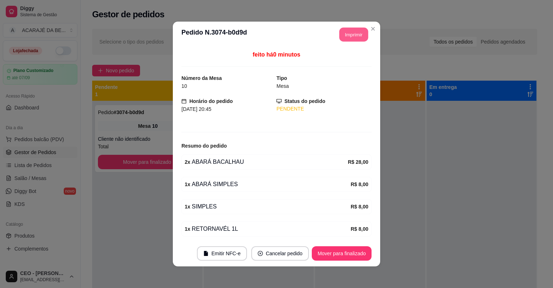
click at [352, 40] on button "Imprimir" at bounding box center [354, 35] width 29 height 14
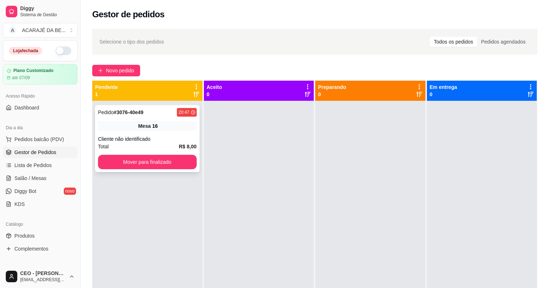
click at [170, 134] on div "Pedido # 3076-40e49 20:47 Mesa 16 Cliente não identificado Total R$ 8,00 Mover …" at bounding box center [147, 138] width 104 height 67
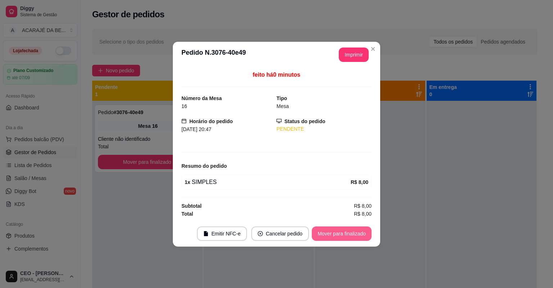
click at [368, 230] on button "Mover para finalizado" at bounding box center [342, 233] width 60 height 14
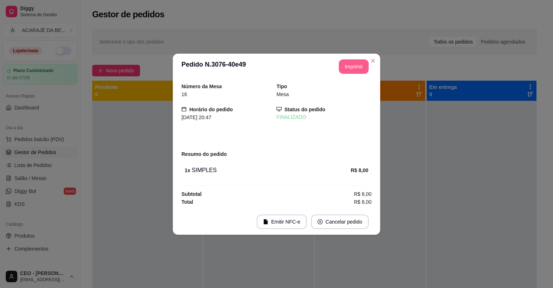
click at [351, 68] on button "Imprimir" at bounding box center [354, 66] width 30 height 14
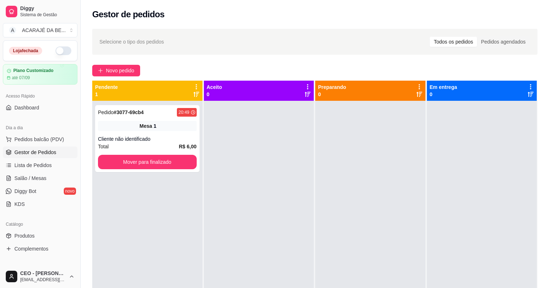
drag, startPoint x: 394, startPoint y: 117, endPoint x: 372, endPoint y: 133, distance: 27.1
drag, startPoint x: 372, startPoint y: 133, endPoint x: 190, endPoint y: 170, distance: 185.6
click at [190, 170] on div "Pedido # 3077-69cb4 20:49 Mesa 1 Cliente não identificado Total R$ 6,00 Mover p…" at bounding box center [147, 138] width 104 height 67
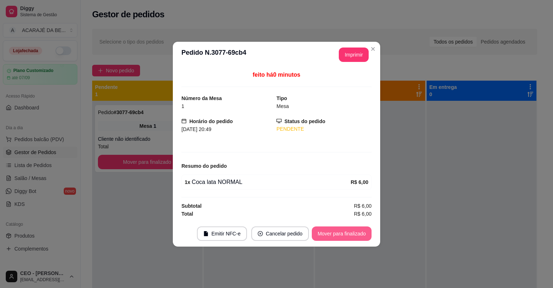
click at [362, 232] on button "Mover para finalizado" at bounding box center [342, 233] width 60 height 14
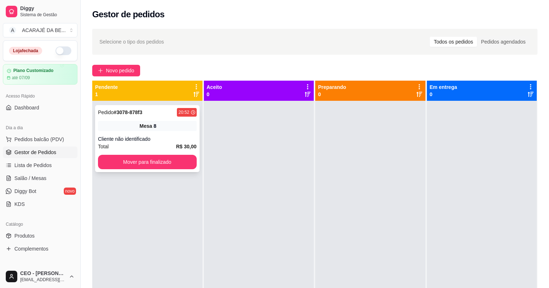
click at [142, 144] on div "Total R$ 30,00" at bounding box center [147, 147] width 99 height 8
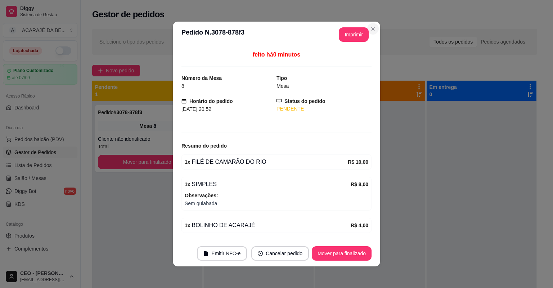
click at [366, 27] on section "**********" at bounding box center [276, 144] width 207 height 245
click at [354, 36] on button "Imprimir" at bounding box center [354, 34] width 30 height 14
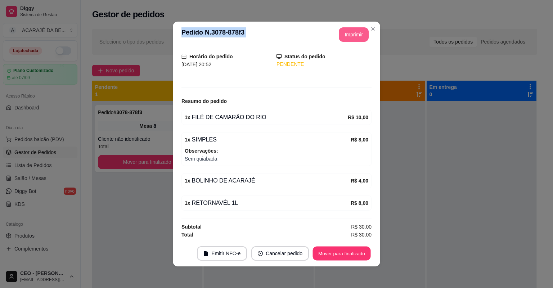
click at [355, 251] on button "Mover para finalizado" at bounding box center [342, 254] width 58 height 14
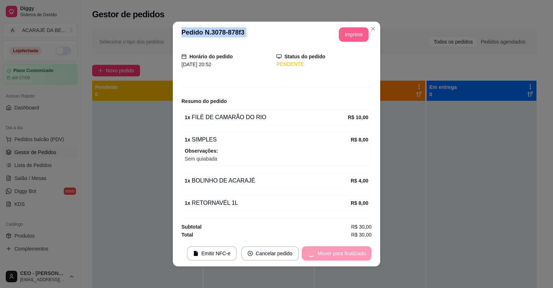
scroll to position [21, 0]
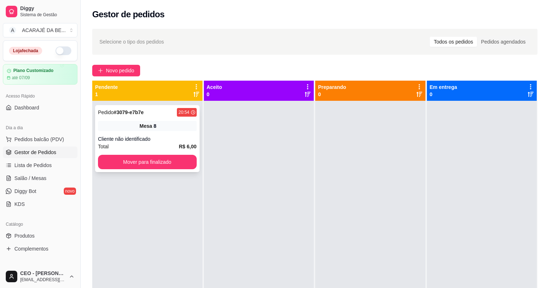
click at [189, 142] on div "Cliente não identificado" at bounding box center [147, 138] width 99 height 7
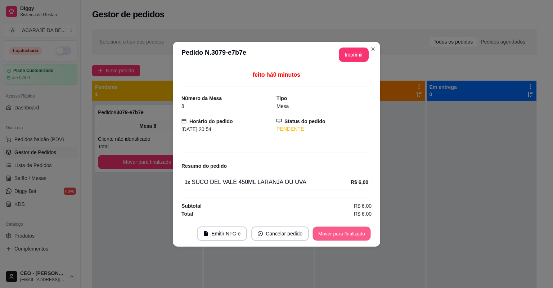
click at [318, 235] on button "Mover para finalizado" at bounding box center [342, 233] width 58 height 14
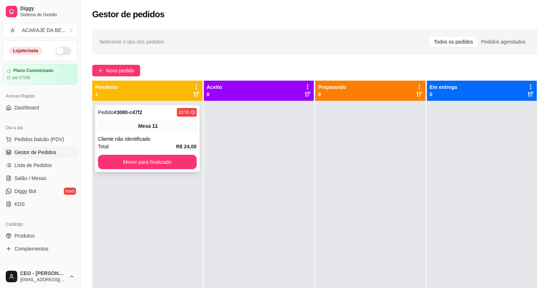
click at [111, 123] on div "Mesa 11" at bounding box center [147, 126] width 99 height 10
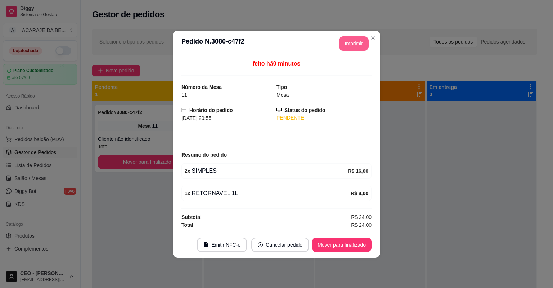
click at [359, 37] on button "Imprimir" at bounding box center [354, 43] width 30 height 14
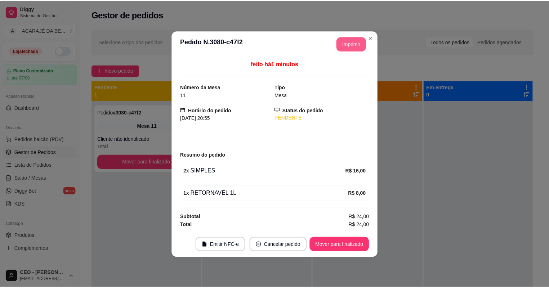
scroll to position [0, 0]
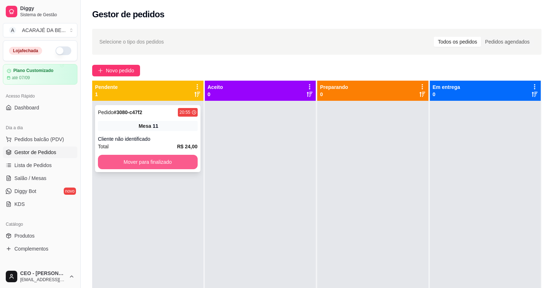
click at [181, 165] on button "Mover para finalizado" at bounding box center [148, 162] width 100 height 14
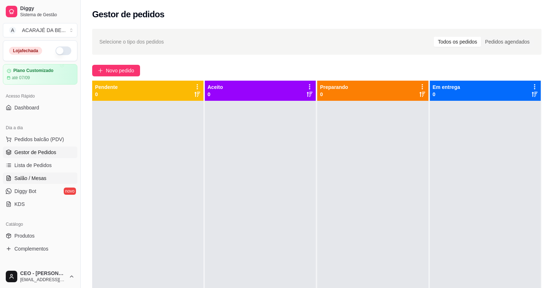
click at [36, 176] on span "Salão / Mesas" at bounding box center [30, 178] width 32 height 7
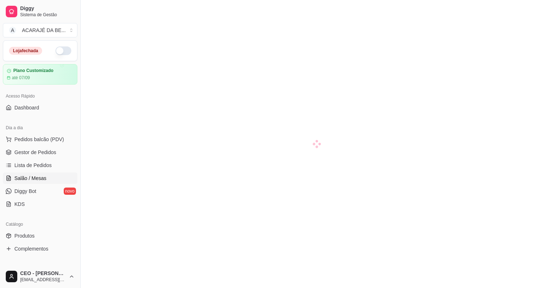
click at [39, 171] on ul "Pedidos balcão (PDV) Gestor de Pedidos Lista de Pedidos Salão / Mesas Diggy Bot…" at bounding box center [40, 172] width 75 height 76
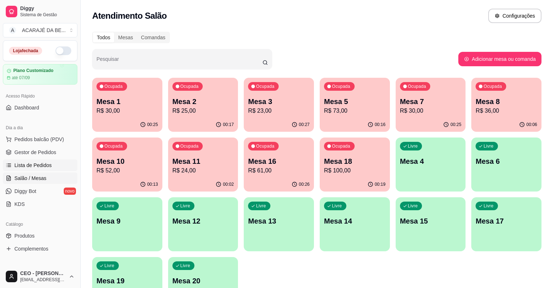
click at [44, 161] on link "Lista de Pedidos" at bounding box center [40, 166] width 75 height 12
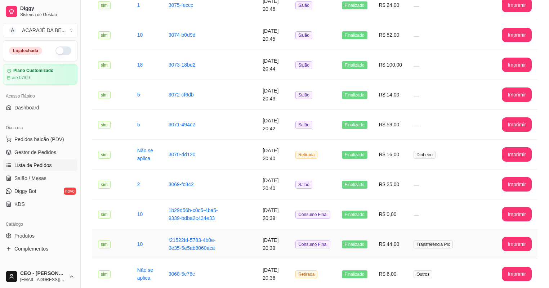
scroll to position [259, 0]
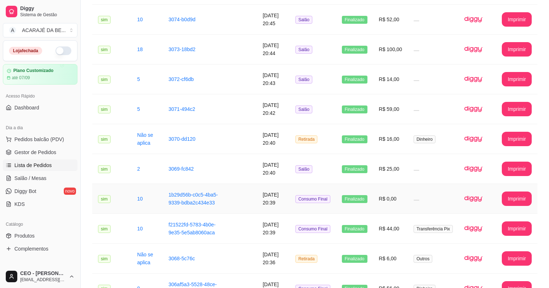
click at [305, 193] on td "Consumo Final" at bounding box center [313, 199] width 46 height 30
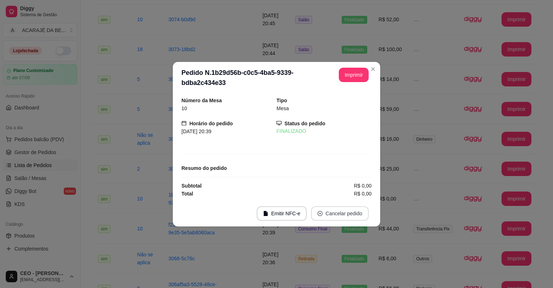
click at [345, 213] on button "Cancelar pedido" at bounding box center [340, 213] width 58 height 14
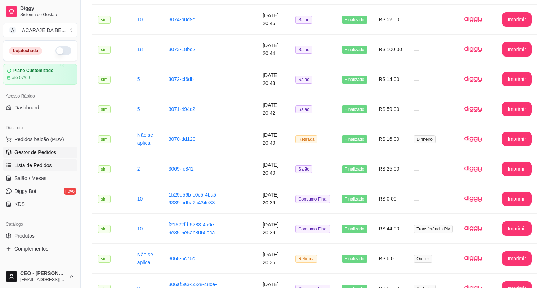
click at [53, 151] on span "Gestor de Pedidos" at bounding box center [35, 152] width 42 height 7
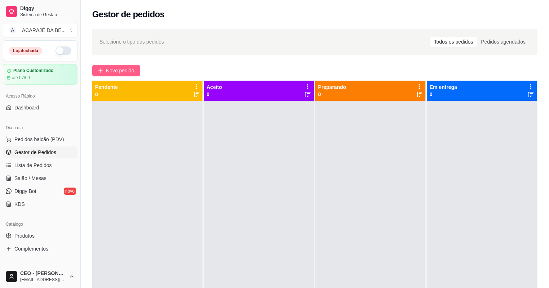
click at [133, 68] on span "Novo pedido" at bounding box center [120, 71] width 28 height 8
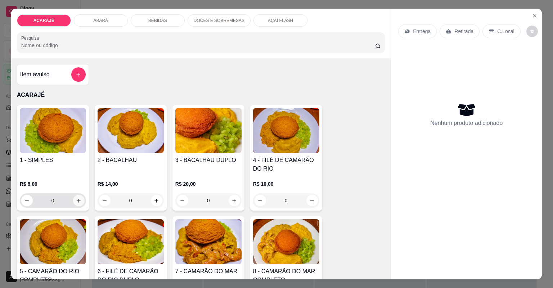
click at [76, 201] on icon "increase-product-quantity" at bounding box center [78, 200] width 5 height 5
click at [77, 201] on icon "increase-product-quantity" at bounding box center [79, 201] width 4 height 4
type input "2"
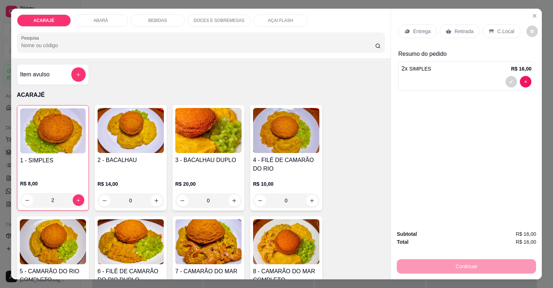
click at [456, 33] on p "Retirada" at bounding box center [463, 31] width 19 height 7
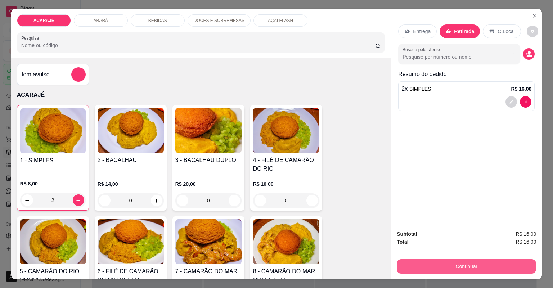
click at [503, 265] on button "Continuar" at bounding box center [466, 266] width 139 height 14
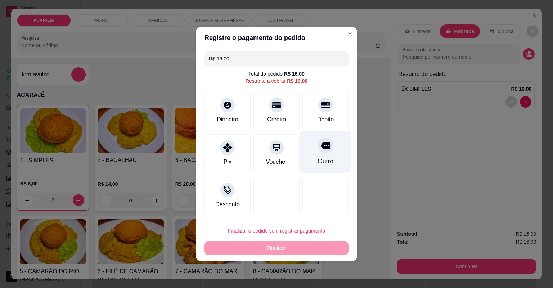
click at [328, 145] on div at bounding box center [326, 146] width 16 height 16
type input "R$ 0,00"
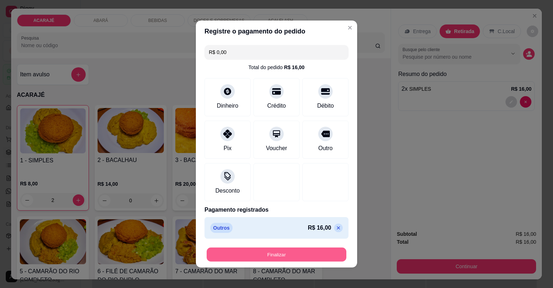
click at [281, 255] on button "Finalizar" at bounding box center [277, 255] width 140 height 14
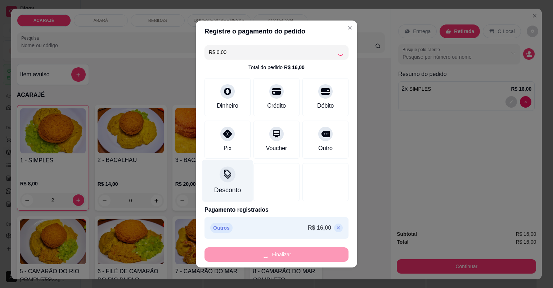
type input "0"
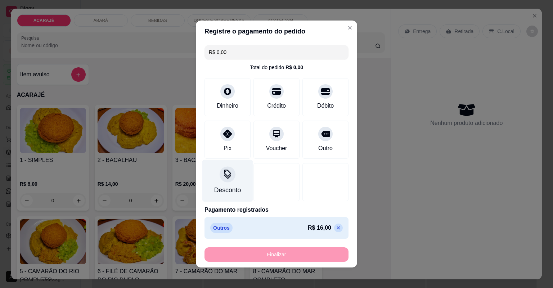
type input "-R$ 16,00"
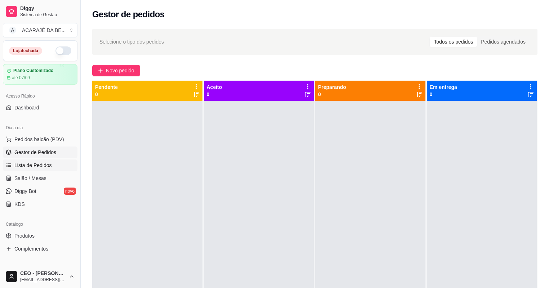
click at [39, 162] on span "Lista de Pedidos" at bounding box center [32, 165] width 37 height 7
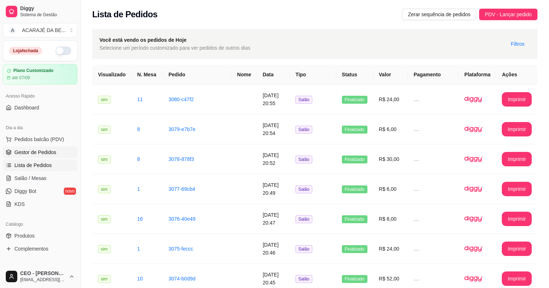
click at [50, 156] on link "Gestor de Pedidos" at bounding box center [40, 153] width 75 height 12
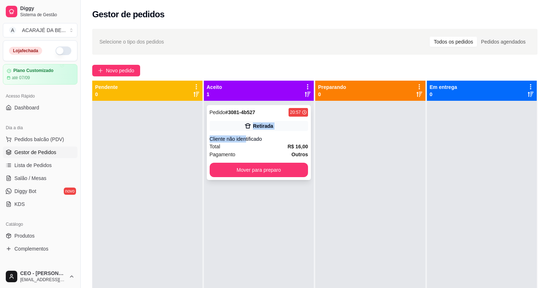
click at [244, 135] on div "Pedido # 3081-4b527 20:57 Retirada Cliente não identificado Total R$ 16,00 Paga…" at bounding box center [259, 142] width 104 height 75
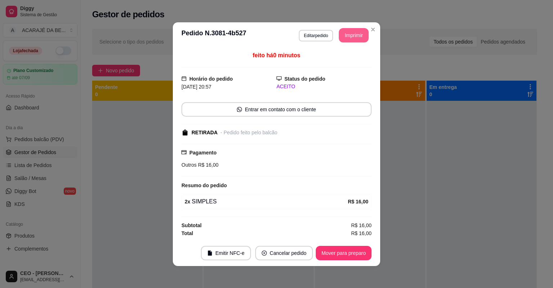
click at [353, 35] on button "Imprimir" at bounding box center [354, 35] width 30 height 14
click at [328, 249] on button "Mover para preparo" at bounding box center [344, 253] width 56 height 14
click at [335, 248] on div "Mover para preparo" at bounding box center [339, 253] width 66 height 14
click at [337, 254] on div "Mover para preparo" at bounding box center [339, 253] width 66 height 14
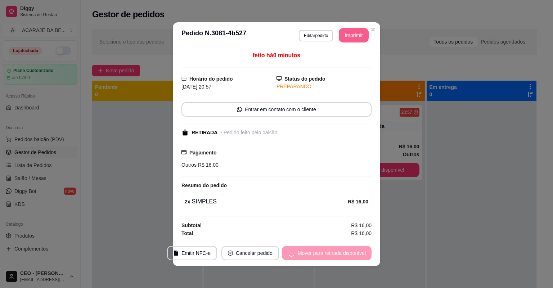
click at [337, 254] on div "Mover para retirada disponível" at bounding box center [327, 253] width 90 height 14
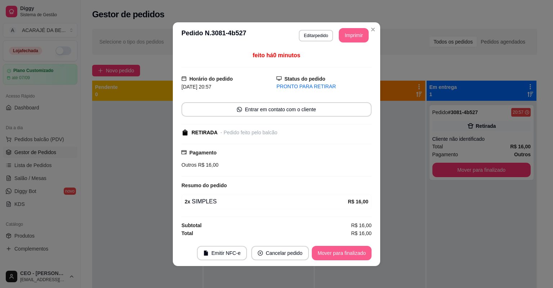
click at [337, 254] on button "Mover para finalizado" at bounding box center [342, 253] width 60 height 14
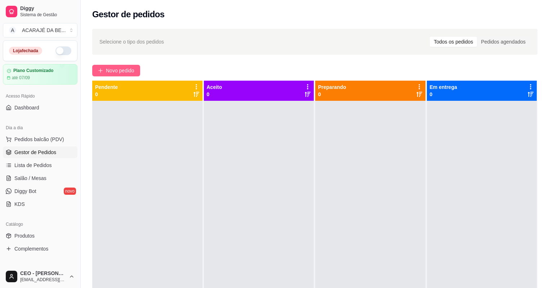
click at [127, 70] on span "Novo pedido" at bounding box center [120, 71] width 28 height 8
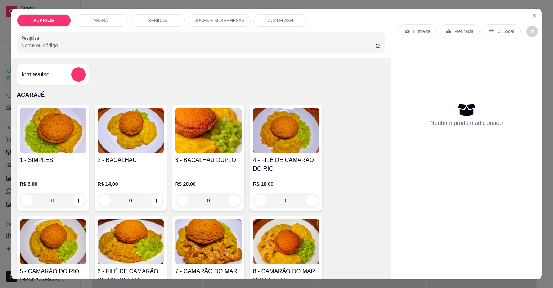
drag, startPoint x: 113, startPoint y: 15, endPoint x: 166, endPoint y: 43, distance: 60.1
click at [113, 15] on div "ABARÁ" at bounding box center [101, 20] width 54 height 12
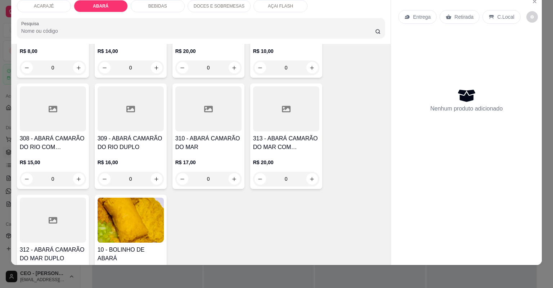
scroll to position [409, 0]
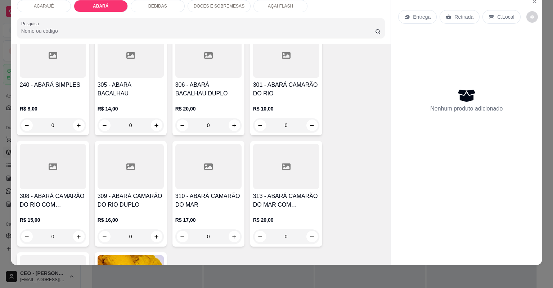
click at [55, 88] on div "240 - ABARÁ SIMPLES" at bounding box center [53, 89] width 66 height 17
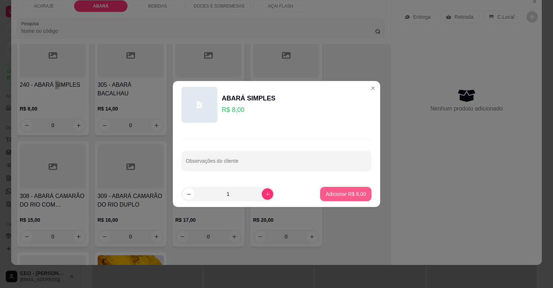
click at [337, 190] on p "Adicionar R$ 8,00" at bounding box center [346, 193] width 40 height 7
type input "1"
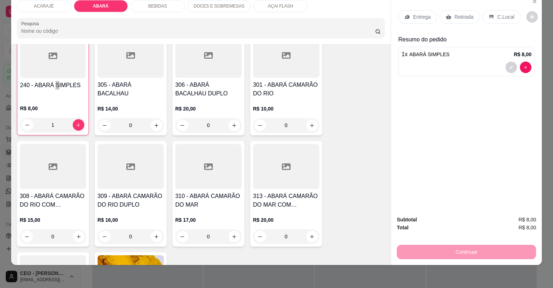
scroll to position [409, 0]
click at [468, 17] on p "Retirada" at bounding box center [463, 16] width 19 height 7
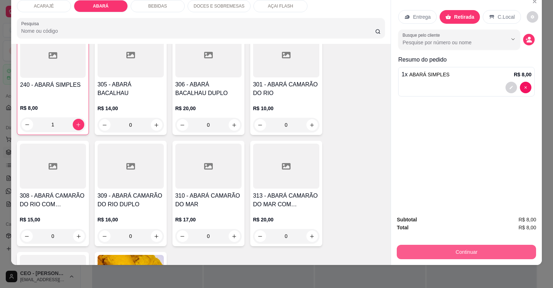
click at [415, 232] on div "Subtotal R$ 8,00 Total R$ 8,00 Continuar" at bounding box center [466, 238] width 139 height 44
click at [463, 246] on button "Continuar" at bounding box center [466, 252] width 139 height 14
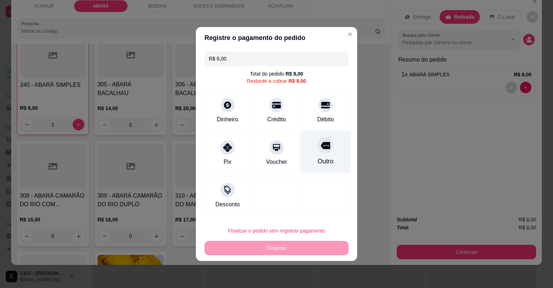
click at [327, 147] on div at bounding box center [326, 146] width 16 height 16
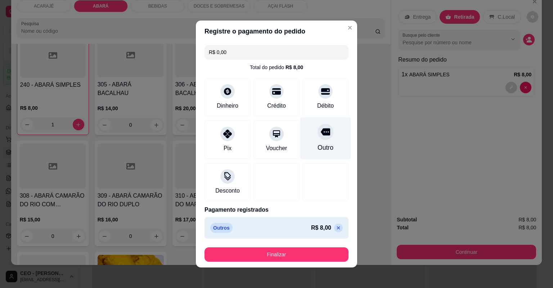
type input "R$ 0,00"
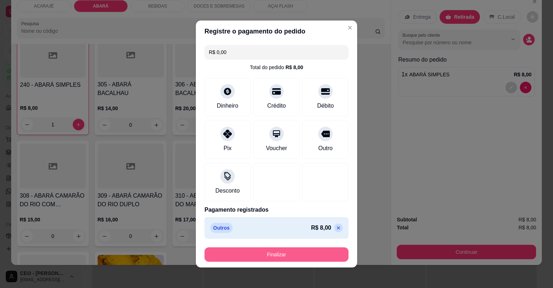
click at [328, 253] on button "Finalizar" at bounding box center [277, 254] width 144 height 14
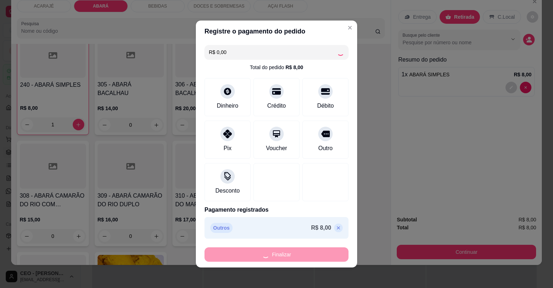
type input "0"
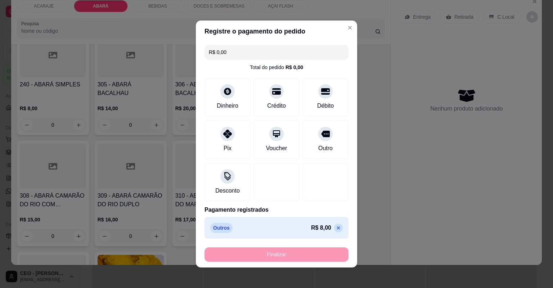
type input "-R$ 8,00"
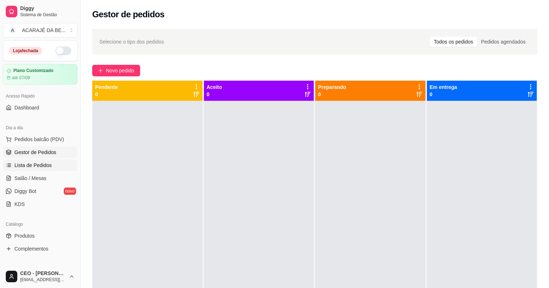
click at [33, 163] on span "Lista de Pedidos" at bounding box center [32, 165] width 37 height 7
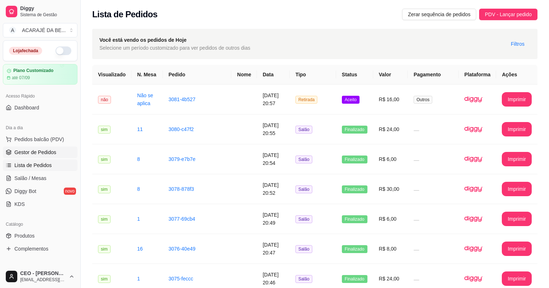
click at [40, 153] on span "Gestor de Pedidos" at bounding box center [35, 152] width 42 height 7
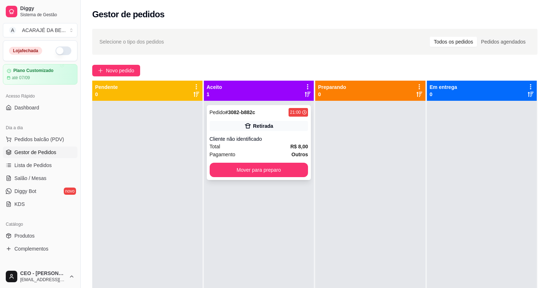
click at [275, 145] on div "Total R$ 8,00" at bounding box center [259, 147] width 99 height 8
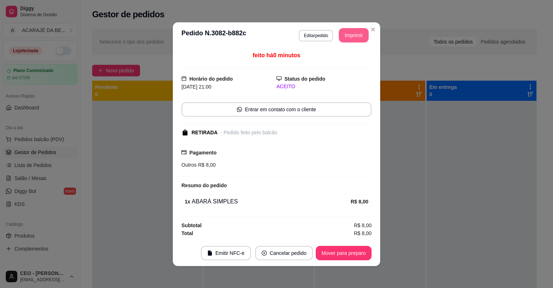
click at [359, 31] on button "Imprimir" at bounding box center [354, 35] width 30 height 14
click at [350, 255] on button "Mover para preparo" at bounding box center [344, 253] width 54 height 14
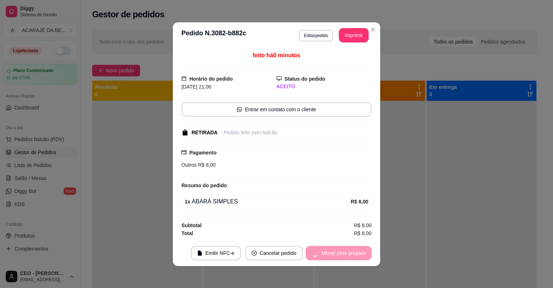
click at [350, 252] on div "Mover para preparo" at bounding box center [339, 253] width 66 height 14
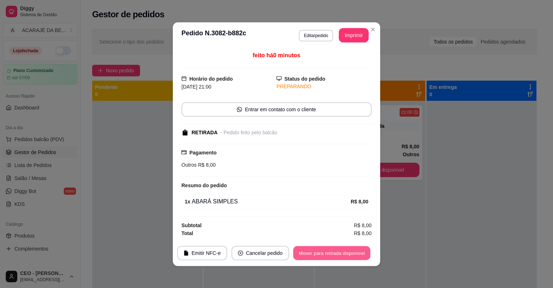
click at [351, 252] on button "Mover para retirada disponível" at bounding box center [331, 253] width 77 height 14
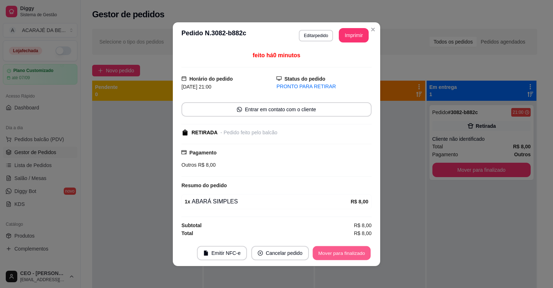
click at [351, 252] on button "Mover para finalizado" at bounding box center [342, 253] width 58 height 14
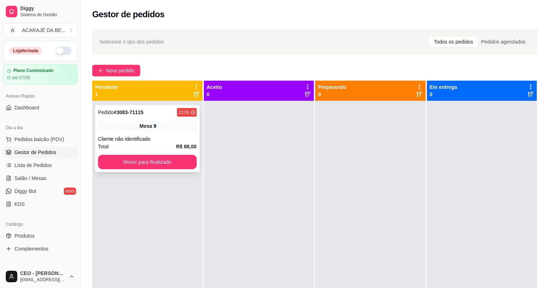
click at [170, 126] on div "Mesa 9" at bounding box center [147, 126] width 99 height 10
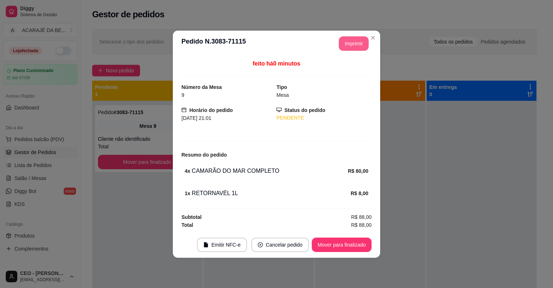
click at [344, 48] on button "Imprimir" at bounding box center [354, 43] width 30 height 14
click at [333, 243] on button "Mover para finalizado" at bounding box center [342, 245] width 60 height 14
click at [333, 243] on div "Mover para finalizado" at bounding box center [337, 245] width 70 height 14
drag, startPoint x: 344, startPoint y: 48, endPoint x: 333, endPoint y: 243, distance: 195.1
click at [333, 243] on div "Mover para finalizado" at bounding box center [337, 245] width 70 height 14
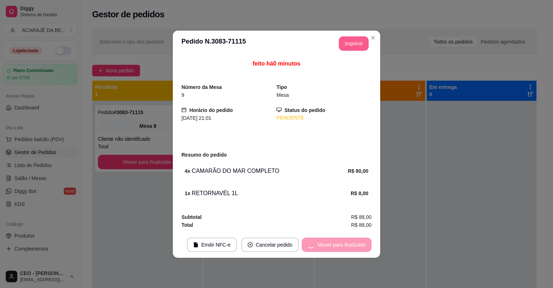
click at [333, 243] on div "Mover para finalizado" at bounding box center [337, 245] width 70 height 14
click at [333, 244] on div "Mover para finalizado" at bounding box center [337, 245] width 70 height 14
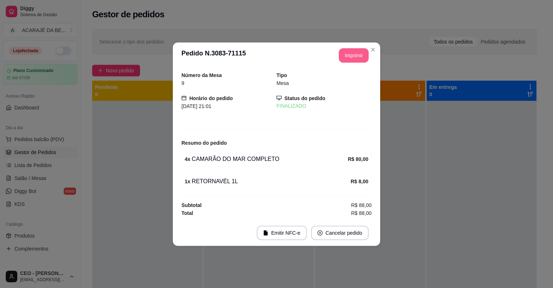
drag, startPoint x: 333, startPoint y: 244, endPoint x: 370, endPoint y: 245, distance: 37.5
click at [332, 244] on footer "Emitir NFC-e Cancelar pedido" at bounding box center [276, 233] width 207 height 26
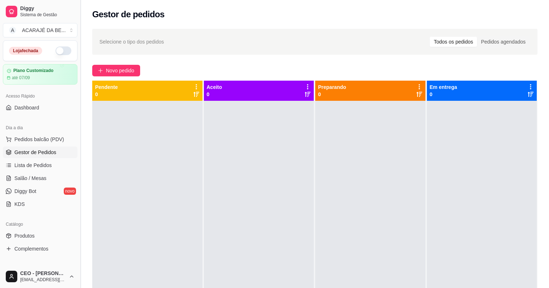
click at [81, 171] on button "Toggle Sidebar" at bounding box center [80, 144] width 6 height 288
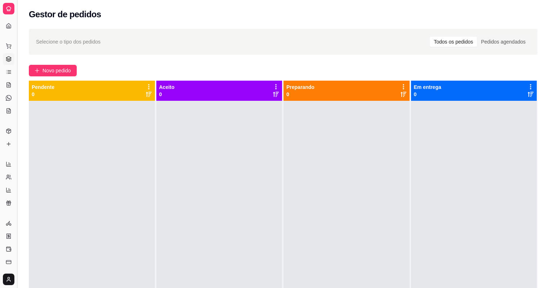
click at [19, 150] on button "Toggle Sidebar" at bounding box center [17, 144] width 6 height 288
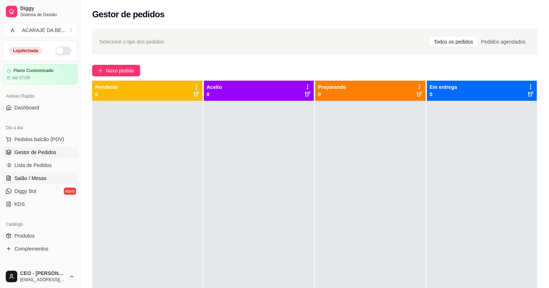
click at [43, 180] on span "Salão / Mesas" at bounding box center [30, 178] width 32 height 7
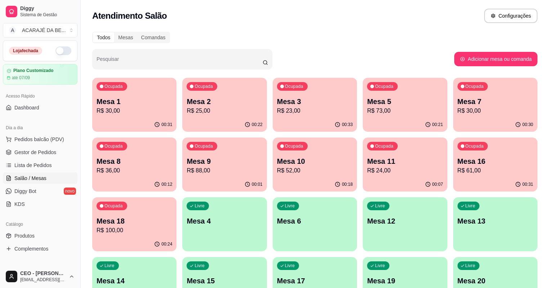
click at [457, 161] on p "Mesa 16" at bounding box center [495, 161] width 76 height 10
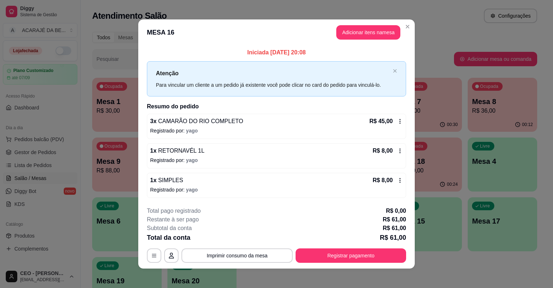
click at [400, 179] on icon at bounding box center [400, 181] width 6 height 6
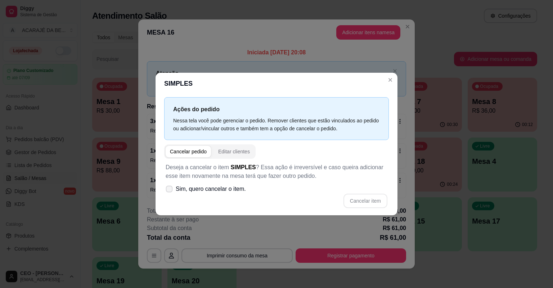
click at [181, 188] on span "Sim, quero cancelar o item." at bounding box center [211, 189] width 70 height 9
click at [170, 190] on input "Sim, quero cancelar o item." at bounding box center [167, 192] width 5 height 5
checkbox input "true"
click at [374, 197] on button "Cancelar item" at bounding box center [366, 201] width 44 height 14
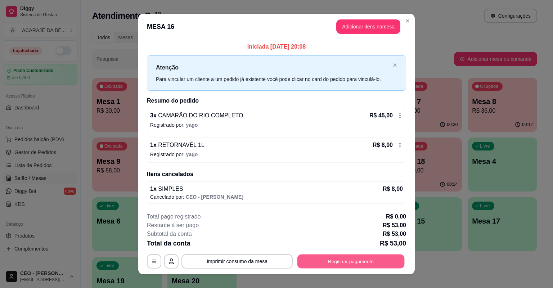
click at [365, 259] on button "Registrar pagamento" at bounding box center [350, 261] width 107 height 14
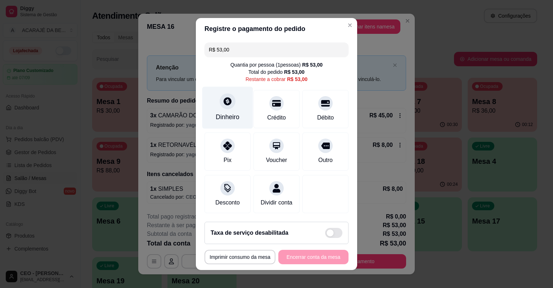
click at [224, 101] on icon at bounding box center [228, 101] width 8 height 8
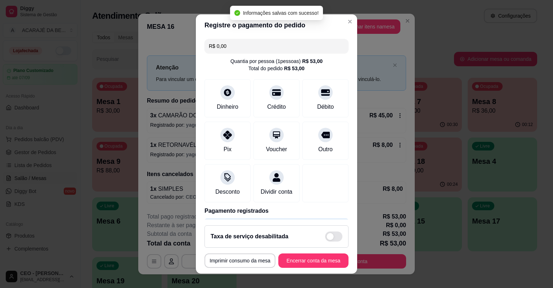
type input "R$ 0,00"
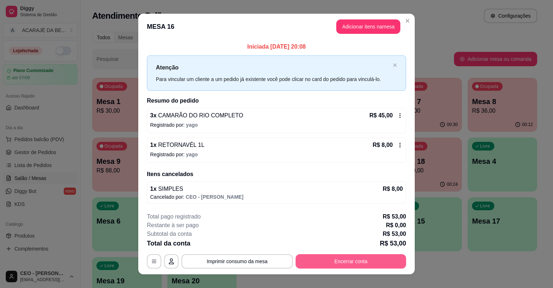
click at [329, 261] on button "Encerrar conta" at bounding box center [351, 261] width 111 height 14
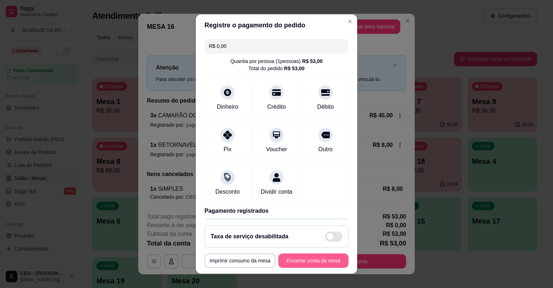
click at [288, 262] on button "Encerrar conta da mesa" at bounding box center [313, 260] width 70 height 14
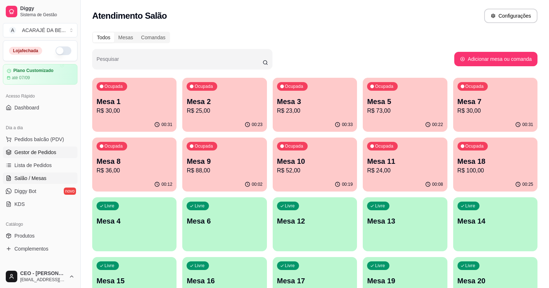
click at [59, 155] on link "Gestor de Pedidos" at bounding box center [40, 153] width 75 height 12
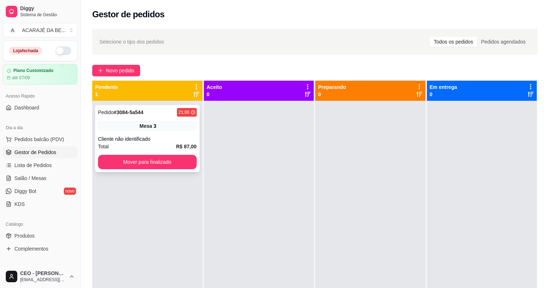
click at [158, 127] on div "Mesa 3" at bounding box center [147, 126] width 99 height 10
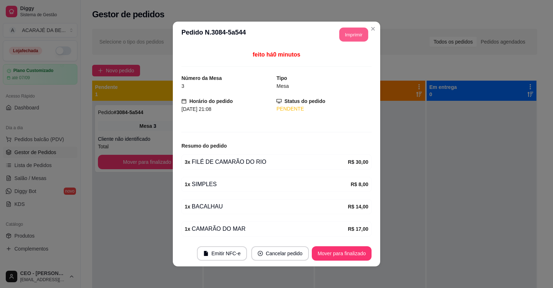
click at [354, 37] on button "Imprimir" at bounding box center [354, 35] width 29 height 14
click at [352, 254] on button "Mover para finalizado" at bounding box center [342, 253] width 60 height 14
click at [354, 244] on footer "Emitir NFC-e Cancelar pedido Mover para finalizado" at bounding box center [276, 254] width 207 height 26
click at [355, 247] on button "Mover para finalizado" at bounding box center [342, 254] width 58 height 14
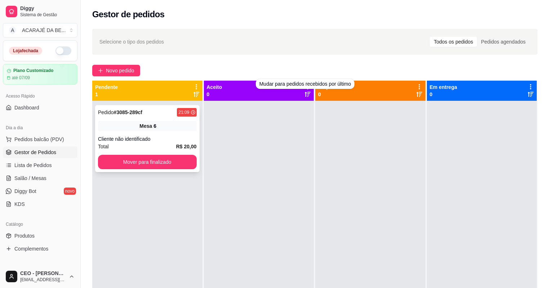
click at [195, 130] on div "Pedido # 3085-289cf 21:09 Mesa 6 Cliente não identificado Total R$ 20,00 Mover …" at bounding box center [147, 138] width 104 height 67
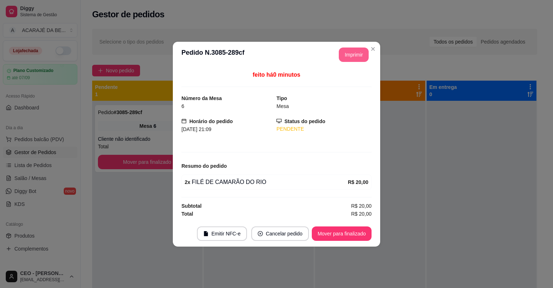
click at [346, 49] on button "Imprimir" at bounding box center [354, 55] width 30 height 14
click at [339, 232] on button "Mover para finalizado" at bounding box center [342, 233] width 58 height 14
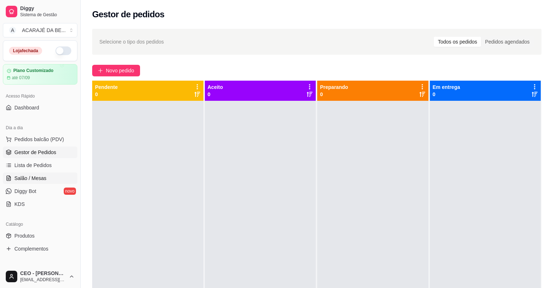
click at [59, 178] on link "Salão / Mesas" at bounding box center [40, 178] width 75 height 12
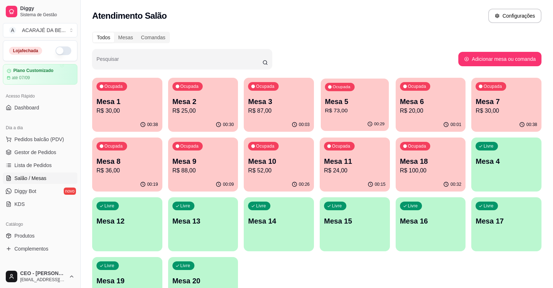
click at [364, 86] on div "Ocupada Mesa 5 R$ 73,00" at bounding box center [355, 97] width 68 height 39
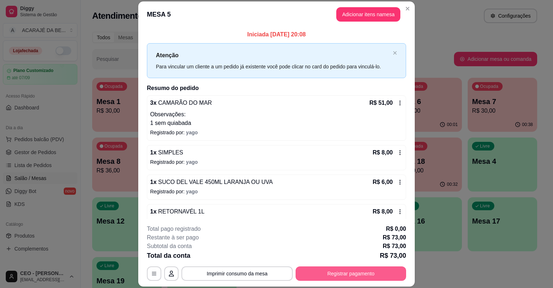
click at [385, 266] on button "Registrar pagamento" at bounding box center [351, 273] width 111 height 14
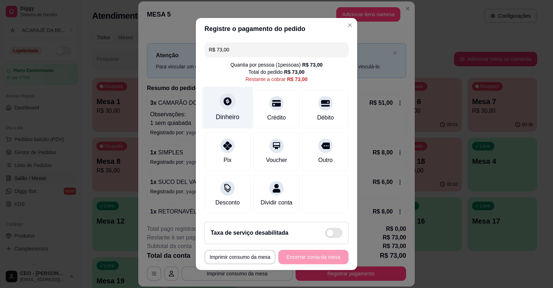
click at [222, 108] on div at bounding box center [228, 101] width 16 height 16
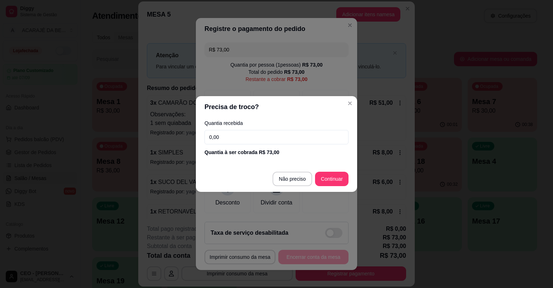
click at [241, 131] on input "0,00" at bounding box center [277, 137] width 144 height 14
type input "100,00"
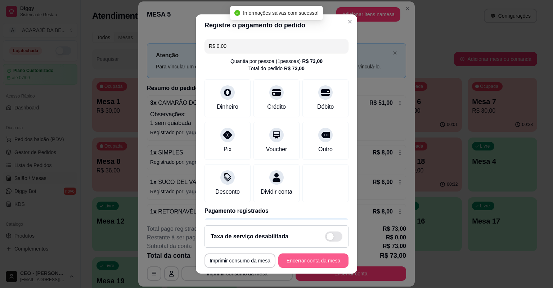
click at [316, 255] on button "Encerrar conta da mesa" at bounding box center [313, 260] width 70 height 14
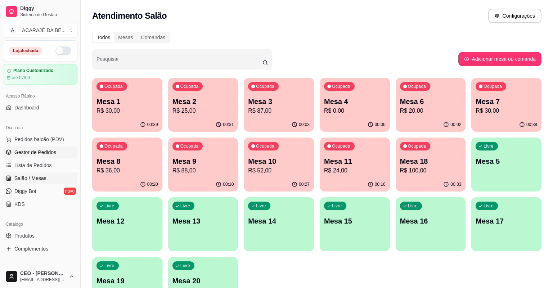
click at [64, 151] on link "Gestor de Pedidos" at bounding box center [40, 153] width 75 height 12
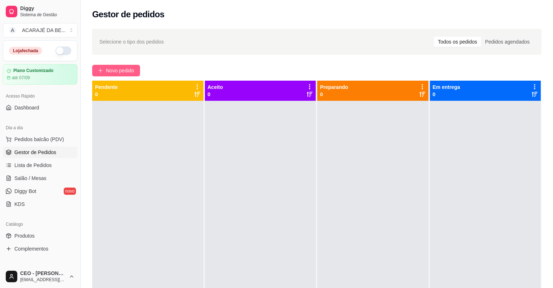
click at [121, 72] on span "Novo pedido" at bounding box center [120, 71] width 28 height 8
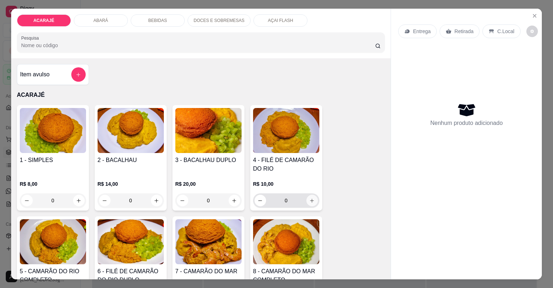
click at [313, 195] on button "increase-product-quantity" at bounding box center [312, 201] width 12 height 12
type input "1"
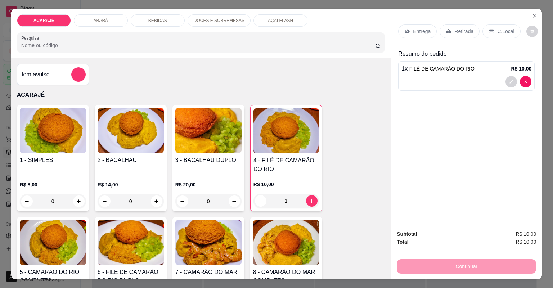
type input "2"
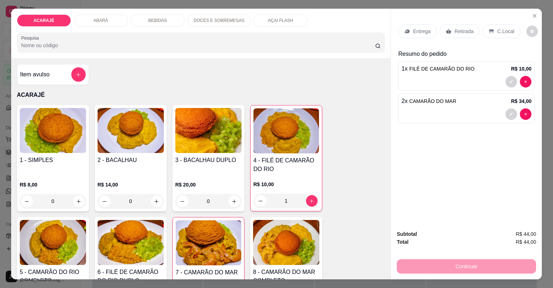
click at [465, 33] on p "Retirada" at bounding box center [463, 31] width 19 height 7
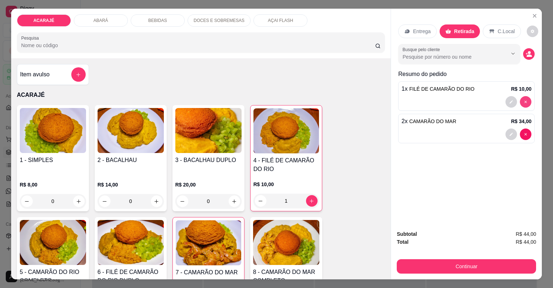
type input "0"
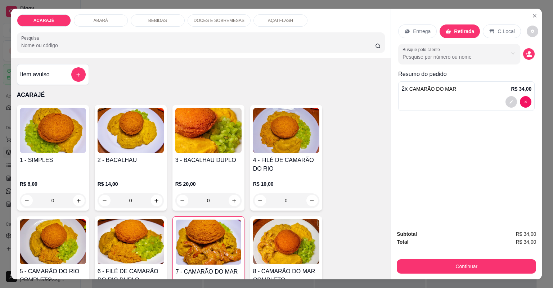
type input "1"
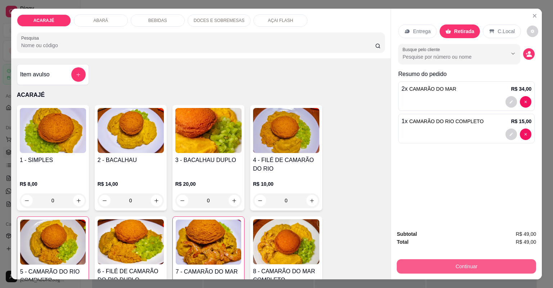
click at [512, 262] on button "Continuar" at bounding box center [466, 266] width 139 height 14
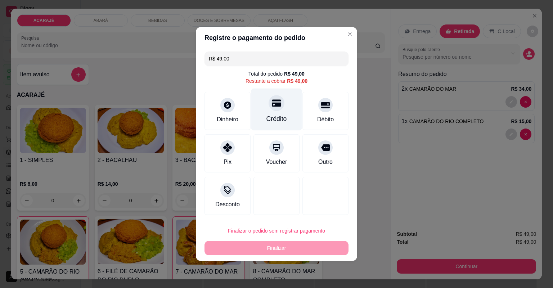
click at [286, 113] on div "Crédito" at bounding box center [276, 110] width 51 height 42
type input "R$ 0,00"
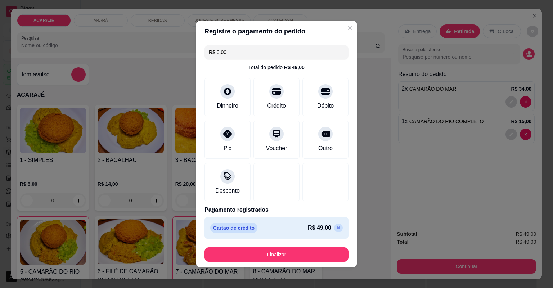
click at [322, 243] on footer "Finalizar" at bounding box center [276, 255] width 161 height 26
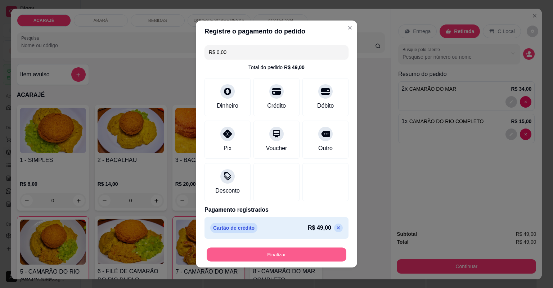
click at [325, 248] on button "Finalizar" at bounding box center [277, 255] width 140 height 14
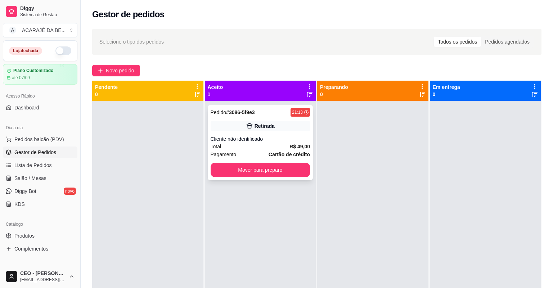
click at [283, 140] on div "Cliente não identificado" at bounding box center [261, 138] width 100 height 7
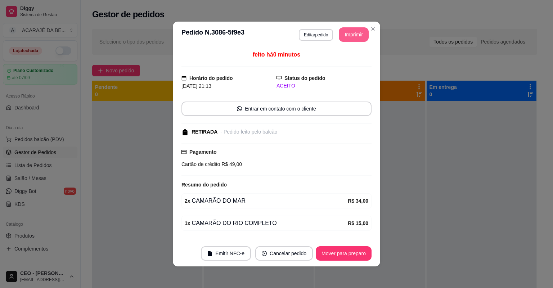
click at [345, 40] on button "Imprimir" at bounding box center [354, 34] width 30 height 14
click at [338, 253] on button "Mover para preparo" at bounding box center [344, 253] width 56 height 14
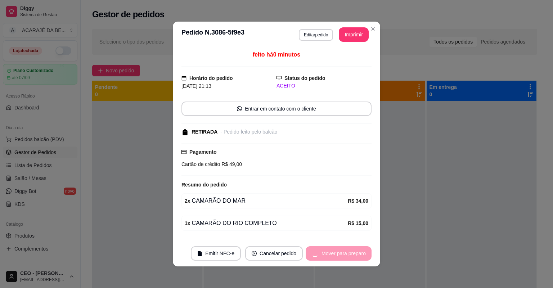
click at [338, 253] on div "Mover para preparo" at bounding box center [339, 253] width 66 height 14
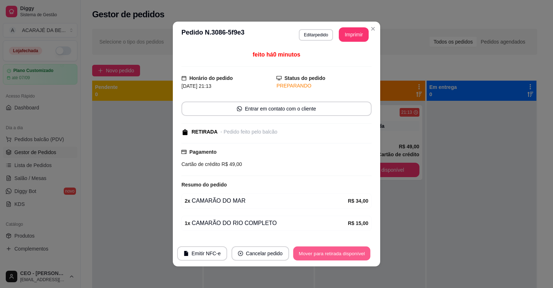
click at [338, 253] on button "Mover para retirada disponível" at bounding box center [331, 254] width 77 height 14
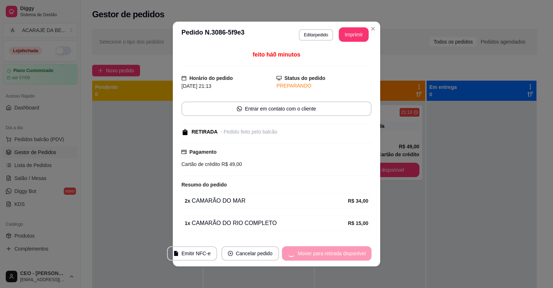
click at [338, 253] on div "Mover para retirada disponível" at bounding box center [327, 253] width 90 height 14
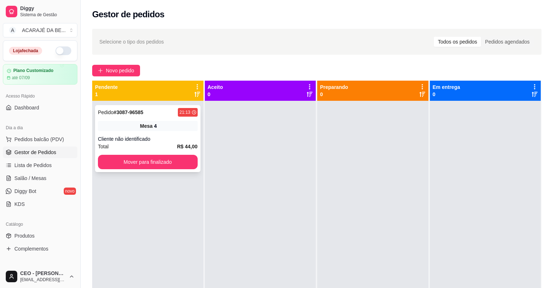
click at [168, 130] on div "Mesa 4" at bounding box center [148, 126] width 100 height 10
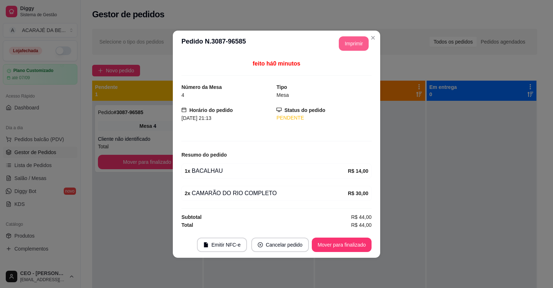
drag, startPoint x: 356, startPoint y: 36, endPoint x: 357, endPoint y: 49, distance: 13.4
click at [356, 44] on header "**********" at bounding box center [276, 44] width 207 height 26
click at [359, 48] on button "Imprimir" at bounding box center [354, 43] width 29 height 14
click at [365, 242] on button "Mover para finalizado" at bounding box center [342, 245] width 60 height 14
click at [335, 239] on button "Mover para finalizado" at bounding box center [342, 245] width 58 height 14
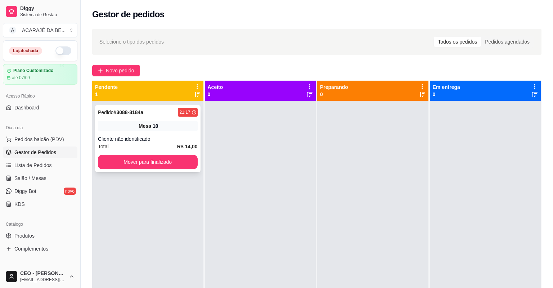
click at [175, 135] on div "Cliente não identificado" at bounding box center [148, 138] width 100 height 7
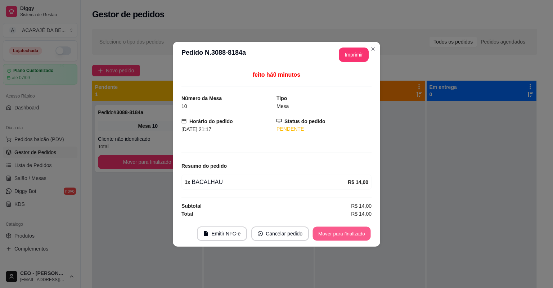
click at [340, 229] on button "Mover para finalizado" at bounding box center [342, 233] width 58 height 14
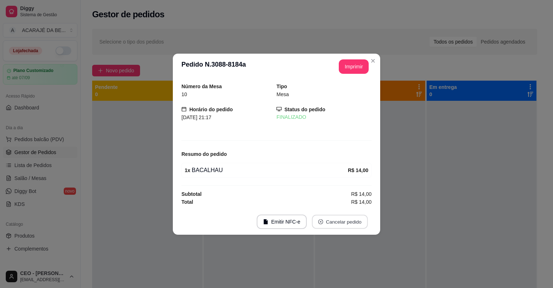
click at [342, 220] on button "Cancelar pedido" at bounding box center [340, 222] width 56 height 14
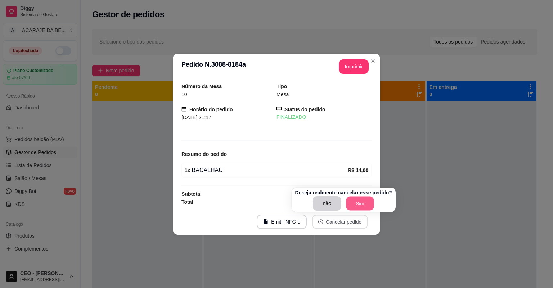
click at [360, 201] on button "Sim" at bounding box center [360, 204] width 28 height 14
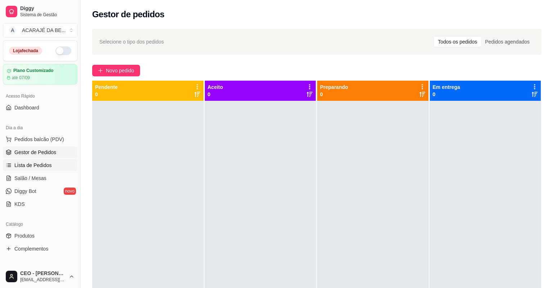
drag, startPoint x: 128, startPoint y: 260, endPoint x: 60, endPoint y: 161, distance: 119.7
click at [60, 161] on link "Lista de Pedidos" at bounding box center [40, 166] width 75 height 12
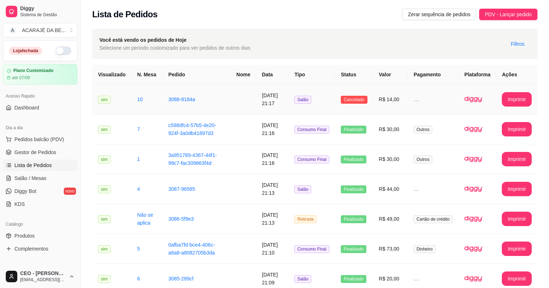
click at [327, 111] on td "Salão" at bounding box center [311, 100] width 46 height 30
click at [50, 180] on link "Salão / Mesas" at bounding box center [40, 178] width 75 height 12
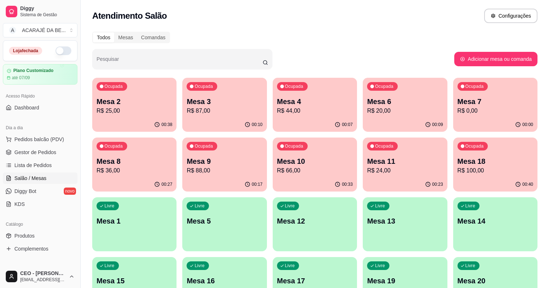
click at [277, 160] on p "Mesa 10" at bounding box center [315, 161] width 76 height 10
click at [56, 147] on ul "Pedidos balcão (PDV) Gestor de Pedidos Lista de Pedidos Salão / Mesas Diggy Bot…" at bounding box center [40, 172] width 75 height 76
click at [59, 148] on link "Gestor de Pedidos" at bounding box center [40, 153] width 75 height 12
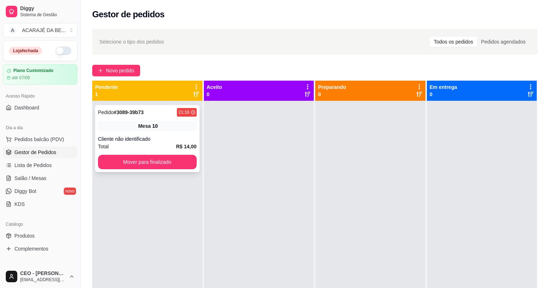
click at [173, 120] on div "Pedido # 3089-39b73 21:18 Mesa 10 Cliente não identificado Total R$ 14,00 Mover…" at bounding box center [147, 138] width 104 height 67
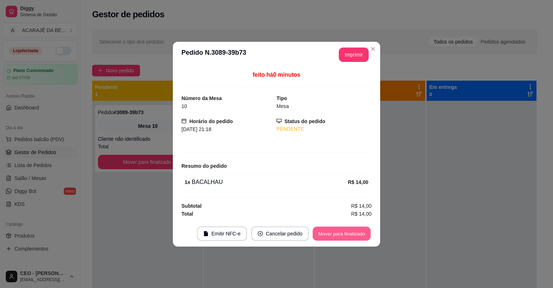
click at [333, 232] on button "Mover para finalizado" at bounding box center [342, 233] width 58 height 14
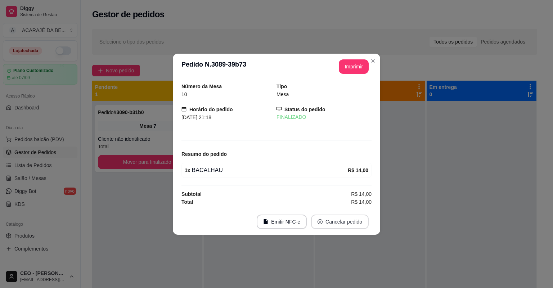
click at [351, 222] on button "Cancelar pedido" at bounding box center [340, 222] width 58 height 14
click at [363, 154] on div "Resumo do pedido" at bounding box center [276, 154] width 190 height 9
click at [353, 66] on button "Imprimir" at bounding box center [354, 66] width 30 height 14
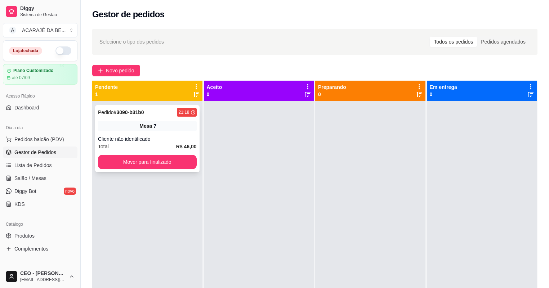
click at [187, 120] on div "Pedido # 3090-b31b0 21:18 Mesa 7 Cliente não identificado Total R$ 46,00 Mover …" at bounding box center [147, 138] width 104 height 67
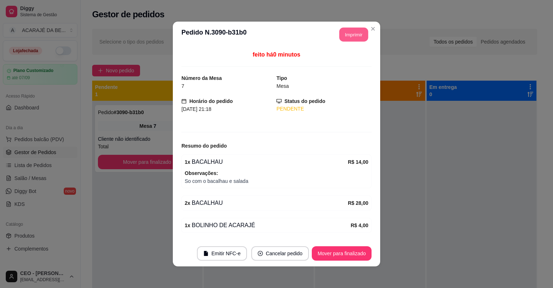
click at [365, 35] on button "Imprimir" at bounding box center [354, 35] width 29 height 14
click at [333, 255] on button "Mover para finalizado" at bounding box center [342, 253] width 60 height 14
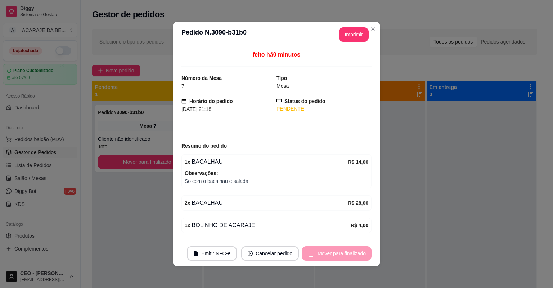
click at [335, 255] on div "Mover para finalizado" at bounding box center [337, 253] width 70 height 14
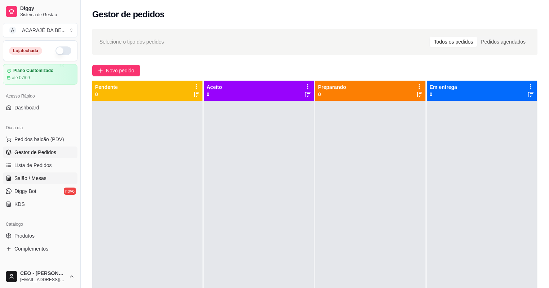
click at [49, 178] on link "Salão / Mesas" at bounding box center [40, 178] width 75 height 12
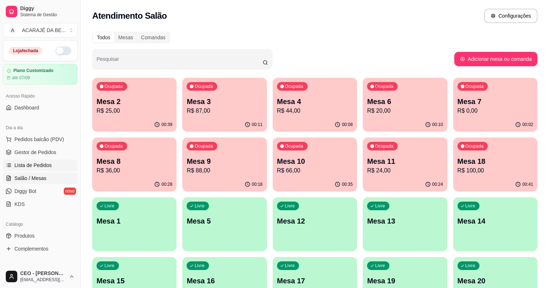
click at [52, 168] on link "Lista de Pedidos" at bounding box center [40, 166] width 75 height 12
click at [46, 178] on link "Salão / Mesas" at bounding box center [40, 178] width 75 height 12
click at [136, 105] on p "Mesa 2" at bounding box center [135, 102] width 76 height 10
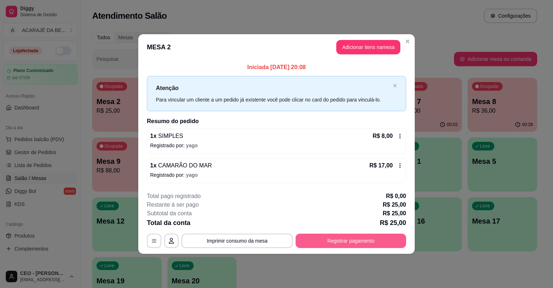
click at [395, 221] on div "**********" at bounding box center [276, 220] width 259 height 56
click at [372, 240] on button "Registrar pagamento" at bounding box center [350, 241] width 107 height 14
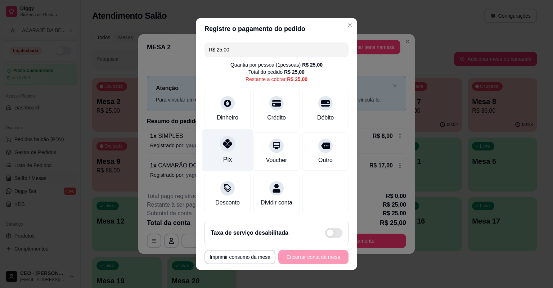
click at [230, 156] on div "Pix" at bounding box center [227, 150] width 51 height 42
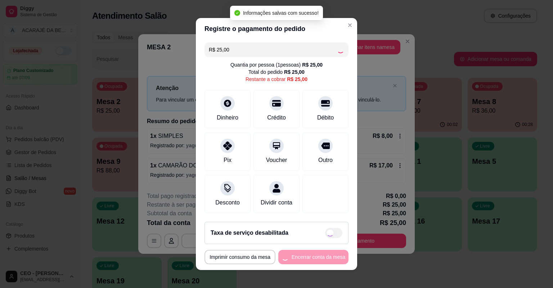
type input "R$ 0,00"
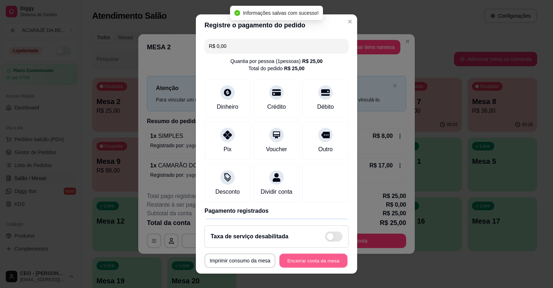
click at [328, 260] on button "Encerrar conta da mesa" at bounding box center [313, 261] width 68 height 14
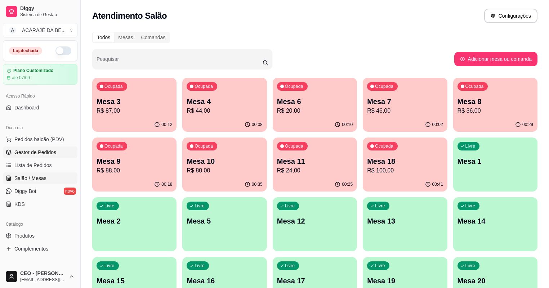
click at [33, 154] on span "Gestor de Pedidos" at bounding box center [35, 152] width 42 height 7
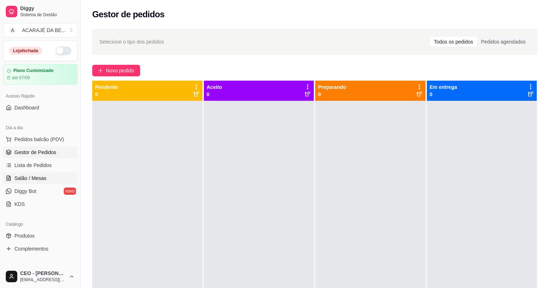
click at [50, 178] on link "Salão / Mesas" at bounding box center [40, 178] width 75 height 12
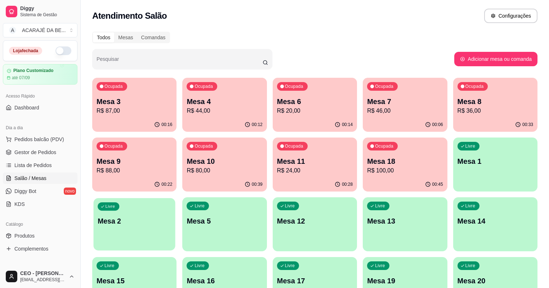
click at [175, 198] on div "Livre Mesa 2" at bounding box center [135, 220] width 82 height 44
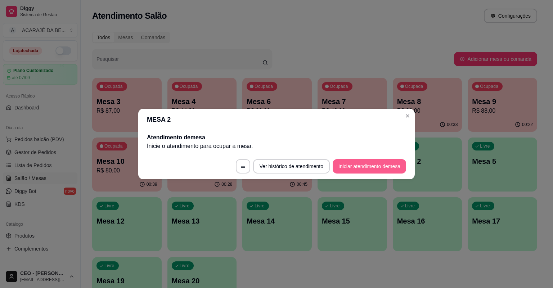
click at [357, 171] on button "Iniciar atendimento de mesa" at bounding box center [369, 166] width 73 height 14
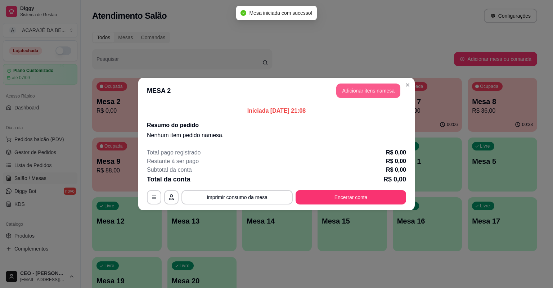
click at [362, 90] on button "Adicionar itens na mesa" at bounding box center [368, 91] width 64 height 14
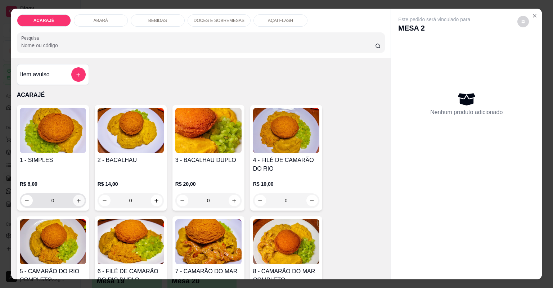
click at [78, 203] on button "increase-product-quantity" at bounding box center [79, 201] width 12 height 12
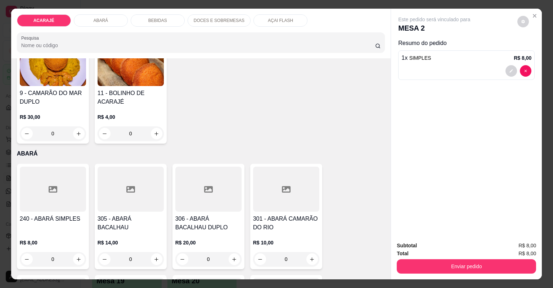
scroll to position [317, 0]
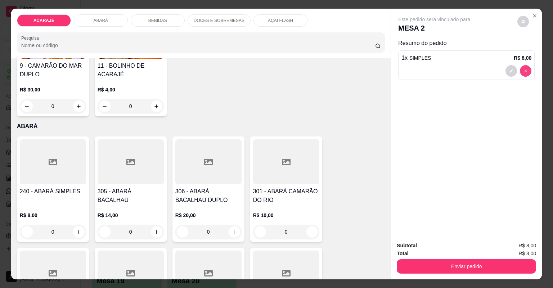
type input "0"
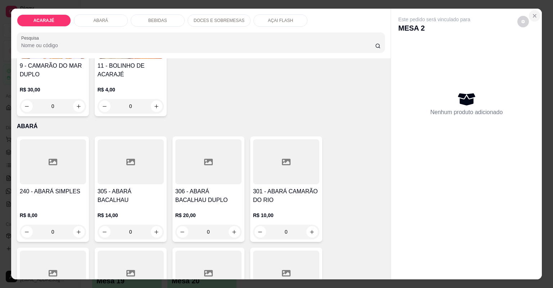
click at [533, 17] on icon "Close" at bounding box center [534, 15] width 3 height 3
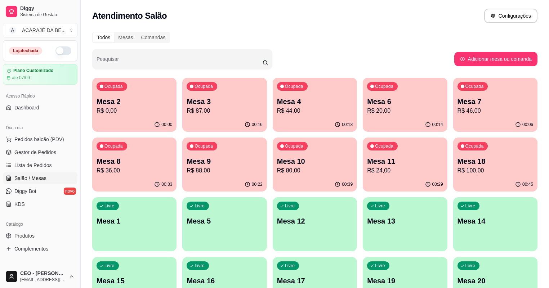
click at [155, 117] on button "Ocupada Mesa 2 R$ 0,00 00:00" at bounding box center [134, 105] width 84 height 54
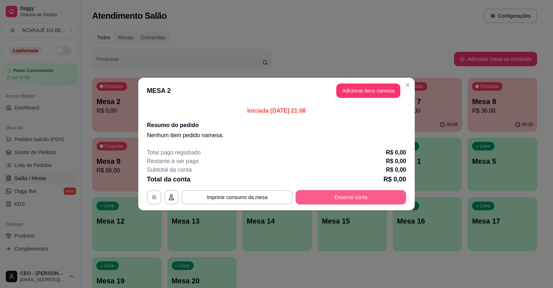
click at [342, 192] on button "Encerrar conta" at bounding box center [351, 197] width 111 height 14
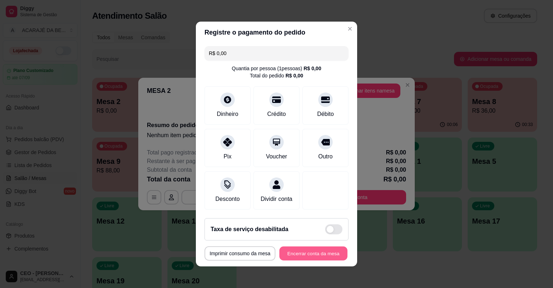
click at [323, 253] on button "Encerrar conta da mesa" at bounding box center [313, 254] width 68 height 14
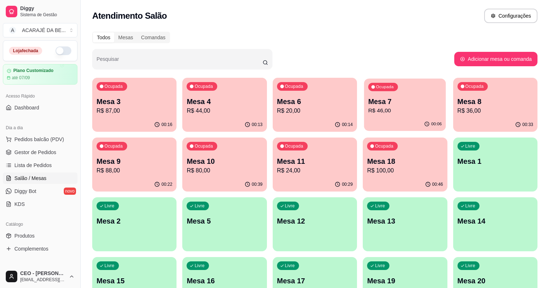
click at [368, 104] on p "Mesa 7" at bounding box center [404, 102] width 73 height 10
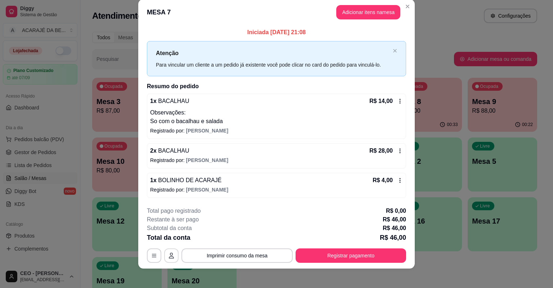
scroll to position [13, 0]
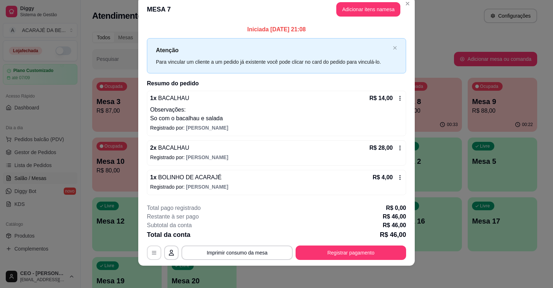
click at [151, 250] on icon "button" at bounding box center [154, 253] width 6 height 6
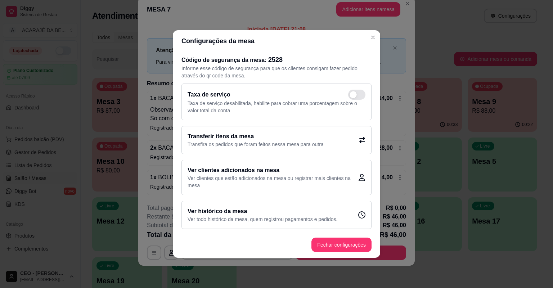
click at [352, 138] on div "Transferir itens da mesa Transfira os pedidos que foram feitos nessa mesa para …" at bounding box center [276, 140] width 190 height 28
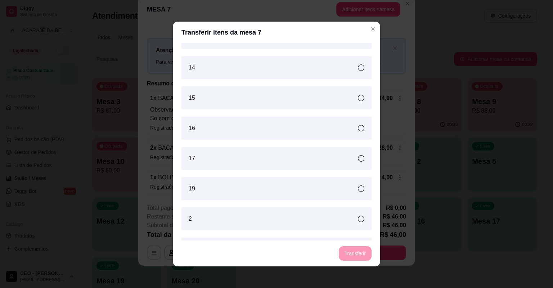
scroll to position [134, 0]
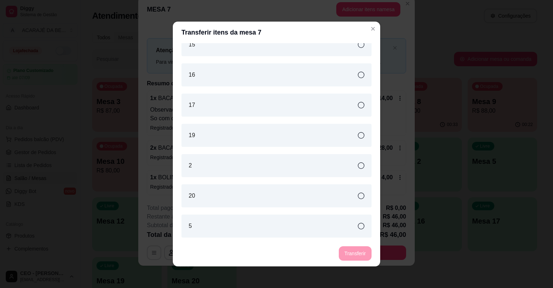
click at [232, 163] on div "2" at bounding box center [276, 165] width 190 height 23
click at [356, 252] on button "Transferir" at bounding box center [355, 254] width 32 height 14
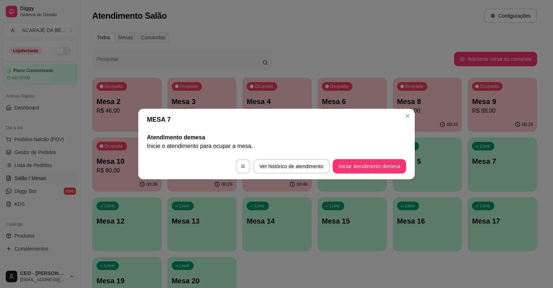
scroll to position [0, 0]
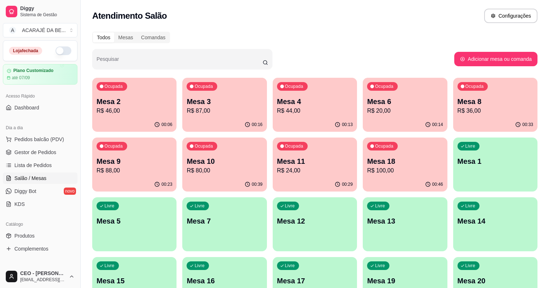
click at [133, 112] on p "R$ 46,00" at bounding box center [135, 111] width 76 height 9
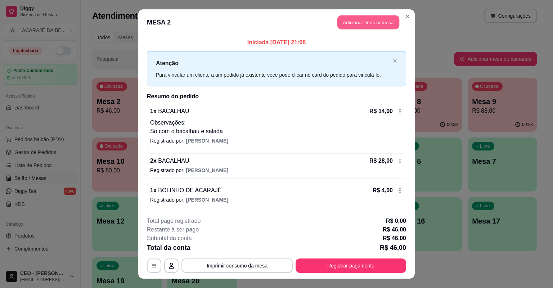
click at [366, 27] on button "Adicionar itens na mesa" at bounding box center [368, 22] width 62 height 14
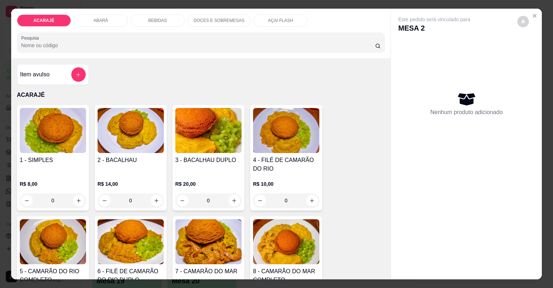
scroll to position [86, 0]
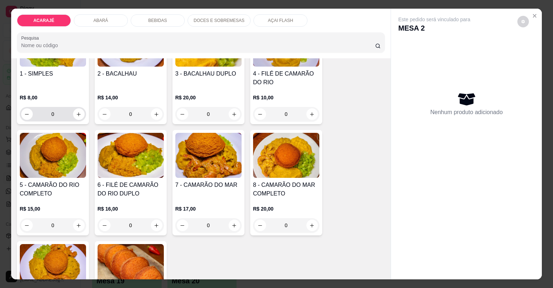
drag, startPoint x: 69, startPoint y: 114, endPoint x: 89, endPoint y: 115, distance: 19.9
click at [71, 114] on div "0" at bounding box center [52, 114] width 63 height 14
click at [78, 115] on icon "increase-product-quantity" at bounding box center [78, 114] width 5 height 5
type input "1"
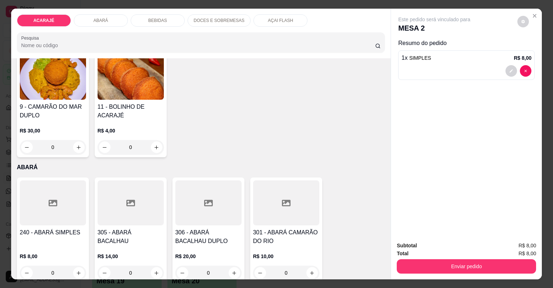
scroll to position [288, 0]
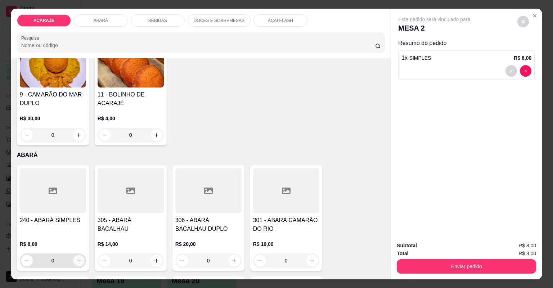
click at [78, 256] on button "increase-product-quantity" at bounding box center [78, 260] width 11 height 11
type input "1"
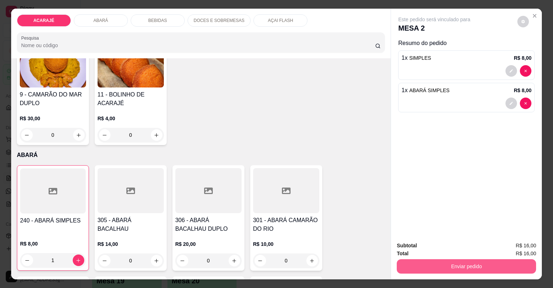
click at [488, 266] on button "Enviar pedido" at bounding box center [466, 266] width 139 height 14
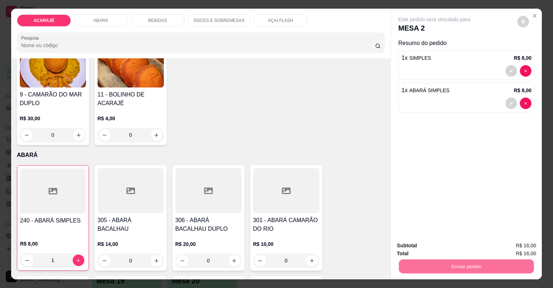
click at [459, 248] on button "Não registrar e enviar pedido" at bounding box center [443, 249] width 75 height 14
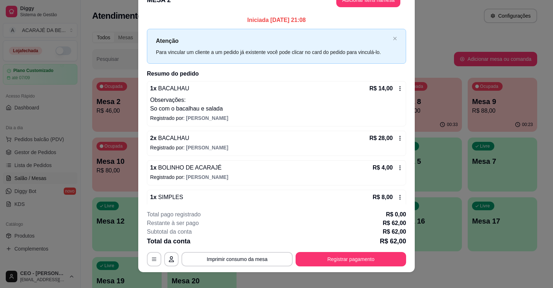
scroll to position [22, 0]
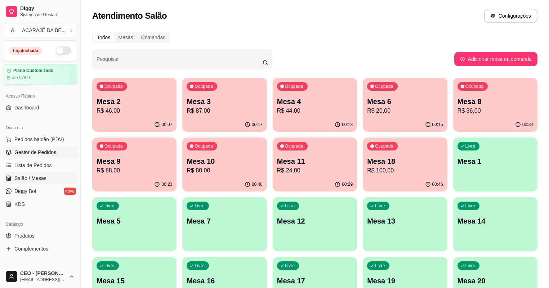
click at [46, 150] on span "Gestor de Pedidos" at bounding box center [35, 152] width 42 height 7
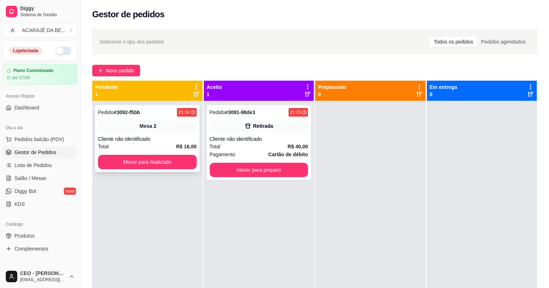
click at [174, 142] on div "Cliente não identificado" at bounding box center [147, 138] width 99 height 7
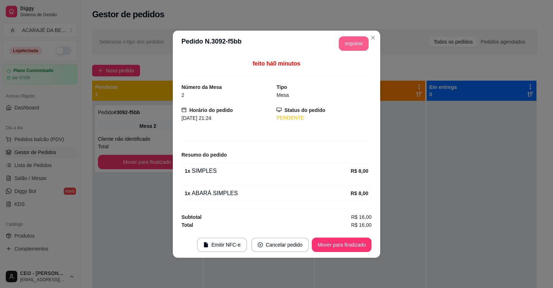
click at [359, 46] on button "Imprimir" at bounding box center [354, 43] width 30 height 14
click at [363, 244] on button "Mover para finalizado" at bounding box center [342, 245] width 58 height 14
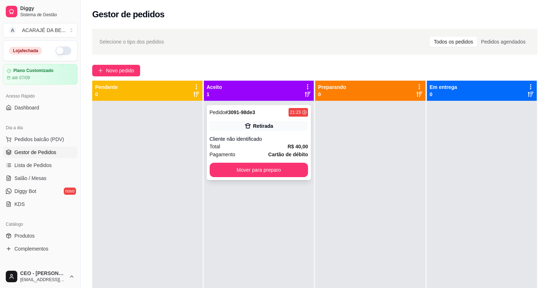
click at [295, 138] on div "Cliente não identificado" at bounding box center [259, 138] width 99 height 7
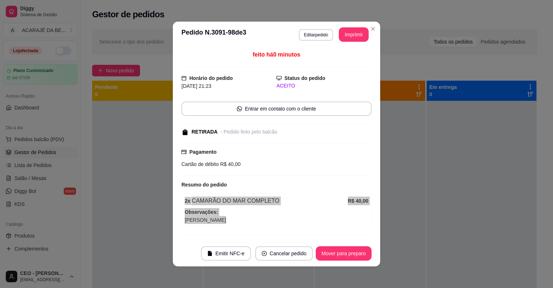
drag, startPoint x: 297, startPoint y: 217, endPoint x: 304, endPoint y: 230, distance: 14.7
click at [304, 230] on div "feito há 0 minutos Horário do pedido 17/08/2025 21:23 Status do pedido ACEITO E…" at bounding box center [276, 143] width 190 height 187
click at [333, 255] on button "Mover para preparo" at bounding box center [344, 254] width 54 height 14
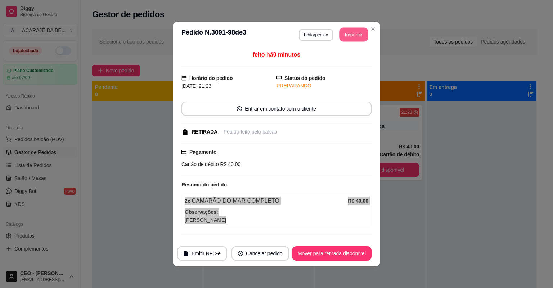
click at [355, 32] on button "Imprimir" at bounding box center [354, 35] width 29 height 14
click at [230, 197] on div "2 x CAMARÃO DO MAR COMPLETO" at bounding box center [266, 201] width 163 height 9
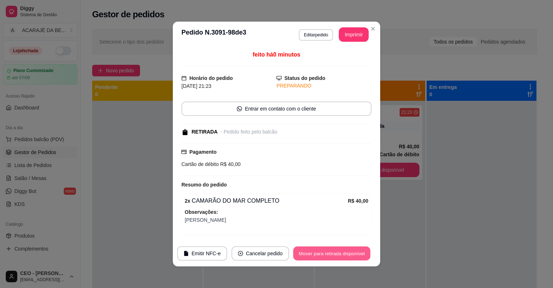
click at [320, 254] on button "Mover para retirada disponível" at bounding box center [331, 254] width 77 height 14
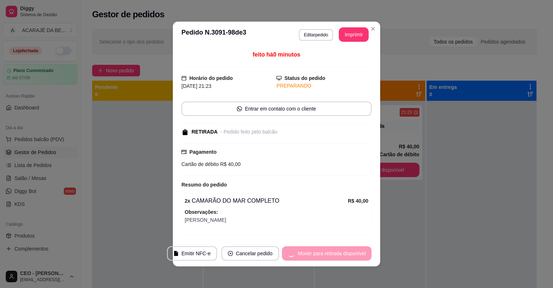
click at [321, 252] on div "Mover para retirada disponível" at bounding box center [327, 253] width 90 height 14
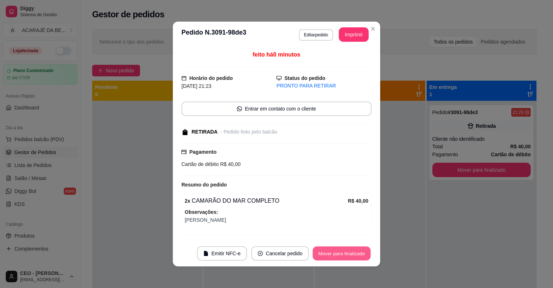
click at [318, 250] on button "Mover para finalizado" at bounding box center [342, 254] width 58 height 14
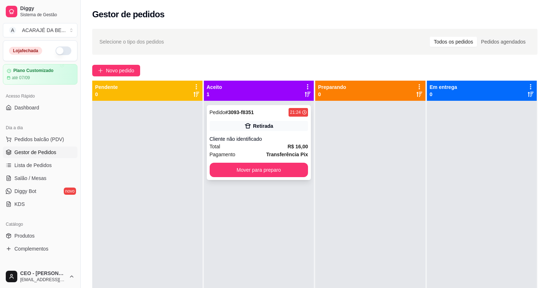
click at [244, 141] on div "Pedido # 3093-f8351 21:24 Retirada Cliente não identificado Total R$ 16,00 Paga…" at bounding box center [259, 142] width 104 height 75
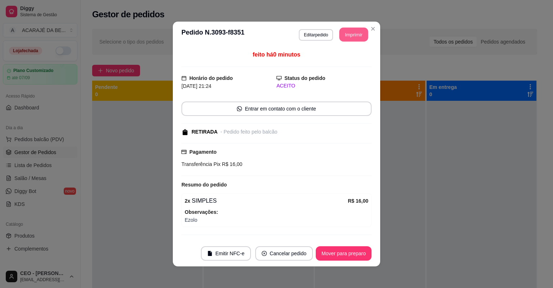
click at [345, 40] on button "Imprimir" at bounding box center [354, 35] width 29 height 14
click at [330, 251] on button "Mover para preparo" at bounding box center [344, 253] width 56 height 14
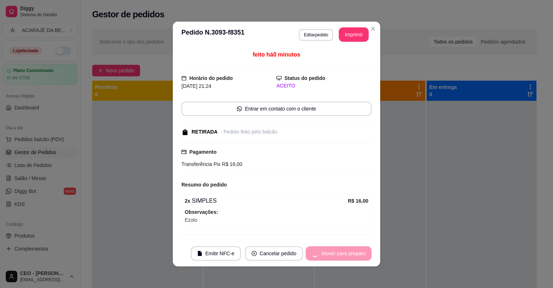
click at [330, 251] on div "Mover para preparo" at bounding box center [339, 253] width 66 height 14
drag, startPoint x: 385, startPoint y: 3, endPoint x: 330, endPoint y: 251, distance: 253.4
click at [330, 251] on div "Mover para preparo" at bounding box center [339, 253] width 66 height 14
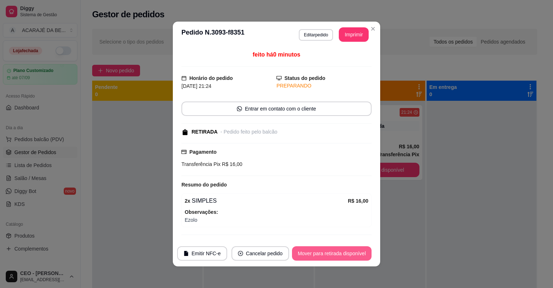
click at [330, 251] on button "Mover para retirada disponível" at bounding box center [332, 253] width 80 height 14
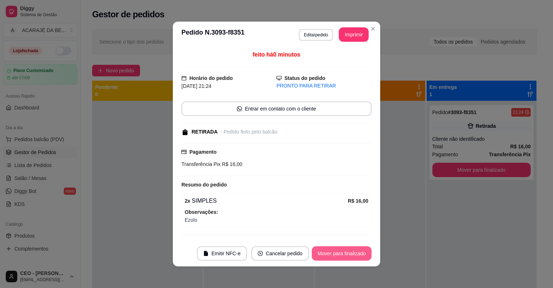
click at [328, 252] on button "Mover para finalizado" at bounding box center [342, 253] width 60 height 14
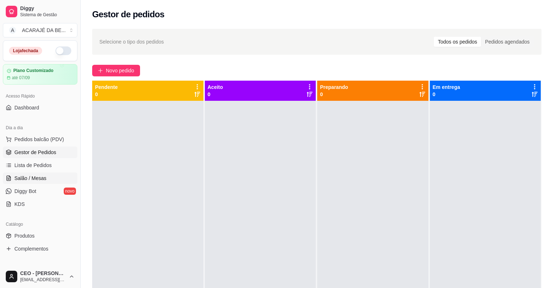
click at [30, 175] on span "Salão / Mesas" at bounding box center [30, 178] width 32 height 7
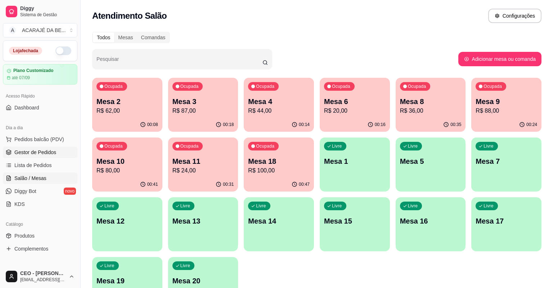
click at [57, 150] on link "Gestor de Pedidos" at bounding box center [40, 153] width 75 height 12
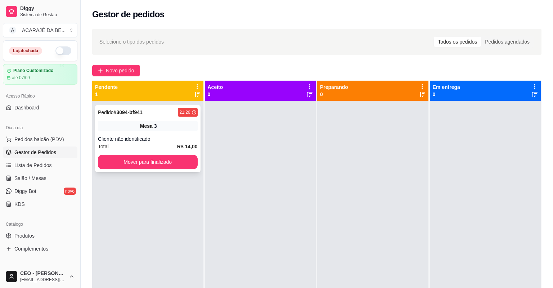
click at [177, 139] on div "Cliente não identificado" at bounding box center [148, 138] width 100 height 7
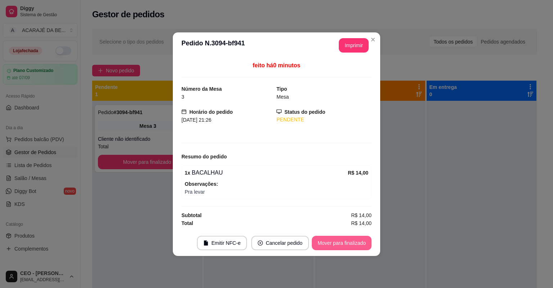
click at [333, 241] on button "Mover para finalizado" at bounding box center [342, 243] width 60 height 14
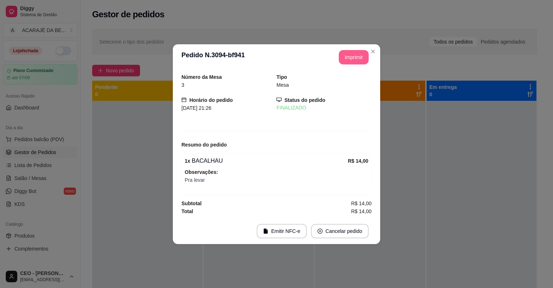
click at [356, 59] on button "Imprimir" at bounding box center [354, 57] width 30 height 14
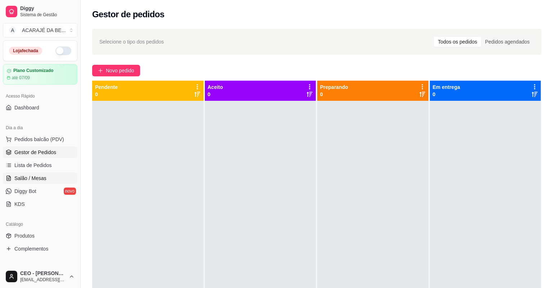
click at [53, 174] on link "Salão / Mesas" at bounding box center [40, 178] width 75 height 12
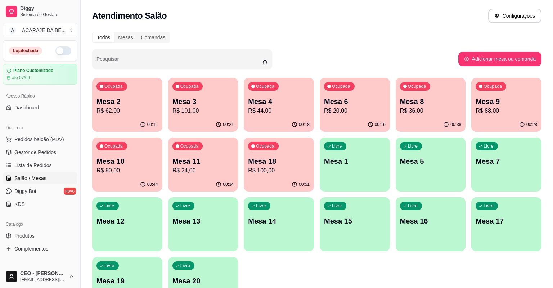
click at [115, 173] on p "R$ 80,00" at bounding box center [128, 170] width 62 height 9
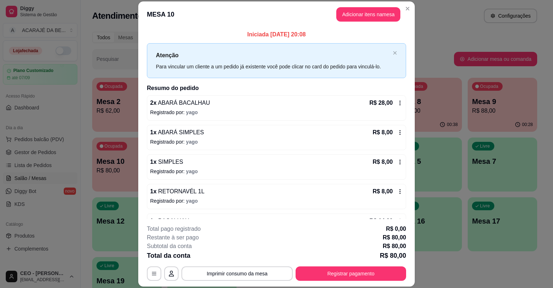
click at [397, 248] on icon at bounding box center [400, 251] width 6 height 6
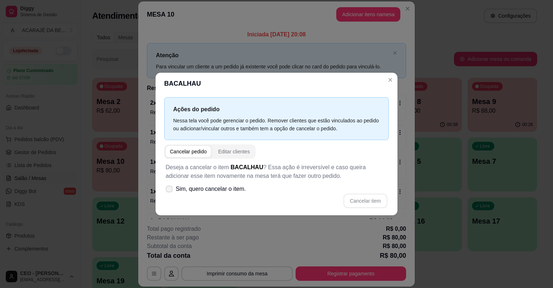
click at [169, 188] on icon at bounding box center [168, 189] width 5 height 4
click at [169, 190] on input "Sim, quero cancelar o item." at bounding box center [167, 192] width 5 height 5
click at [379, 196] on button "Cancelar item" at bounding box center [365, 201] width 43 height 14
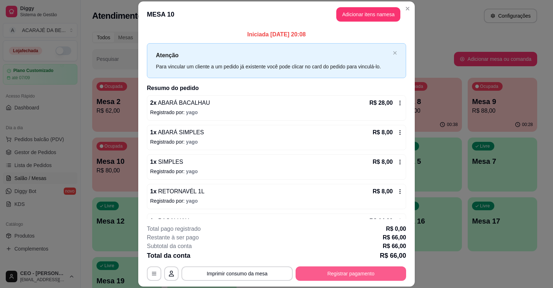
click at [353, 266] on button "Registrar pagamento" at bounding box center [351, 273] width 111 height 14
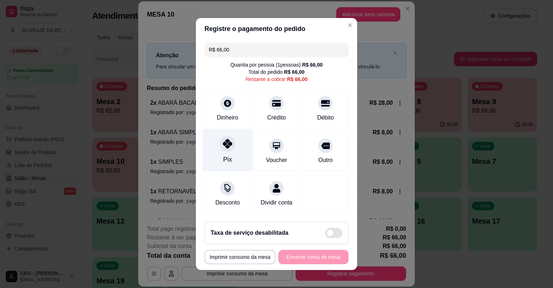
click at [225, 144] on icon at bounding box center [227, 143] width 9 height 9
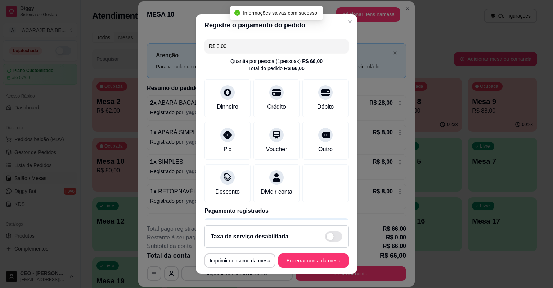
click at [306, 255] on button "Encerrar conta da mesa" at bounding box center [313, 260] width 70 height 14
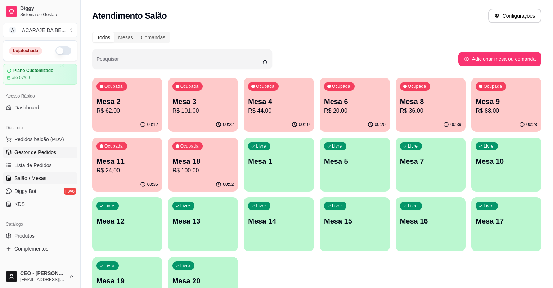
click at [33, 147] on link "Gestor de Pedidos" at bounding box center [40, 153] width 75 height 12
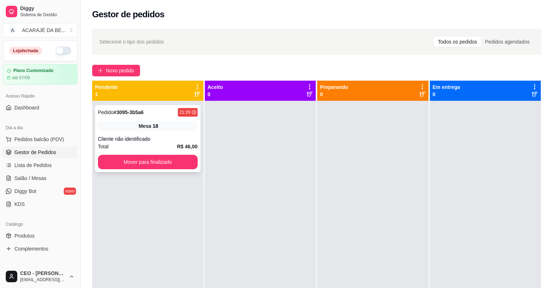
click at [180, 145] on strong "R$ 46,00" at bounding box center [187, 147] width 21 height 6
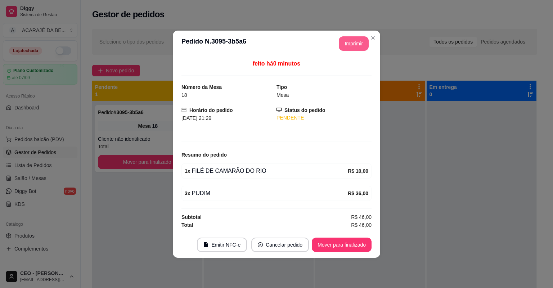
click at [346, 40] on button "Imprimir" at bounding box center [354, 43] width 30 height 14
click at [351, 246] on button "Mover para finalizado" at bounding box center [342, 245] width 58 height 14
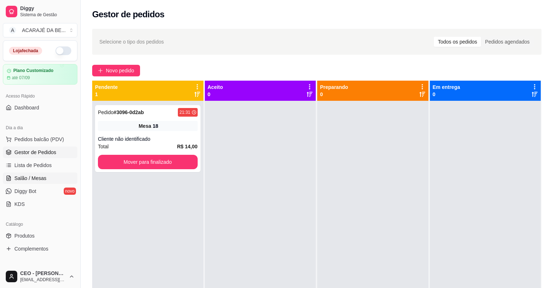
click at [37, 180] on span "Salão / Mesas" at bounding box center [30, 178] width 32 height 7
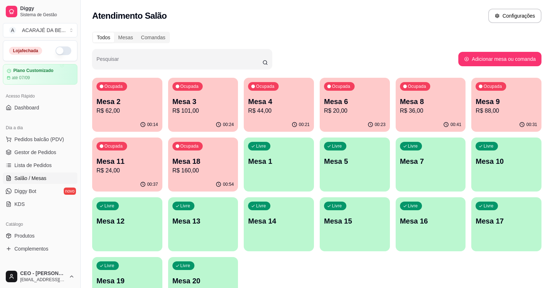
click at [196, 166] on p "R$ 160,00" at bounding box center [203, 170] width 62 height 9
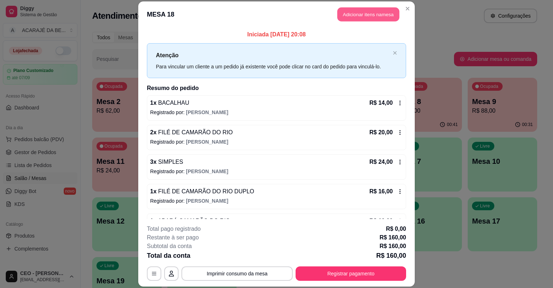
click at [358, 10] on button "Adicionar itens na mesa" at bounding box center [368, 15] width 62 height 14
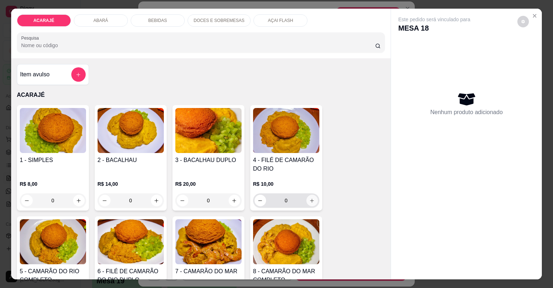
click at [309, 198] on icon "increase-product-quantity" at bounding box center [311, 200] width 5 height 5
type input "1"
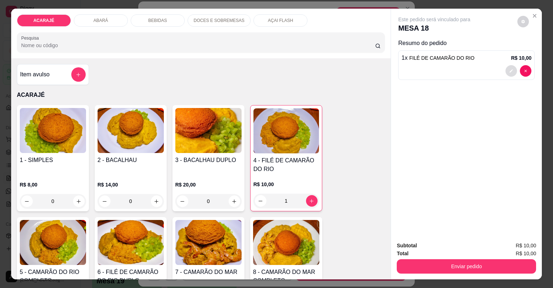
click at [511, 69] on button "decrease-product-quantity" at bounding box center [512, 71] width 12 height 12
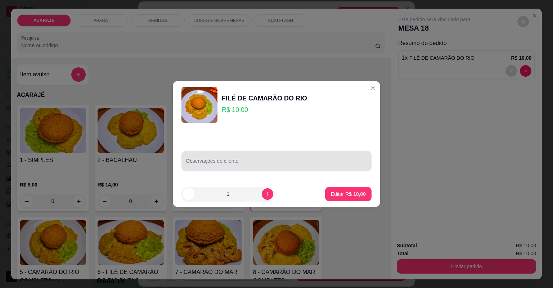
click at [311, 161] on input "Observações do cliente" at bounding box center [276, 163] width 181 height 7
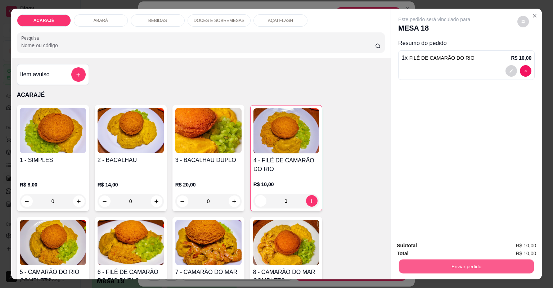
click at [485, 264] on button "Enviar pedido" at bounding box center [466, 267] width 135 height 14
click at [439, 242] on button "Não registrar e enviar pedido" at bounding box center [443, 249] width 75 height 14
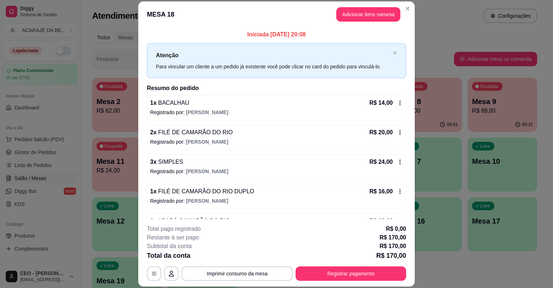
click at [353, 266] on div "**********" at bounding box center [276, 253] width 259 height 56
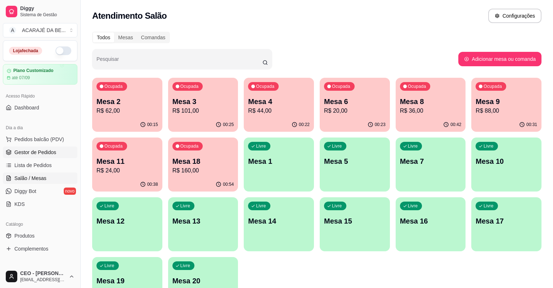
click at [42, 152] on span "Gestor de Pedidos" at bounding box center [35, 152] width 42 height 7
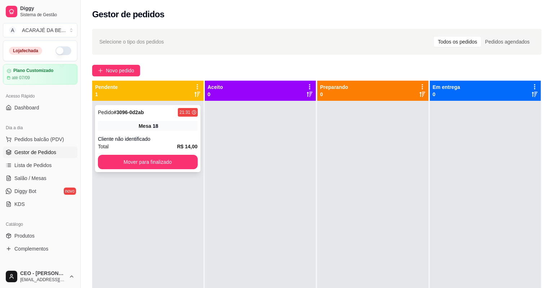
click at [176, 141] on div "Cliente não identificado" at bounding box center [148, 138] width 100 height 7
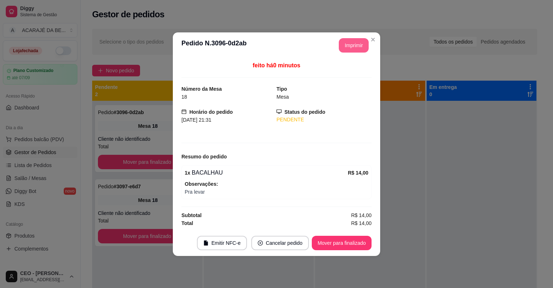
click at [361, 45] on button "Imprimir" at bounding box center [354, 45] width 30 height 14
click at [344, 242] on button "Mover para finalizado" at bounding box center [342, 243] width 60 height 14
click at [348, 237] on button "Mover para finalizado" at bounding box center [342, 243] width 60 height 14
click at [348, 237] on div "Mover para finalizado" at bounding box center [342, 243] width 60 height 14
click at [346, 238] on div "Mover para finalizado" at bounding box center [337, 243] width 70 height 14
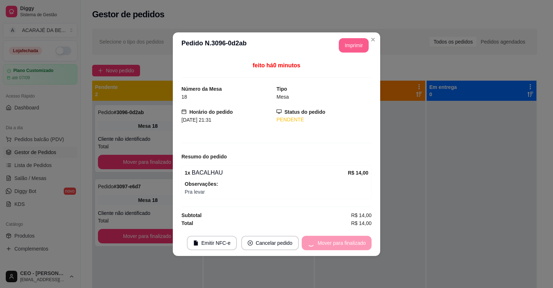
click at [346, 238] on div "Mover para finalizado" at bounding box center [337, 243] width 70 height 14
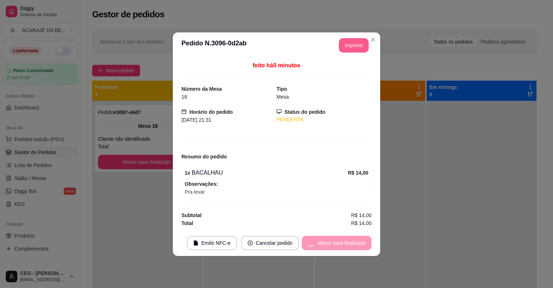
click at [345, 239] on footer "Emitir NFC-e Cancelar pedido Mover para finalizado" at bounding box center [276, 243] width 207 height 26
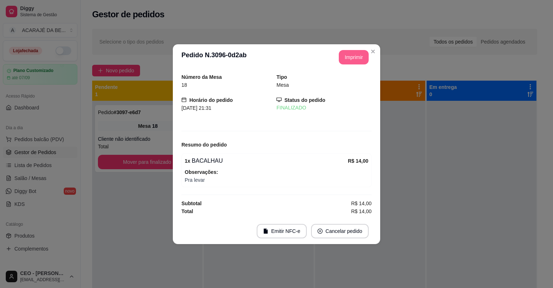
click at [345, 239] on footer "Emitir NFC-e Cancelar pedido" at bounding box center [276, 231] width 207 height 26
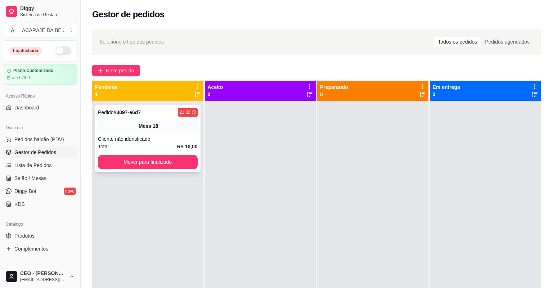
click at [132, 126] on div "Mesa 18" at bounding box center [148, 126] width 100 height 10
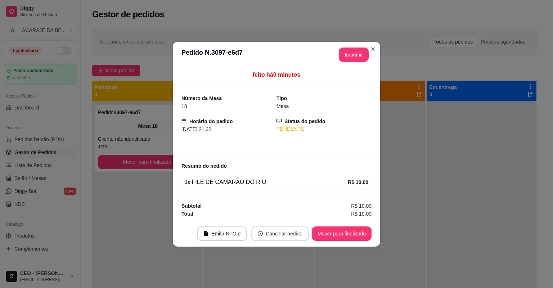
click at [275, 235] on button "Cancelar pedido" at bounding box center [280, 233] width 58 height 14
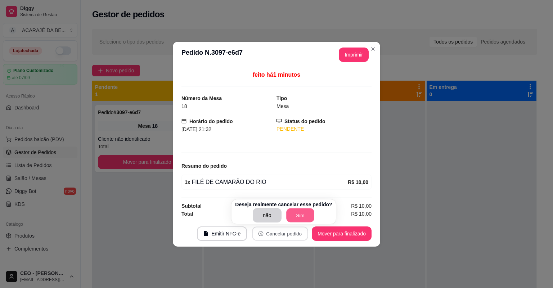
click at [303, 220] on button "Sim" at bounding box center [300, 215] width 28 height 14
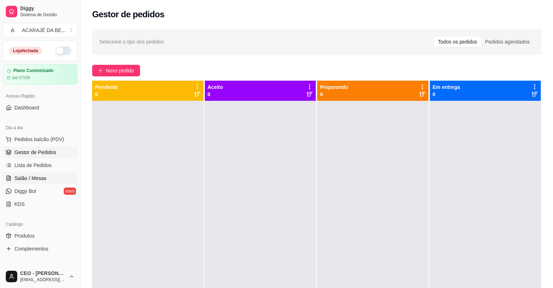
click at [62, 173] on link "Salão / Mesas" at bounding box center [40, 178] width 75 height 12
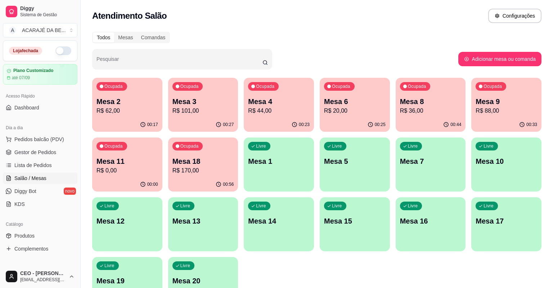
click at [283, 114] on p "R$ 44,00" at bounding box center [279, 111] width 62 height 9
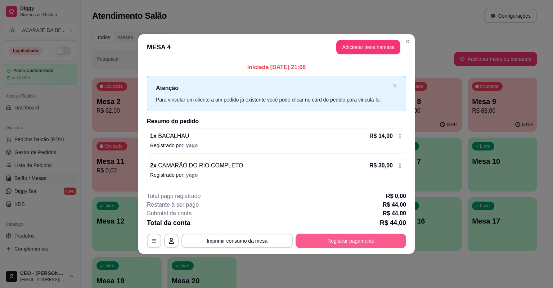
click at [386, 239] on button "Registrar pagamento" at bounding box center [351, 241] width 111 height 14
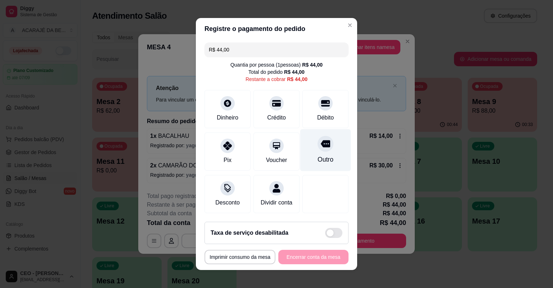
click at [300, 148] on div "Outro" at bounding box center [325, 150] width 51 height 42
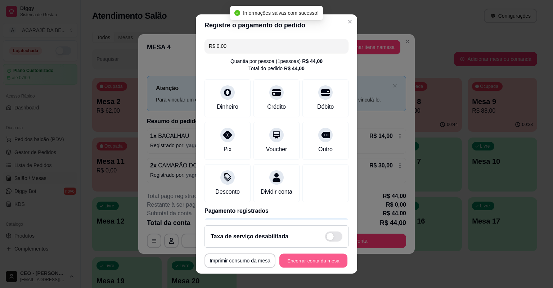
click at [319, 249] on footer "**********" at bounding box center [276, 247] width 161 height 54
click at [290, 265] on button "Encerrar conta da mesa" at bounding box center [313, 260] width 70 height 14
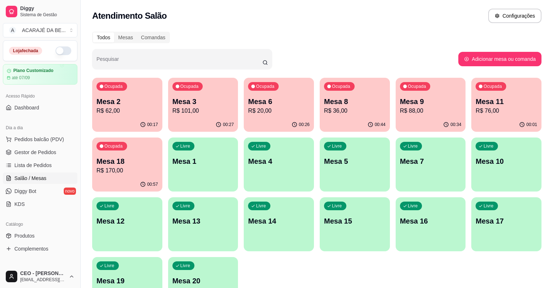
click at [193, 103] on p "Mesa 3" at bounding box center [203, 102] width 62 height 10
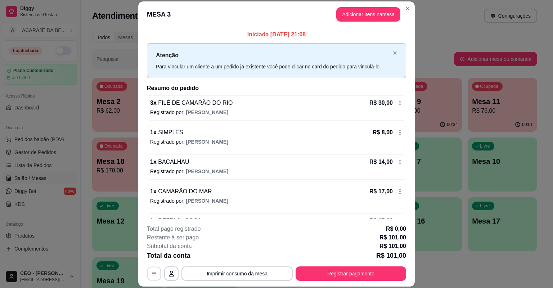
click at [147, 276] on button "button" at bounding box center [154, 274] width 14 height 14
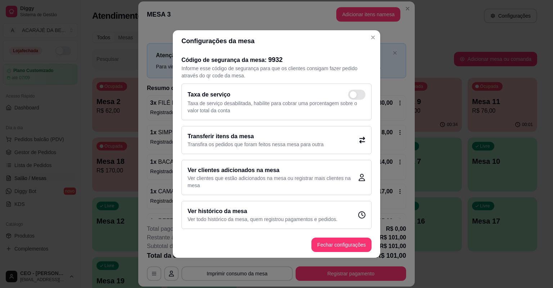
click at [341, 142] on div "Transferir itens da mesa Transfira os pedidos que foram feitos nessa mesa para …" at bounding box center [276, 140] width 190 height 28
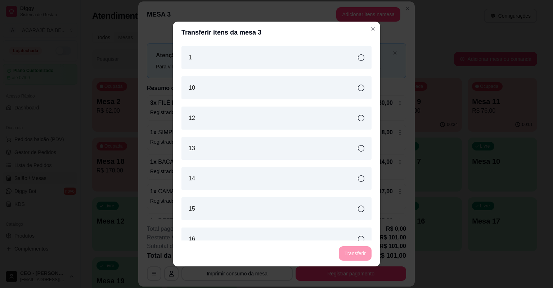
click at [223, 66] on div "1" at bounding box center [276, 57] width 190 height 23
click at [351, 253] on button "Transferir" at bounding box center [355, 253] width 33 height 14
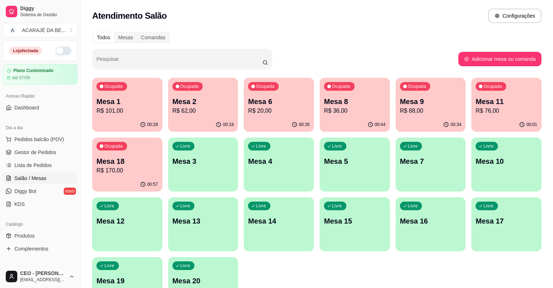
drag, startPoint x: 90, startPoint y: 184, endPoint x: 94, endPoint y: 179, distance: 5.4
click at [90, 183] on div "Todos Mesas Comandas Pesquisar Adicionar mesa ou comanda Ocupada Mesa 1 R$ 101,…" at bounding box center [317, 173] width 472 height 292
click at [112, 177] on button "Ocupada Mesa 18 R$ 170,00 00:57" at bounding box center [127, 165] width 70 height 54
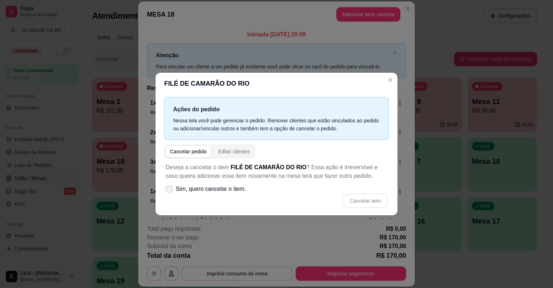
click at [179, 193] on label "Sim, quero cancelar o item." at bounding box center [206, 189] width 86 height 14
click at [170, 193] on input "Sim, quero cancelar o item." at bounding box center [167, 192] width 5 height 5
checkbox input "true"
click at [369, 206] on button "Cancelar item" at bounding box center [366, 201] width 44 height 14
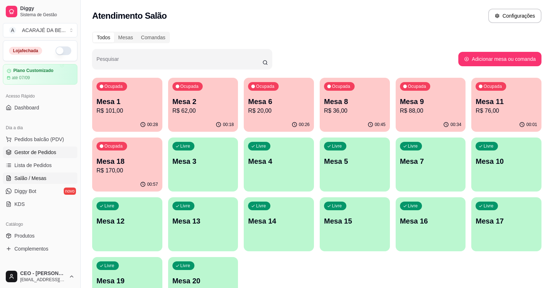
click at [38, 155] on span "Gestor de Pedidos" at bounding box center [35, 152] width 42 height 7
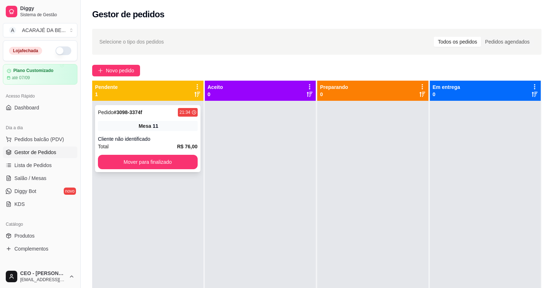
click at [156, 133] on div "Pedido # 3098-3374f 21:34 Mesa 11 Cliente não identificado Total R$ 76,00 Mover…" at bounding box center [148, 138] width 106 height 67
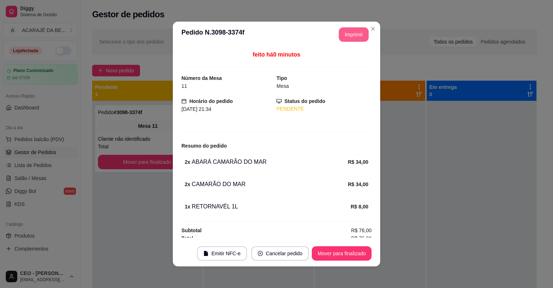
click at [340, 36] on button "Imprimir" at bounding box center [354, 34] width 30 height 14
click at [349, 255] on button "Mover para finalizado" at bounding box center [342, 253] width 60 height 14
click at [349, 255] on div "Mover para finalizado" at bounding box center [342, 253] width 60 height 14
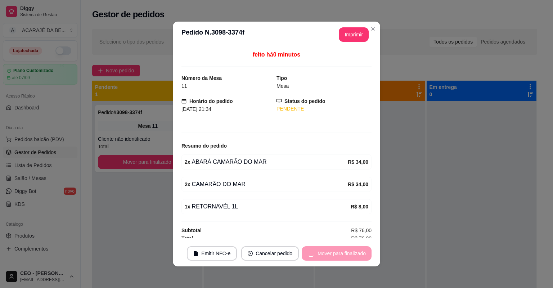
drag, startPoint x: 346, startPoint y: 64, endPoint x: 349, endPoint y: 255, distance: 190.5
click at [349, 255] on div "Mover para finalizado" at bounding box center [337, 253] width 70 height 14
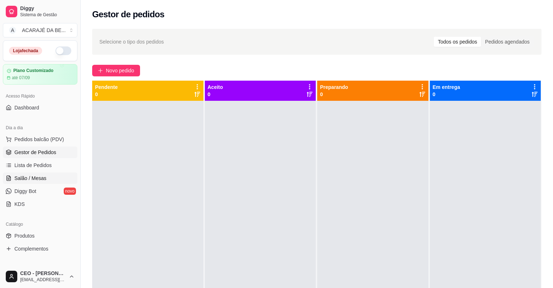
click at [31, 175] on span "Salão / Mesas" at bounding box center [30, 178] width 32 height 7
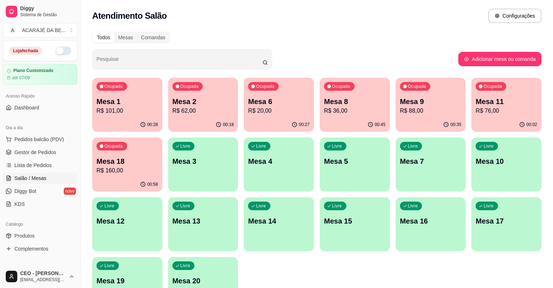
click at [125, 112] on div "Ocupada Mesa 1 R$ 101,00" at bounding box center [127, 98] width 70 height 40
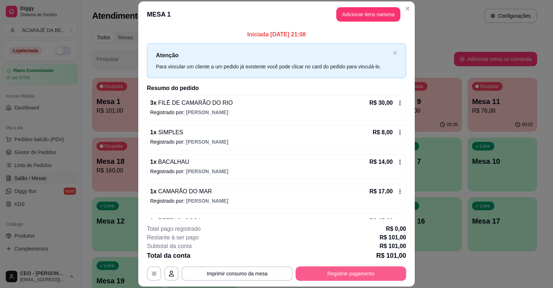
click at [371, 266] on button "Registrar pagamento" at bounding box center [351, 273] width 111 height 14
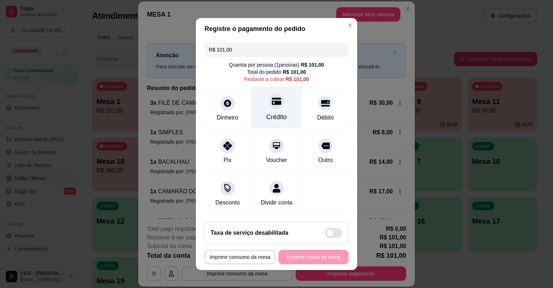
click at [261, 112] on div "Crédito" at bounding box center [276, 108] width 51 height 42
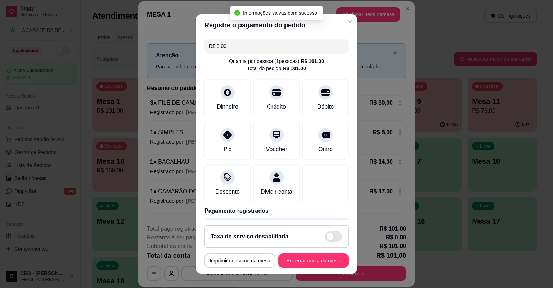
click at [318, 253] on button "Encerrar conta da mesa" at bounding box center [313, 260] width 70 height 14
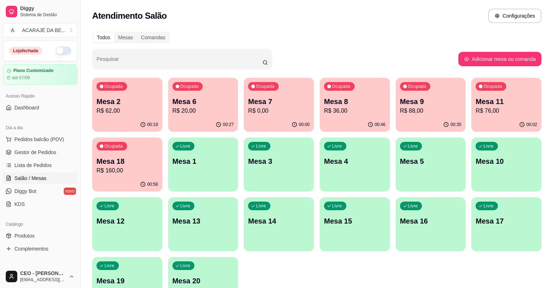
click at [14, 158] on ul "Pedidos balcão (PDV) Gestor de Pedidos Lista de Pedidos Salão / Mesas Diggy Bot…" at bounding box center [40, 172] width 75 height 76
click at [57, 154] on link "Gestor de Pedidos" at bounding box center [40, 153] width 75 height 12
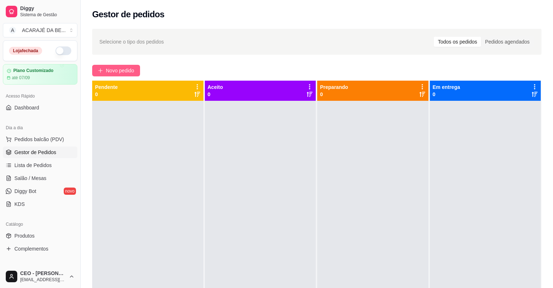
click at [125, 68] on span "Novo pedido" at bounding box center [120, 71] width 28 height 8
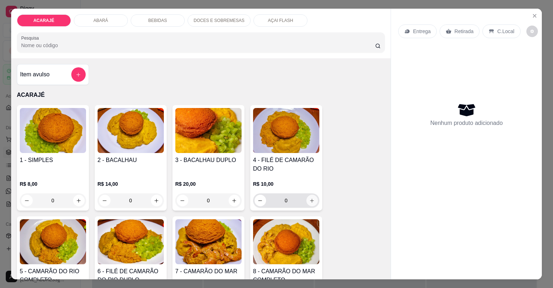
click at [309, 197] on button "increase-product-quantity" at bounding box center [312, 201] width 12 height 12
click at [310, 197] on button "increase-product-quantity" at bounding box center [312, 201] width 12 height 12
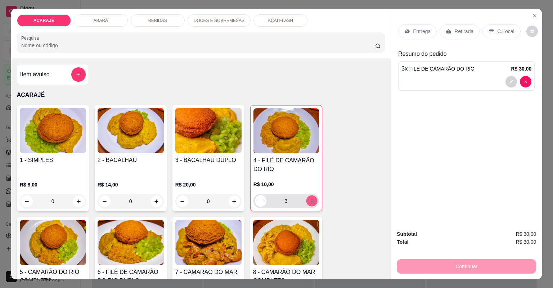
click at [310, 197] on button "increase-product-quantity" at bounding box center [311, 200] width 11 height 11
type input "4"
click at [457, 32] on p "Retirada" at bounding box center [463, 31] width 19 height 7
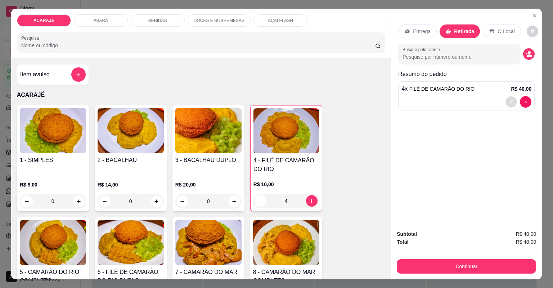
click at [506, 100] on button "decrease-product-quantity" at bounding box center [511, 101] width 11 height 11
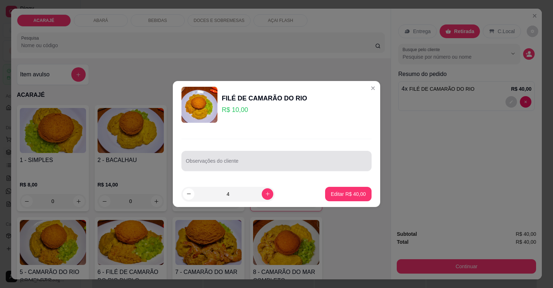
click at [337, 163] on input "Observações do cliente" at bounding box center [276, 163] width 181 height 7
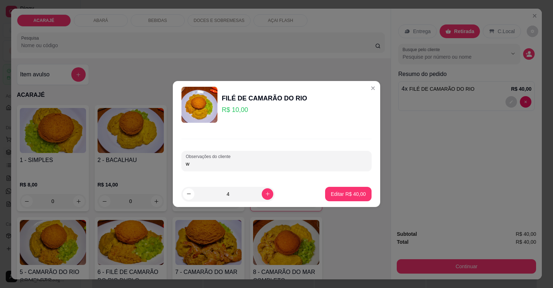
type input "wi"
click at [340, 196] on button "Editar R$ 40,00" at bounding box center [348, 194] width 46 height 14
type input "0"
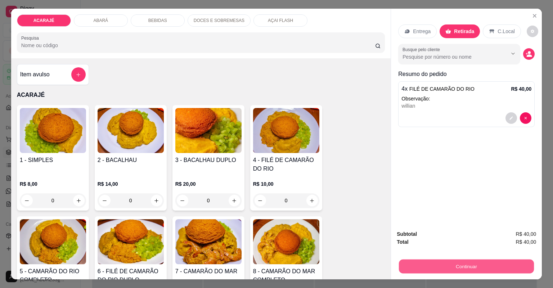
click at [451, 264] on button "Continuar" at bounding box center [466, 267] width 135 height 14
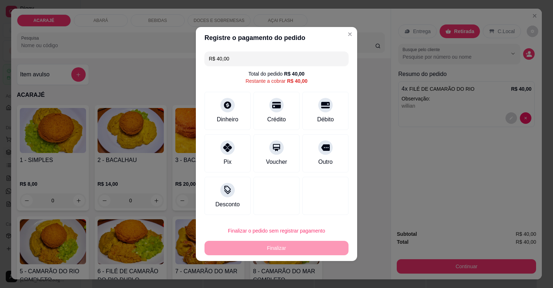
drag, startPoint x: 214, startPoint y: 152, endPoint x: 278, endPoint y: 201, distance: 80.2
click at [220, 148] on div "Pix" at bounding box center [228, 153] width 46 height 38
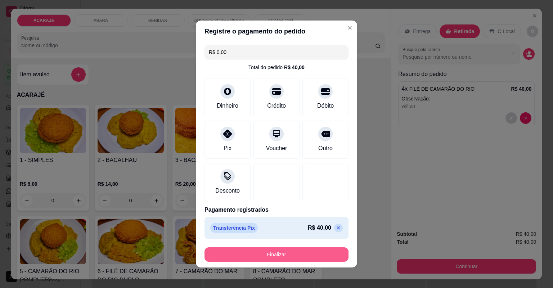
click at [314, 255] on button "Finalizar" at bounding box center [277, 254] width 144 height 14
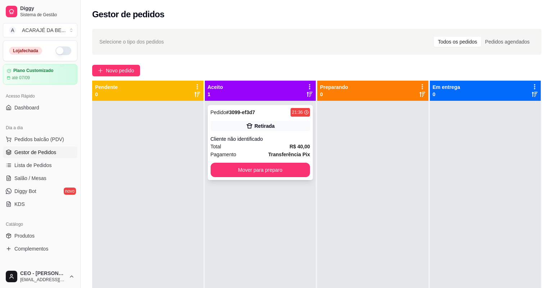
drag, startPoint x: 263, startPoint y: 139, endPoint x: 271, endPoint y: 135, distance: 8.9
click at [271, 135] on div "Cliente não identificado" at bounding box center [261, 138] width 100 height 7
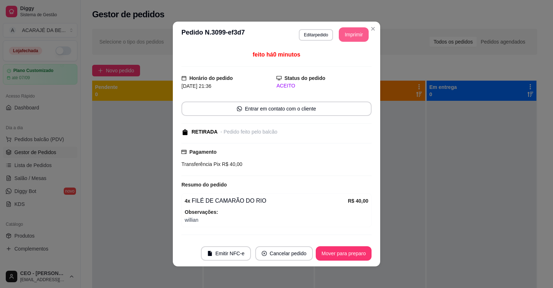
click at [358, 30] on button "Imprimir" at bounding box center [354, 34] width 30 height 14
click at [355, 248] on button "Mover para preparo" at bounding box center [344, 253] width 56 height 14
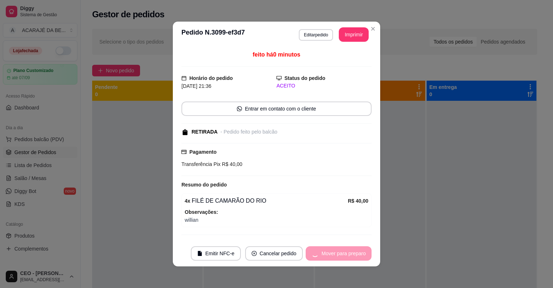
click at [354, 249] on div "Mover para preparo" at bounding box center [339, 253] width 66 height 14
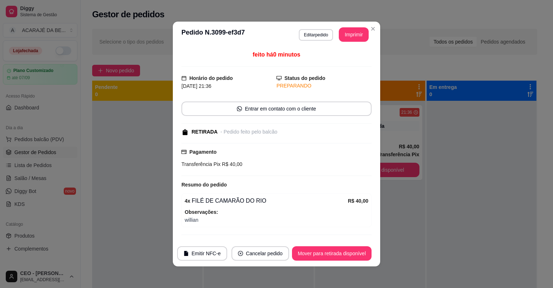
click at [354, 249] on button "Mover para retirada disponível" at bounding box center [332, 253] width 80 height 14
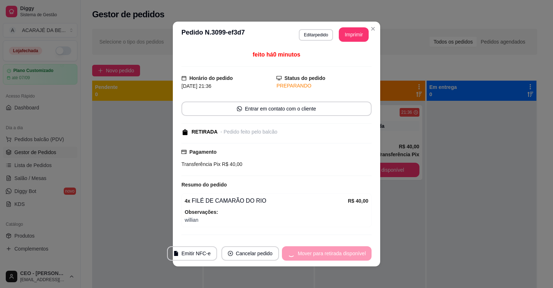
click at [354, 249] on div "Mover para retirada disponível" at bounding box center [327, 253] width 90 height 14
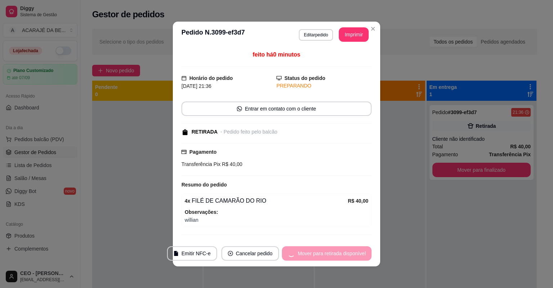
click at [354, 249] on div "Mover para retirada disponível" at bounding box center [327, 253] width 90 height 14
click at [353, 250] on div "Mover para finalizado" at bounding box center [337, 253] width 70 height 14
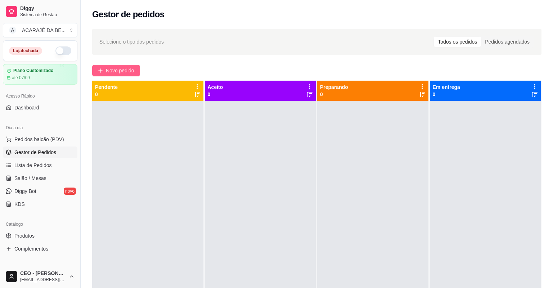
click at [122, 68] on span "Novo pedido" at bounding box center [120, 71] width 28 height 8
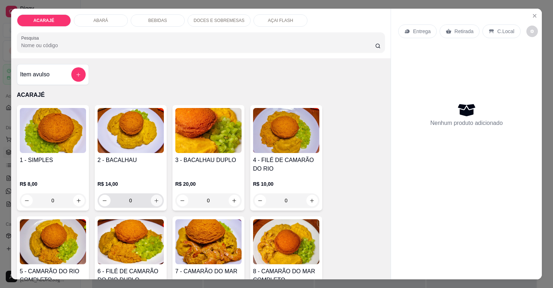
click at [151, 153] on div "2 - BACALHAU R$ 14,00 0" at bounding box center [131, 158] width 72 height 106
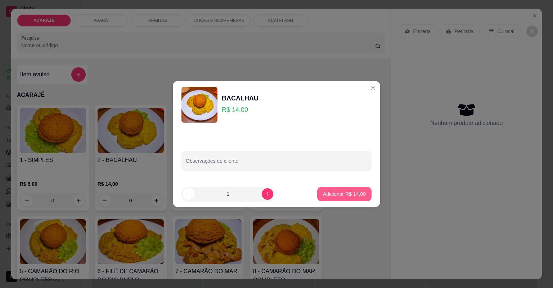
click at [342, 194] on p "Adicionar R$ 14,00" at bounding box center [344, 193] width 43 height 7
type input "1"
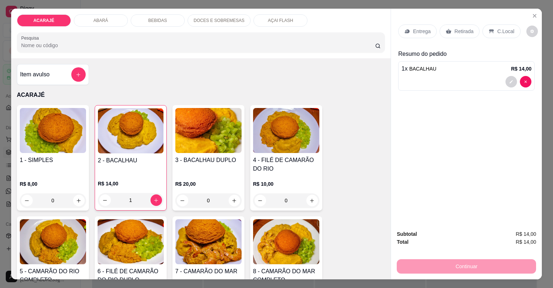
drag, startPoint x: 467, startPoint y: 30, endPoint x: 463, endPoint y: 74, distance: 44.1
click at [467, 30] on p "Retirada" at bounding box center [463, 31] width 19 height 7
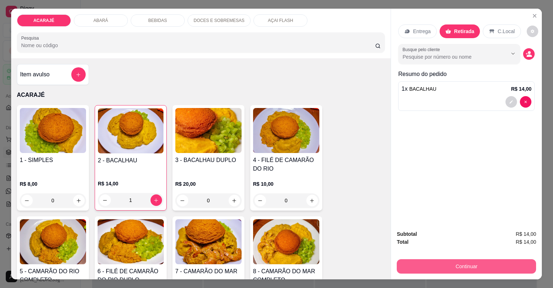
click at [457, 263] on button "Continuar" at bounding box center [466, 266] width 139 height 14
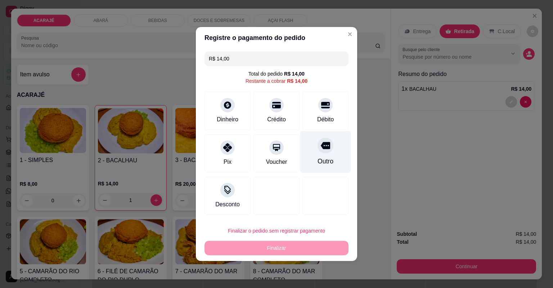
click at [313, 149] on div "Outro" at bounding box center [325, 152] width 51 height 42
type input "R$ 0,00"
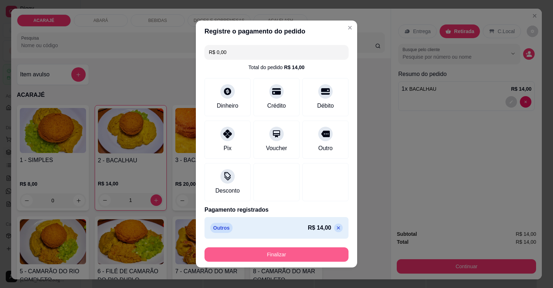
click at [311, 253] on button "Finalizar" at bounding box center [277, 254] width 144 height 14
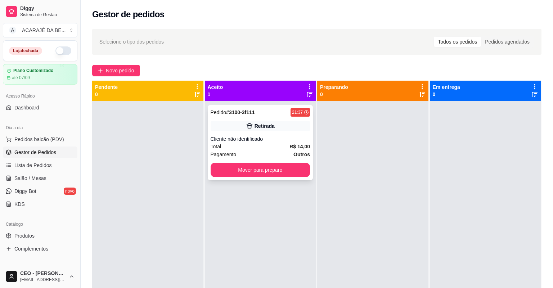
click at [272, 125] on div "Retirada" at bounding box center [261, 126] width 100 height 10
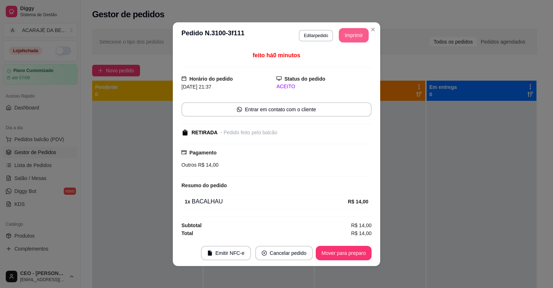
click at [350, 35] on button "Imprimir" at bounding box center [354, 35] width 30 height 14
click at [346, 246] on button "Mover para preparo" at bounding box center [344, 253] width 56 height 14
click at [346, 244] on footer "Emitir NFC-e Cancelar pedido Mover para preparo" at bounding box center [276, 253] width 207 height 26
click at [346, 245] on footer "Emitir NFC-e Cancelar pedido Mover para preparo" at bounding box center [276, 253] width 207 height 26
click at [346, 246] on div "Mover para preparo" at bounding box center [339, 253] width 66 height 14
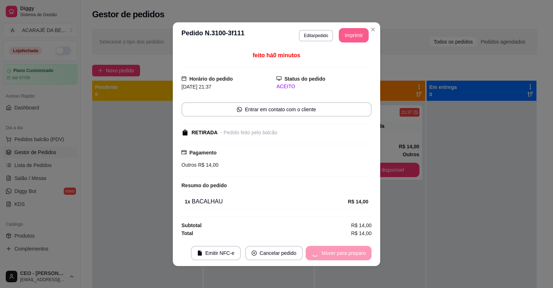
click at [345, 247] on div "Mover para preparo" at bounding box center [339, 253] width 66 height 14
click at [345, 248] on div "Mover para preparo" at bounding box center [339, 253] width 66 height 14
click at [345, 249] on div "Mover para preparo" at bounding box center [339, 253] width 66 height 14
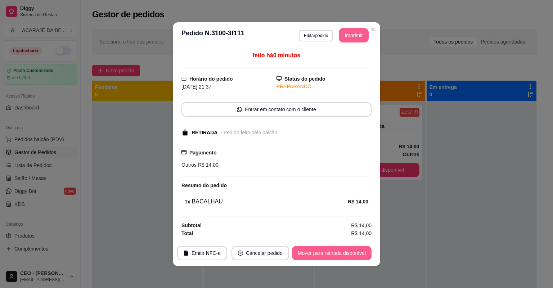
click at [345, 249] on button "Mover para retirada disponível" at bounding box center [332, 253] width 80 height 14
click at [345, 249] on div "Mover para retirada disponível" at bounding box center [332, 253] width 80 height 14
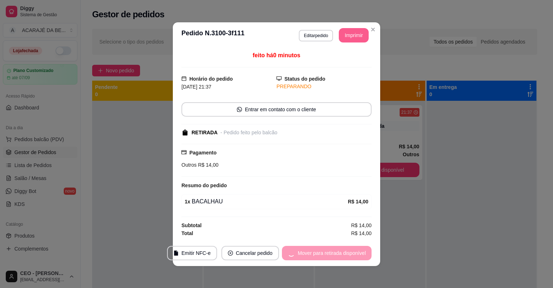
click at [347, 250] on div "Mover para retirada disponível" at bounding box center [327, 253] width 90 height 14
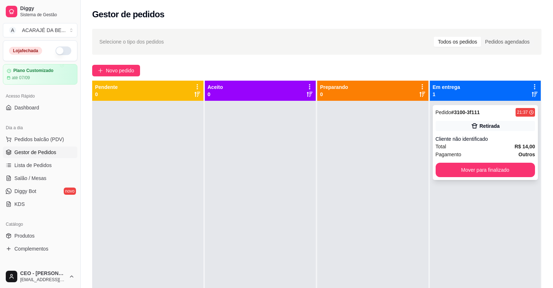
click at [471, 176] on div "Pedido # 3100-3f111 21:37 Retirada Cliente não identificado Total R$ 14,00 Paga…" at bounding box center [486, 142] width 106 height 75
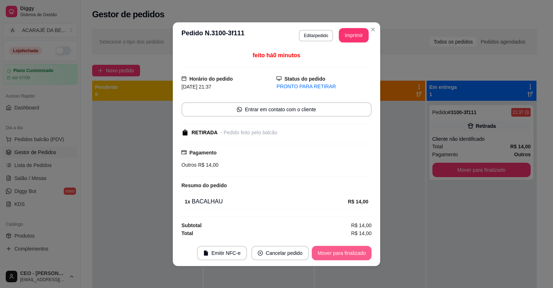
click at [359, 251] on button "Mover para finalizado" at bounding box center [342, 253] width 60 height 14
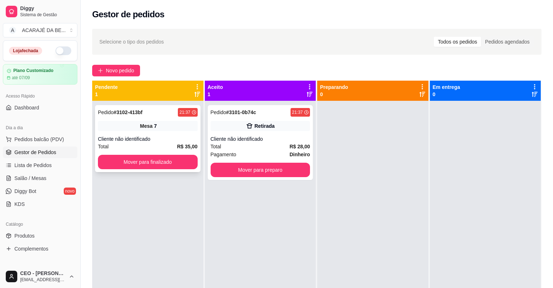
click at [166, 138] on div "Cliente não identificado" at bounding box center [148, 138] width 100 height 7
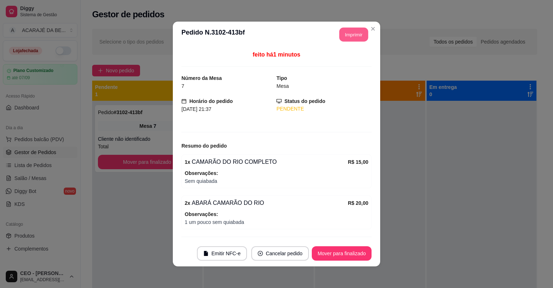
click at [341, 35] on button "Imprimir" at bounding box center [354, 35] width 29 height 14
click at [326, 254] on button "Mover para finalizado" at bounding box center [342, 253] width 60 height 14
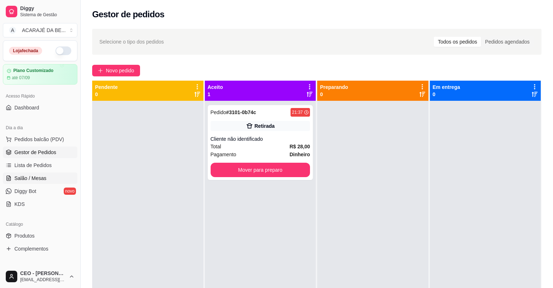
click at [42, 174] on link "Salão / Mesas" at bounding box center [40, 178] width 75 height 12
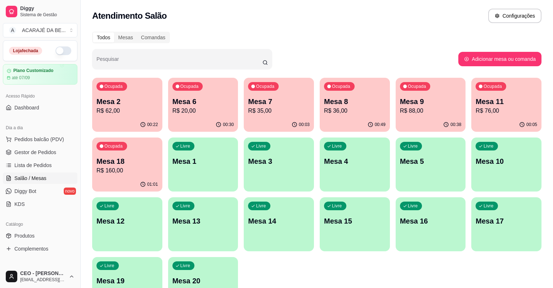
click at [486, 108] on p "R$ 76,00" at bounding box center [507, 111] width 62 height 9
click at [60, 154] on link "Gestor de Pedidos" at bounding box center [40, 153] width 75 height 12
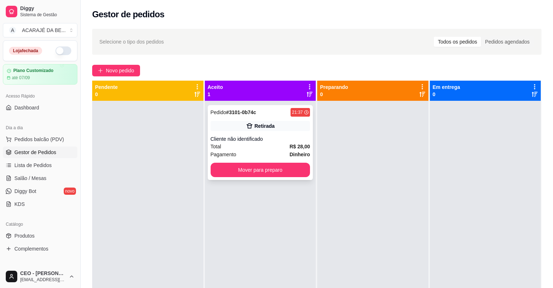
click at [280, 138] on div "Cliente não identificado" at bounding box center [261, 138] width 100 height 7
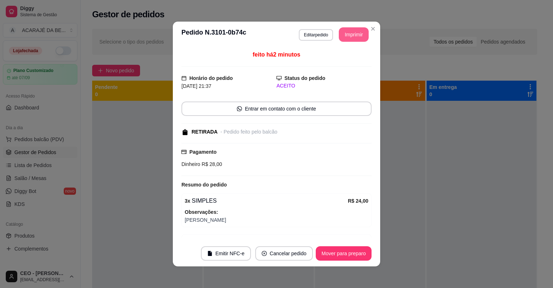
click at [350, 35] on button "Imprimir" at bounding box center [354, 34] width 30 height 14
click at [326, 250] on button "Mover para preparo" at bounding box center [344, 253] width 56 height 14
click at [323, 243] on footer "Emitir NFC-e Cancelar pedido Mover para preparo" at bounding box center [276, 254] width 207 height 26
drag, startPoint x: 323, startPoint y: 243, endPoint x: 318, endPoint y: 236, distance: 9.3
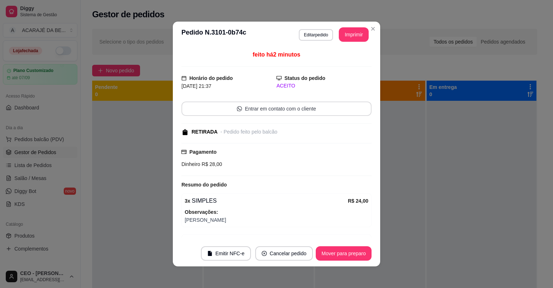
click at [318, 236] on div "1 x BOLINHO DE ABARÁ R$ 4,00" at bounding box center [276, 241] width 190 height 15
click at [320, 236] on div "1 x BOLINHO DE ABARÁ R$ 4,00" at bounding box center [276, 241] width 190 height 15
click at [331, 249] on section "**********" at bounding box center [276, 144] width 207 height 245
click at [331, 249] on button "Mover para preparo" at bounding box center [344, 254] width 54 height 14
click at [331, 249] on div "Mover para preparo" at bounding box center [339, 253] width 66 height 14
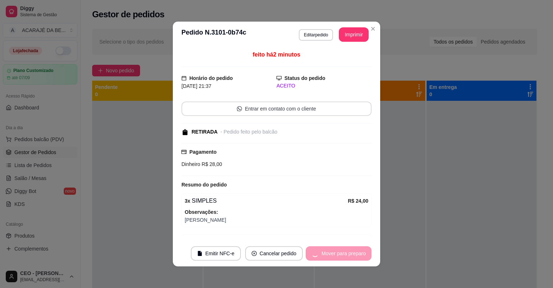
click at [330, 250] on div "Mover para preparo" at bounding box center [339, 253] width 66 height 14
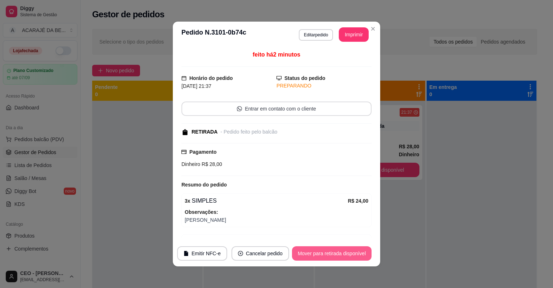
click at [330, 250] on button "Mover para retirada disponível" at bounding box center [332, 253] width 80 height 14
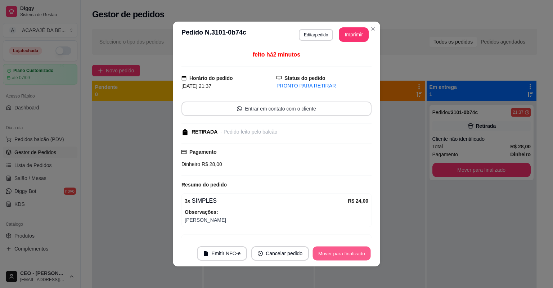
click at [330, 251] on button "Mover para finalizado" at bounding box center [342, 254] width 58 height 14
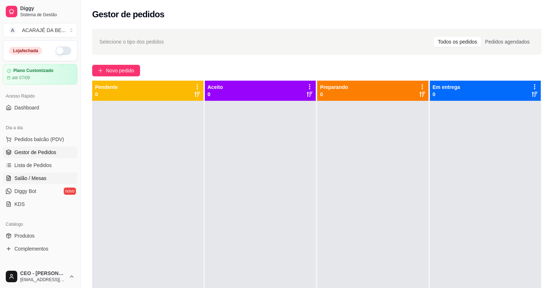
click at [31, 179] on span "Salão / Mesas" at bounding box center [30, 178] width 32 height 7
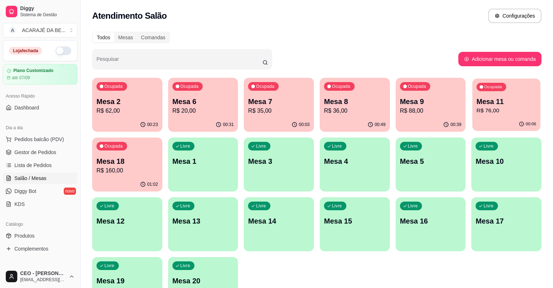
click at [532, 99] on p "Mesa 11" at bounding box center [507, 102] width 60 height 10
click at [59, 148] on link "Gestor de Pedidos" at bounding box center [40, 153] width 75 height 12
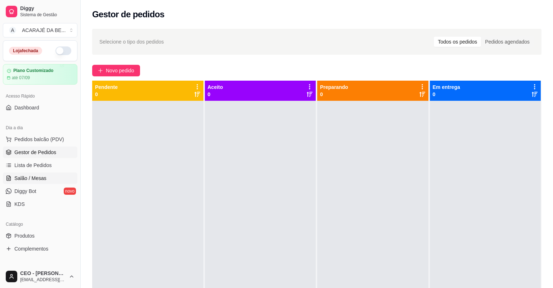
click at [60, 175] on link "Salão / Mesas" at bounding box center [40, 178] width 75 height 12
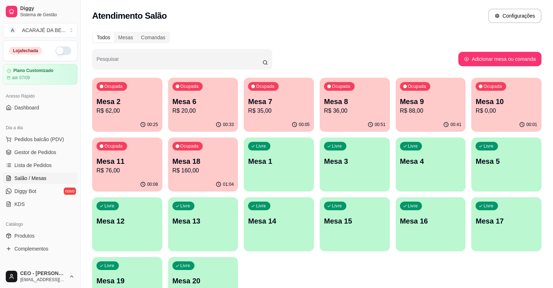
click at [116, 118] on div "00:25" at bounding box center [127, 125] width 70 height 14
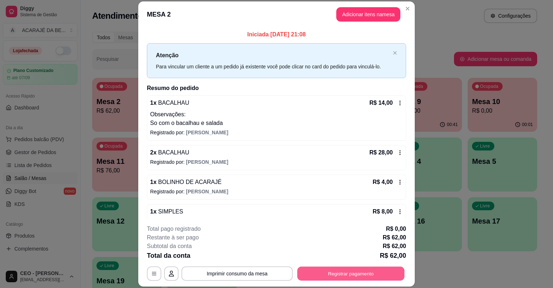
click at [355, 270] on button "Registrar pagamento" at bounding box center [350, 274] width 107 height 14
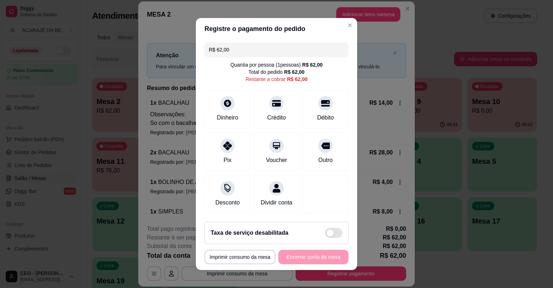
drag, startPoint x: 214, startPoint y: 51, endPoint x: 248, endPoint y: 52, distance: 34.2
click at [247, 53] on input "R$ 62,00" at bounding box center [276, 49] width 135 height 14
drag, startPoint x: 224, startPoint y: 152, endPoint x: 229, endPoint y: 138, distance: 14.8
click at [224, 151] on div "Pix" at bounding box center [227, 150] width 51 height 42
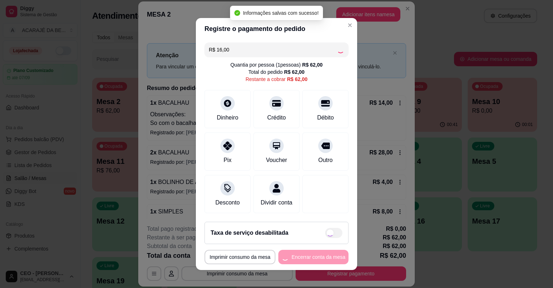
type input "R$ 46,00"
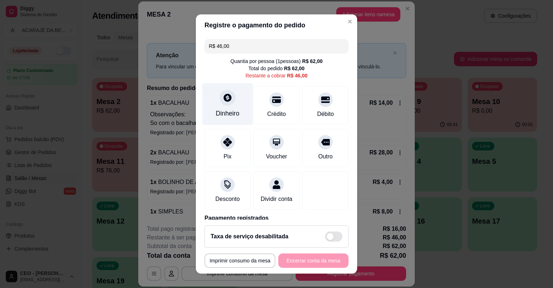
click at [234, 112] on div "Dinheiro" at bounding box center [227, 104] width 51 height 42
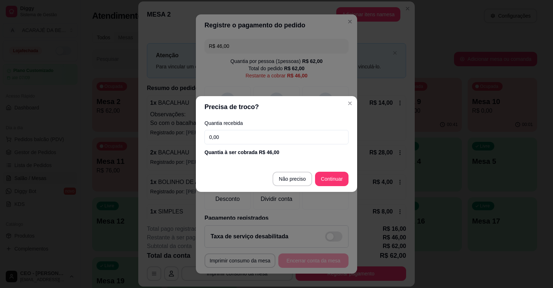
click at [268, 139] on input "0,00" at bounding box center [277, 137] width 144 height 14
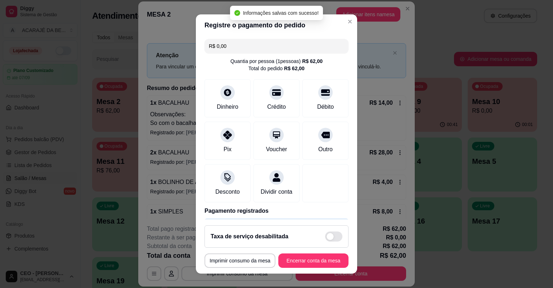
click at [331, 261] on button "Encerrar conta da mesa" at bounding box center [313, 260] width 70 height 14
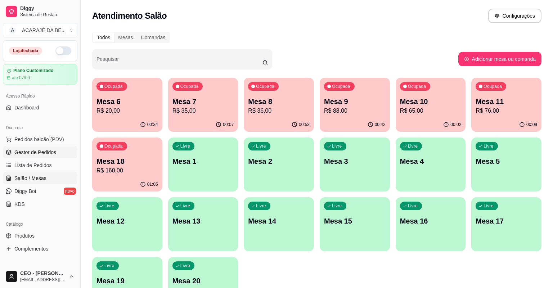
click at [50, 150] on span "Gestor de Pedidos" at bounding box center [35, 152] width 42 height 7
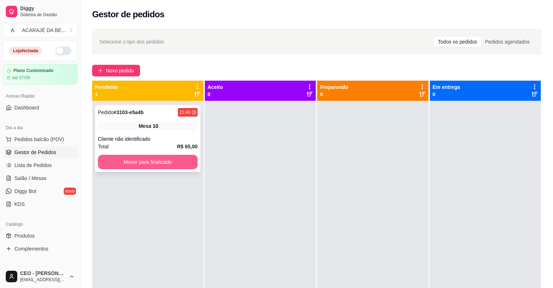
click at [167, 145] on div "Total R$ 65,00" at bounding box center [148, 147] width 100 height 8
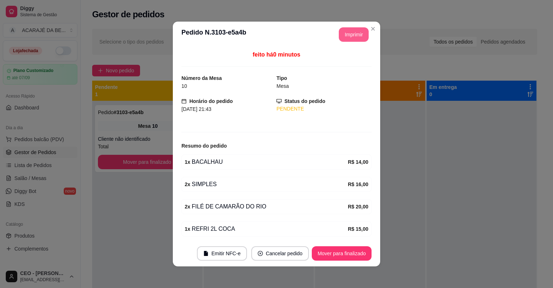
click at [350, 32] on button "Imprimir" at bounding box center [354, 34] width 30 height 14
click at [342, 255] on button "Mover para finalizado" at bounding box center [342, 253] width 60 height 14
click at [342, 255] on button "Mover para finalizado" at bounding box center [342, 254] width 58 height 14
click at [344, 257] on div "Mover para finalizado" at bounding box center [337, 253] width 70 height 14
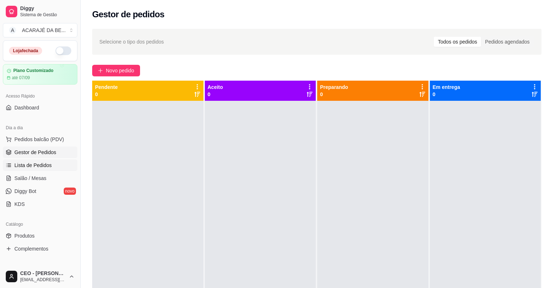
click at [41, 167] on span "Lista de Pedidos" at bounding box center [32, 165] width 37 height 7
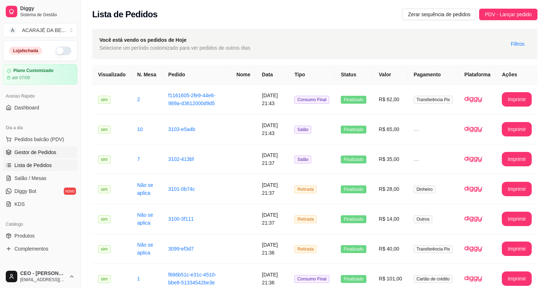
click at [59, 150] on link "Gestor de Pedidos" at bounding box center [40, 153] width 75 height 12
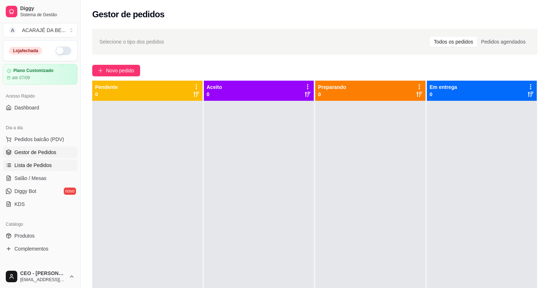
click at [40, 165] on span "Lista de Pedidos" at bounding box center [32, 165] width 37 height 7
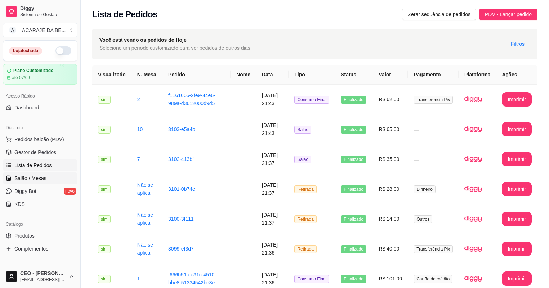
click at [52, 181] on link "Salão / Mesas" at bounding box center [40, 178] width 75 height 12
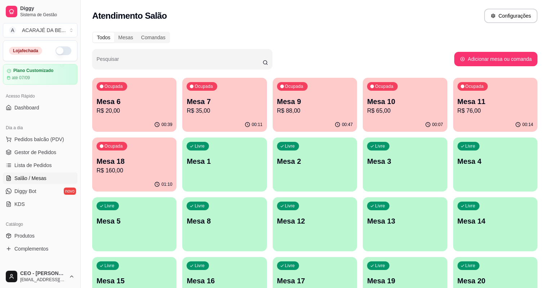
click at [363, 121] on div "00:07" at bounding box center [405, 125] width 84 height 14
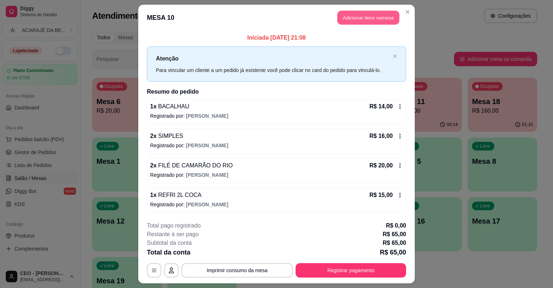
click at [361, 14] on button "Adicionar itens na mesa" at bounding box center [368, 18] width 62 height 14
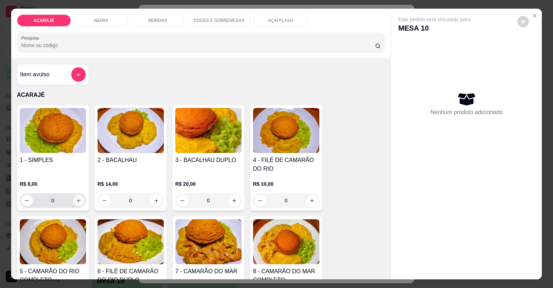
click at [77, 198] on icon "increase-product-quantity" at bounding box center [78, 200] width 5 height 5
type input "1"
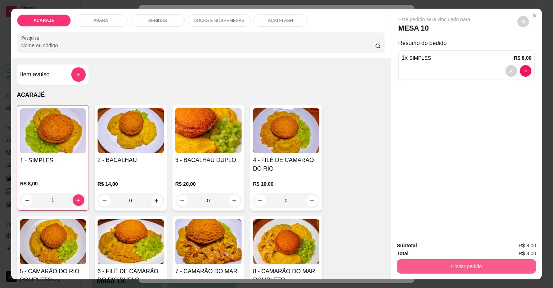
click at [500, 268] on button "Enviar pedido" at bounding box center [466, 266] width 139 height 14
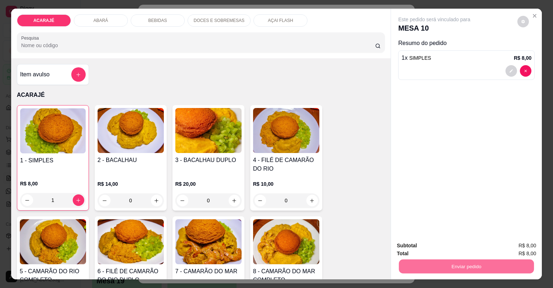
click at [438, 243] on button "Não registrar e enviar pedido" at bounding box center [443, 249] width 75 height 14
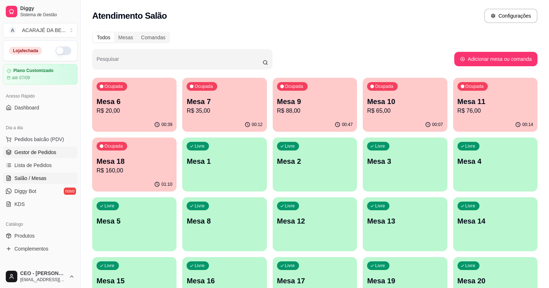
click at [26, 151] on span "Gestor de Pedidos" at bounding box center [35, 152] width 42 height 7
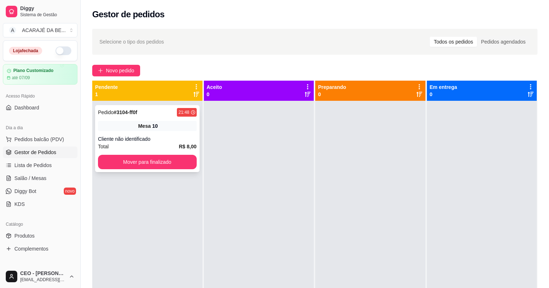
click at [146, 108] on div "Pedido # 3104-ff0f 21:48" at bounding box center [147, 112] width 99 height 9
click at [172, 126] on div "Mesa 10" at bounding box center [147, 126] width 99 height 10
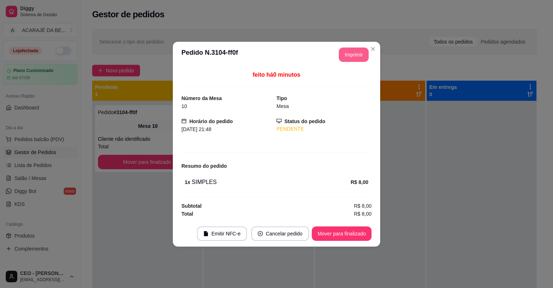
click at [361, 58] on button "Imprimir" at bounding box center [354, 55] width 30 height 14
click at [348, 233] on button "Mover para finalizado" at bounding box center [342, 233] width 60 height 14
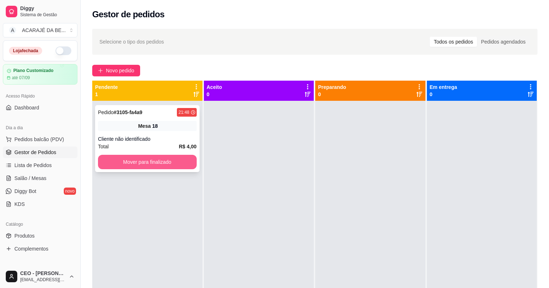
click at [159, 158] on button "Mover para finalizado" at bounding box center [147, 162] width 99 height 14
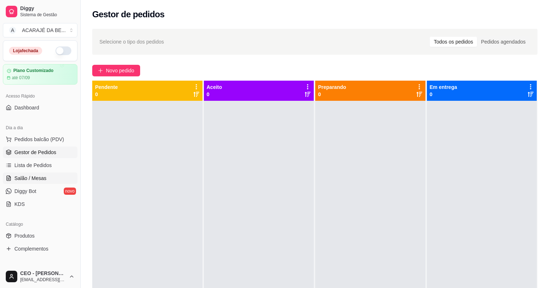
click at [35, 173] on link "Salão / Mesas" at bounding box center [40, 178] width 75 height 12
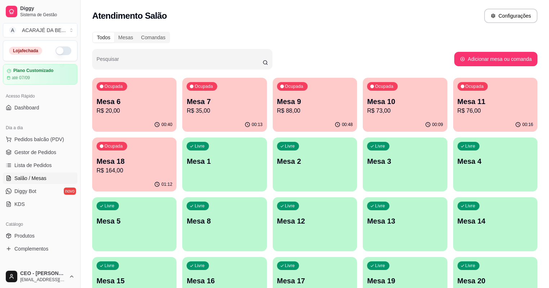
click at [172, 166] on p "R$ 164,00" at bounding box center [135, 170] width 76 height 9
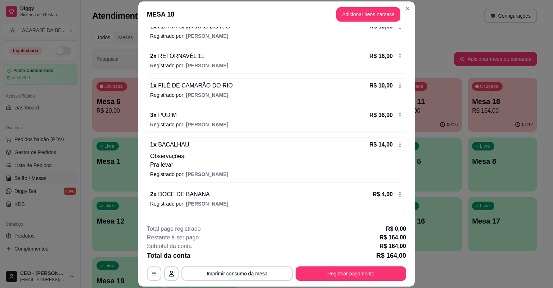
scroll to position [230, 0]
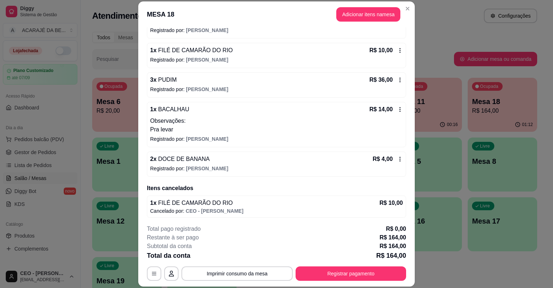
click at [397, 108] on icon at bounding box center [400, 110] width 6 height 6
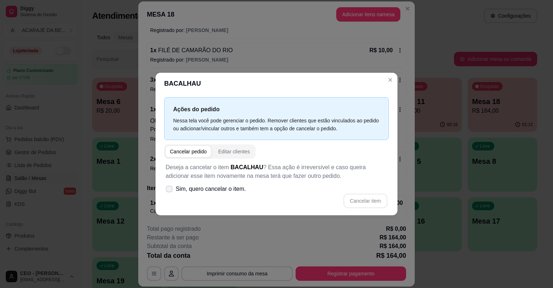
click at [201, 193] on label "Sim, quero cancelar o item." at bounding box center [206, 189] width 86 height 14
click at [170, 193] on input "Sim, quero cancelar o item." at bounding box center [167, 192] width 5 height 5
checkbox input "true"
click at [350, 202] on button "Cancelar item" at bounding box center [366, 201] width 44 height 14
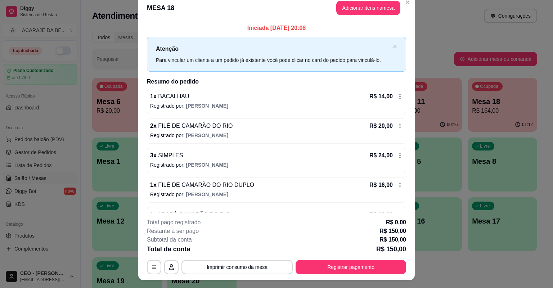
scroll to position [0, 0]
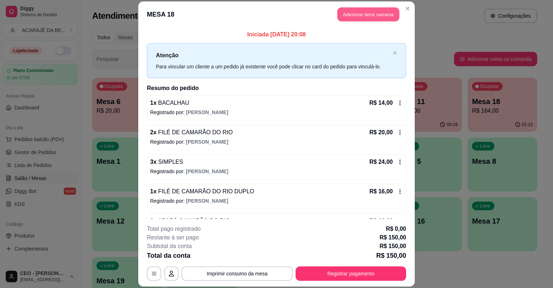
click at [374, 18] on button "Adicionar itens na mesa" at bounding box center [368, 15] width 62 height 14
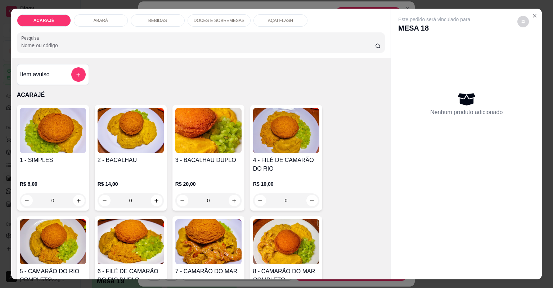
click at [144, 163] on h4 "2 - BACALHAU" at bounding box center [131, 160] width 66 height 9
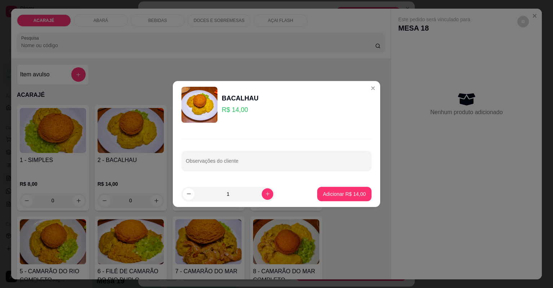
click at [251, 162] on div "Observações do cliente" at bounding box center [276, 161] width 190 height 20
click at [252, 161] on input "Observações do cliente" at bounding box center [276, 163] width 181 height 7
type input "pra levar"
click at [334, 194] on button "Adicionar R$ 14,00" at bounding box center [344, 194] width 53 height 14
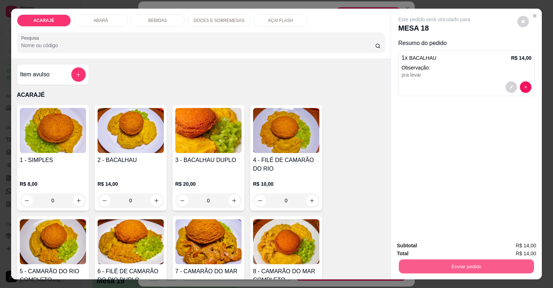
click at [486, 263] on button "Enviar pedido" at bounding box center [466, 267] width 135 height 14
click at [451, 246] on button "Não registrar e enviar pedido" at bounding box center [443, 249] width 75 height 14
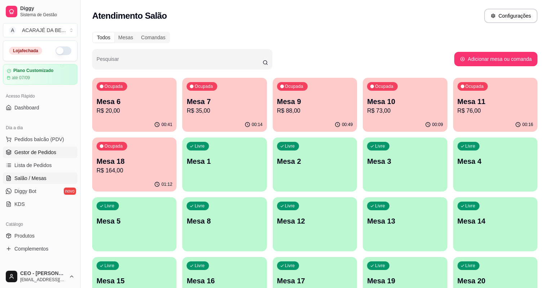
click at [49, 151] on span "Gestor de Pedidos" at bounding box center [35, 152] width 42 height 7
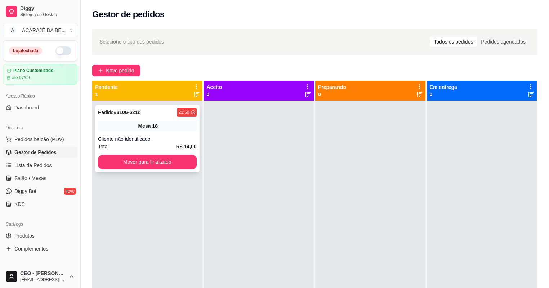
click at [175, 127] on div "Mesa 18" at bounding box center [147, 126] width 99 height 10
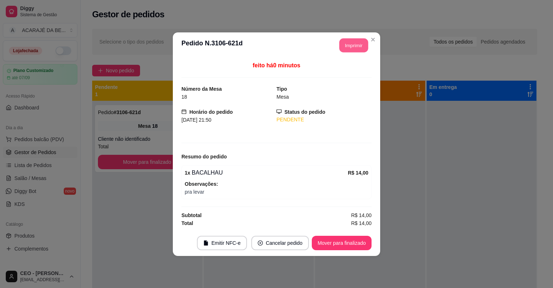
click at [346, 42] on button "Imprimir" at bounding box center [354, 45] width 29 height 14
click at [341, 242] on button "Mover para finalizado" at bounding box center [342, 243] width 58 height 14
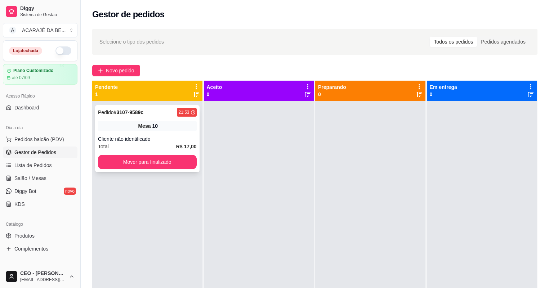
click at [172, 140] on div "Cliente não identificado" at bounding box center [147, 138] width 99 height 7
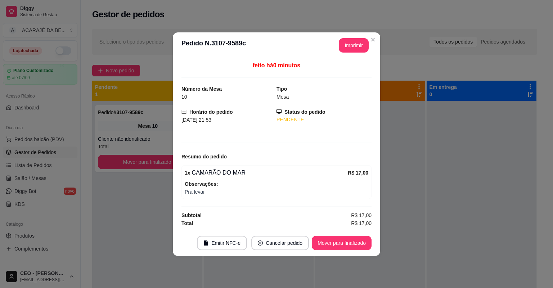
drag, startPoint x: 360, startPoint y: 36, endPoint x: 359, endPoint y: 41, distance: 5.8
click at [360, 36] on header "**********" at bounding box center [276, 45] width 207 height 26
click at [360, 40] on button "Imprimir" at bounding box center [354, 45] width 30 height 14
click at [326, 237] on button "Mover para finalizado" at bounding box center [342, 243] width 60 height 14
click at [326, 237] on div "Mover para finalizado" at bounding box center [342, 243] width 60 height 14
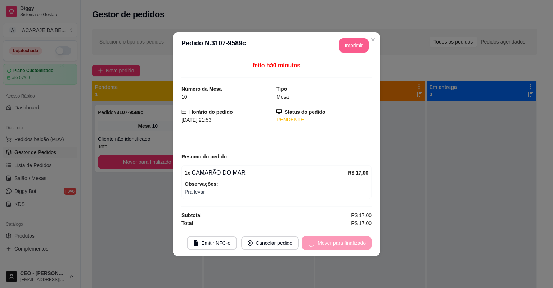
click at [326, 237] on div "Mover para finalizado" at bounding box center [337, 243] width 70 height 14
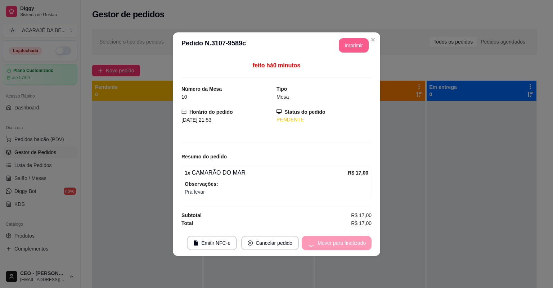
drag, startPoint x: 326, startPoint y: 237, endPoint x: 333, endPoint y: 239, distance: 6.8
click at [329, 238] on div "Mover para finalizado" at bounding box center [337, 243] width 70 height 14
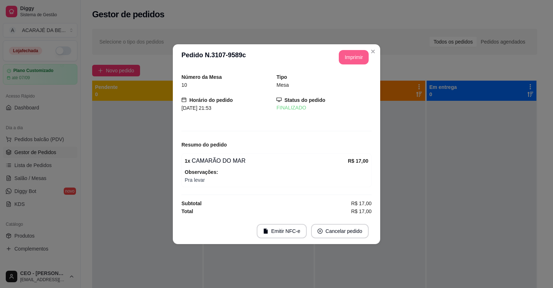
drag, startPoint x: 333, startPoint y: 239, endPoint x: 338, endPoint y: 242, distance: 6.2
click at [338, 242] on footer "Emitir NFC-e Cancelar pedido" at bounding box center [276, 231] width 207 height 26
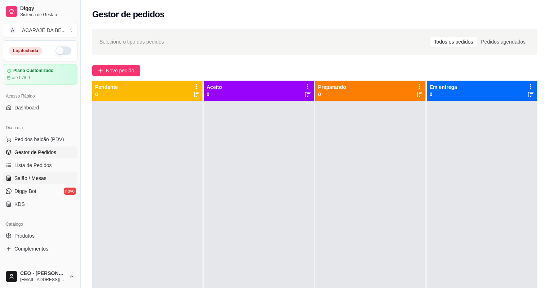
click at [44, 171] on ul "Pedidos balcão (PDV) Gestor de Pedidos Lista de Pedidos Salão / Mesas Diggy Bot…" at bounding box center [40, 172] width 75 height 76
drag, startPoint x: 44, startPoint y: 172, endPoint x: 44, endPoint y: 179, distance: 6.9
click at [44, 179] on span "Salão / Mesas" at bounding box center [30, 178] width 32 height 7
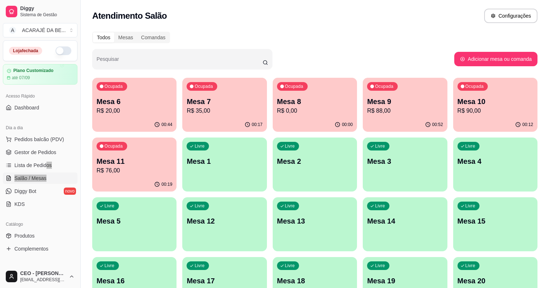
click at [127, 142] on div "Ocupada" at bounding box center [112, 146] width 31 height 9
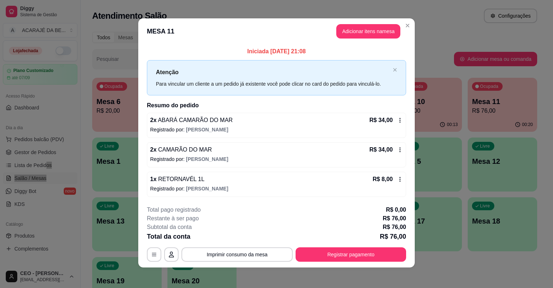
scroll to position [3, 0]
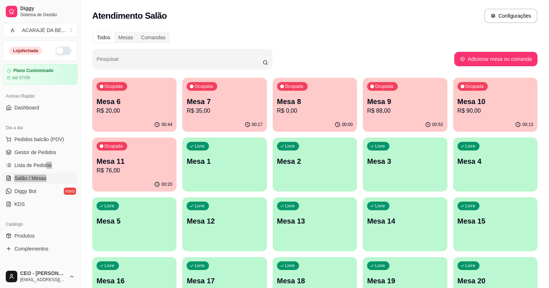
click at [277, 112] on p "R$ 0,00" at bounding box center [315, 111] width 76 height 9
click at [20, 153] on span "Gestor de Pedidos" at bounding box center [35, 152] width 42 height 7
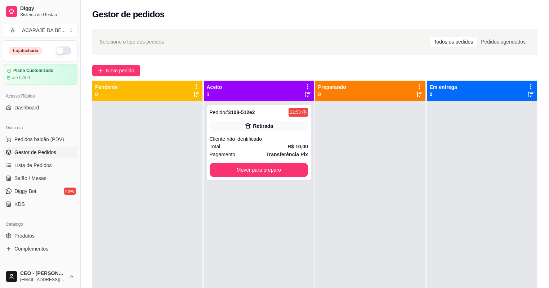
drag, startPoint x: 451, startPoint y: 249, endPoint x: 347, endPoint y: 184, distance: 122.1
click at [347, 184] on div "Pendente 0 Aceito 1 Pedido # 3108-512e2 21:53 Retirada Cliente não identificado…" at bounding box center [314, 225] width 445 height 288
click at [281, 129] on div "Retirada" at bounding box center [259, 126] width 99 height 10
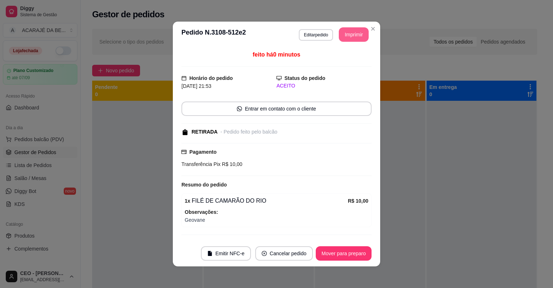
click at [349, 29] on button "Imprimir" at bounding box center [354, 34] width 30 height 14
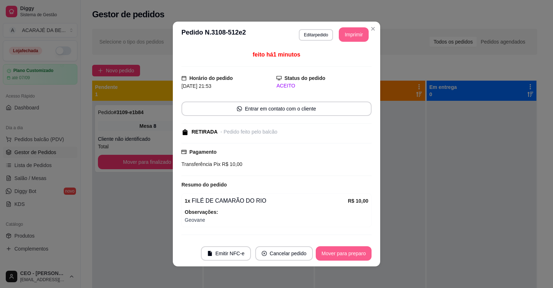
click at [348, 248] on button "Mover para preparo" at bounding box center [344, 253] width 56 height 14
drag, startPoint x: 349, startPoint y: 248, endPoint x: 356, endPoint y: 256, distance: 10.4
click at [349, 248] on div "Mover para preparo" at bounding box center [339, 253] width 66 height 14
drag, startPoint x: 356, startPoint y: 256, endPoint x: 362, endPoint y: 260, distance: 7.0
click at [362, 260] on div "Mover para preparo" at bounding box center [339, 253] width 66 height 14
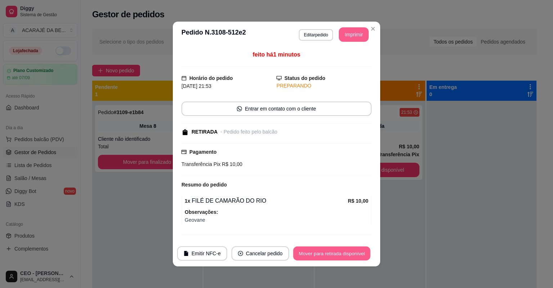
click at [360, 256] on button "Mover para retirada disponível" at bounding box center [331, 254] width 77 height 14
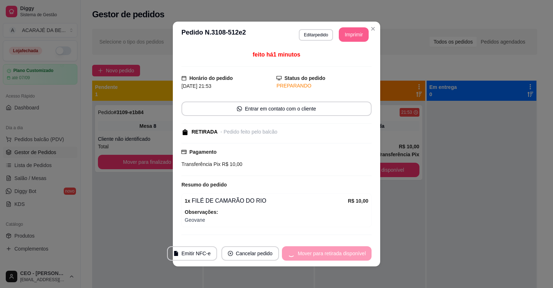
click at [360, 256] on div "Mover para retirada disponível" at bounding box center [327, 253] width 90 height 14
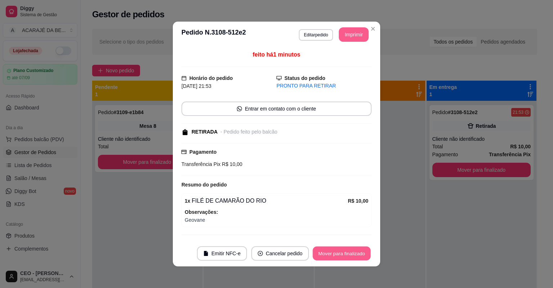
click at [360, 256] on button "Mover para finalizado" at bounding box center [342, 254] width 58 height 14
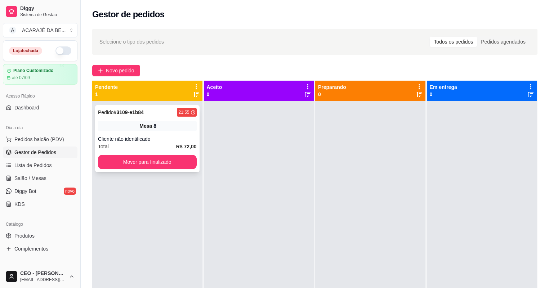
click at [150, 154] on div "Pedido # 3109-e1b84 21:55 Mesa 8 Cliente não identificado Total R$ 72,00 Mover …" at bounding box center [147, 138] width 104 height 67
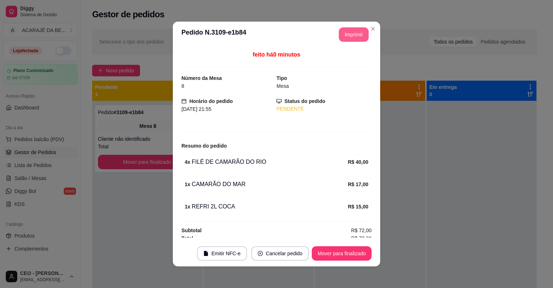
click at [363, 36] on button "Imprimir" at bounding box center [354, 34] width 30 height 14
click at [353, 252] on button "Mover para finalizado" at bounding box center [342, 253] width 60 height 14
click at [349, 255] on button "Mover para finalizado" at bounding box center [342, 253] width 60 height 14
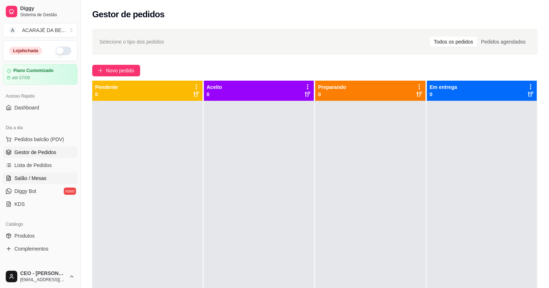
click at [34, 179] on span "Salão / Mesas" at bounding box center [30, 178] width 32 height 7
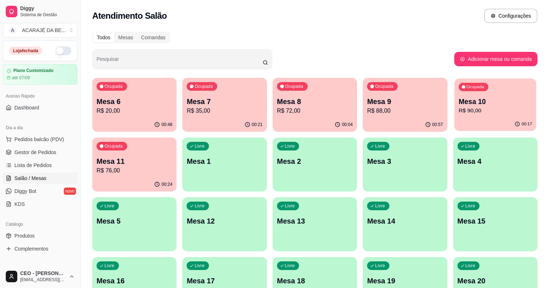
click at [458, 108] on p "R$ 90,00" at bounding box center [494, 111] width 73 height 8
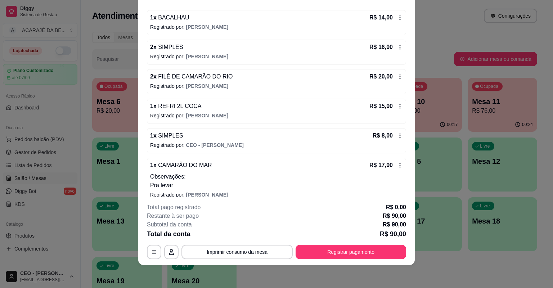
scroll to position [71, 0]
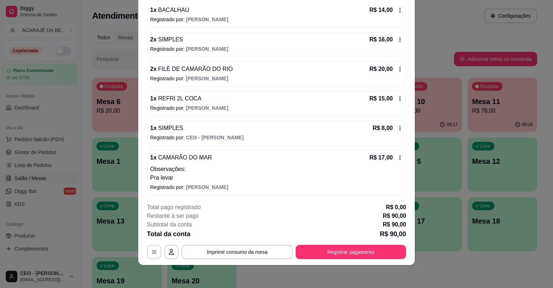
click at [397, 128] on icon at bounding box center [400, 128] width 6 height 6
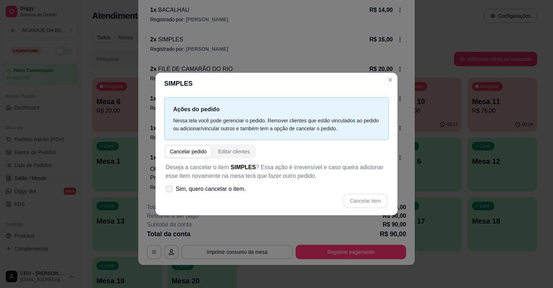
click at [171, 187] on icon at bounding box center [168, 189] width 5 height 4
click at [170, 190] on input "Sim, quero cancelar o item." at bounding box center [167, 192] width 5 height 5
checkbox input "true"
click at [351, 202] on button "Cancelar item" at bounding box center [366, 201] width 44 height 14
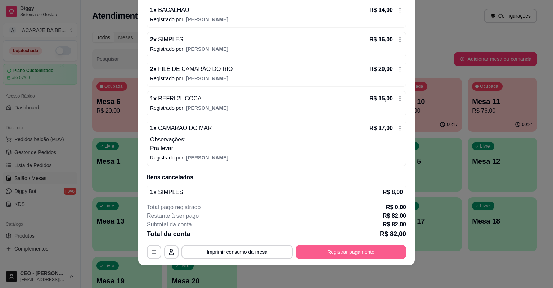
click at [386, 251] on button "Registrar pagamento" at bounding box center [351, 252] width 111 height 14
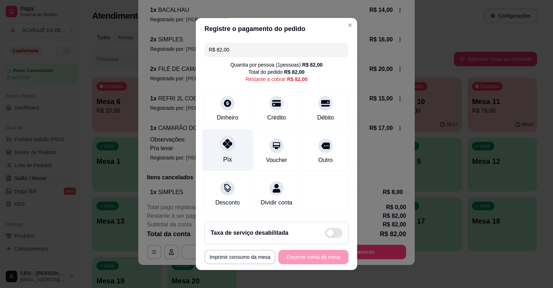
click at [225, 144] on icon at bounding box center [227, 143] width 9 height 9
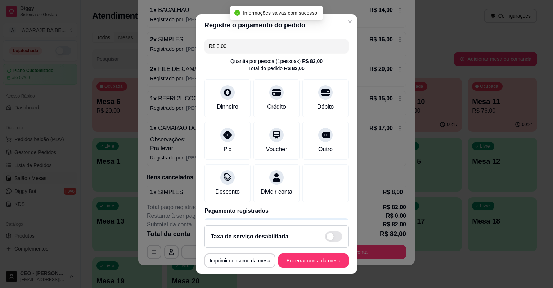
type input "R$ 0,00"
click at [318, 255] on button "Encerrar conta da mesa" at bounding box center [313, 260] width 70 height 14
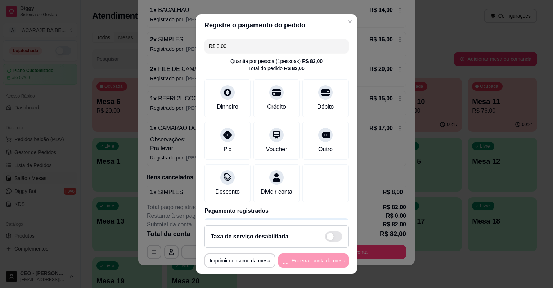
scroll to position [0, 0]
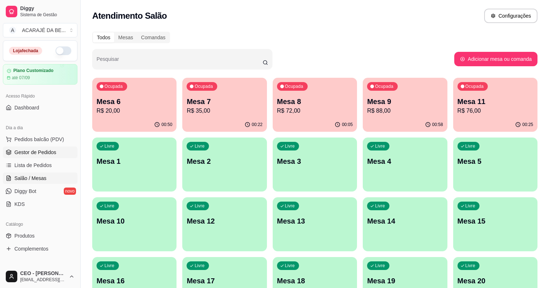
click at [58, 148] on link "Gestor de Pedidos" at bounding box center [40, 153] width 75 height 12
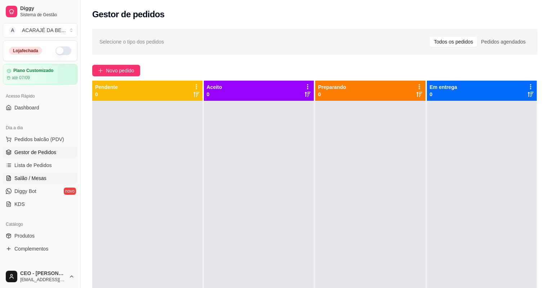
click at [44, 177] on span "Salão / Mesas" at bounding box center [30, 178] width 32 height 7
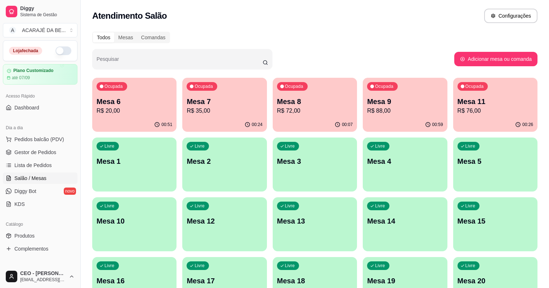
click at [453, 167] on div "Livre Mesa 5" at bounding box center [495, 160] width 84 height 45
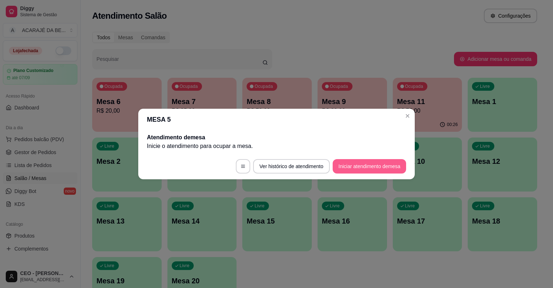
click at [395, 170] on button "Iniciar atendimento de mesa" at bounding box center [369, 166] width 73 height 14
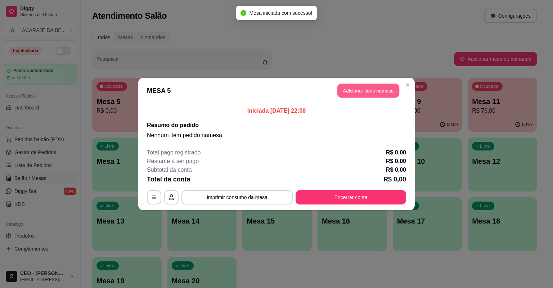
click at [372, 86] on button "Adicionar itens na mesa" at bounding box center [368, 91] width 62 height 14
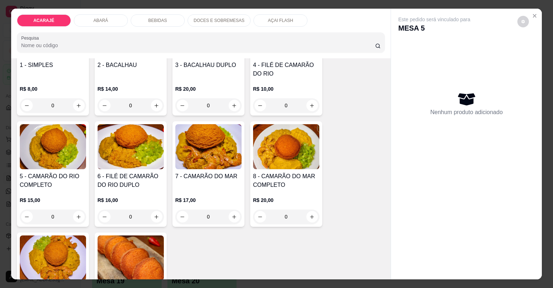
scroll to position [86, 0]
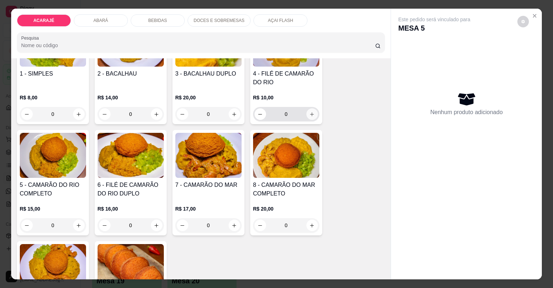
click at [310, 114] on icon "increase-product-quantity" at bounding box center [311, 114] width 5 height 5
type input "1"
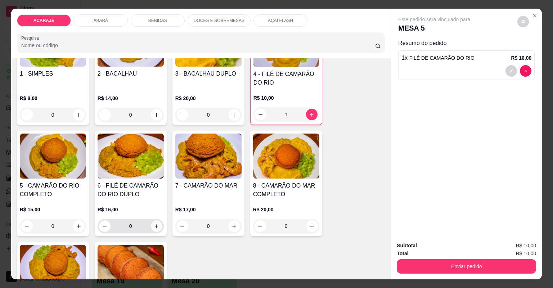
click at [152, 229] on button "increase-product-quantity" at bounding box center [157, 226] width 12 height 12
type input "1"
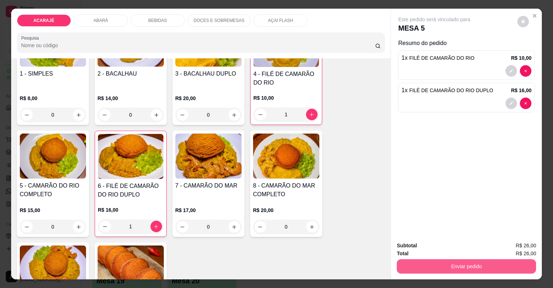
click at [477, 264] on button "Enviar pedido" at bounding box center [466, 266] width 139 height 14
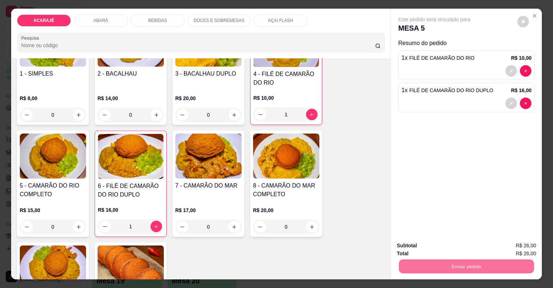
click at [470, 247] on button "Não registrar e enviar pedido" at bounding box center [443, 249] width 75 height 14
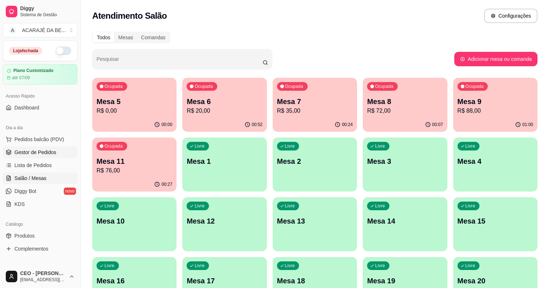
click at [56, 156] on link "Gestor de Pedidos" at bounding box center [40, 153] width 75 height 12
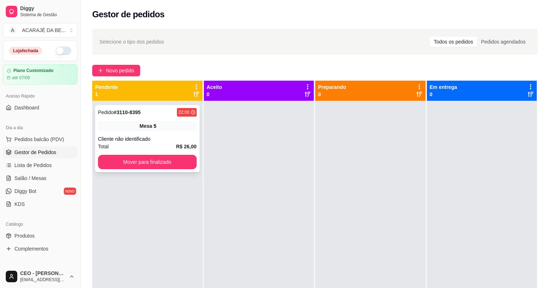
click at [183, 135] on div "Pedido # 3110-8395 22:00 Mesa 5 Cliente não identificado Total R$ 26,00 Mover p…" at bounding box center [147, 138] width 104 height 67
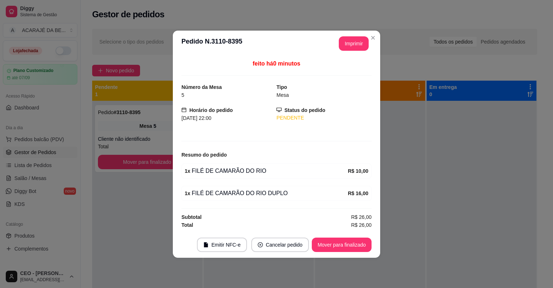
click at [359, 36] on div "**********" at bounding box center [351, 43] width 36 height 14
click at [361, 45] on button "Imprimir" at bounding box center [354, 43] width 30 height 14
click at [347, 241] on button "Mover para finalizado" at bounding box center [342, 245] width 60 height 14
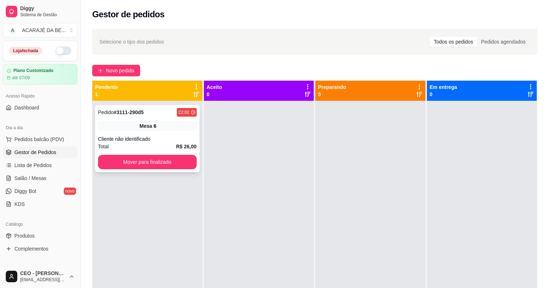
click at [176, 117] on div "Pedido # 3111-290d5 22:02 Mesa 6 Cliente não identificado Total R$ 26,00 Mover …" at bounding box center [147, 138] width 104 height 67
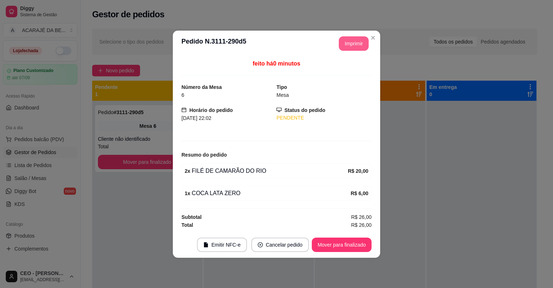
click at [351, 44] on button "Imprimir" at bounding box center [354, 43] width 30 height 14
click at [349, 243] on button "Mover para finalizado" at bounding box center [342, 245] width 60 height 14
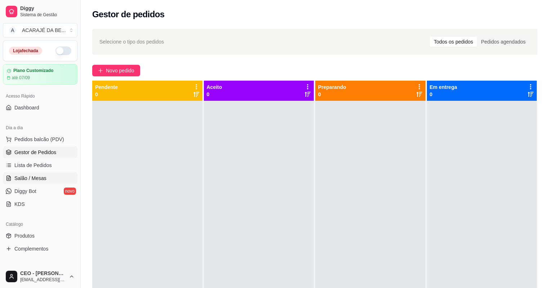
click at [54, 175] on link "Salão / Mesas" at bounding box center [40, 178] width 75 height 12
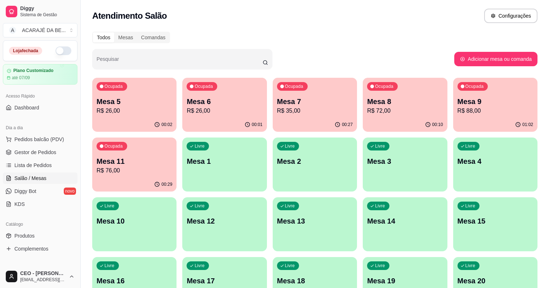
click at [172, 166] on p "R$ 76,00" at bounding box center [135, 170] width 76 height 9
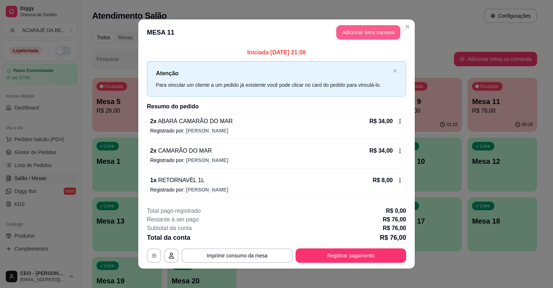
click at [357, 36] on button "Adicionar itens na mesa" at bounding box center [368, 32] width 64 height 14
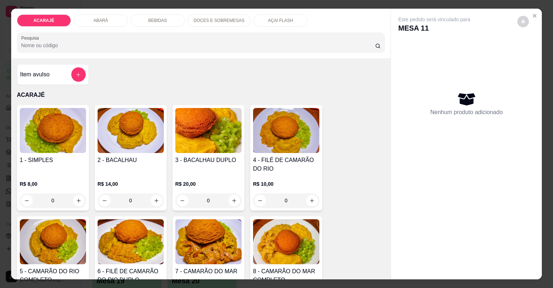
drag, startPoint x: 215, startPoint y: 23, endPoint x: 293, endPoint y: 49, distance: 82.6
click at [216, 22] on p "DOCES E SOBREMESAS" at bounding box center [219, 21] width 51 height 6
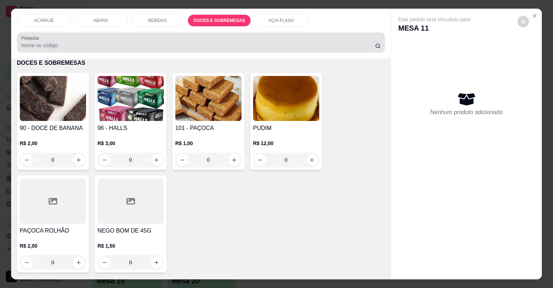
scroll to position [14, 0]
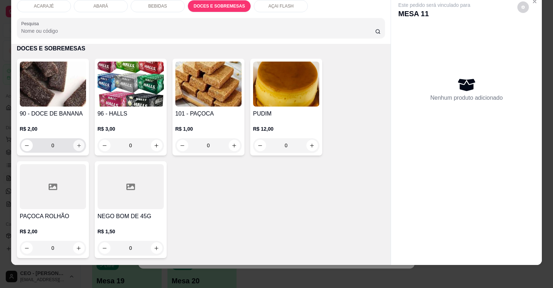
click at [76, 146] on icon "increase-product-quantity" at bounding box center [78, 145] width 5 height 5
type input "1"
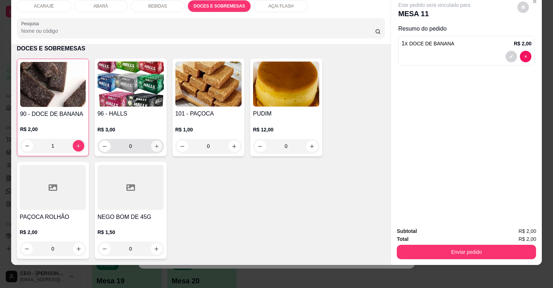
click at [156, 147] on icon "increase-product-quantity" at bounding box center [156, 146] width 5 height 5
type input "1"
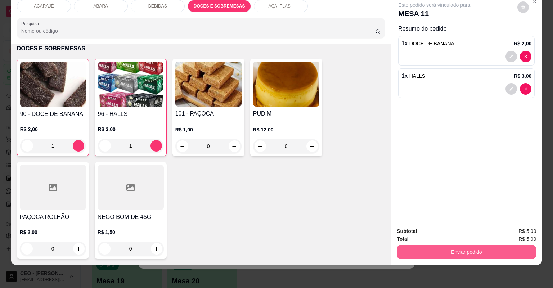
click at [452, 252] on button "Enviar pedido" at bounding box center [466, 252] width 139 height 14
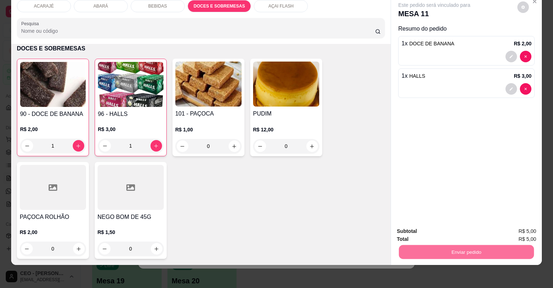
click at [447, 238] on button "Não registrar e enviar pedido" at bounding box center [443, 234] width 73 height 13
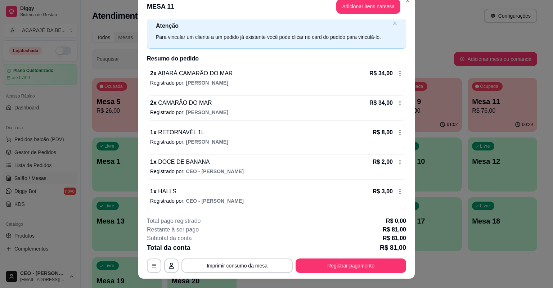
scroll to position [22, 0]
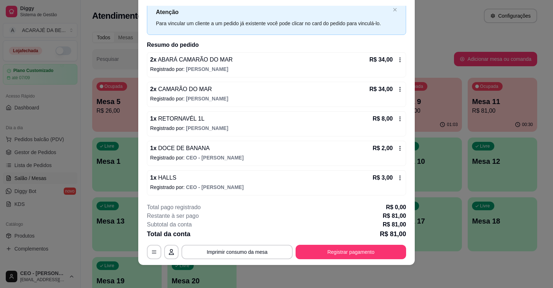
click at [375, 243] on div "**********" at bounding box center [276, 231] width 259 height 56
click at [359, 249] on button "Registrar pagamento" at bounding box center [351, 252] width 111 height 14
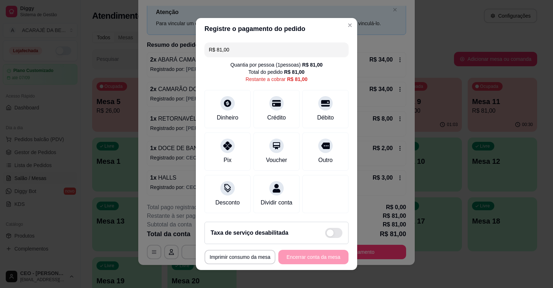
drag, startPoint x: 217, startPoint y: 153, endPoint x: 298, endPoint y: 220, distance: 105.1
click at [219, 152] on div "Pix" at bounding box center [228, 152] width 46 height 38
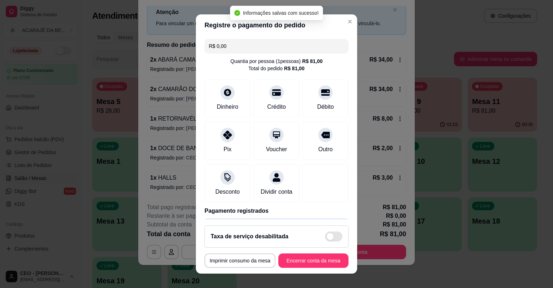
type input "R$ 0,00"
click at [315, 257] on div "**********" at bounding box center [277, 260] width 144 height 14
click at [315, 257] on button "Encerrar conta da mesa" at bounding box center [313, 261] width 68 height 14
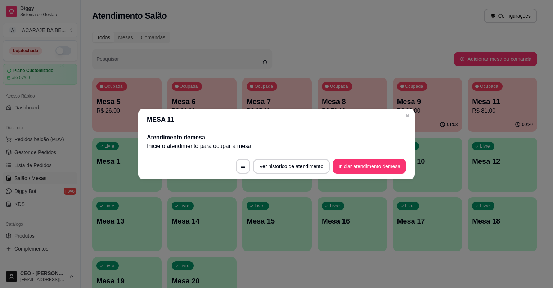
scroll to position [0, 0]
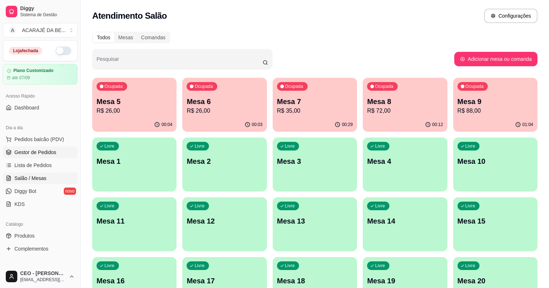
click at [52, 156] on link "Gestor de Pedidos" at bounding box center [40, 153] width 75 height 12
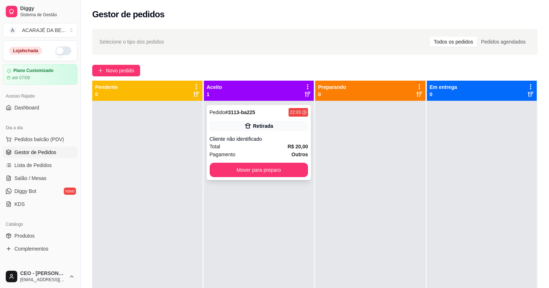
click at [232, 130] on div "Retirada" at bounding box center [259, 126] width 99 height 10
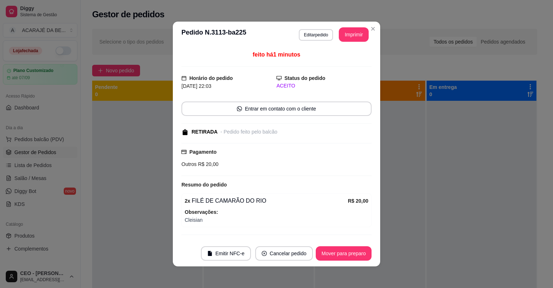
click at [351, 41] on button "Imprimir" at bounding box center [354, 34] width 30 height 14
click at [361, 253] on button "Mover para preparo" at bounding box center [344, 253] width 56 height 14
click at [361, 253] on div "Mover para preparo" at bounding box center [339, 253] width 66 height 14
click at [360, 254] on div "Mover para preparo" at bounding box center [339, 253] width 66 height 14
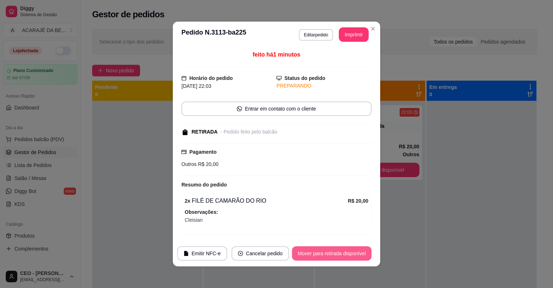
click at [350, 248] on button "Mover para retirada disponível" at bounding box center [332, 253] width 80 height 14
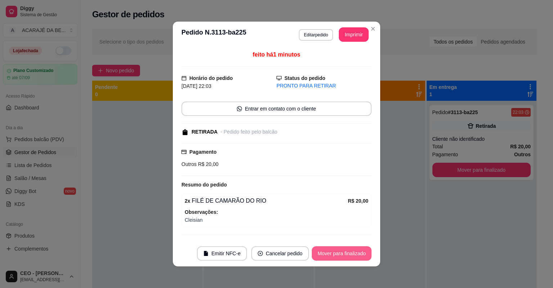
click at [351, 248] on button "Mover para finalizado" at bounding box center [342, 253] width 60 height 14
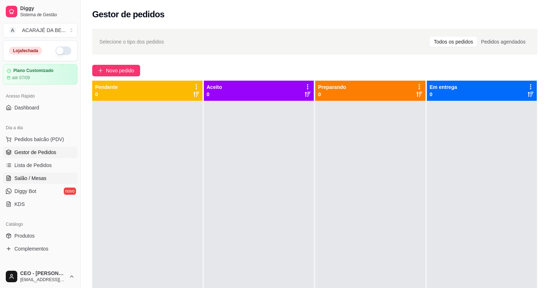
click at [39, 180] on span "Salão / Mesas" at bounding box center [30, 178] width 32 height 7
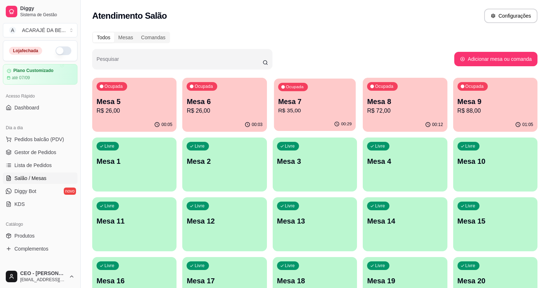
click at [274, 117] on div "Ocupada Mesa 7 R$ 35,00" at bounding box center [315, 97] width 82 height 39
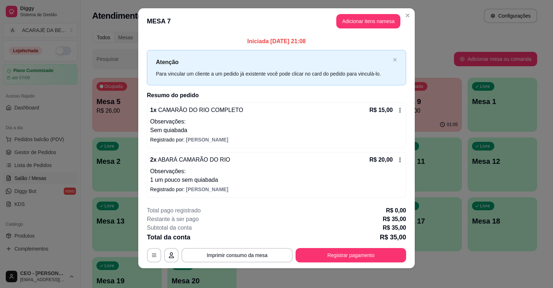
scroll to position [9, 0]
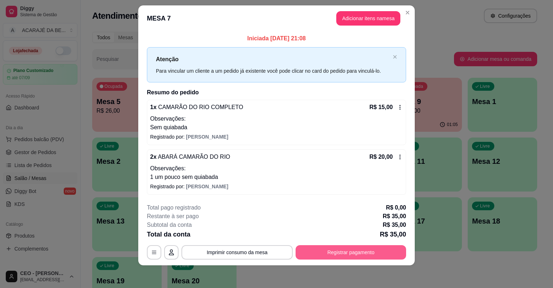
click at [377, 252] on button "Registrar pagamento" at bounding box center [351, 252] width 111 height 14
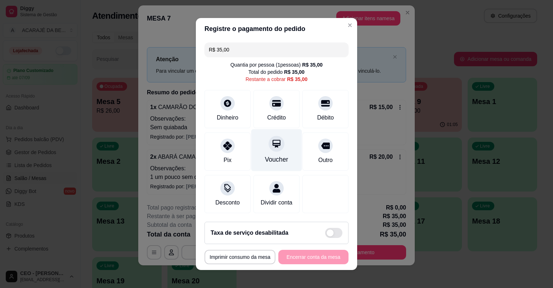
drag, startPoint x: 238, startPoint y: 155, endPoint x: 251, endPoint y: 166, distance: 17.9
click at [237, 155] on div "Pix" at bounding box center [228, 152] width 46 height 38
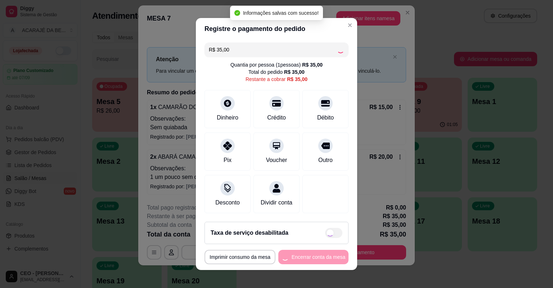
type input "R$ 0,00"
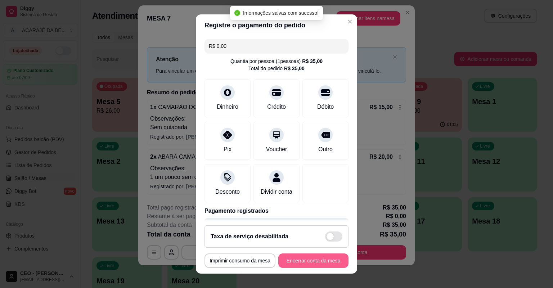
click at [293, 264] on button "Encerrar conta da mesa" at bounding box center [313, 260] width 70 height 14
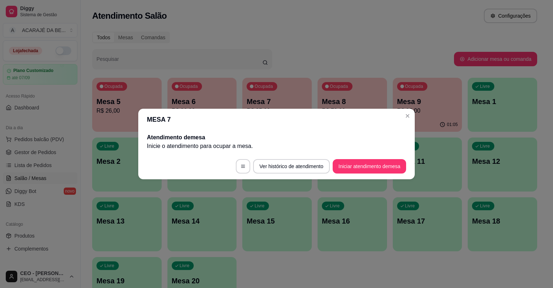
scroll to position [0, 0]
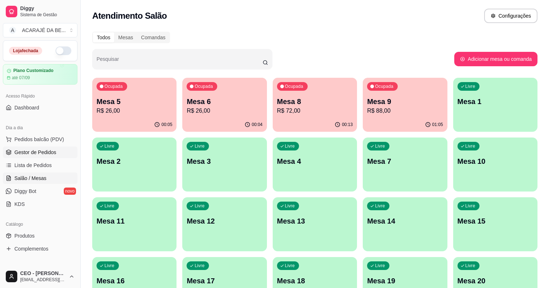
drag, startPoint x: 32, startPoint y: 153, endPoint x: 37, endPoint y: 155, distance: 6.0
click at [32, 153] on span "Gestor de Pedidos" at bounding box center [35, 152] width 42 height 7
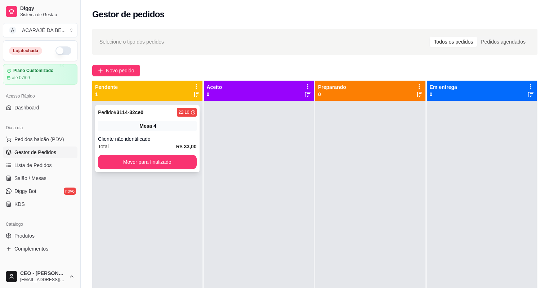
drag, startPoint x: 113, startPoint y: 121, endPoint x: 121, endPoint y: 125, distance: 9.0
click at [121, 125] on div "Pedido # 3114-32ce0 22:10 Mesa 4 Cliente não identificado Total R$ 33,00 Mover …" at bounding box center [147, 138] width 104 height 67
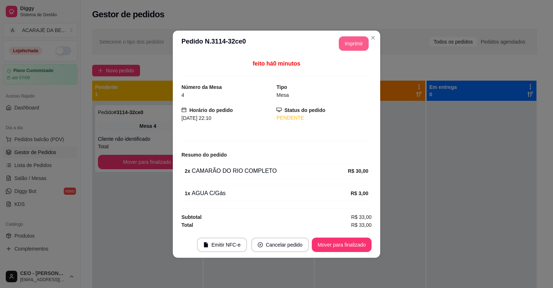
click at [348, 46] on button "Imprimir" at bounding box center [354, 43] width 30 height 14
click at [364, 248] on button "Mover para finalizado" at bounding box center [342, 245] width 60 height 14
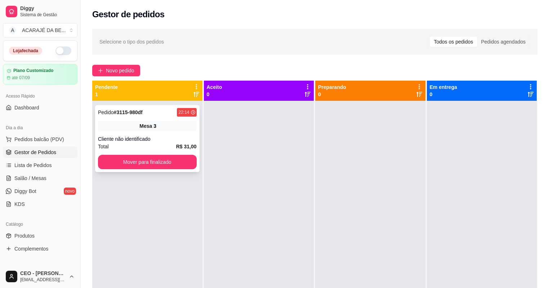
click at [157, 135] on div "Pedido # 3115-980df 22:14 Mesa 3 Cliente não identificado Total R$ 31,00 Mover …" at bounding box center [147, 138] width 104 height 67
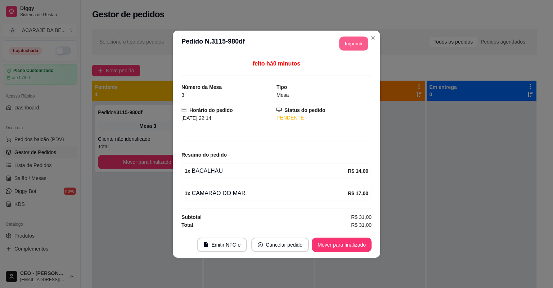
click at [347, 39] on button "Imprimir" at bounding box center [354, 43] width 29 height 14
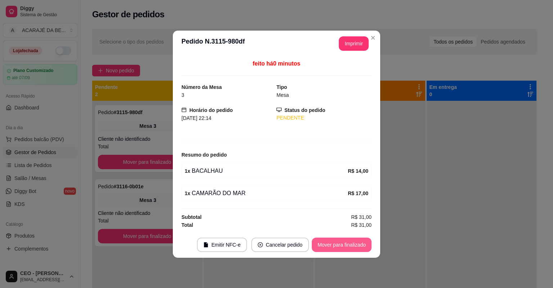
click at [341, 243] on button "Mover para finalizado" at bounding box center [342, 245] width 60 height 14
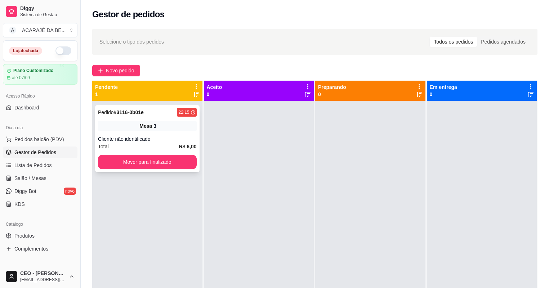
click at [158, 149] on div "Total R$ 6,00" at bounding box center [147, 147] width 99 height 8
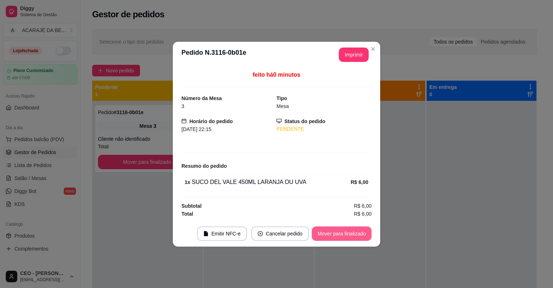
click at [329, 233] on button "Mover para finalizado" at bounding box center [342, 233] width 60 height 14
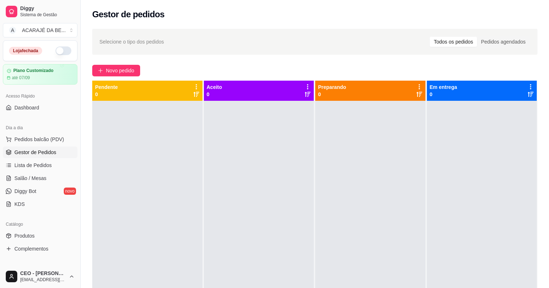
click at [333, 239] on div at bounding box center [370, 245] width 110 height 288
click at [37, 176] on span "Salão / Mesas" at bounding box center [30, 178] width 32 height 7
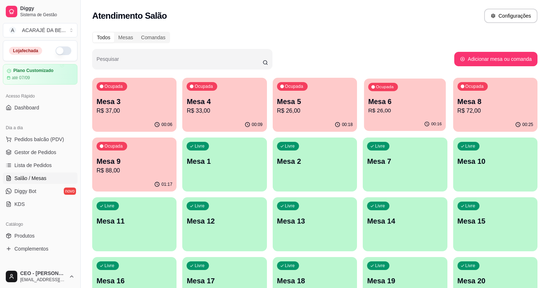
click at [368, 106] on p "Mesa 6" at bounding box center [404, 102] width 73 height 10
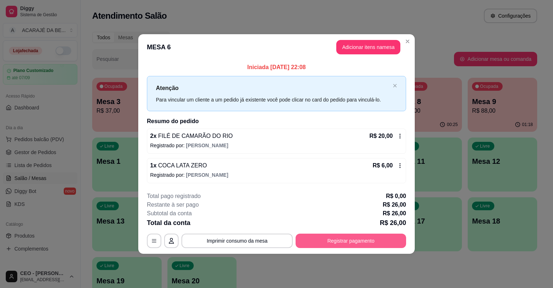
click at [353, 237] on button "Registrar pagamento" at bounding box center [351, 241] width 111 height 14
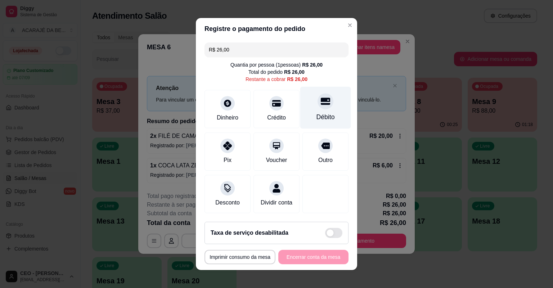
click at [340, 111] on div "Débito" at bounding box center [325, 108] width 51 height 42
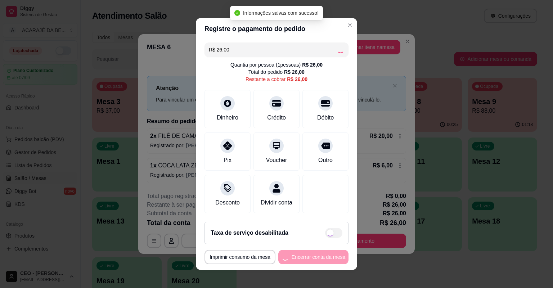
type input "R$ 0,00"
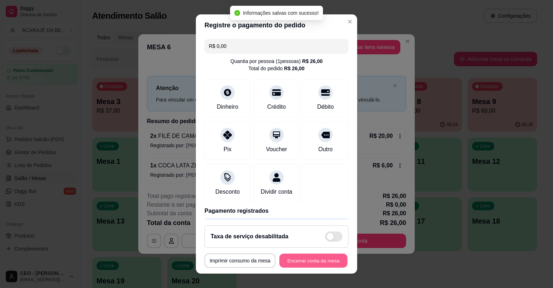
click at [319, 261] on button "Encerrar conta da mesa" at bounding box center [313, 261] width 68 height 14
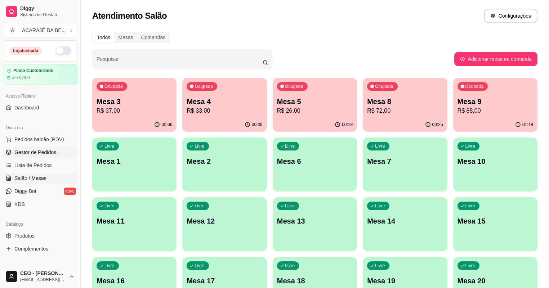
click at [17, 154] on span "Gestor de Pedidos" at bounding box center [35, 152] width 42 height 7
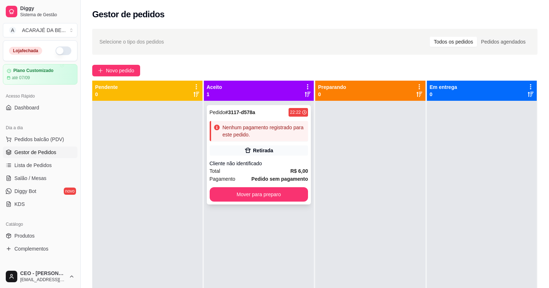
click at [284, 163] on div "Cliente não identificado" at bounding box center [259, 163] width 99 height 7
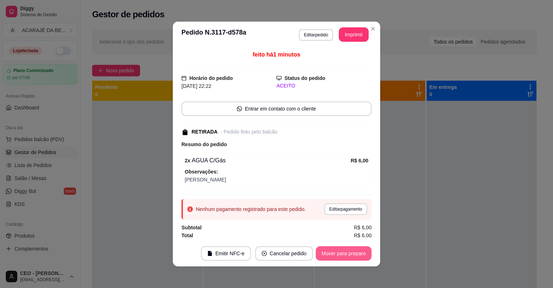
click at [347, 255] on button "Mover para preparo" at bounding box center [344, 253] width 56 height 14
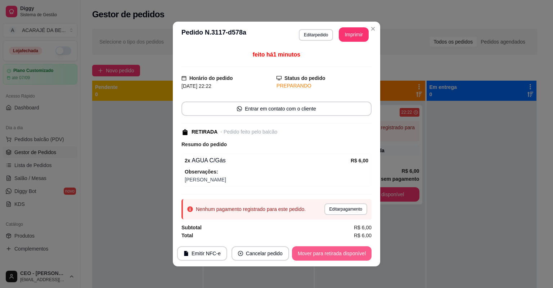
click at [347, 255] on button "Mover para retirada disponível" at bounding box center [332, 253] width 80 height 14
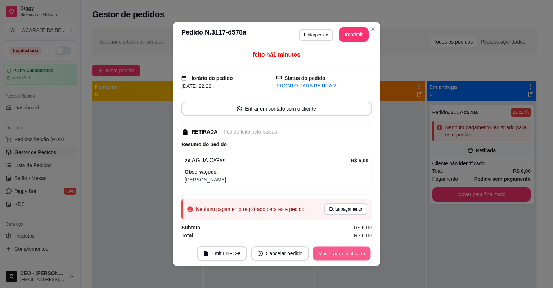
click at [346, 257] on button "Mover para finalizado" at bounding box center [342, 254] width 58 height 14
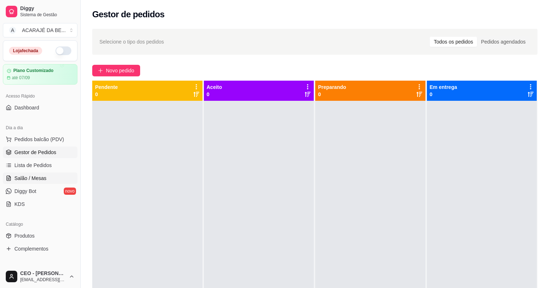
click at [50, 178] on link "Salão / Mesas" at bounding box center [40, 178] width 75 height 12
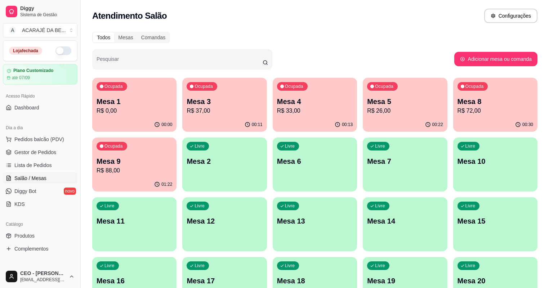
click at [458, 103] on div "Ocupada Mesa 8 R$ 72,00" at bounding box center [495, 98] width 84 height 40
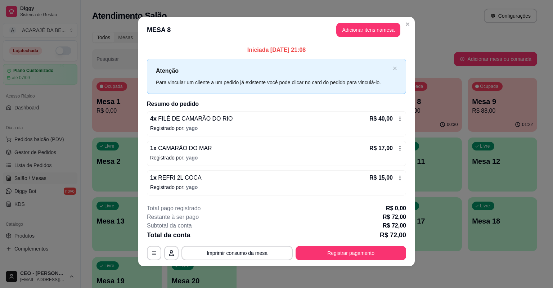
scroll to position [3, 0]
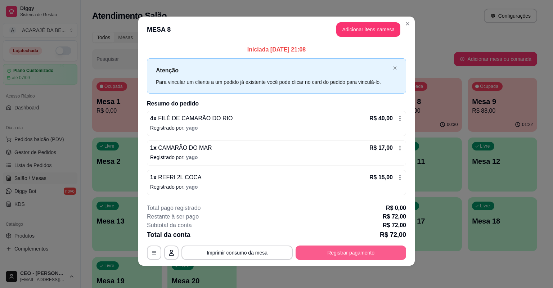
click at [333, 251] on button "Registrar pagamento" at bounding box center [351, 253] width 111 height 14
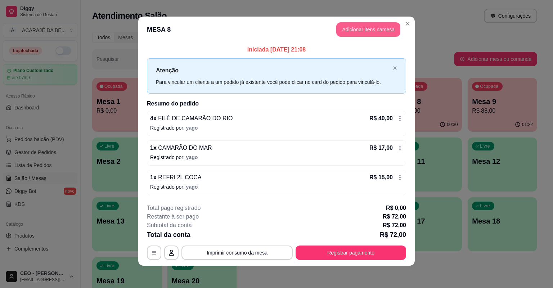
click at [337, 39] on header "MESA 8 Adicionar itens na mesa" at bounding box center [276, 30] width 277 height 26
click at [374, 25] on button "Adicionar itens na mesa" at bounding box center [368, 29] width 64 height 14
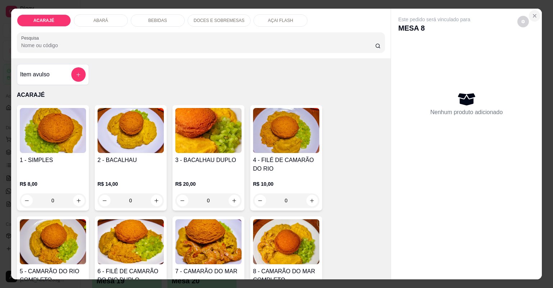
click at [533, 14] on icon "Close" at bounding box center [534, 15] width 3 height 3
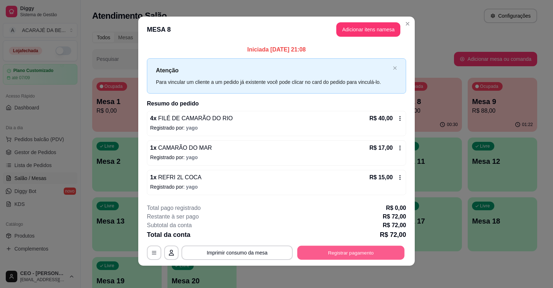
click at [377, 248] on button "Registrar pagamento" at bounding box center [350, 253] width 107 height 14
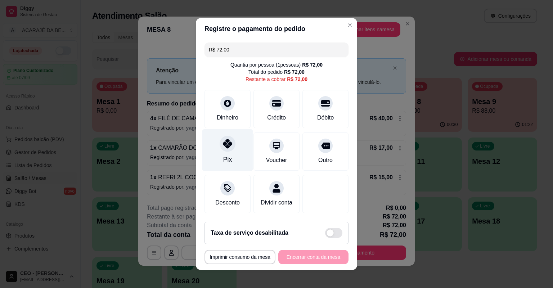
click at [210, 151] on div "Pix" at bounding box center [227, 150] width 51 height 42
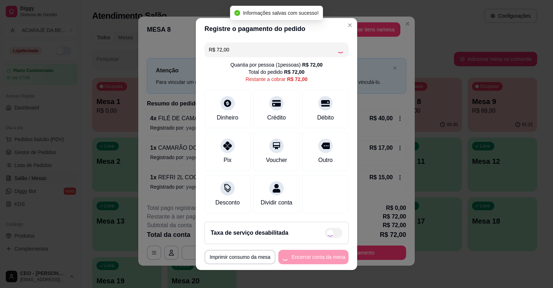
type input "R$ 0,00"
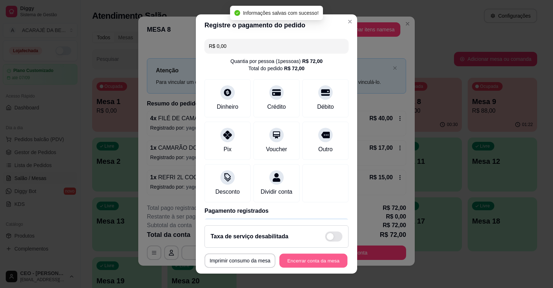
click at [316, 254] on button "Encerrar conta da mesa" at bounding box center [313, 261] width 68 height 14
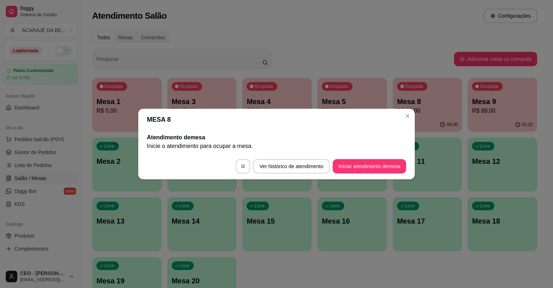
scroll to position [0, 0]
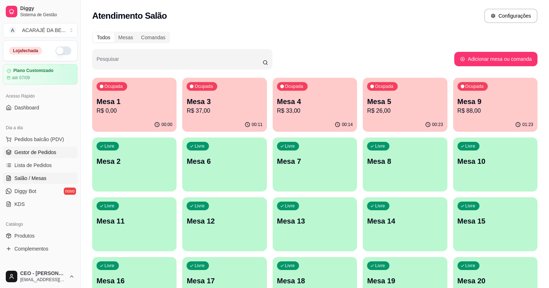
click at [50, 157] on link "Gestor de Pedidos" at bounding box center [40, 153] width 75 height 12
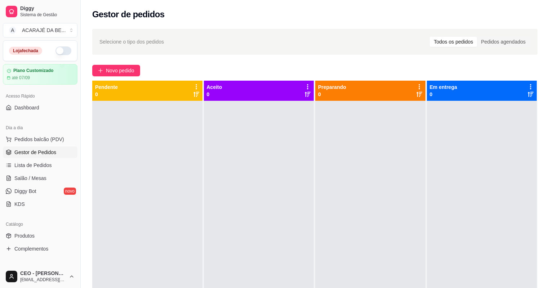
click at [120, 77] on div "Selecione o tipo dos pedidos Todos os pedidos Pedidos agendados Novo pedido Pen…" at bounding box center [315, 200] width 468 height 353
click at [125, 71] on span "Novo pedido" at bounding box center [120, 71] width 28 height 8
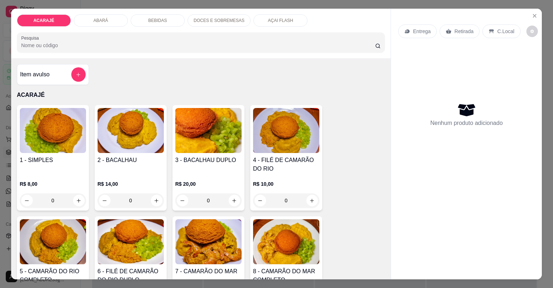
click at [219, 21] on p "DOCES E SOBREMESAS" at bounding box center [219, 21] width 51 height 6
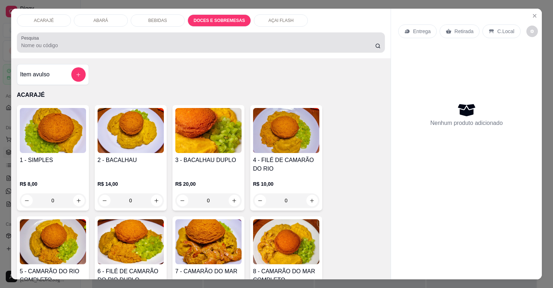
scroll to position [14, 0]
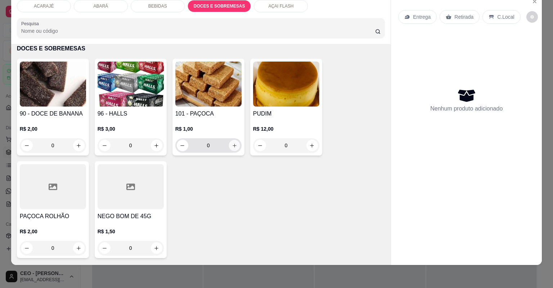
click at [233, 144] on icon "increase-product-quantity" at bounding box center [235, 146] width 4 height 4
type input "1"
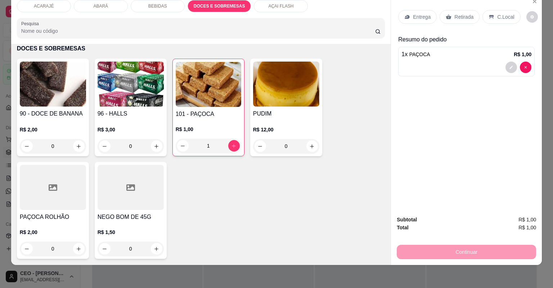
click at [462, 17] on p "Retirada" at bounding box center [463, 16] width 19 height 7
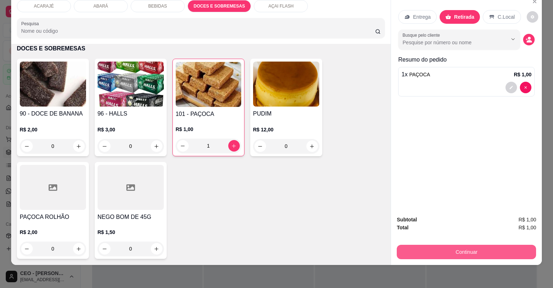
click at [495, 248] on button "Continuar" at bounding box center [466, 252] width 139 height 14
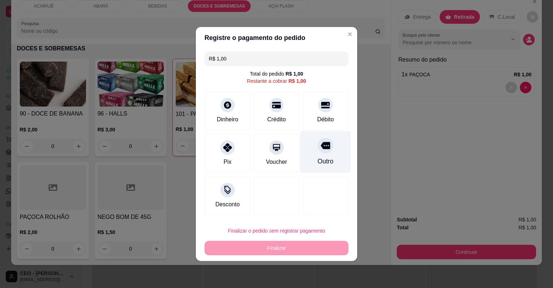
click at [312, 142] on div "Outro" at bounding box center [325, 152] width 51 height 42
type input "R$ 0,00"
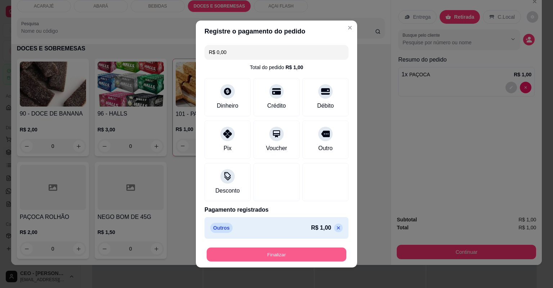
click at [310, 248] on button "Finalizar" at bounding box center [277, 255] width 140 height 14
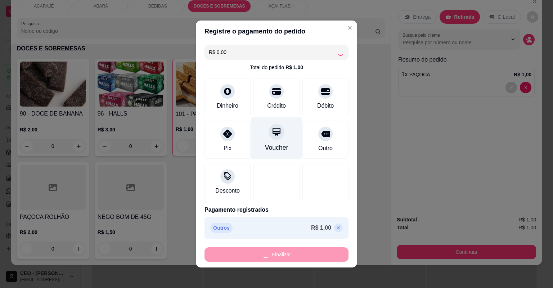
type input "0"
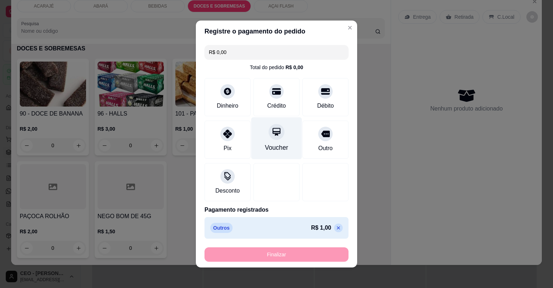
type input "-R$ 1,00"
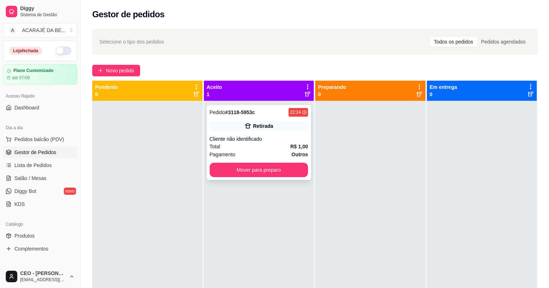
click at [286, 155] on div "Pagamento Outros" at bounding box center [259, 155] width 99 height 8
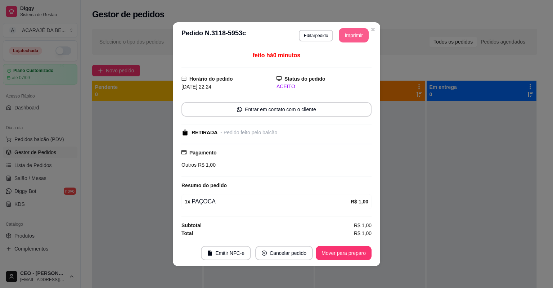
click at [349, 40] on button "Imprimir" at bounding box center [354, 35] width 30 height 14
click at [340, 251] on button "Mover para preparo" at bounding box center [344, 253] width 56 height 14
click at [340, 251] on div "Mover para preparo" at bounding box center [339, 253] width 66 height 14
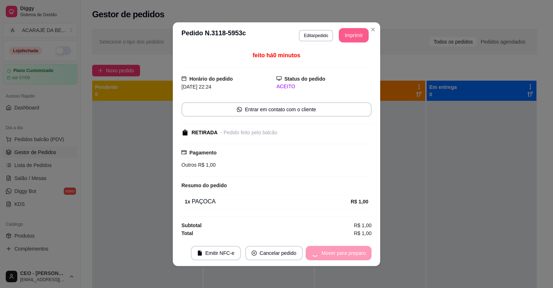
drag, startPoint x: 340, startPoint y: 251, endPoint x: 356, endPoint y: 287, distance: 38.9
click at [356, 287] on div "**********" at bounding box center [276, 144] width 553 height 288
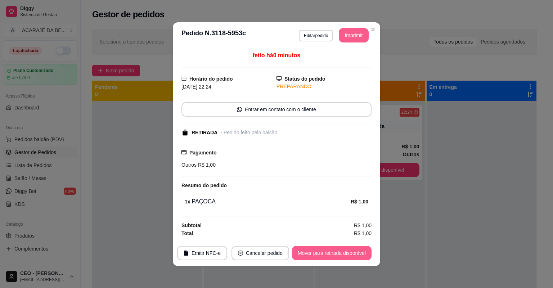
click at [350, 252] on button "Mover para retirada disponível" at bounding box center [332, 253] width 80 height 14
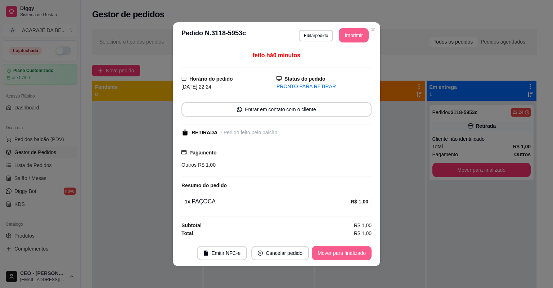
click at [356, 249] on button "Mover para finalizado" at bounding box center [342, 253] width 60 height 14
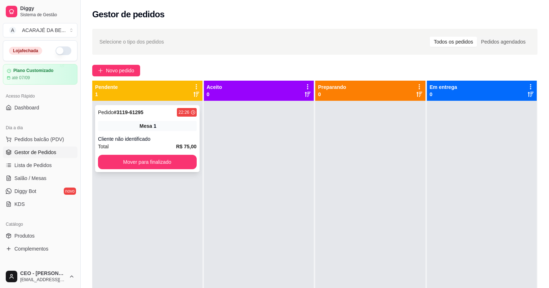
click at [158, 130] on div "Mesa 1" at bounding box center [147, 126] width 99 height 10
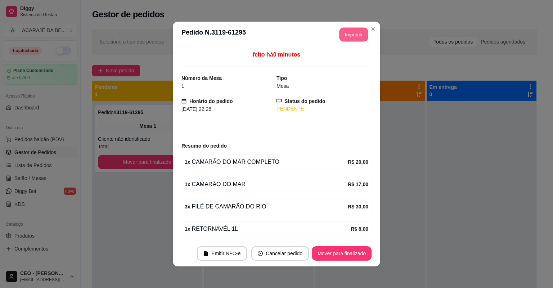
click at [351, 32] on button "Imprimir" at bounding box center [354, 35] width 29 height 14
click at [331, 251] on button "Mover para finalizado" at bounding box center [342, 253] width 60 height 14
click at [331, 251] on div "Mover para finalizado" at bounding box center [337, 253] width 70 height 14
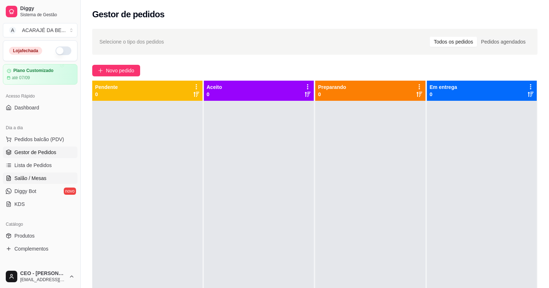
click at [35, 183] on link "Salão / Mesas" at bounding box center [40, 178] width 75 height 12
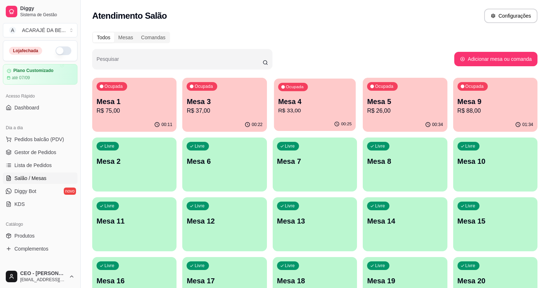
click at [292, 103] on p "Mesa 4" at bounding box center [314, 102] width 73 height 10
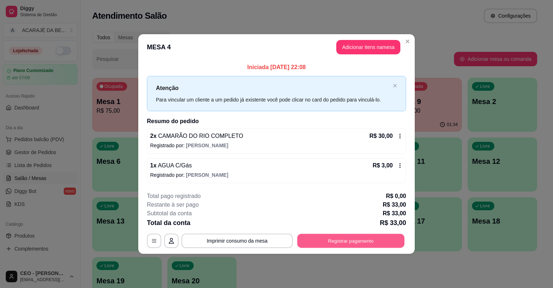
click at [380, 240] on button "Registrar pagamento" at bounding box center [350, 241] width 107 height 14
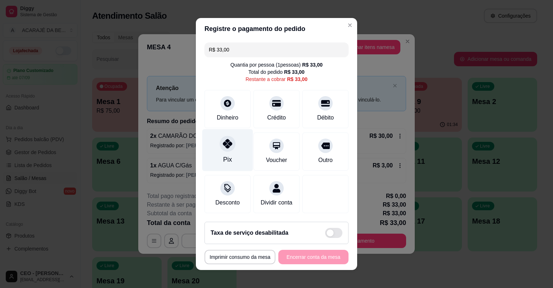
click at [220, 147] on div at bounding box center [228, 144] width 16 height 16
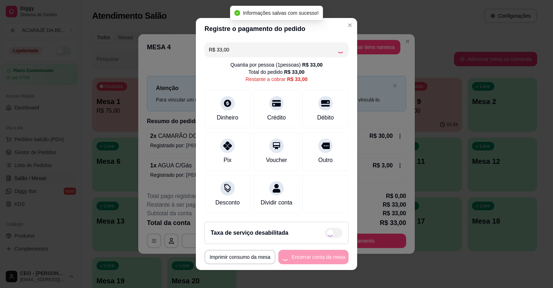
type input "R$ 0,00"
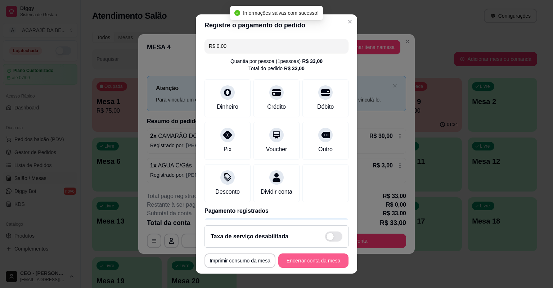
click at [318, 260] on button "Encerrar conta da mesa" at bounding box center [313, 260] width 70 height 14
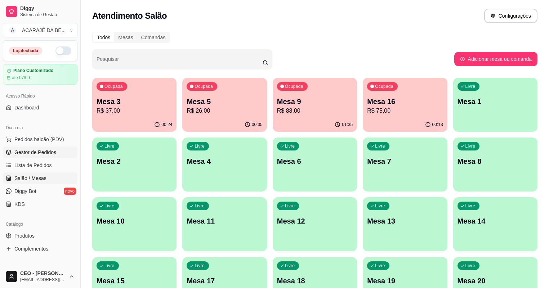
click at [42, 154] on span "Gestor de Pedidos" at bounding box center [35, 152] width 42 height 7
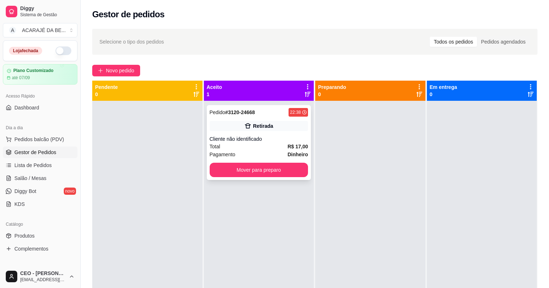
click at [247, 130] on div "Retirada" at bounding box center [259, 126] width 99 height 10
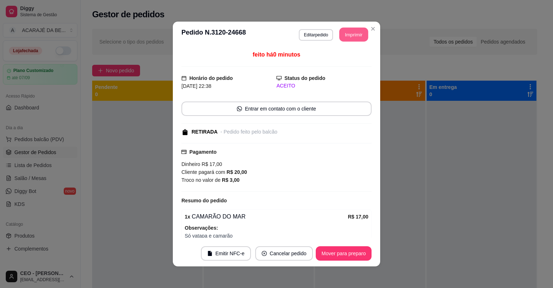
click at [349, 37] on button "Imprimir" at bounding box center [354, 35] width 29 height 14
click at [343, 253] on button "Mover para preparo" at bounding box center [344, 253] width 56 height 14
click at [343, 253] on button "Mover para preparo" at bounding box center [344, 254] width 54 height 14
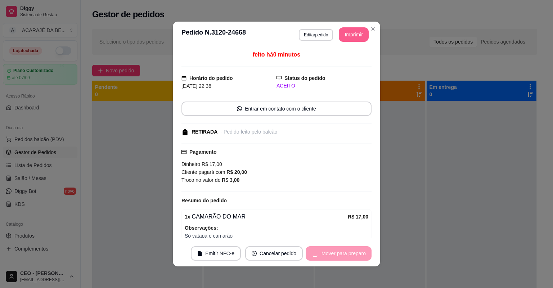
click at [340, 253] on div "Mover para preparo" at bounding box center [339, 253] width 66 height 14
click at [339, 253] on div "Mover para preparo" at bounding box center [339, 253] width 66 height 14
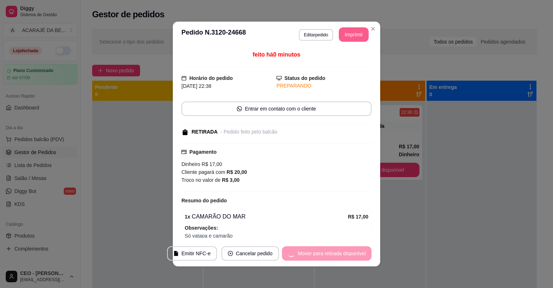
click at [338, 253] on div "Mover para retirada disponível" at bounding box center [327, 253] width 90 height 14
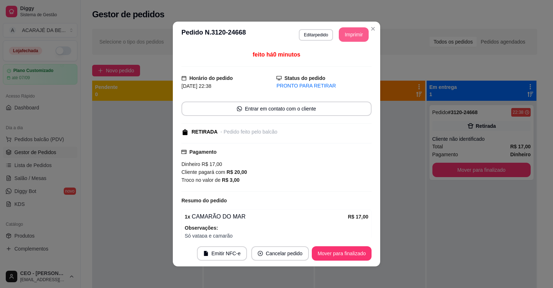
click at [338, 253] on button "Mover para finalizado" at bounding box center [342, 253] width 60 height 14
click at [338, 253] on div "Mover para finalizado" at bounding box center [337, 253] width 70 height 14
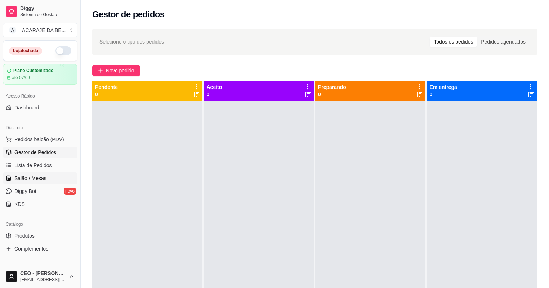
click at [27, 173] on link "Salão / Mesas" at bounding box center [40, 178] width 75 height 12
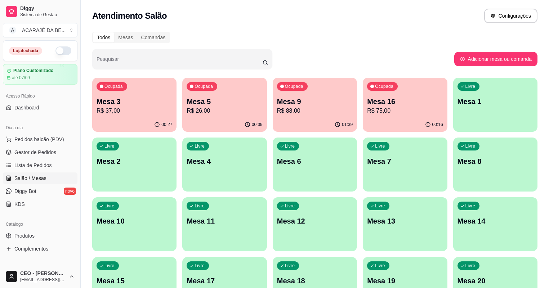
click at [199, 100] on p "Mesa 5" at bounding box center [225, 102] width 76 height 10
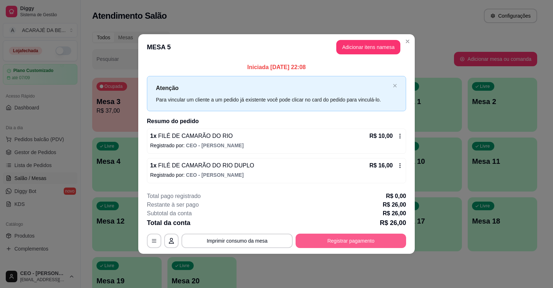
click at [401, 230] on div "**********" at bounding box center [276, 220] width 259 height 56
click at [387, 244] on button "Registrar pagamento" at bounding box center [351, 241] width 111 height 14
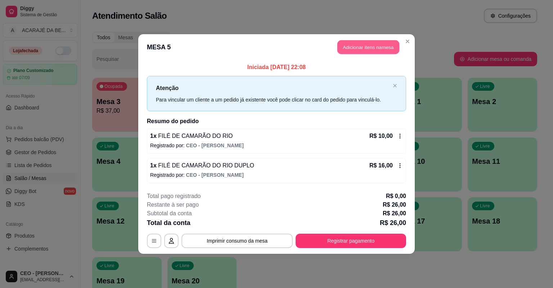
click at [364, 50] on button "Adicionar itens na mesa" at bounding box center [368, 47] width 62 height 14
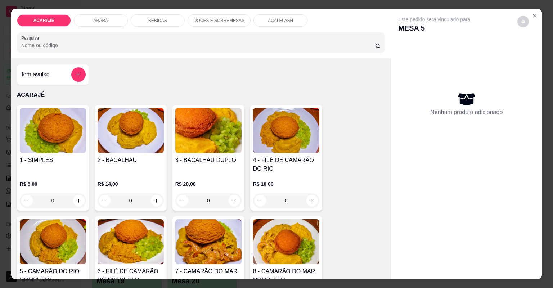
click at [142, 24] on div "BEBIDAS" at bounding box center [158, 20] width 54 height 12
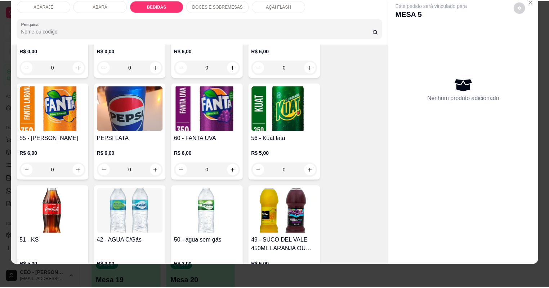
scroll to position [930, 0]
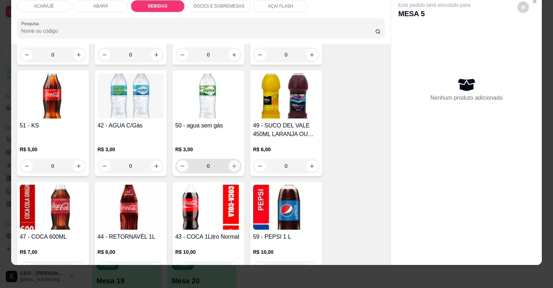
click at [235, 165] on button "increase-product-quantity" at bounding box center [235, 166] width 12 height 12
type input "1"
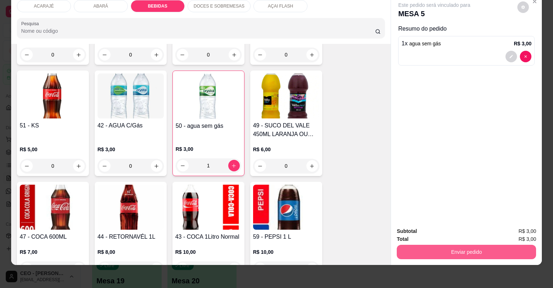
click at [453, 255] on button "Enviar pedido" at bounding box center [466, 252] width 139 height 14
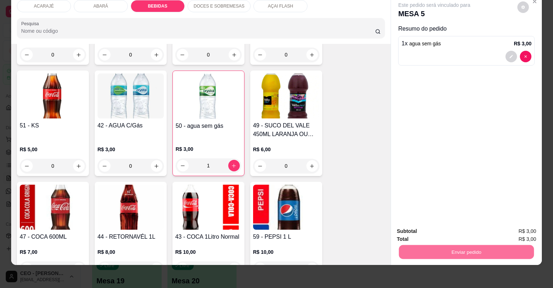
click at [437, 230] on button "Não registrar e enviar pedido" at bounding box center [443, 234] width 73 height 13
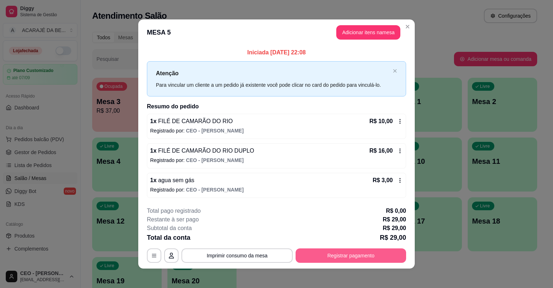
click at [350, 255] on button "Registrar pagamento" at bounding box center [351, 255] width 111 height 14
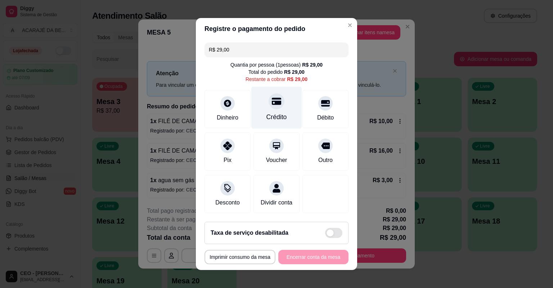
click at [282, 108] on div "Crédito" at bounding box center [276, 108] width 51 height 42
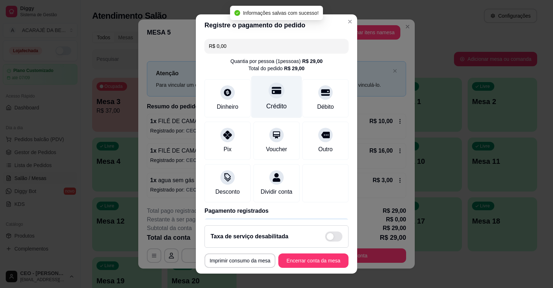
type input "R$ 0,00"
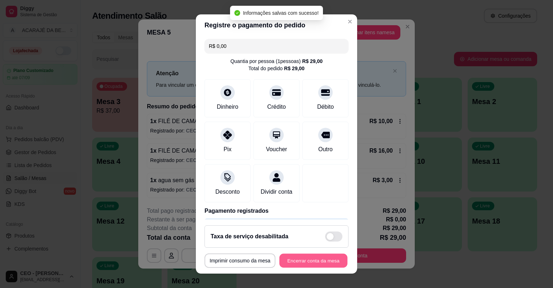
click at [321, 266] on button "Encerrar conta da mesa" at bounding box center [313, 261] width 68 height 14
click at [323, 259] on div "**********" at bounding box center [277, 260] width 144 height 14
click at [324, 259] on div "**********" at bounding box center [277, 260] width 144 height 14
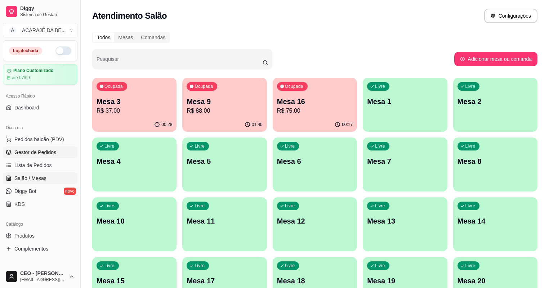
click at [45, 150] on span "Gestor de Pedidos" at bounding box center [35, 152] width 42 height 7
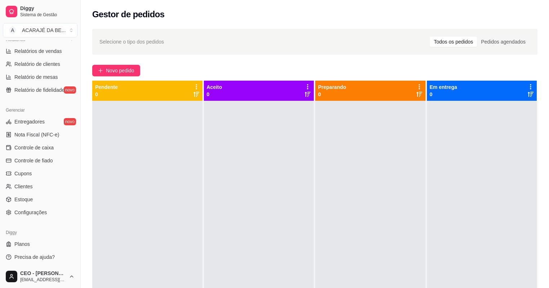
scroll to position [230, 0]
click at [48, 146] on span "Controle de caixa" at bounding box center [33, 147] width 39 height 7
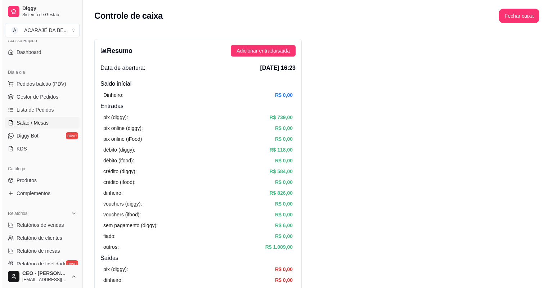
scroll to position [28, 0]
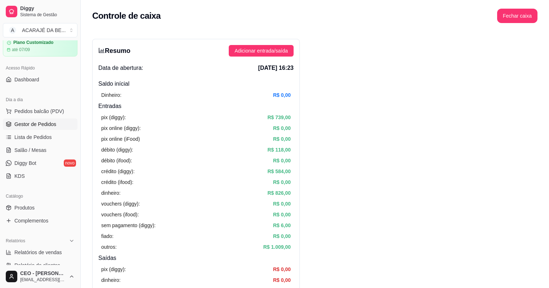
click at [30, 122] on span "Gestor de Pedidos" at bounding box center [35, 124] width 42 height 7
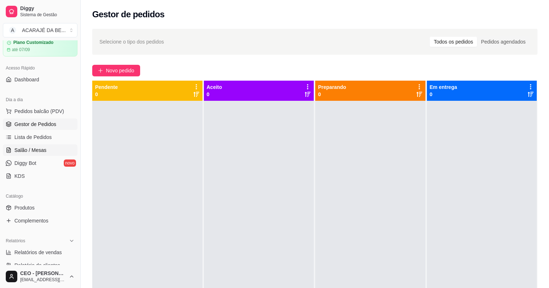
click at [45, 148] on span "Salão / Mesas" at bounding box center [30, 150] width 32 height 7
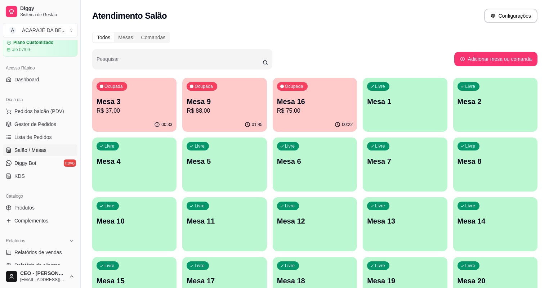
click at [217, 93] on div "Ocupada Mesa 9 R$ 88,00" at bounding box center [224, 98] width 84 height 40
click at [51, 126] on span "Gestor de Pedidos" at bounding box center [35, 124] width 42 height 7
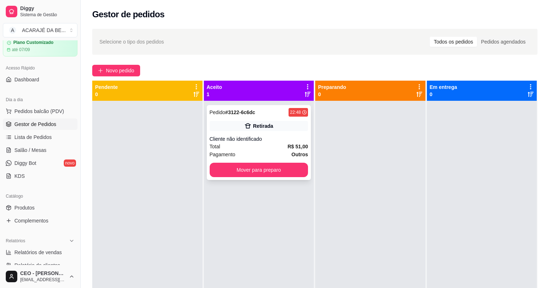
click at [261, 145] on div "Total R$ 51,00" at bounding box center [259, 147] width 99 height 8
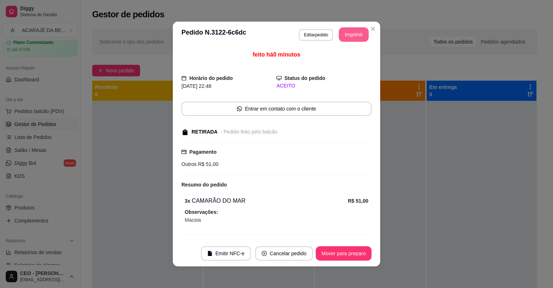
click at [342, 33] on button "Imprimir" at bounding box center [354, 34] width 30 height 14
click at [342, 255] on button "Mover para preparo" at bounding box center [344, 254] width 54 height 14
click at [342, 255] on div "Mover para preparo" at bounding box center [339, 253] width 66 height 14
drag, startPoint x: 342, startPoint y: 33, endPoint x: 341, endPoint y: 258, distance: 224.7
click at [341, 256] on div "Mover para preparo" at bounding box center [339, 253] width 66 height 14
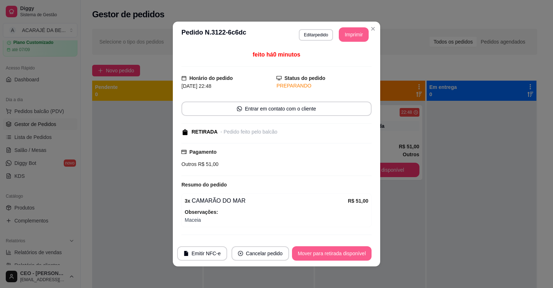
click at [342, 261] on footer "Emitir NFC-e Cancelar pedido Mover para retirada disponível" at bounding box center [276, 254] width 207 height 26
click at [343, 261] on footer "Emitir NFC-e Cancelar pedido Mover para retirada disponível" at bounding box center [276, 254] width 207 height 26
click at [344, 259] on button "Mover para retirada disponível" at bounding box center [332, 253] width 80 height 14
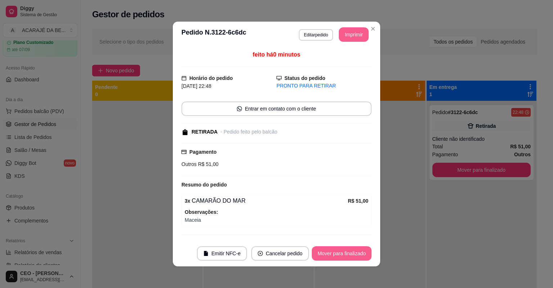
click at [344, 258] on button "Mover para finalizado" at bounding box center [342, 253] width 60 height 14
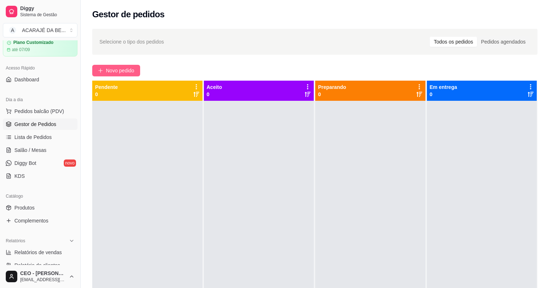
click at [117, 69] on span "Novo pedido" at bounding box center [120, 71] width 28 height 8
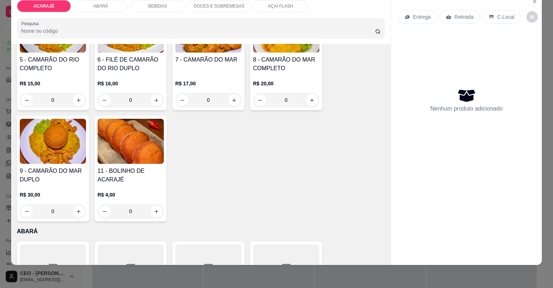
scroll to position [202, 0]
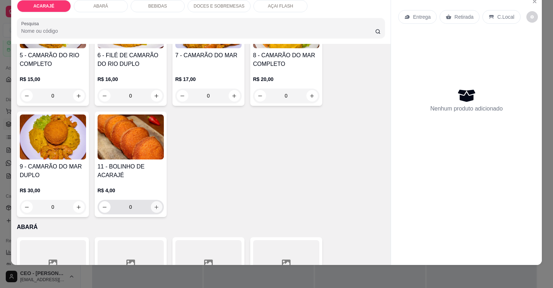
click at [158, 210] on button "increase-product-quantity" at bounding box center [157, 207] width 12 height 12
type input "1"
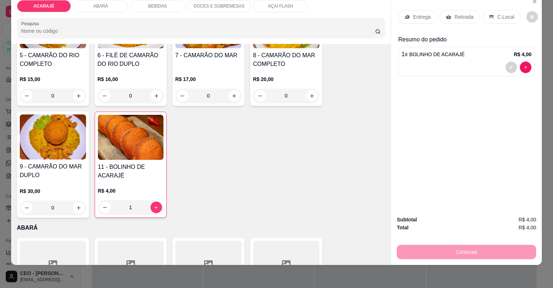
click at [472, 244] on div "Continuar" at bounding box center [466, 251] width 139 height 16
click at [462, 15] on p "Retirada" at bounding box center [463, 16] width 19 height 7
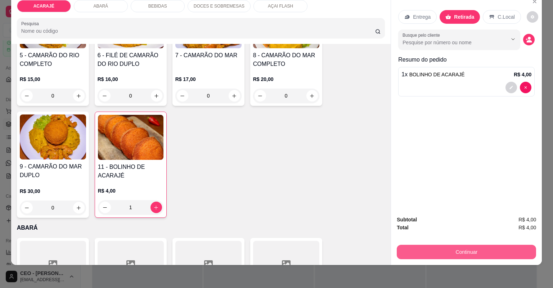
click at [480, 246] on button "Continuar" at bounding box center [466, 252] width 139 height 14
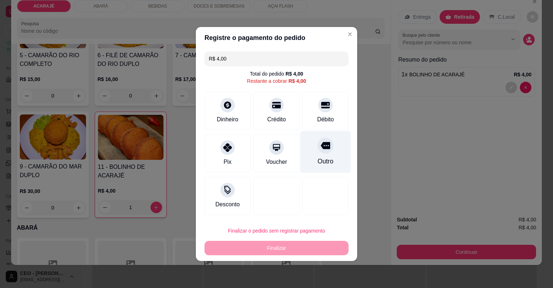
click at [311, 144] on div "Outro" at bounding box center [325, 152] width 51 height 42
type input "R$ 0,00"
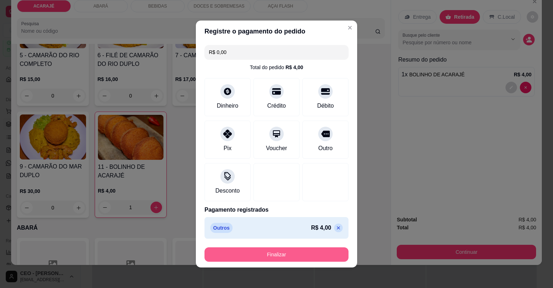
click at [314, 251] on button "Finalizar" at bounding box center [277, 254] width 144 height 14
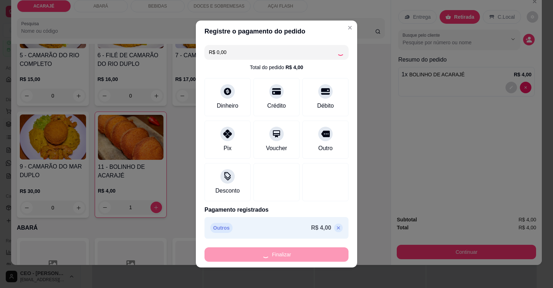
type input "0"
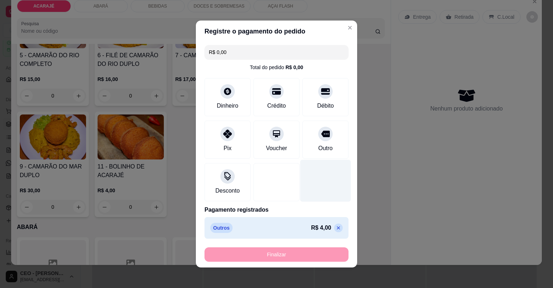
type input "-R$ 4,00"
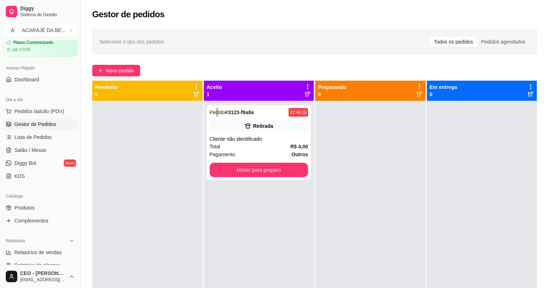
click at [216, 105] on div "Pedido # 3123-f9a8a 22:49 Retirada Cliente não identificado Total R$ 4,00 Pagam…" at bounding box center [259, 245] width 110 height 288
drag, startPoint x: 216, startPoint y: 105, endPoint x: 278, endPoint y: 134, distance: 68.1
click at [278, 134] on div "Pedido # 3123-f9a8a 22:49 Retirada Cliente não identificado Total R$ 4,00 Pagam…" at bounding box center [259, 142] width 104 height 75
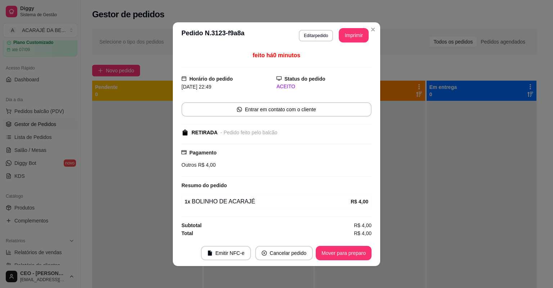
click at [346, 33] on button "Imprimir" at bounding box center [354, 35] width 30 height 14
click at [356, 253] on button "Mover para preparo" at bounding box center [344, 253] width 56 height 14
click at [356, 253] on div "Mover para preparo" at bounding box center [339, 253] width 66 height 14
drag, startPoint x: 388, startPoint y: 85, endPoint x: 356, endPoint y: 253, distance: 170.9
click at [356, 253] on div "Mover para preparo" at bounding box center [339, 253] width 66 height 14
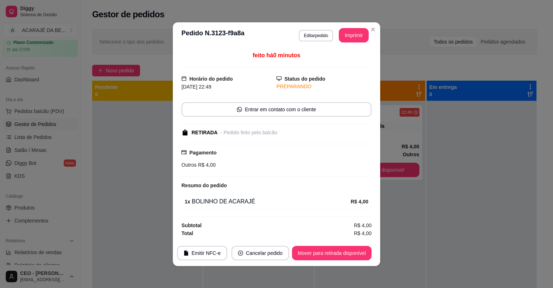
click at [356, 253] on button "Mover para retirada disponível" at bounding box center [332, 253] width 80 height 14
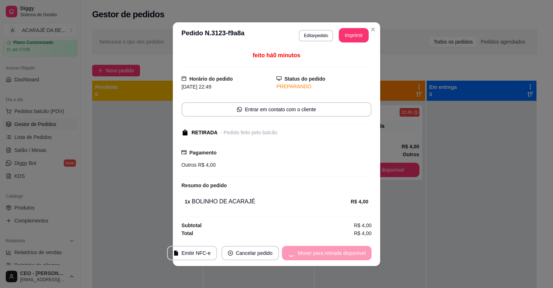
click at [356, 253] on div "Mover para retirada disponível" at bounding box center [327, 253] width 90 height 14
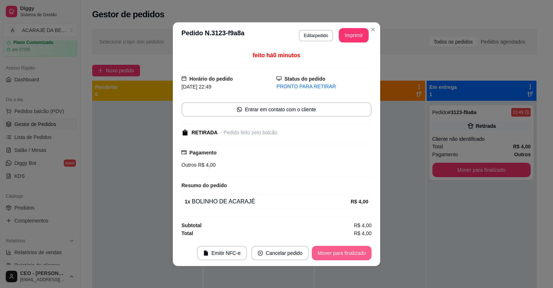
click at [356, 253] on button "Mover para finalizado" at bounding box center [342, 253] width 60 height 14
click at [356, 253] on div "Mover para finalizado" at bounding box center [337, 253] width 70 height 14
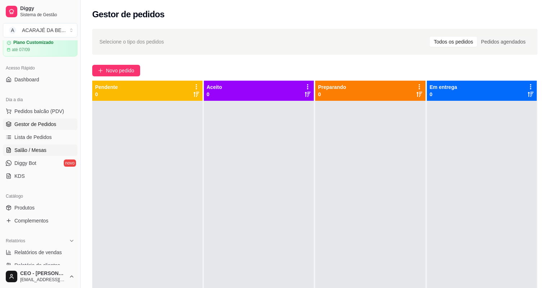
click at [65, 154] on link "Salão / Mesas" at bounding box center [40, 150] width 75 height 12
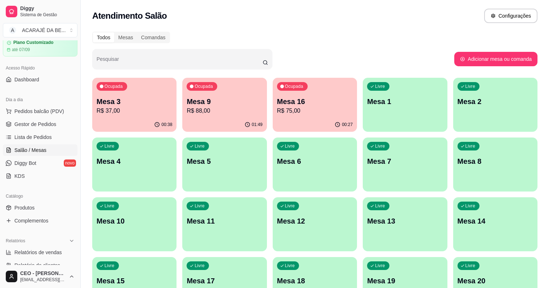
click at [134, 132] on div "Ocupada Mesa 3 R$ 37,00 00:38 Ocupada Mesa 9 R$ 88,00 01:49 Ocupada Mesa 16 R$ …" at bounding box center [314, 194] width 445 height 233
click at [141, 119] on div "00:38" at bounding box center [134, 125] width 84 height 14
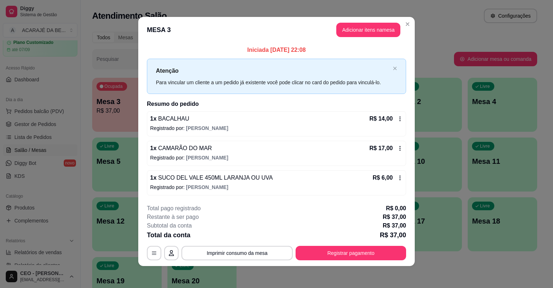
scroll to position [3, 0]
click at [372, 33] on button "Adicionar itens na mesa" at bounding box center [368, 29] width 64 height 14
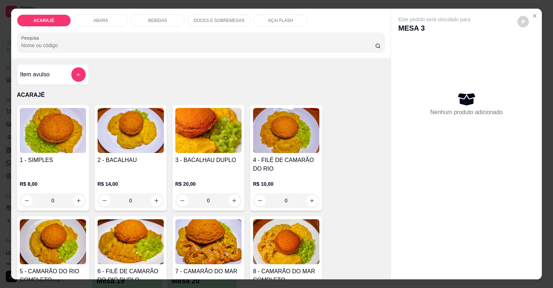
click at [175, 18] on div "BEBIDAS" at bounding box center [158, 20] width 54 height 12
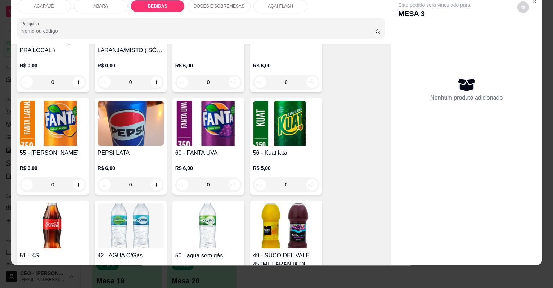
scroll to position [786, 0]
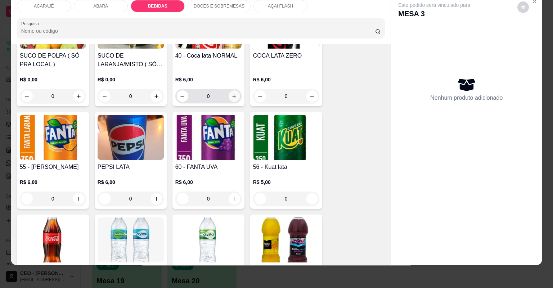
click at [235, 96] on button "increase-product-quantity" at bounding box center [235, 96] width 12 height 12
type input "1"
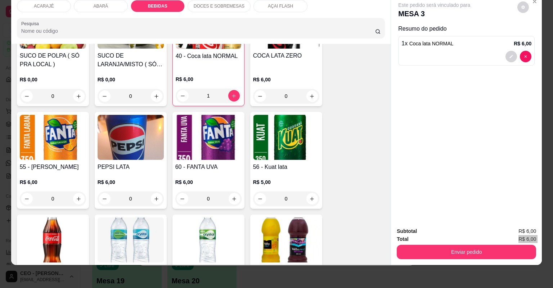
click at [499, 243] on div "Subtotal R$ 6,00 Total R$ 6,00 Enviar pedido" at bounding box center [466, 243] width 139 height 32
click at [500, 243] on div "Enviar pedido" at bounding box center [466, 251] width 139 height 16
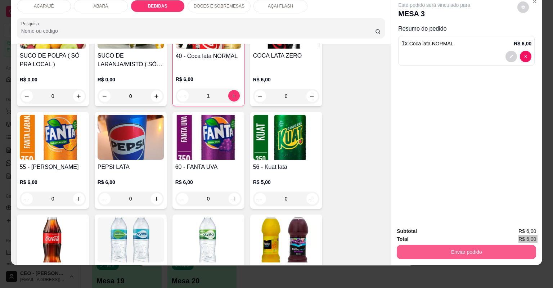
click at [449, 252] on button "Enviar pedido" at bounding box center [466, 252] width 139 height 14
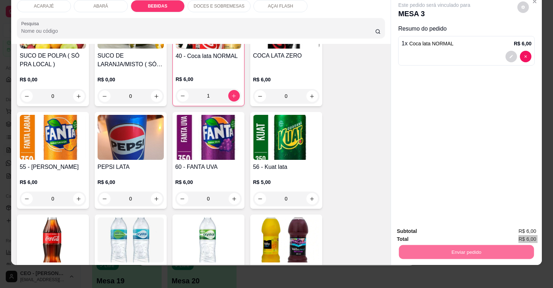
click at [434, 232] on button "Não registrar e enviar pedido" at bounding box center [443, 235] width 75 height 14
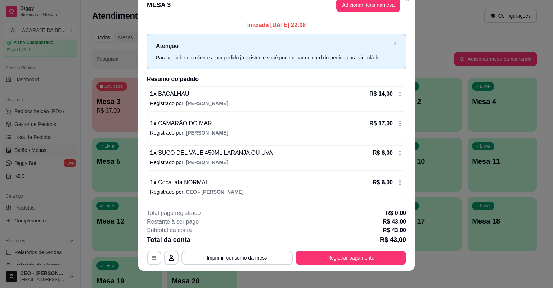
scroll to position [18, 0]
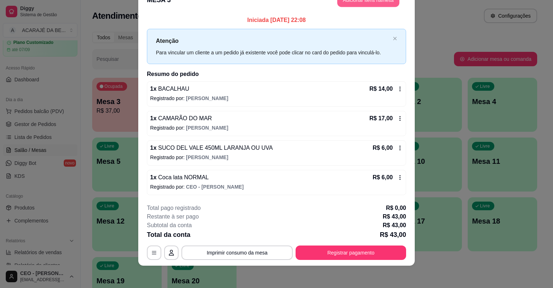
click at [361, 6] on button "Adicionar itens na mesa" at bounding box center [368, 0] width 62 height 14
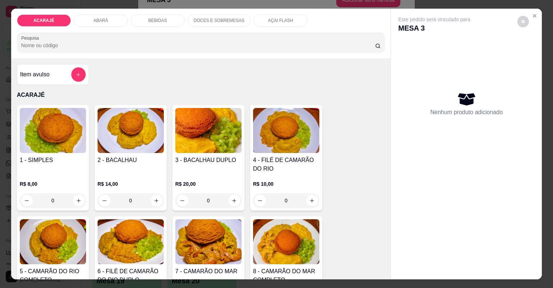
click at [226, 19] on p "DOCES E SOBREMESAS" at bounding box center [219, 21] width 51 height 6
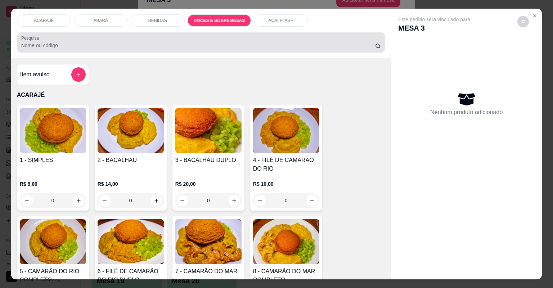
scroll to position [14, 0]
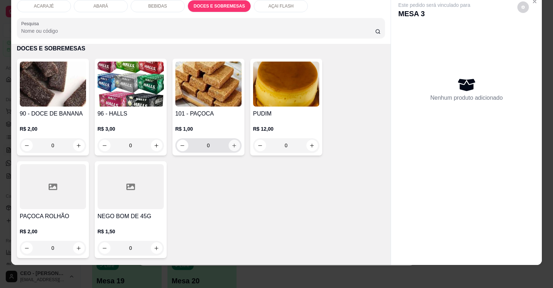
click at [233, 144] on icon "increase-product-quantity" at bounding box center [234, 145] width 5 height 5
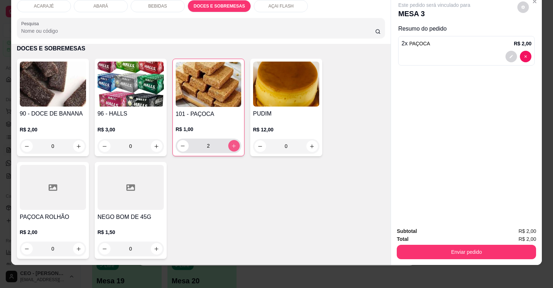
type input "2"
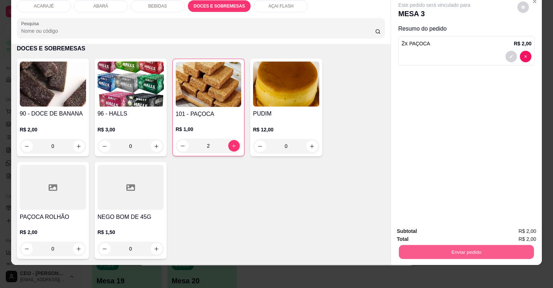
click at [479, 247] on button "Enviar pedido" at bounding box center [466, 252] width 135 height 14
click at [463, 237] on button "Não registrar e enviar pedido" at bounding box center [443, 234] width 73 height 13
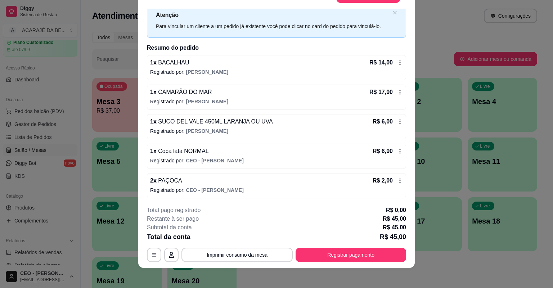
scroll to position [22, 0]
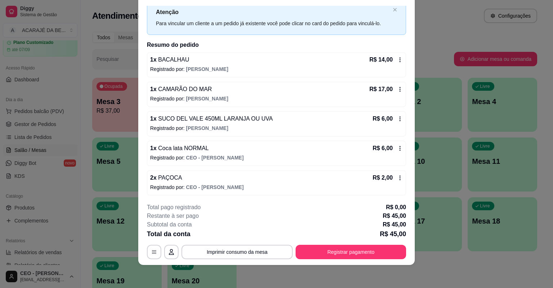
click at [345, 259] on button "Registrar pagamento" at bounding box center [351, 252] width 111 height 14
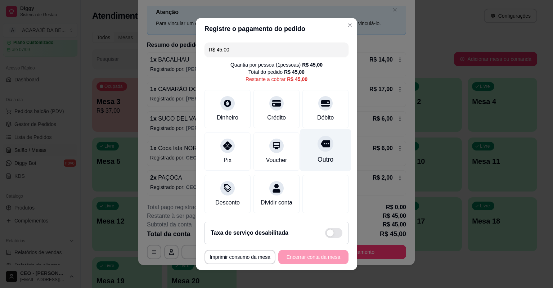
click at [317, 154] on div "Outro" at bounding box center [325, 150] width 51 height 42
type input "R$ 0,00"
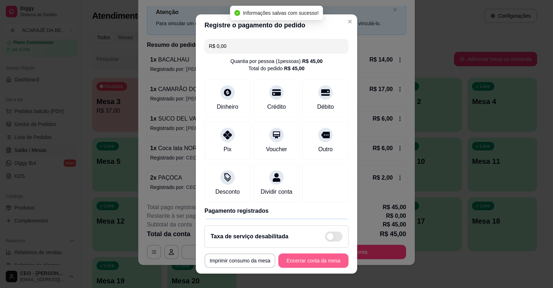
click at [323, 266] on button "Encerrar conta da mesa" at bounding box center [313, 260] width 70 height 14
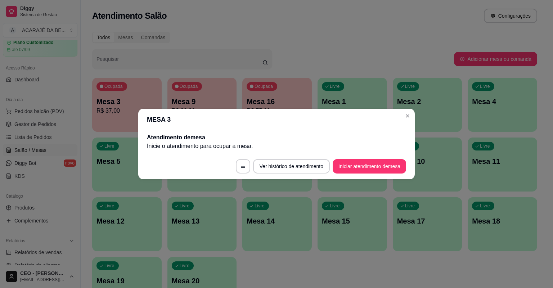
scroll to position [0, 0]
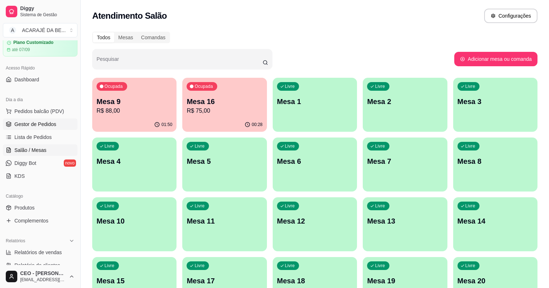
drag, startPoint x: 40, startPoint y: 128, endPoint x: 56, endPoint y: 125, distance: 16.1
click at [40, 127] on link "Gestor de Pedidos" at bounding box center [40, 124] width 75 height 12
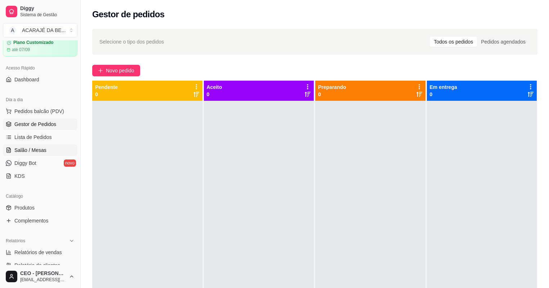
click at [42, 151] on span "Salão / Mesas" at bounding box center [30, 150] width 32 height 7
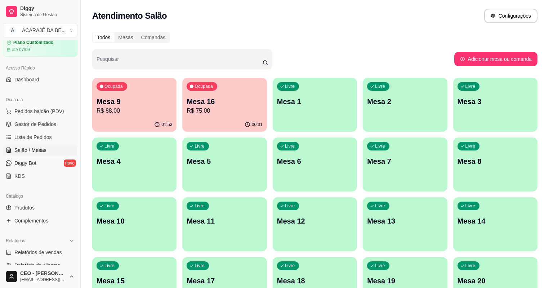
click at [152, 98] on p "Mesa 9" at bounding box center [135, 102] width 76 height 10
click at [200, 104] on div "Mesa 16 R$ 75,00" at bounding box center [225, 106] width 76 height 19
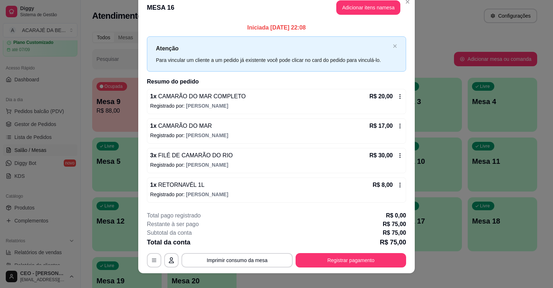
scroll to position [18, 0]
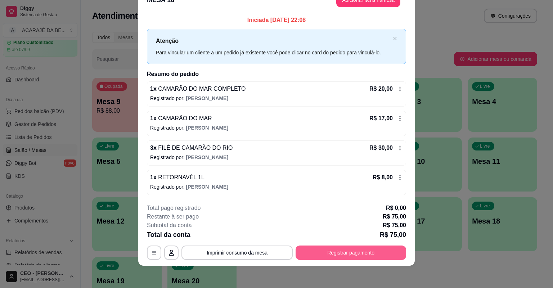
click at [396, 251] on button "Registrar pagamento" at bounding box center [351, 253] width 111 height 14
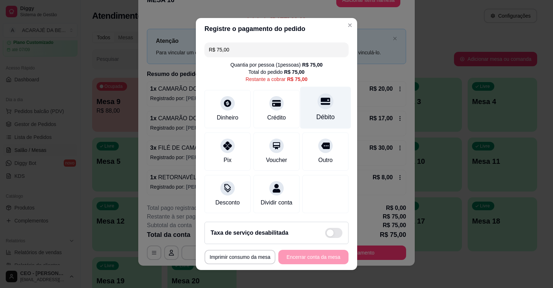
click at [318, 112] on div "Débito" at bounding box center [325, 108] width 51 height 42
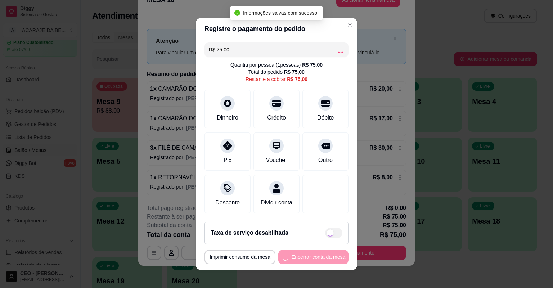
type input "R$ 0,00"
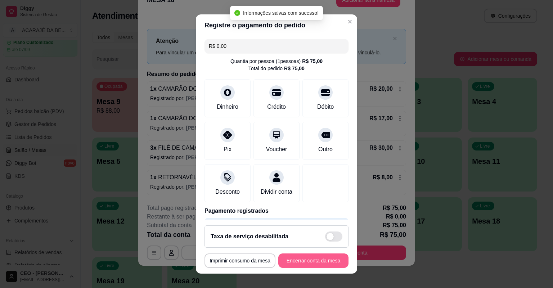
click at [329, 260] on button "Encerrar conta da mesa" at bounding box center [313, 260] width 70 height 14
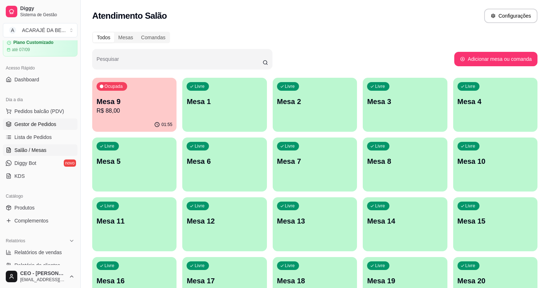
click at [60, 122] on link "Gestor de Pedidos" at bounding box center [40, 124] width 75 height 12
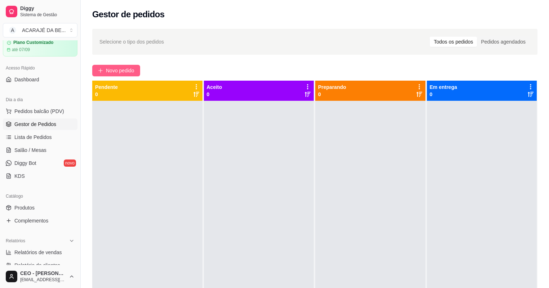
click at [129, 69] on span "Novo pedido" at bounding box center [120, 71] width 28 height 8
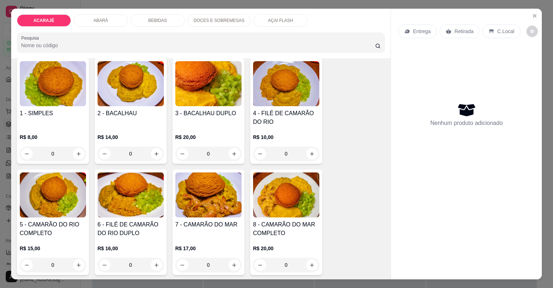
scroll to position [58, 0]
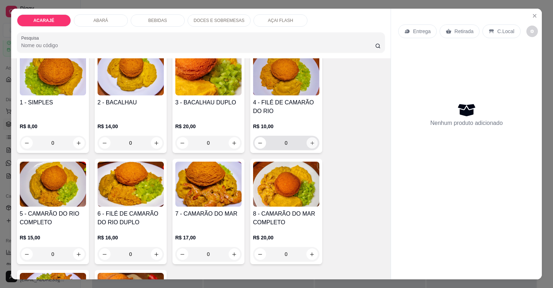
click at [314, 140] on button "increase-product-quantity" at bounding box center [311, 142] width 11 height 11
type input "1"
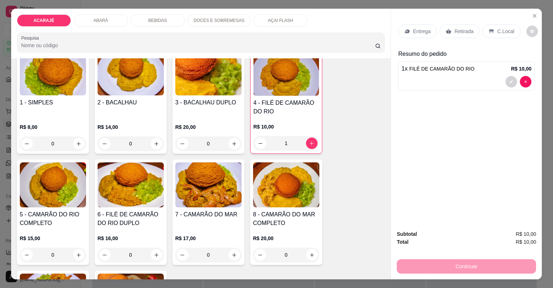
click at [457, 35] on div "Retirada" at bounding box center [460, 31] width 40 height 14
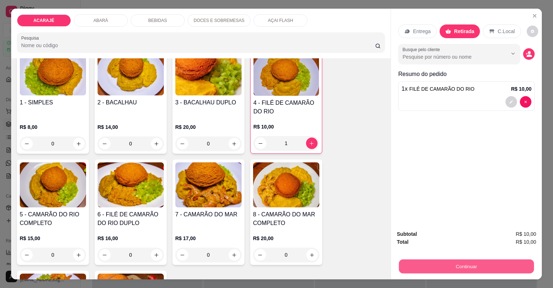
click at [508, 264] on button "Continuar" at bounding box center [466, 267] width 135 height 14
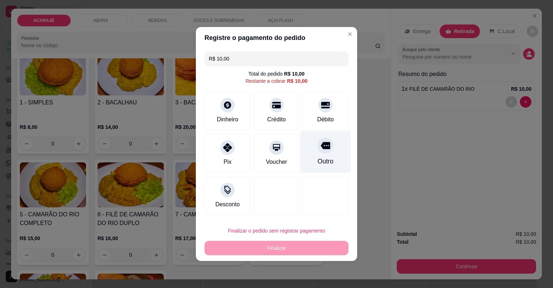
click at [328, 152] on div "Outro" at bounding box center [325, 152] width 51 height 42
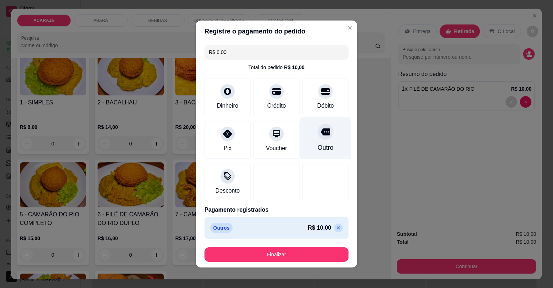
type input "R$ 0,00"
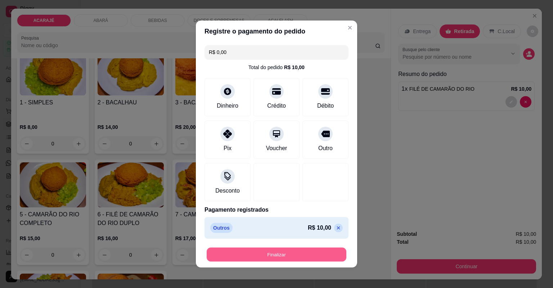
click at [295, 252] on button "Finalizar" at bounding box center [277, 255] width 140 height 14
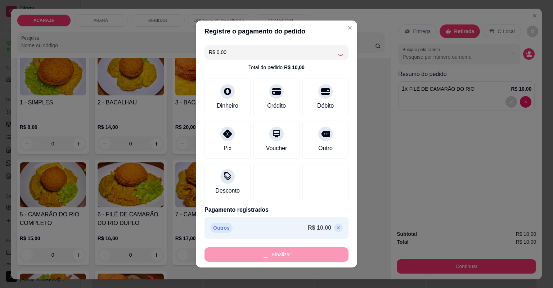
type input "0"
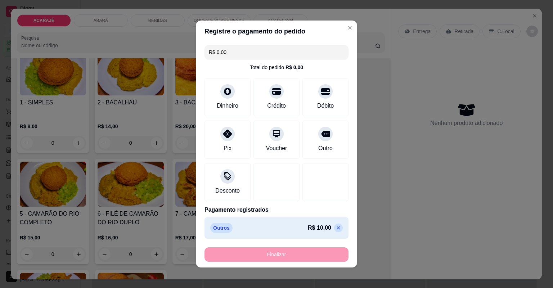
type input "-R$ 10,00"
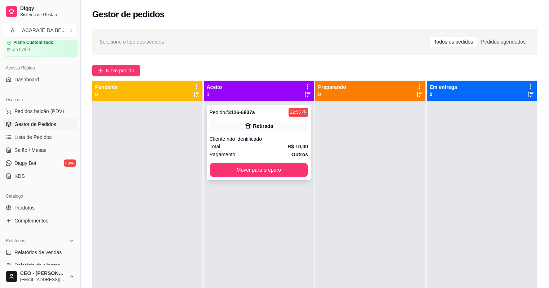
click at [290, 144] on strong "R$ 10,00" at bounding box center [297, 147] width 21 height 6
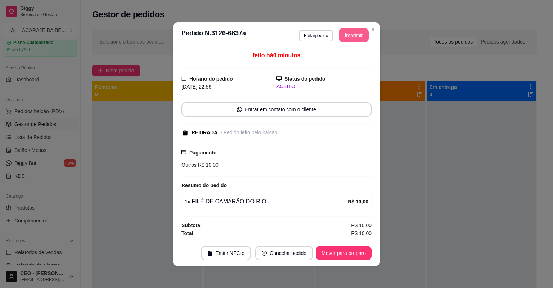
click at [346, 34] on button "Imprimir" at bounding box center [354, 35] width 30 height 14
click at [361, 250] on button "Mover para preparo" at bounding box center [344, 253] width 56 height 14
click at [360, 250] on div "Mover para preparo" at bounding box center [339, 253] width 66 height 14
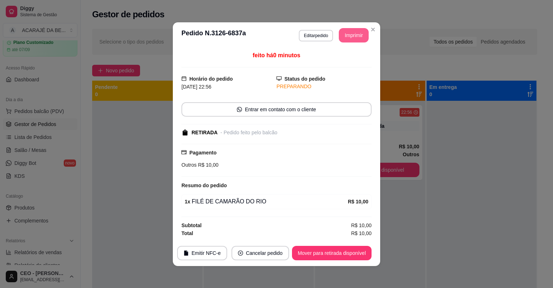
click at [360, 250] on button "Mover para retirada disponível" at bounding box center [332, 253] width 80 height 14
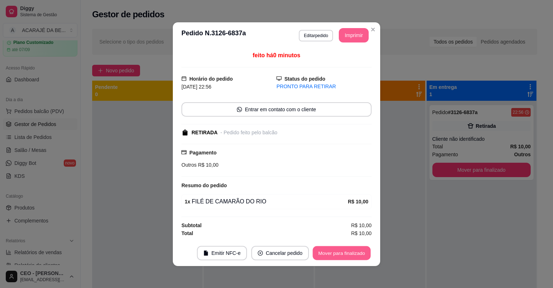
click at [359, 251] on button "Mover para finalizado" at bounding box center [342, 253] width 58 height 14
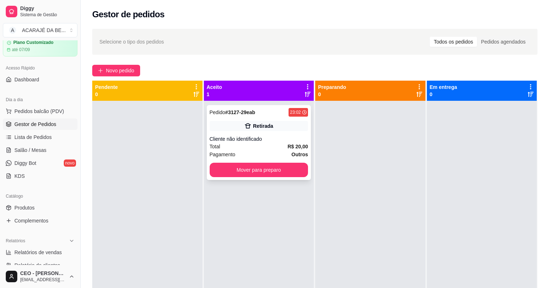
click at [262, 144] on div "Total R$ 20,00" at bounding box center [259, 147] width 99 height 8
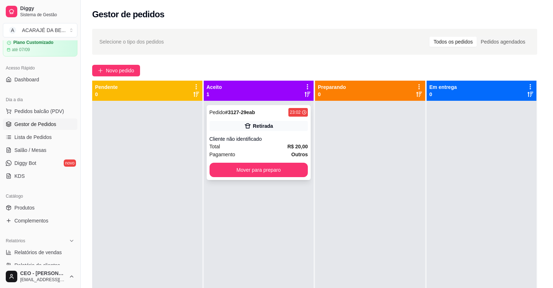
click at [262, 144] on div "Pagamento Outros R$ 20,00" at bounding box center [276, 159] width 190 height 33
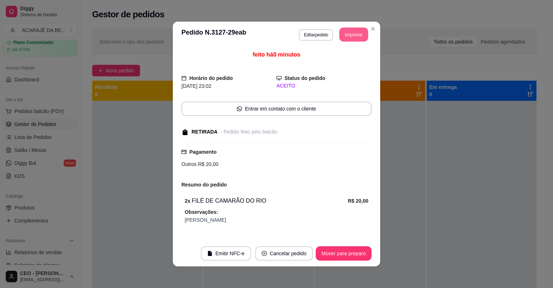
click at [353, 33] on button "Imprimir" at bounding box center [354, 35] width 29 height 14
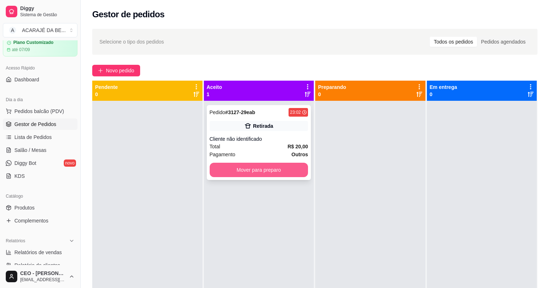
click at [267, 171] on button "Mover para preparo" at bounding box center [259, 170] width 99 height 14
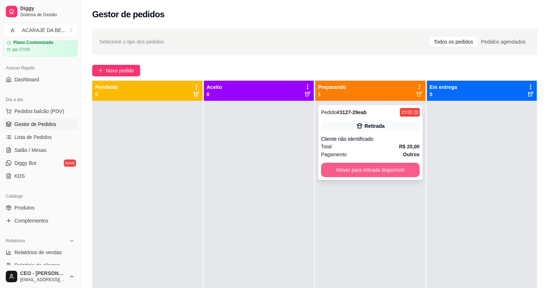
click at [384, 167] on button "Mover para retirada disponível" at bounding box center [370, 170] width 99 height 14
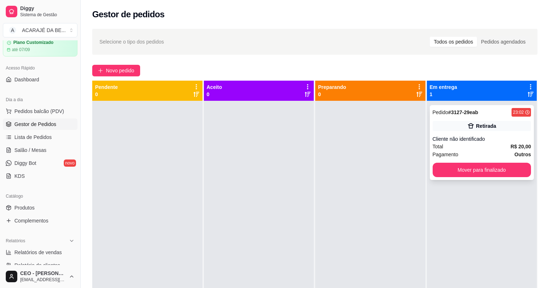
click at [494, 177] on div "Pedido # 3127-29eab 23:02 Retirada Cliente não identificado Total R$ 20,00 Paga…" at bounding box center [482, 142] width 104 height 75
click at [493, 170] on button "Mover para finalizado" at bounding box center [481, 170] width 95 height 14
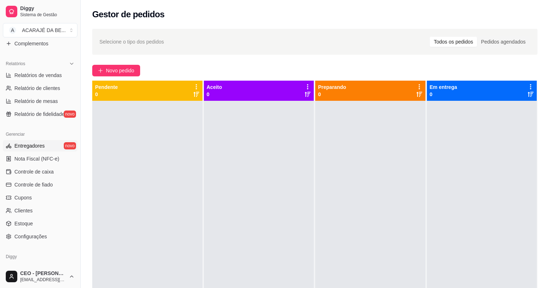
scroll to position [230, 0]
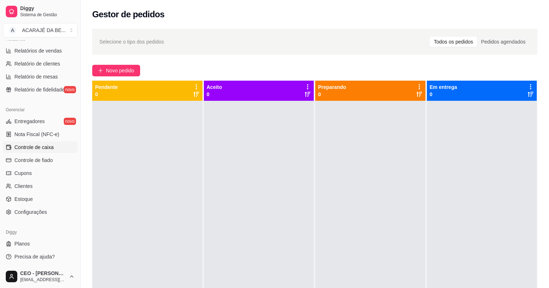
click at [43, 145] on span "Controle de caixa" at bounding box center [33, 147] width 39 height 7
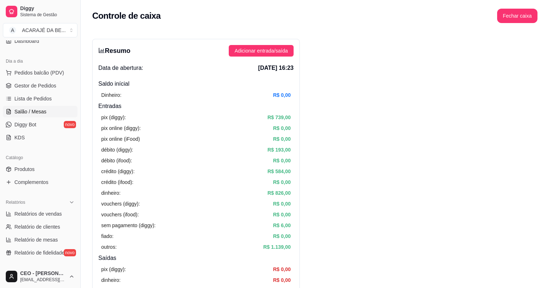
scroll to position [57, 0]
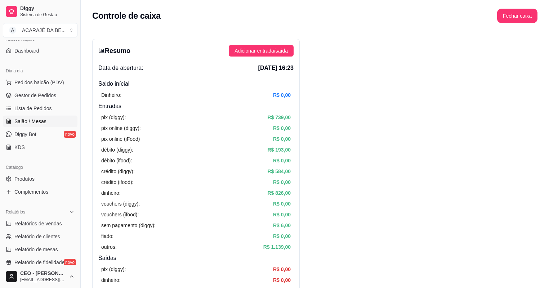
click at [30, 123] on span "Salão / Mesas" at bounding box center [30, 121] width 32 height 7
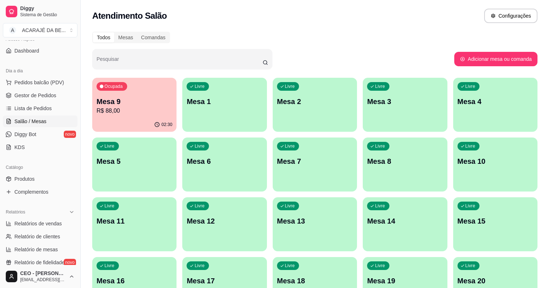
click at [115, 116] on div "Ocupada Mesa 9 R$ 88,00" at bounding box center [134, 98] width 84 height 40
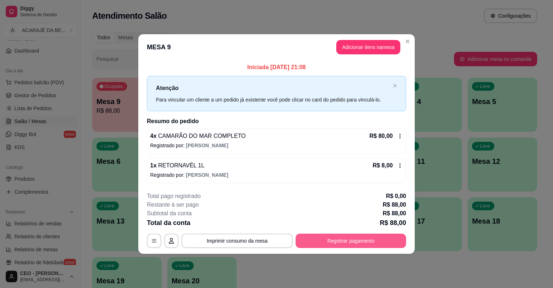
click at [347, 234] on button "Registrar pagamento" at bounding box center [351, 241] width 111 height 14
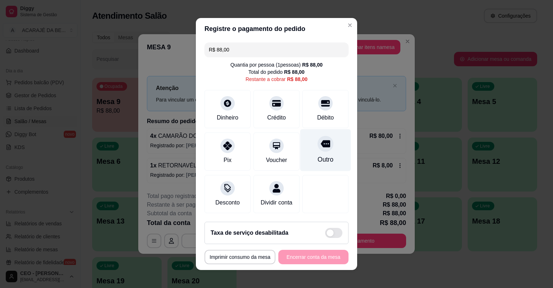
click at [318, 163] on div "Outro" at bounding box center [326, 159] width 16 height 9
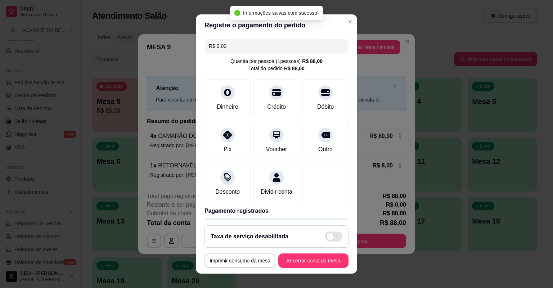
type input "R$ 0,00"
click at [310, 266] on button "Encerrar conta da mesa" at bounding box center [313, 260] width 70 height 14
click at [308, 265] on div "**********" at bounding box center [277, 260] width 144 height 14
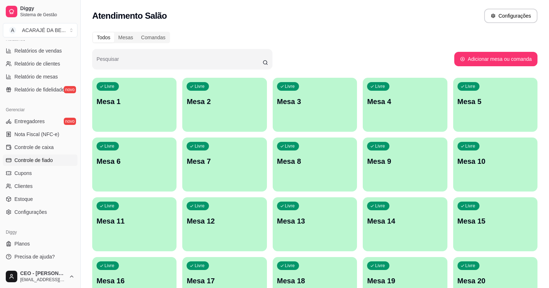
scroll to position [52, 0]
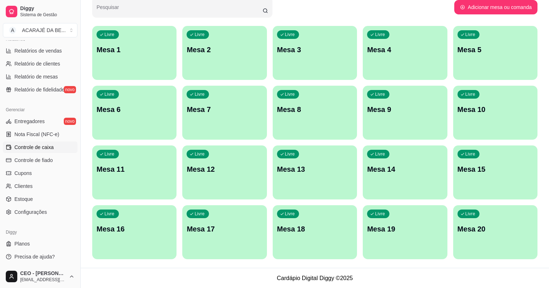
click at [58, 150] on link "Controle de caixa" at bounding box center [40, 148] width 75 height 12
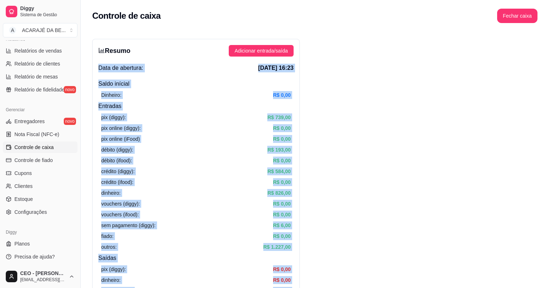
drag, startPoint x: 291, startPoint y: 176, endPoint x: 212, endPoint y: 37, distance: 159.8
click at [125, 127] on article "pix online (diggy):" at bounding box center [121, 128] width 40 height 8
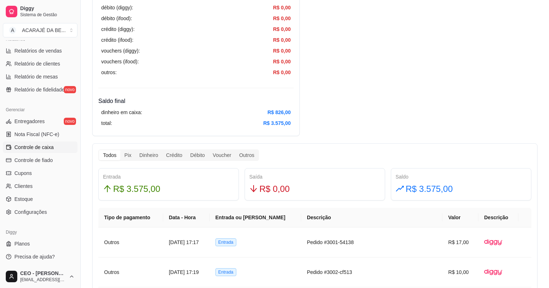
scroll to position [374, 0]
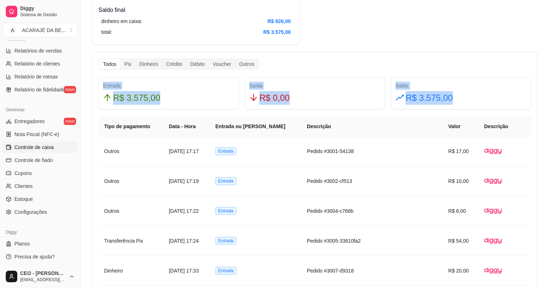
drag, startPoint x: 458, startPoint y: 95, endPoint x: 103, endPoint y: 84, distance: 354.9
click at [103, 84] on div "Entrada R$ 3.575,00 Saída R$ 0,00 Saldo R$ 3.575,00" at bounding box center [314, 93] width 439 height 32
drag, startPoint x: 103, startPoint y: 84, endPoint x: 133, endPoint y: 95, distance: 31.7
copy div "Entrada R$ 3.575,00 Saída R$ 0,00 Saldo R$ 3.575,00"
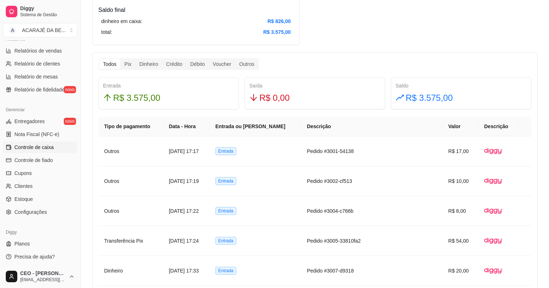
click at [358, 39] on div "Resumo Adicionar entrada/saída Data de abertura: 17 de ago de 2025 às 16:23 Sal…" at bounding box center [314, 205] width 445 height 1083
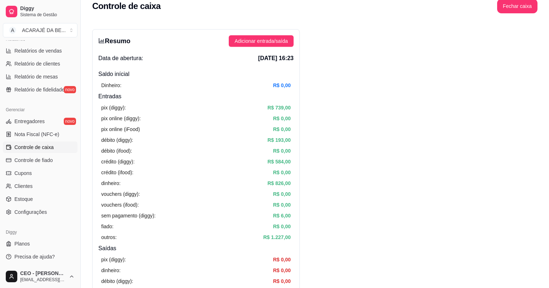
scroll to position [0, 0]
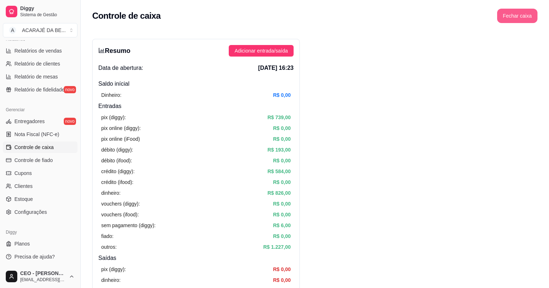
click at [518, 21] on button "Fechar caixa" at bounding box center [517, 16] width 40 height 14
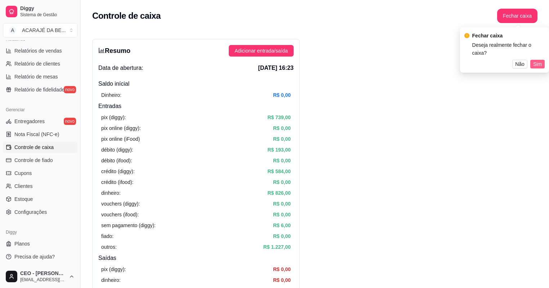
click at [535, 60] on span "Sim" at bounding box center [537, 64] width 9 height 8
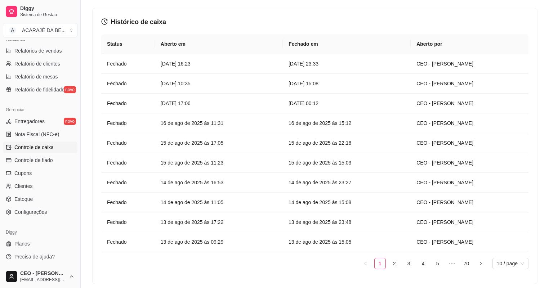
scroll to position [55, 0]
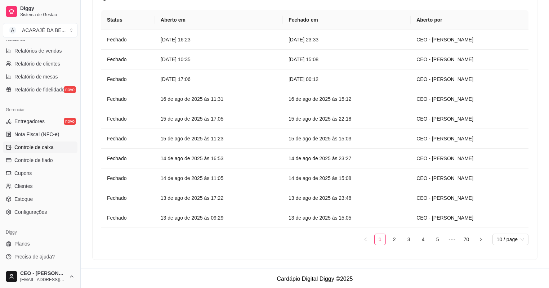
click at [264, 248] on div "Status Aberto em Fechado em Aberto por Fechado 17 de ago de 2025 às 16:23 17 de…" at bounding box center [314, 130] width 427 height 241
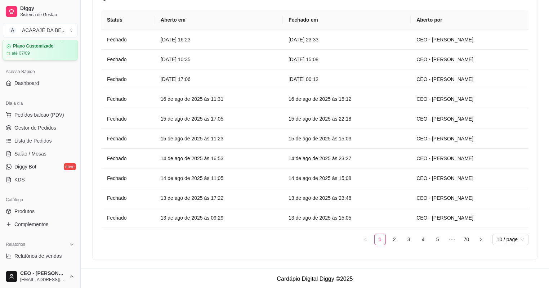
scroll to position [0, 0]
